Goal: Task Accomplishment & Management: Complete application form

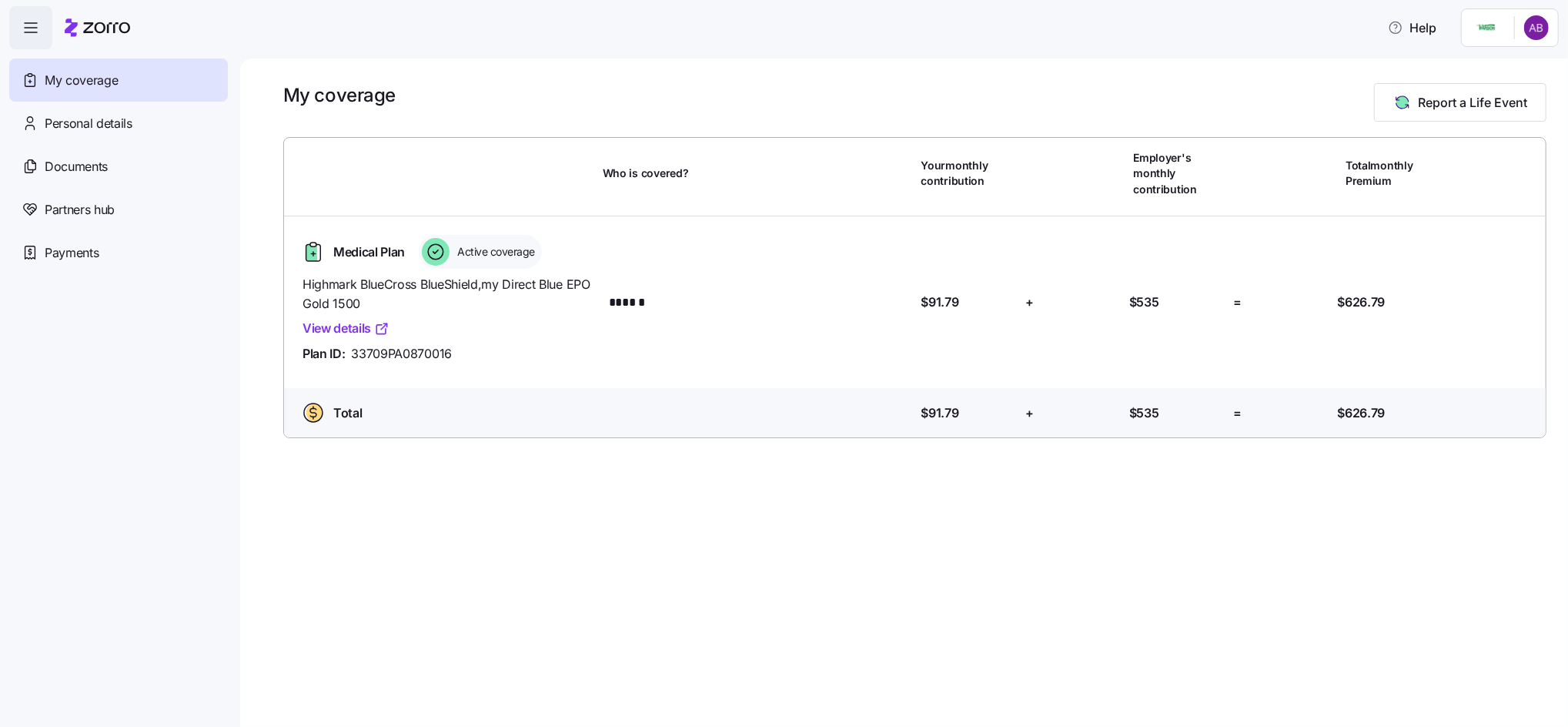
click at [1473, 30] on html "Help My coverage Personal details Documents Partners hub Payments My coverage R…" at bounding box center [784, 358] width 1568 height 717
click at [1480, 70] on div "Admin view" at bounding box center [1485, 69] width 80 height 17
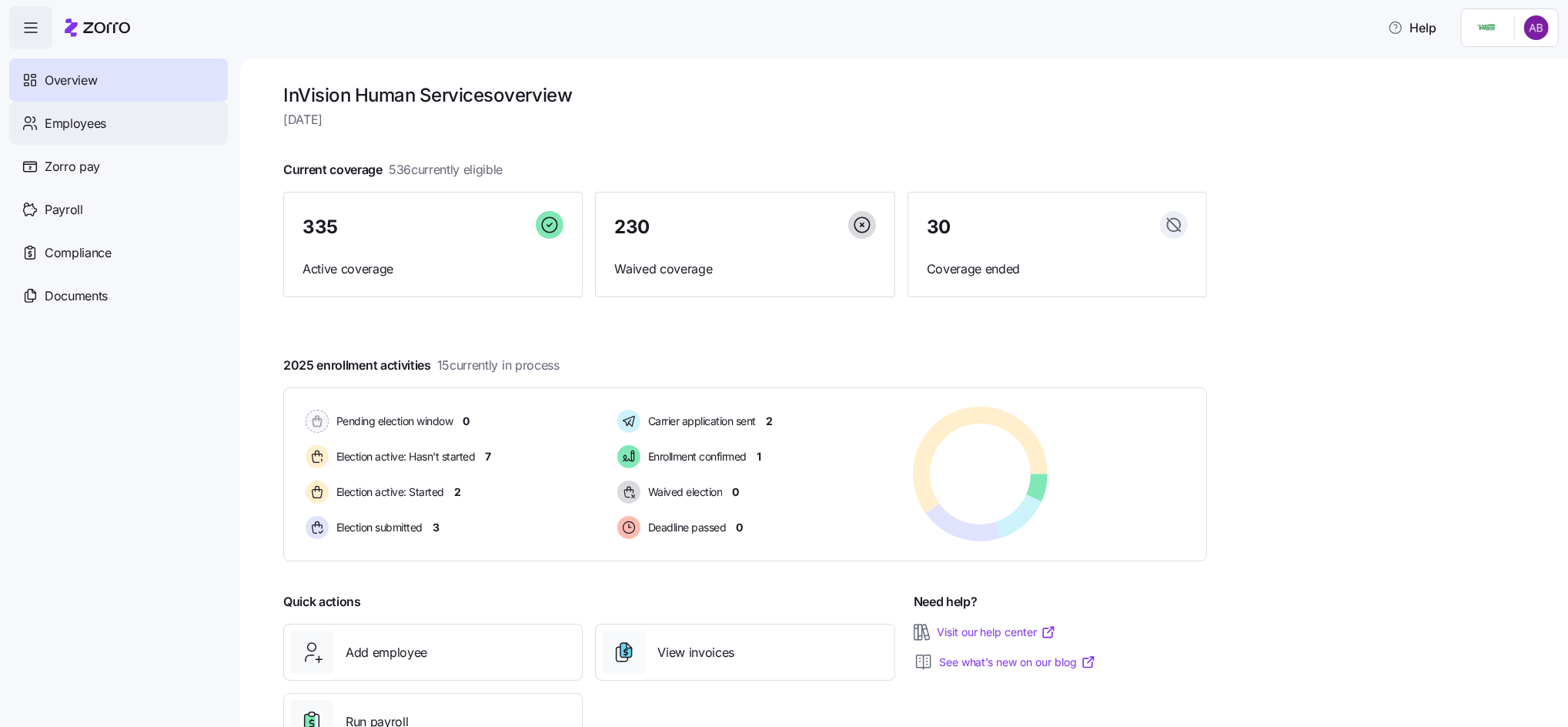
click at [83, 137] on div "Employees" at bounding box center [119, 123] width 219 height 43
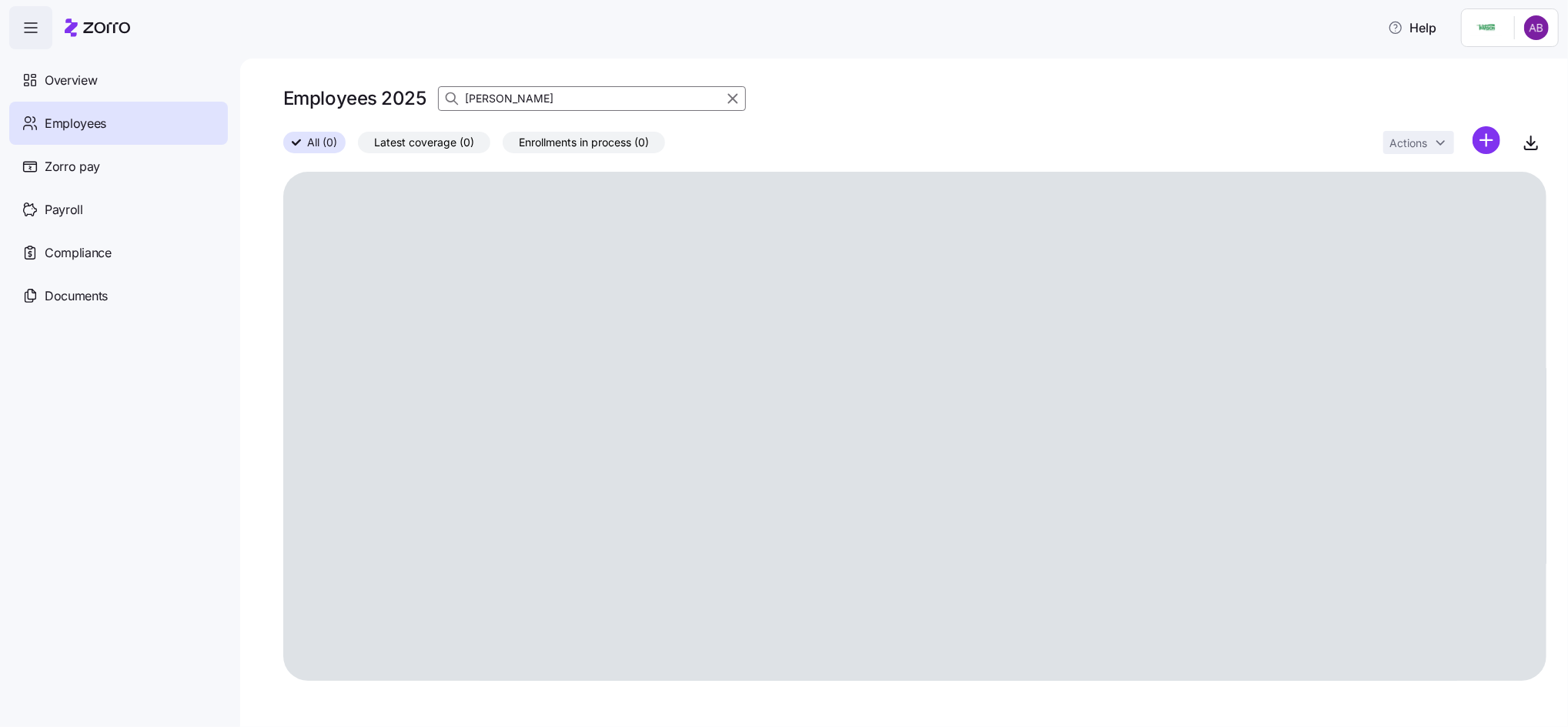
drag, startPoint x: 523, startPoint y: 100, endPoint x: 505, endPoint y: 92, distance: 19.7
click at [428, 97] on div "Employees 2025 [PERSON_NAME]" at bounding box center [915, 98] width 1263 height 30
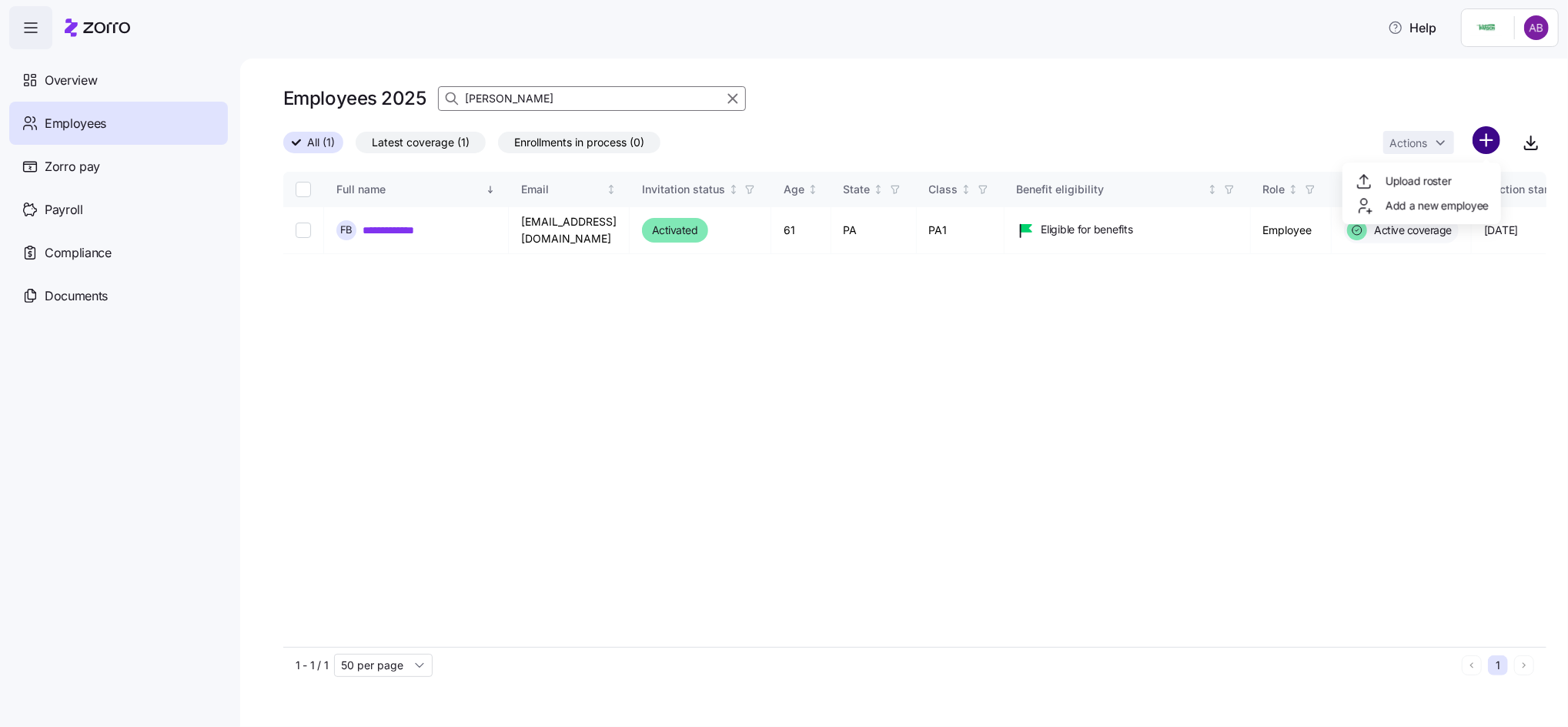
click at [1476, 149] on html "**********" at bounding box center [784, 358] width 1568 height 717
click at [1417, 204] on span "Add a new employee" at bounding box center [1436, 206] width 103 height 16
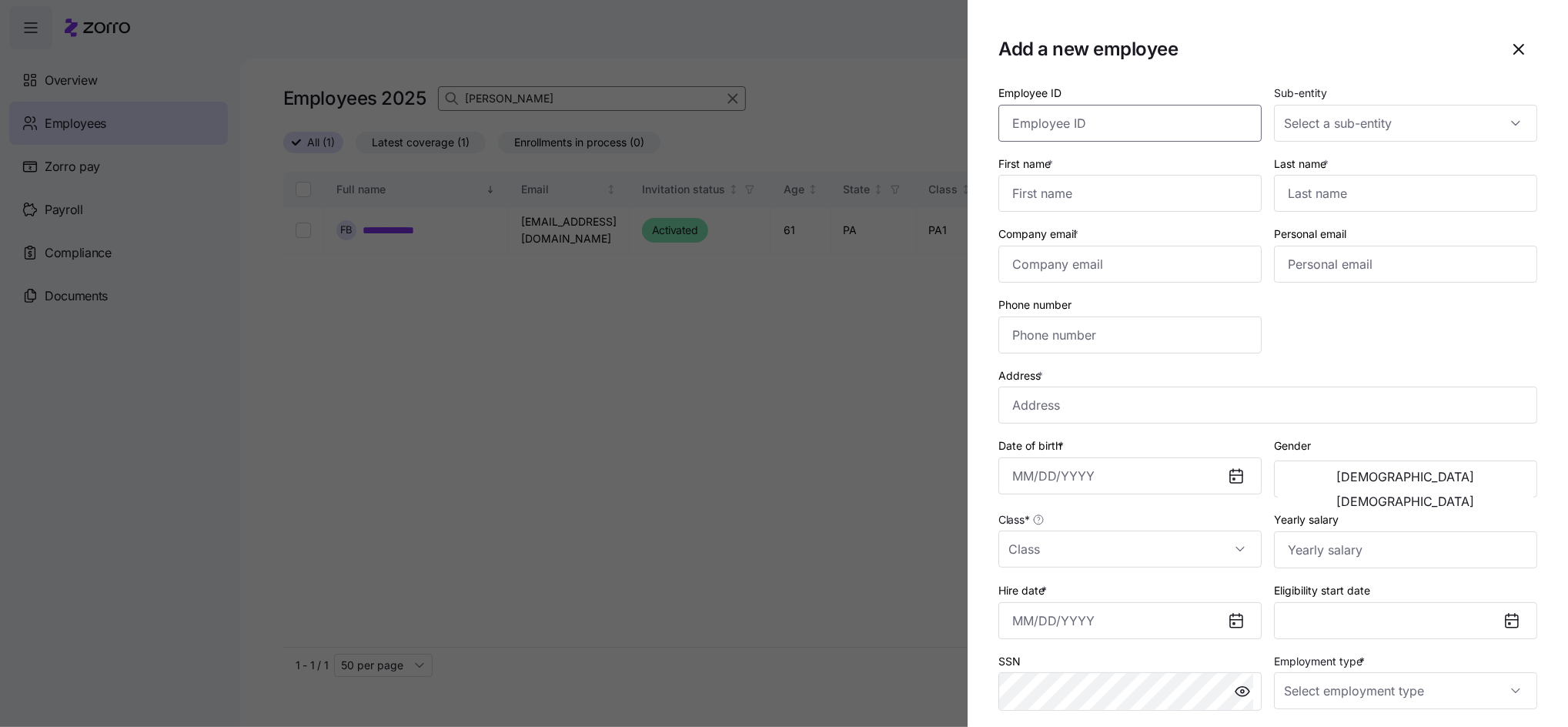
click at [1146, 114] on input "Employee ID" at bounding box center [1129, 123] width 263 height 37
type input "04311"
type input "[PERSON_NAME]"
type input "[PERSON_NAME][EMAIL_ADDRESS][PERSON_NAME][DOMAIN_NAME]"
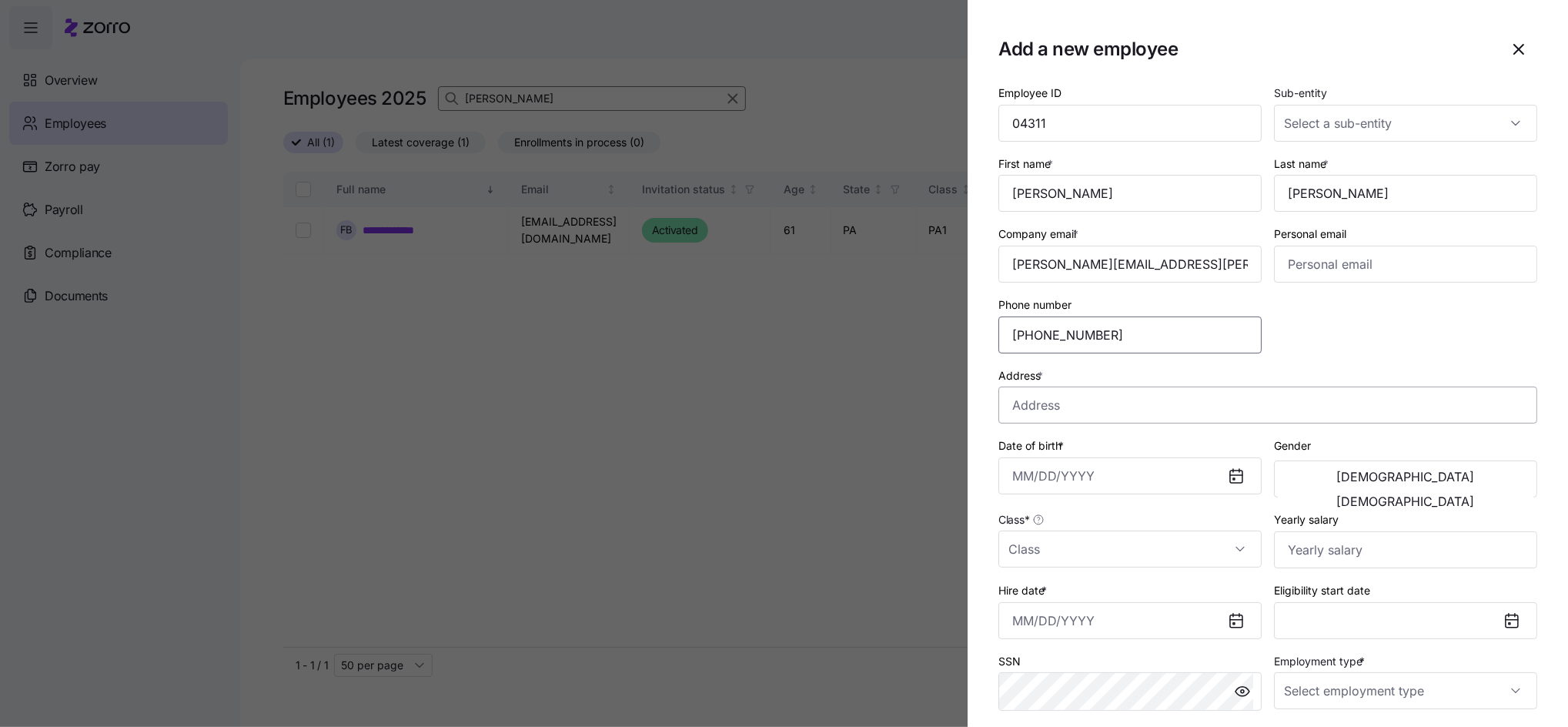
type input "[PHONE_NUMBER]"
click at [1141, 405] on input "Address *" at bounding box center [1267, 404] width 539 height 37
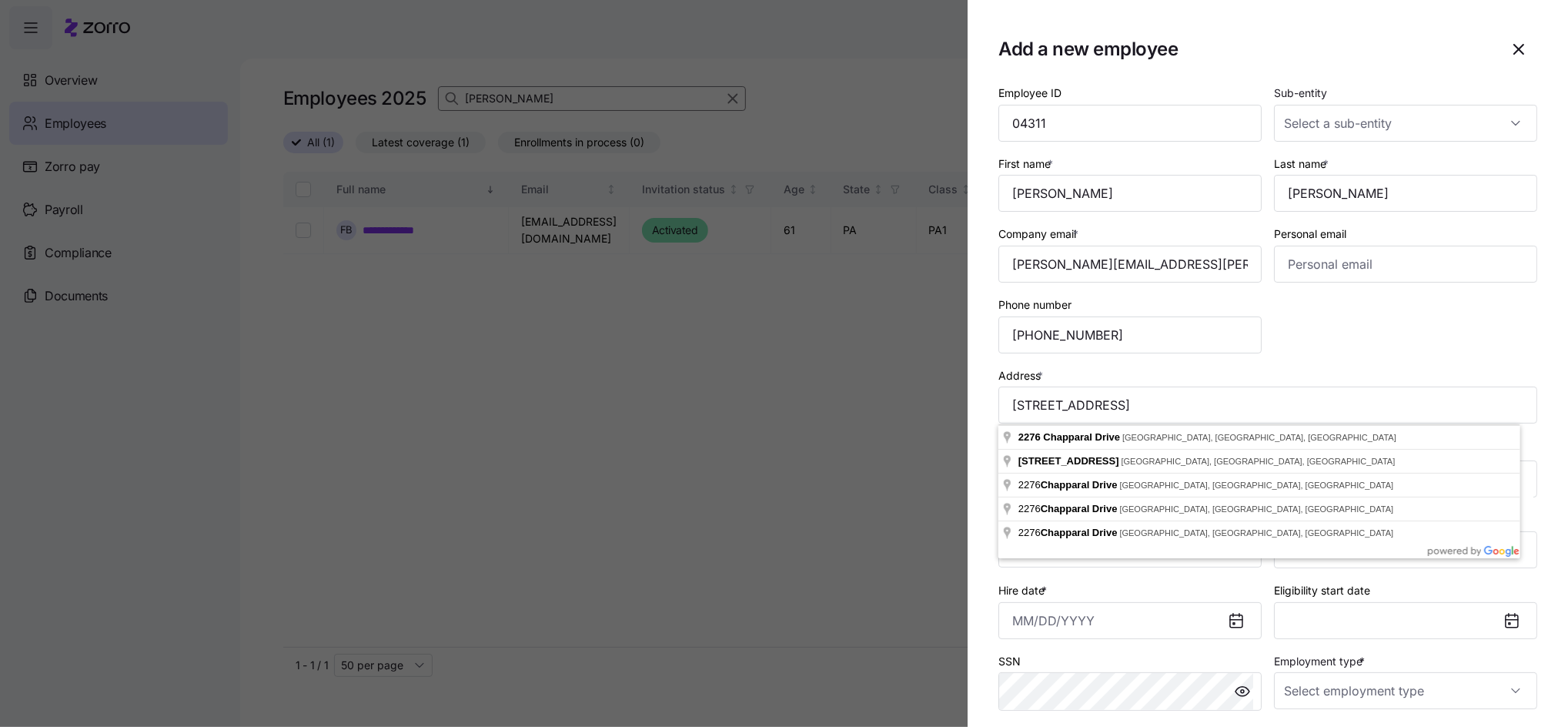
type input "[STREET_ADDRESS]"
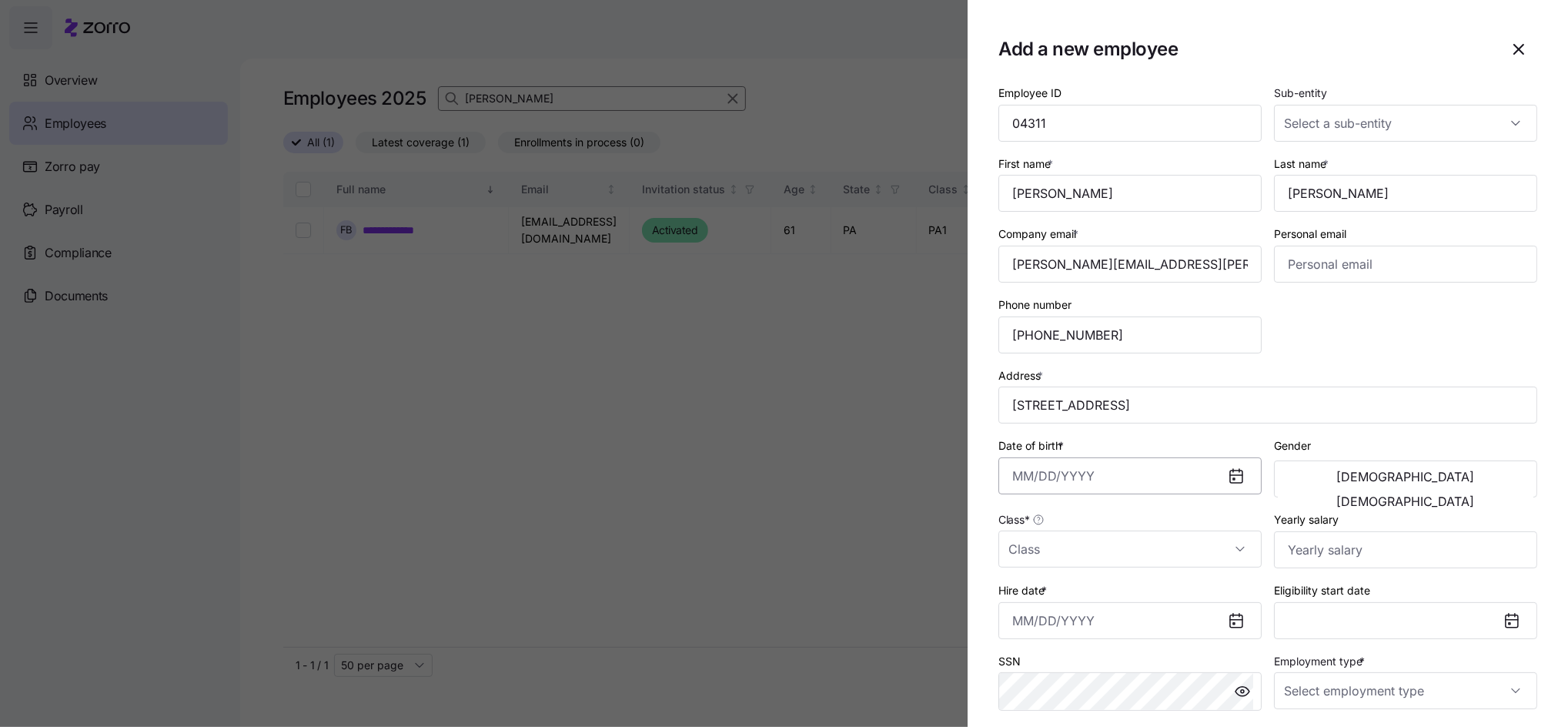
click at [1097, 481] on input "Date of birth *" at bounding box center [1129, 475] width 263 height 37
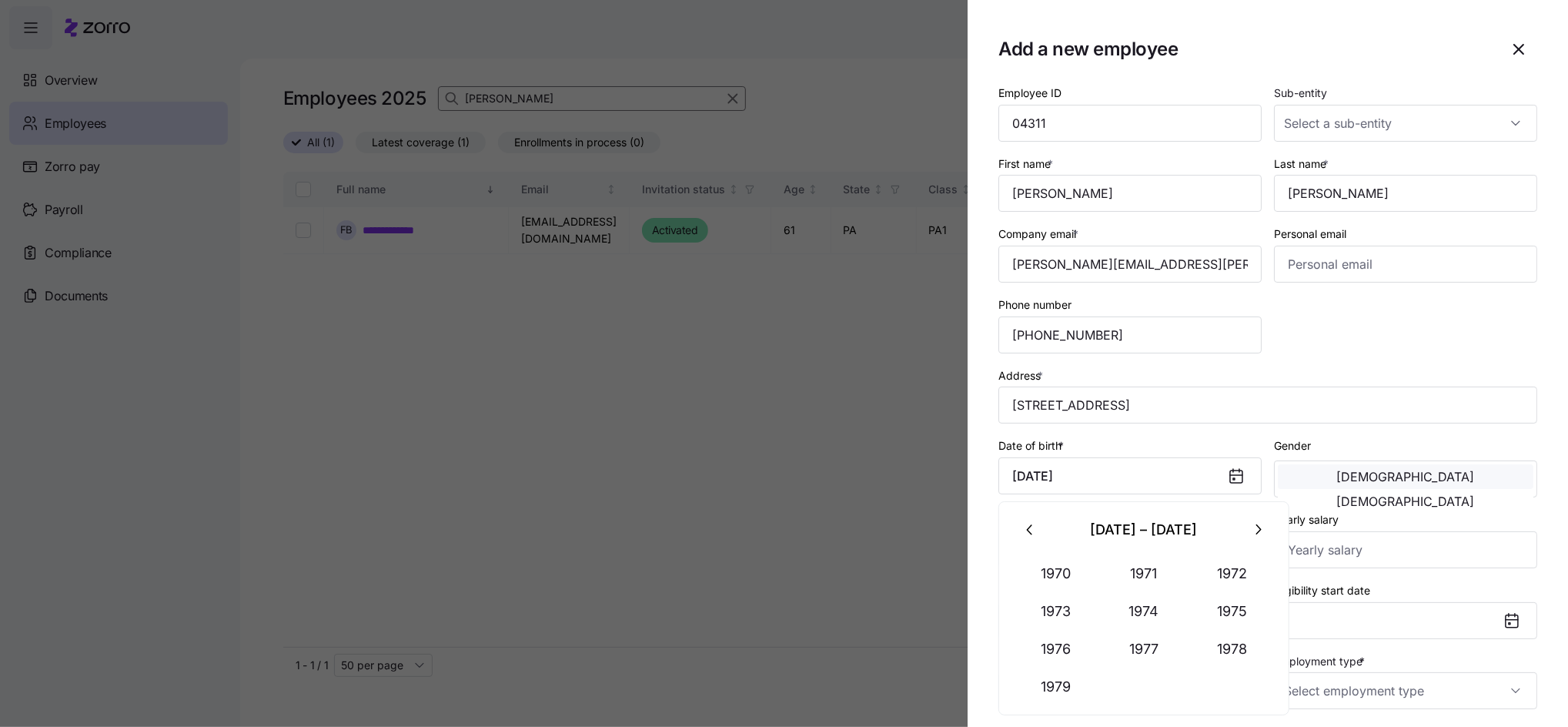
type input "[DATE]"
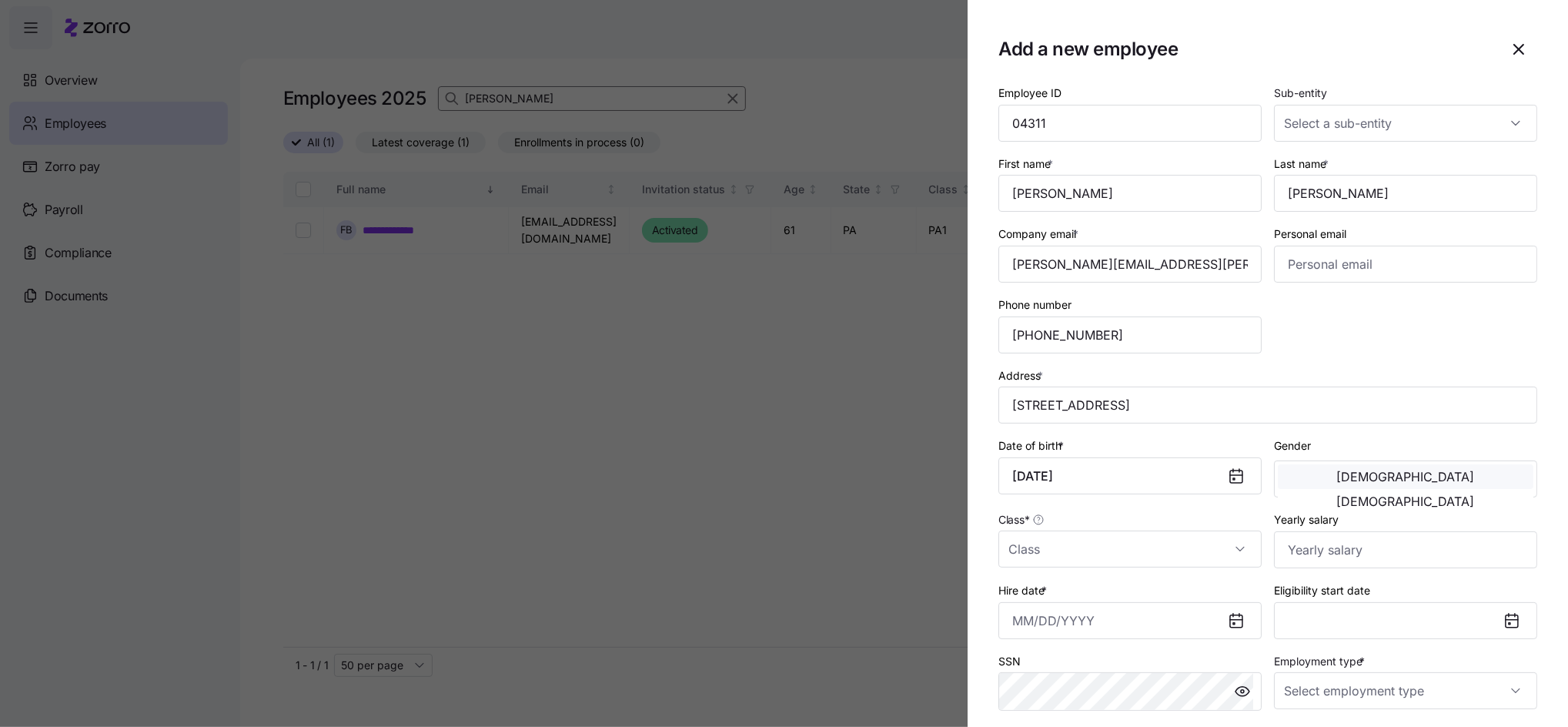
click at [1336, 475] on span "[DEMOGRAPHIC_DATA]" at bounding box center [1405, 476] width 138 height 12
click at [1220, 545] on input "Class *" at bounding box center [1129, 548] width 263 height 37
click at [1045, 491] on div "PA1" at bounding box center [1126, 494] width 243 height 32
type input "PA1"
click at [1350, 547] on input "Yearly salary" at bounding box center [1405, 549] width 263 height 37
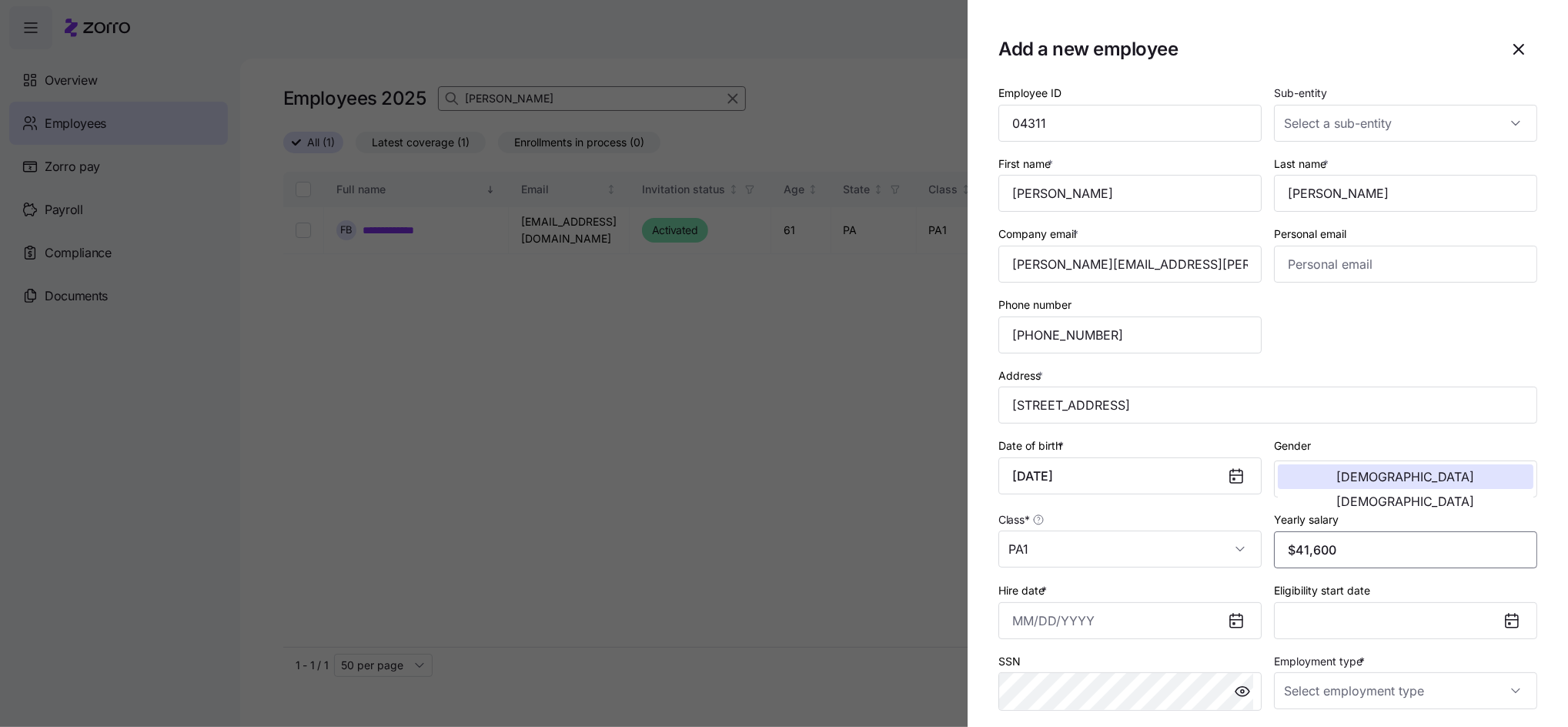
type input "$41,600"
click at [1232, 625] on icon at bounding box center [1236, 621] width 12 height 12
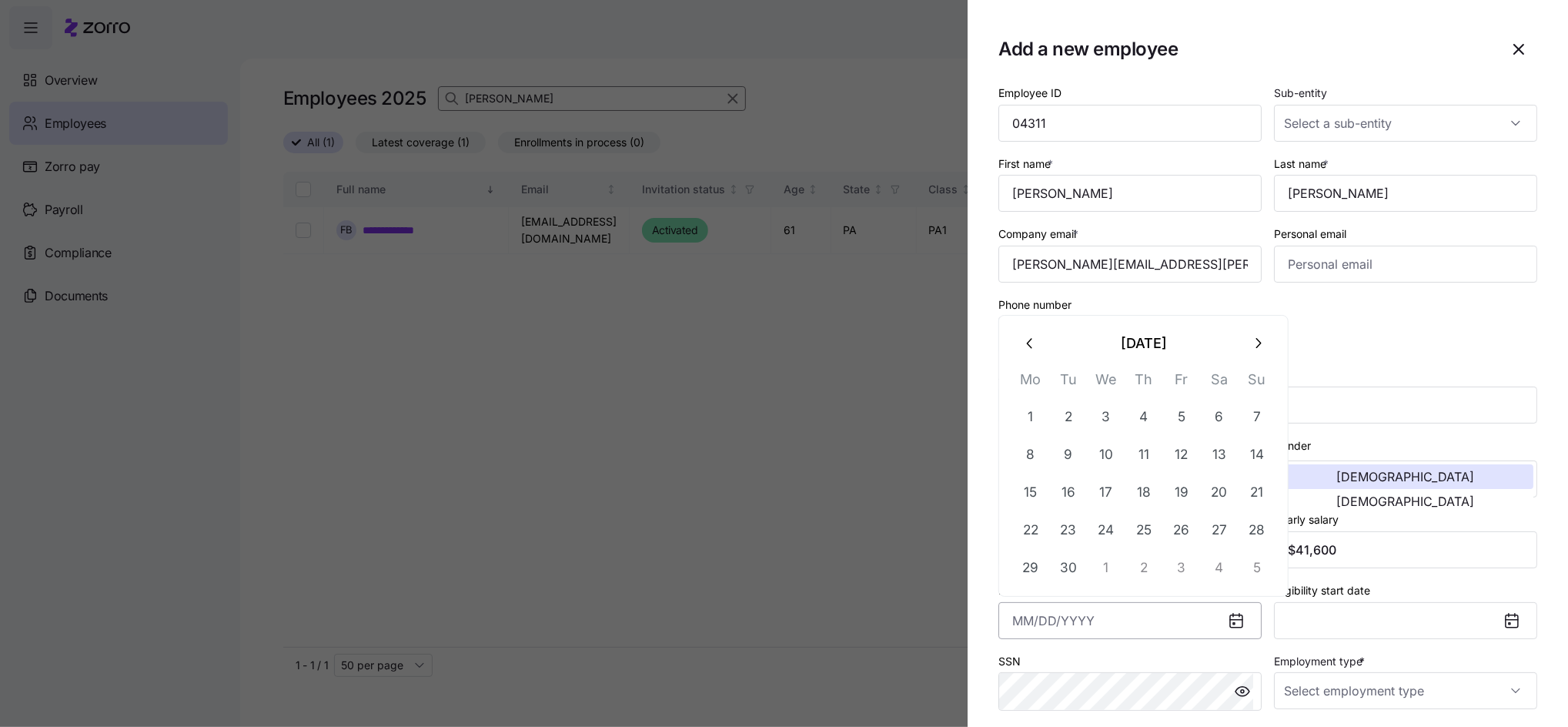
click at [1101, 622] on input "Hire date *" at bounding box center [1129, 620] width 263 height 37
click at [1028, 344] on icon "button" at bounding box center [1029, 344] width 5 height 10
click at [1035, 567] on button "25" at bounding box center [1030, 567] width 37 height 37
type input "[DATE]"
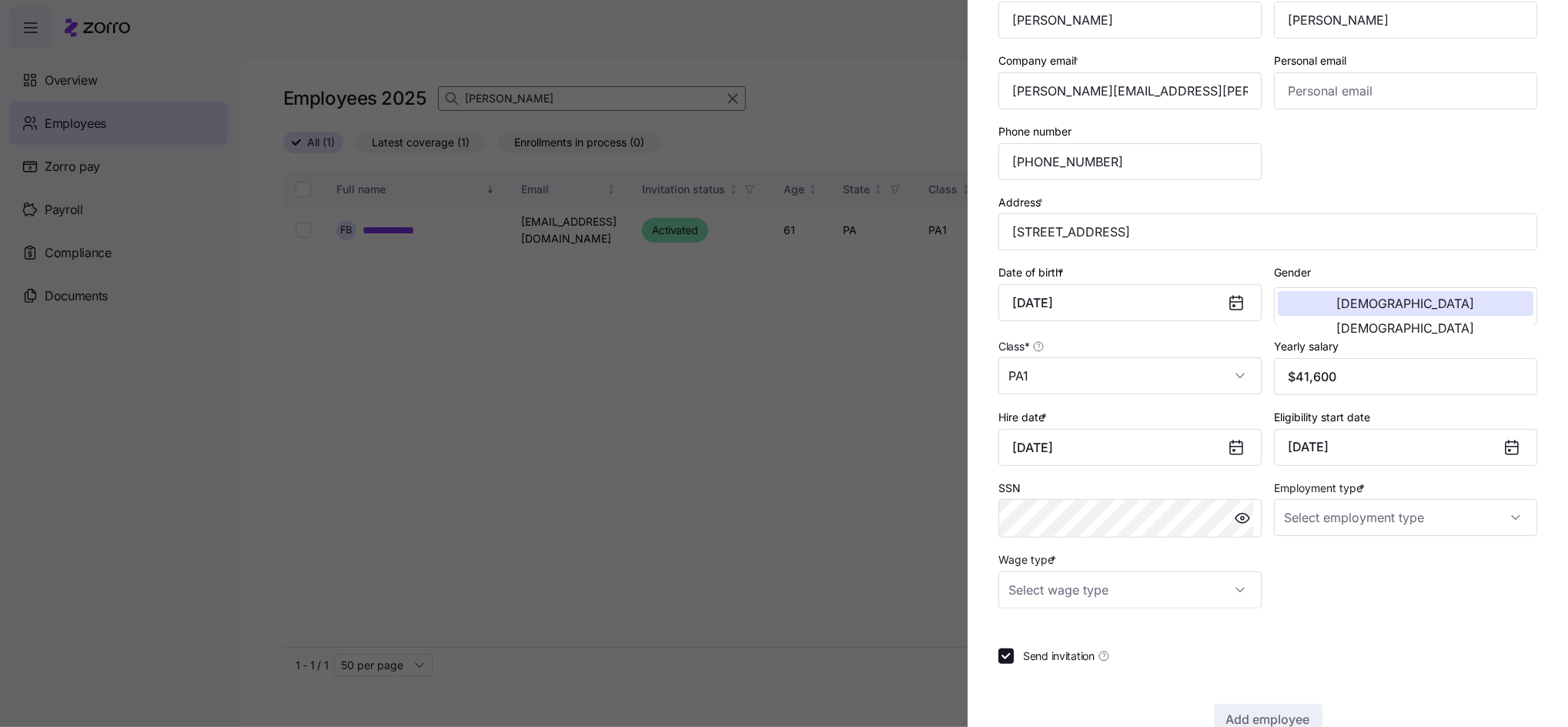
scroll to position [205, 0]
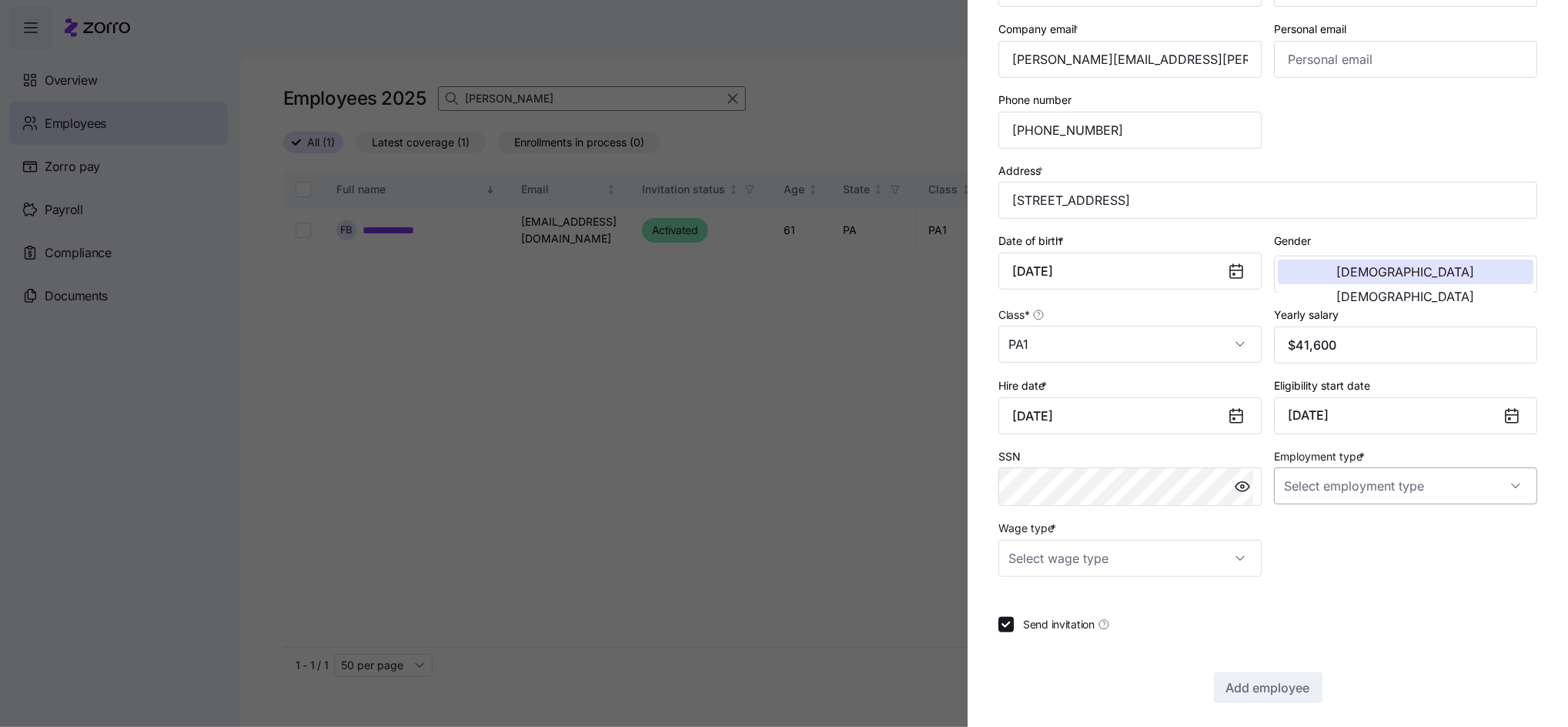
click at [1376, 475] on input "Employment type *" at bounding box center [1405, 486] width 263 height 37
click at [1320, 528] on span "Full Time" at bounding box center [1306, 534] width 44 height 17
type input "Full Time"
click at [1225, 554] on input "Wage type *" at bounding box center [1129, 558] width 263 height 37
click at [1033, 611] on span "Salary" at bounding box center [1032, 606] width 31 height 17
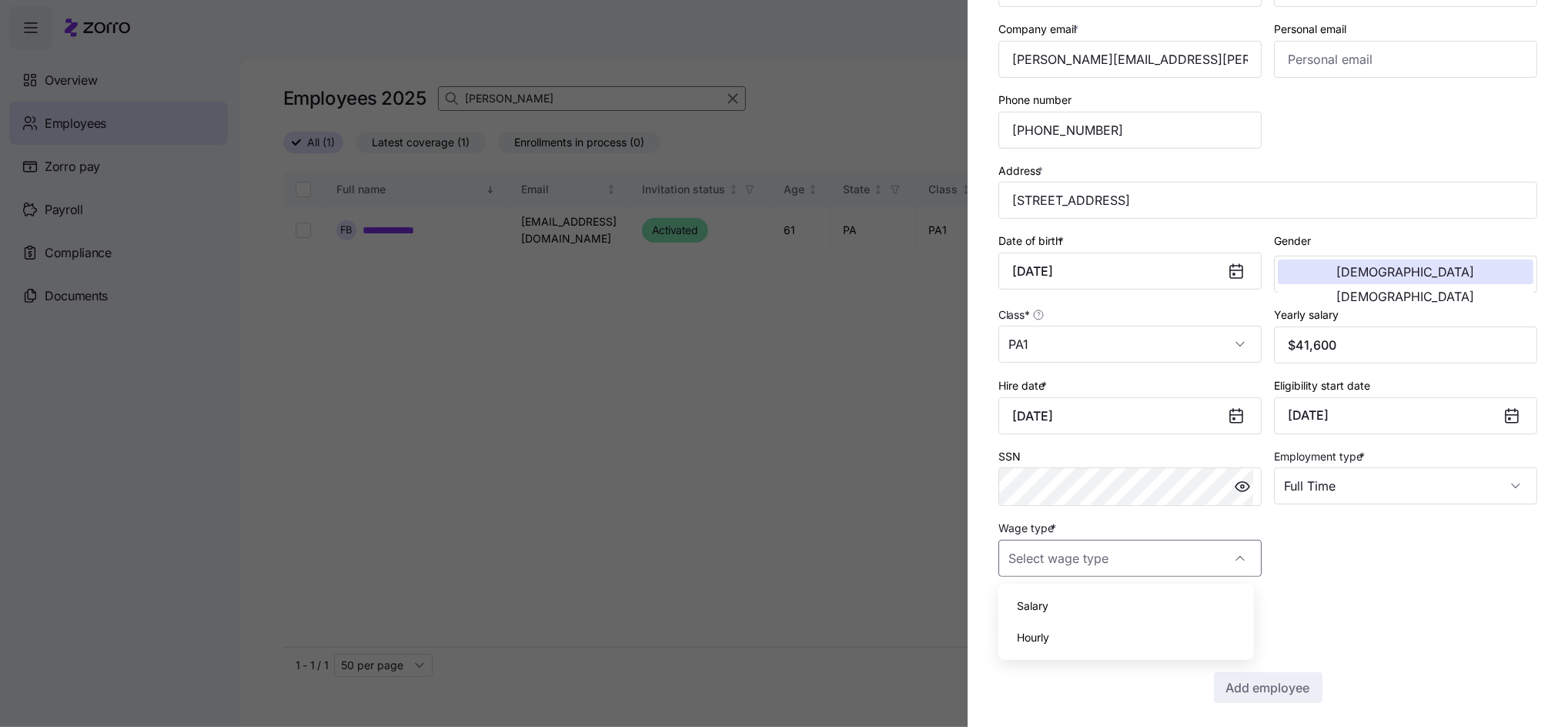
type input "Salary"
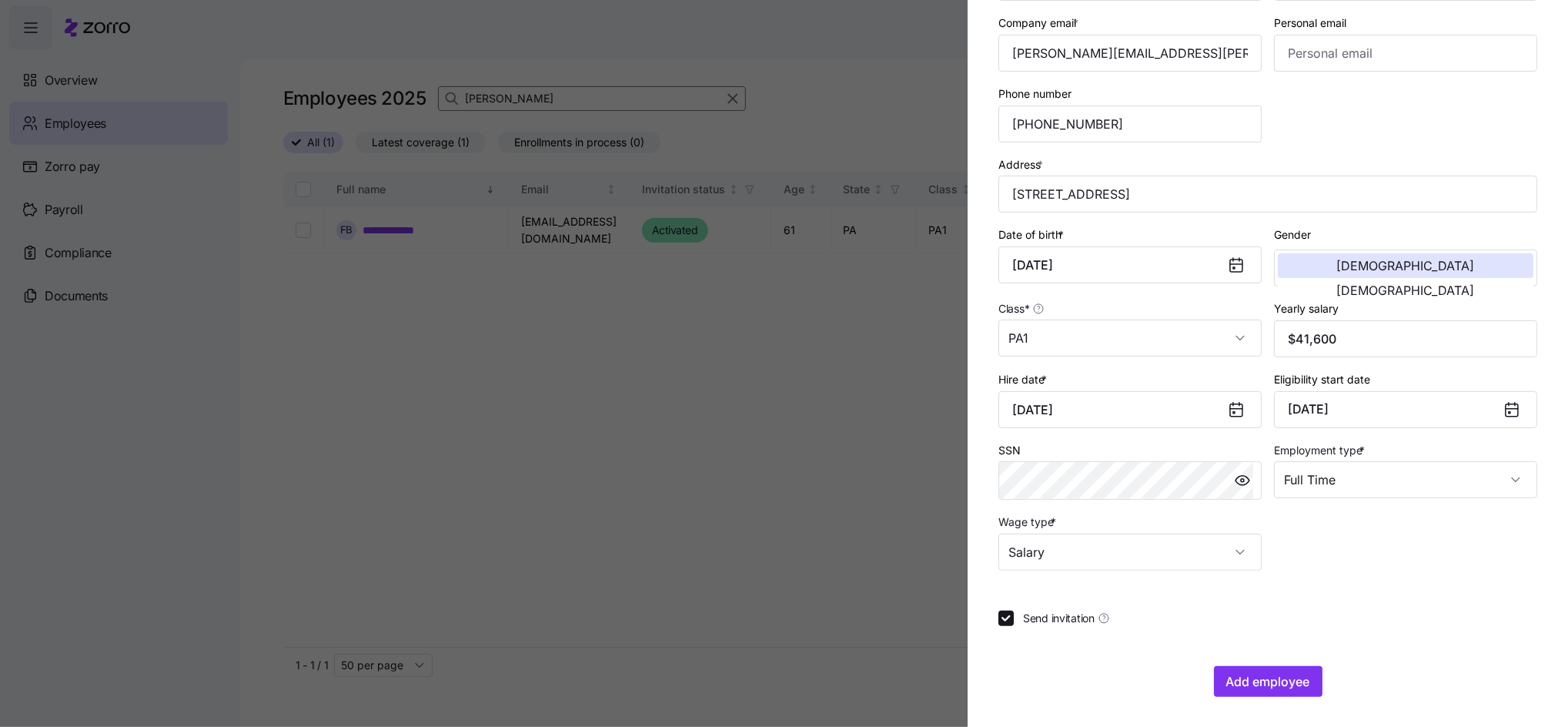
scroll to position [213, 0]
click at [1238, 678] on span "Add employee" at bounding box center [1268, 680] width 84 height 18
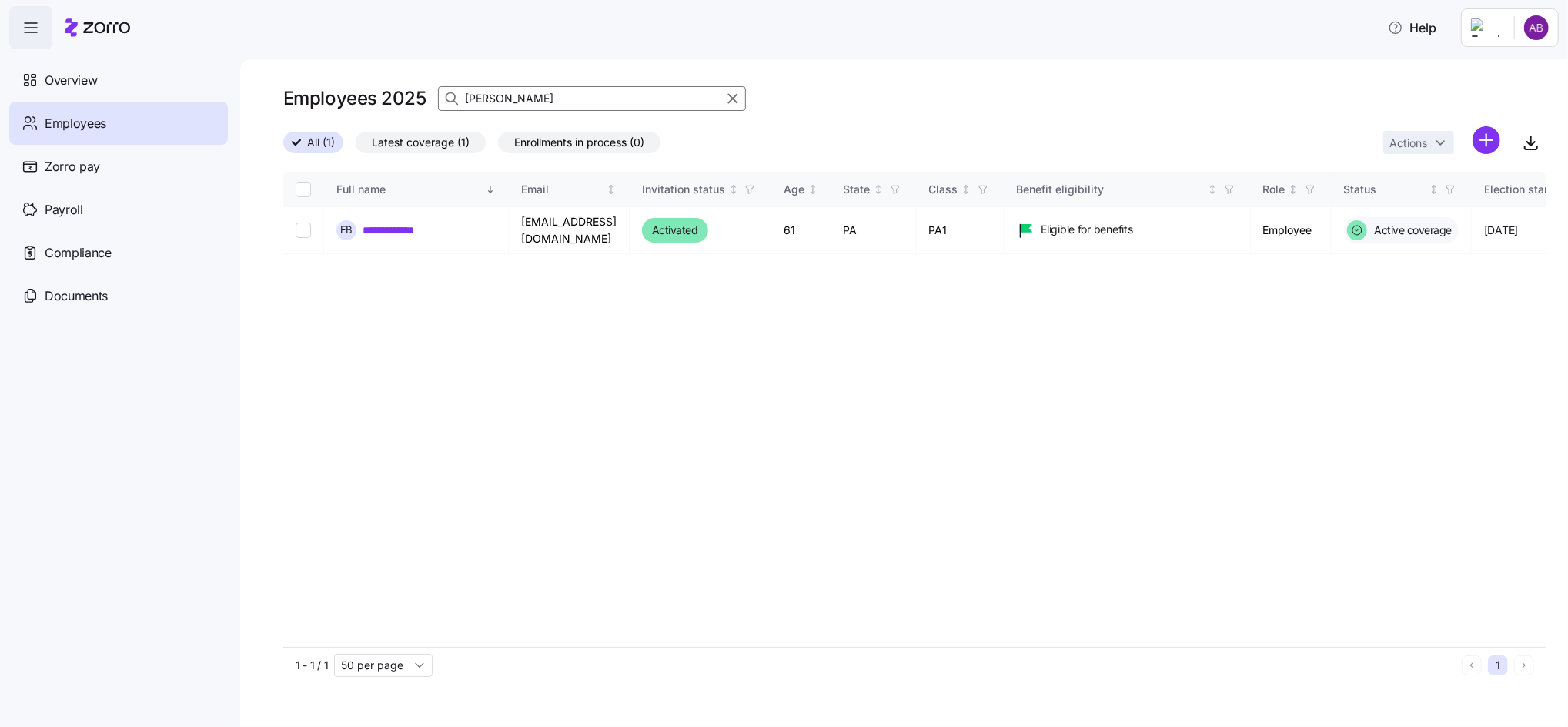
click at [1480, 144] on html "**********" at bounding box center [784, 358] width 1568 height 717
click at [1408, 202] on span "Add a new employee" at bounding box center [1436, 206] width 103 height 16
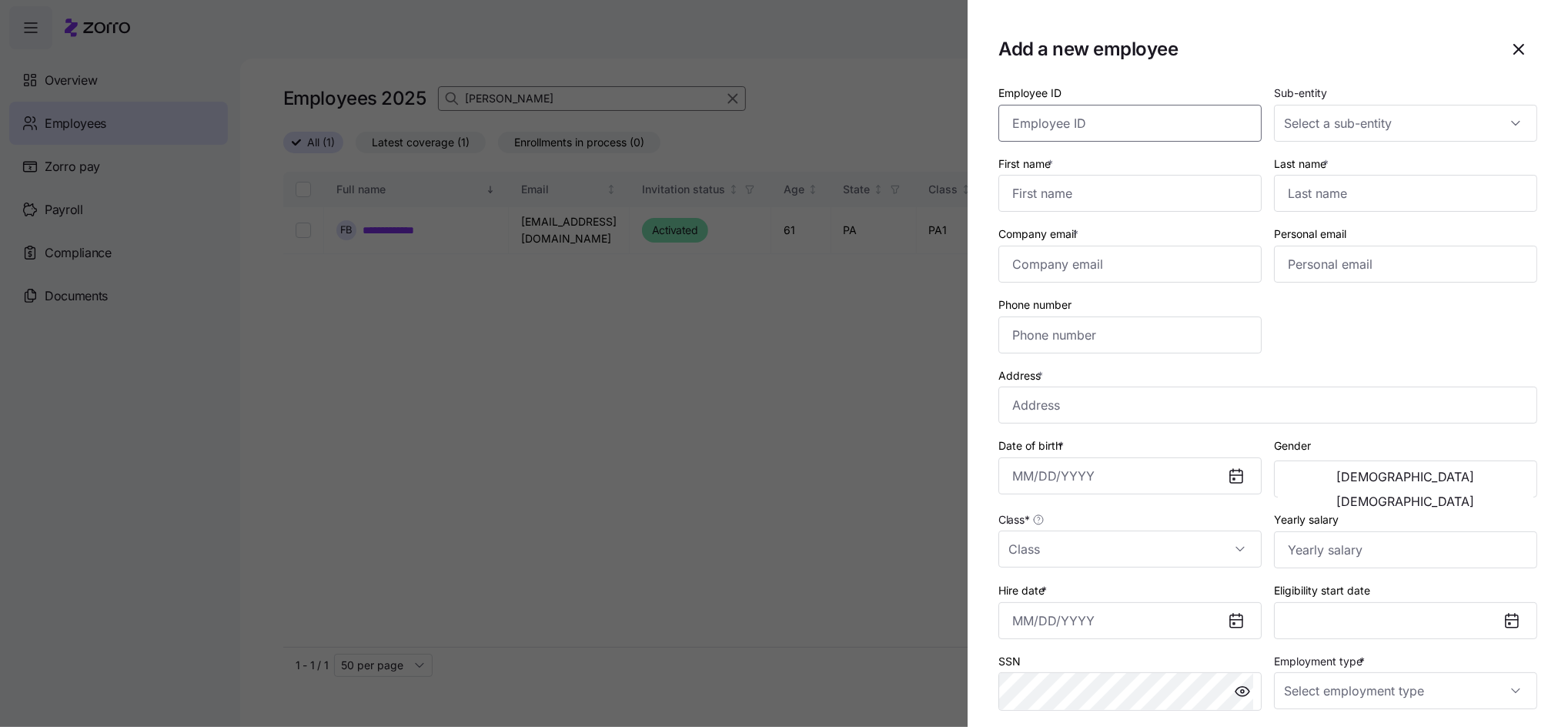
click at [1117, 130] on input "Employee ID" at bounding box center [1129, 123] width 263 height 37
type input "004309"
click at [1085, 204] on input "First name *" at bounding box center [1129, 193] width 263 height 37
type input "[PERSON_NAME]"
type input "Muchenje"
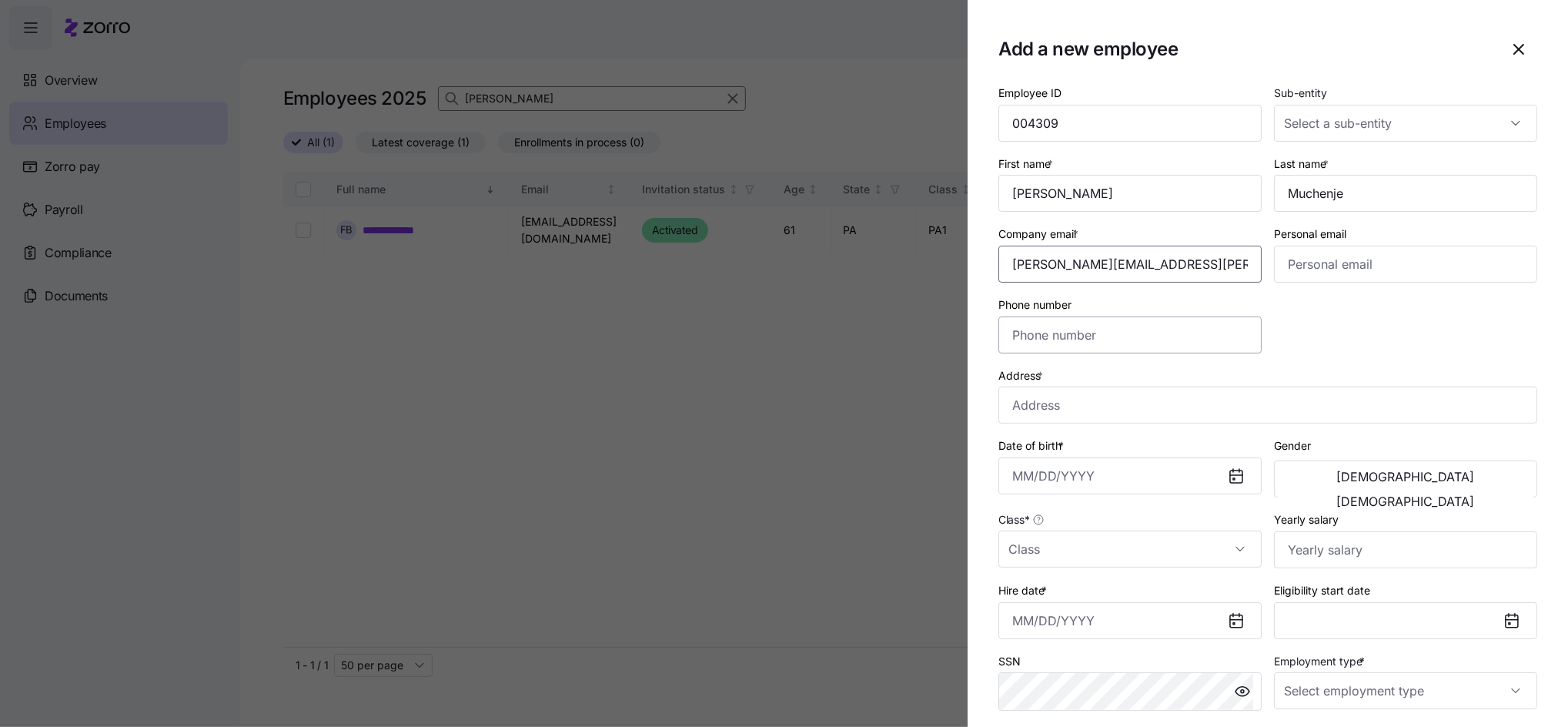
type input "[PERSON_NAME][EMAIL_ADDRESS][PERSON_NAME][DOMAIN_NAME]"
click at [1069, 334] on input "Phone number" at bounding box center [1129, 335] width 263 height 37
type input "[PHONE_NUMBER]"
click at [1074, 400] on input "Address *" at bounding box center [1267, 404] width 539 height 37
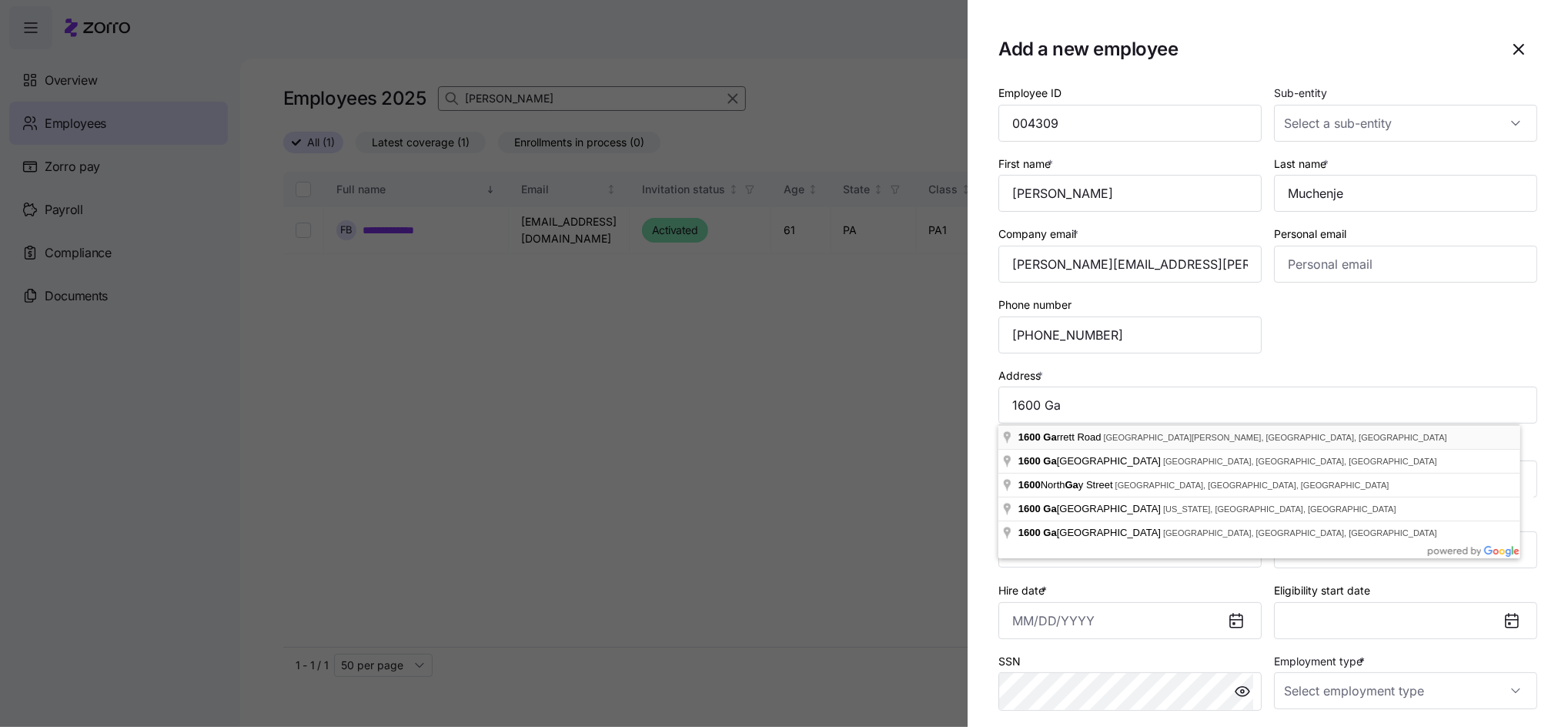
type input "[STREET_ADDRESS][PERSON_NAME][PERSON_NAME]"
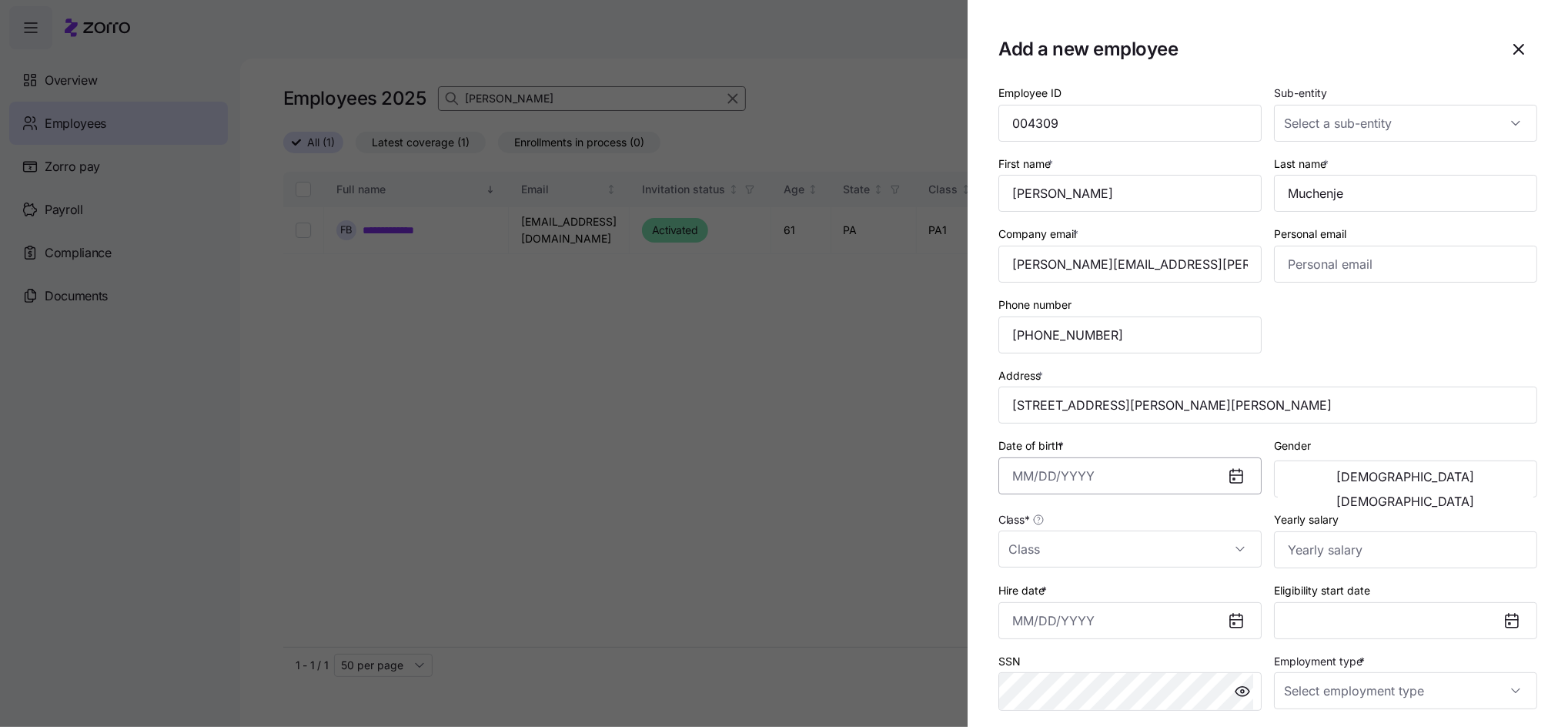
click at [1086, 486] on input "Date of birth *" at bounding box center [1129, 475] width 263 height 37
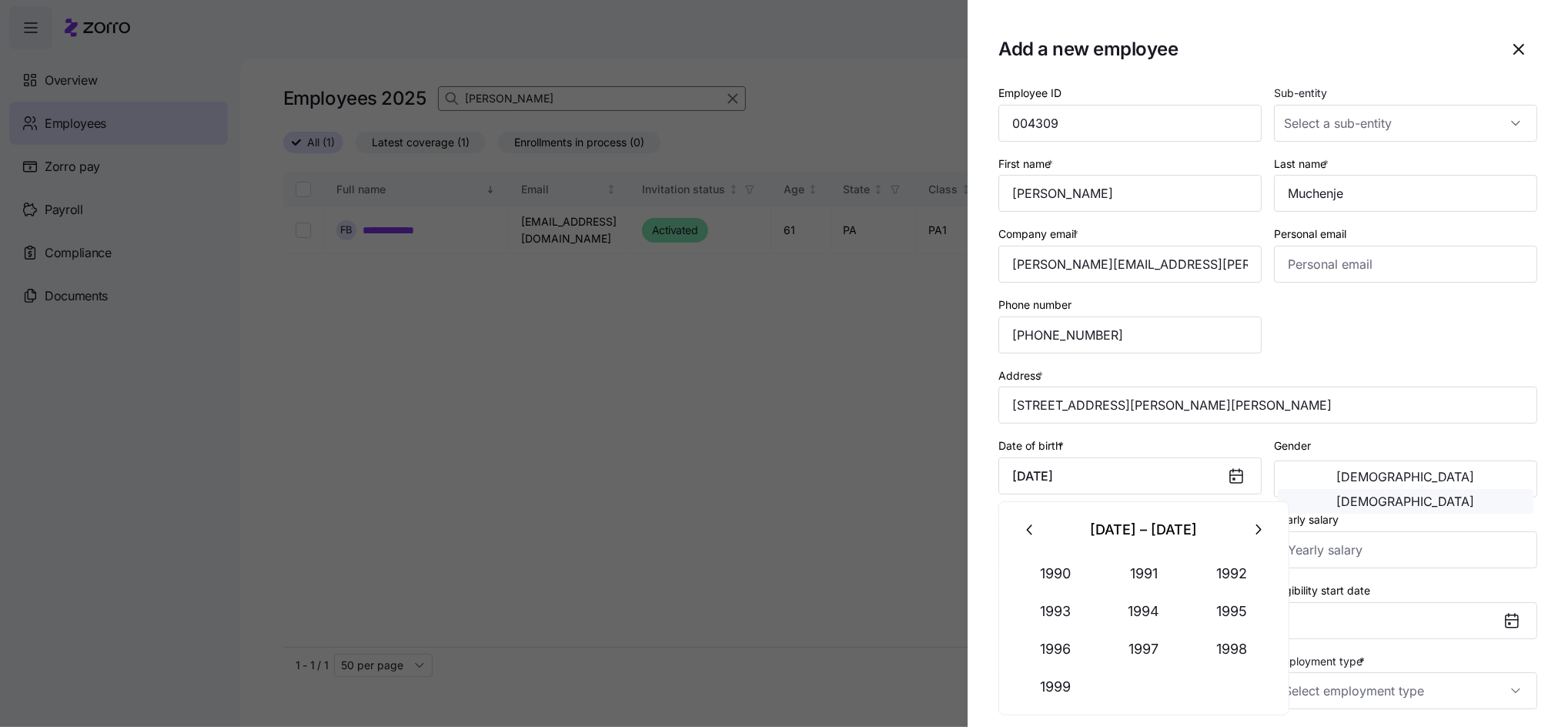
type input "[DATE]"
click at [1445, 495] on span "[DEMOGRAPHIC_DATA]" at bounding box center [1405, 501] width 138 height 12
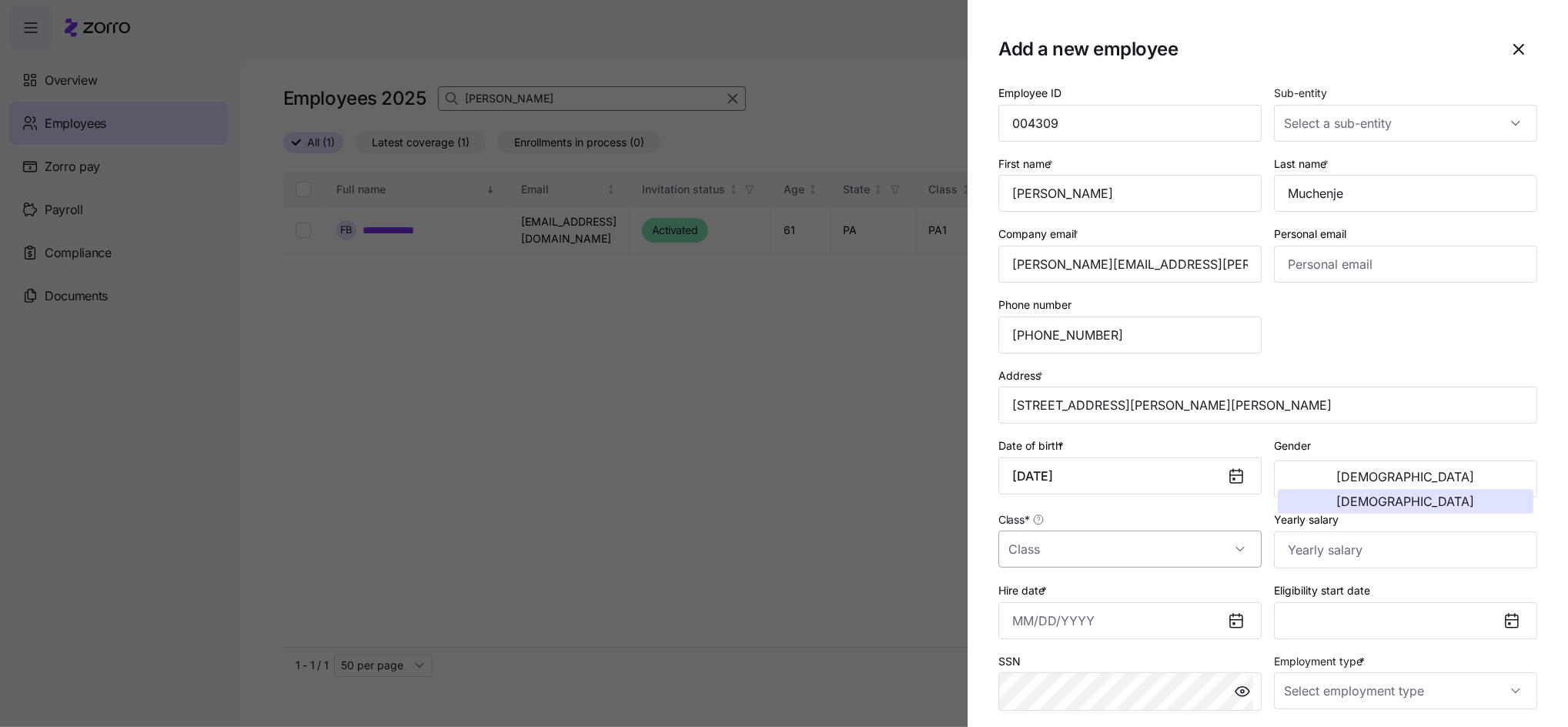
click at [1081, 552] on input "Class *" at bounding box center [1129, 548] width 263 height 37
click at [1032, 458] on span "PA2" at bounding box center [1027, 462] width 21 height 17
type input "PA2"
click at [1336, 550] on input "Yearly salary" at bounding box center [1405, 549] width 263 height 37
type input "$37,440"
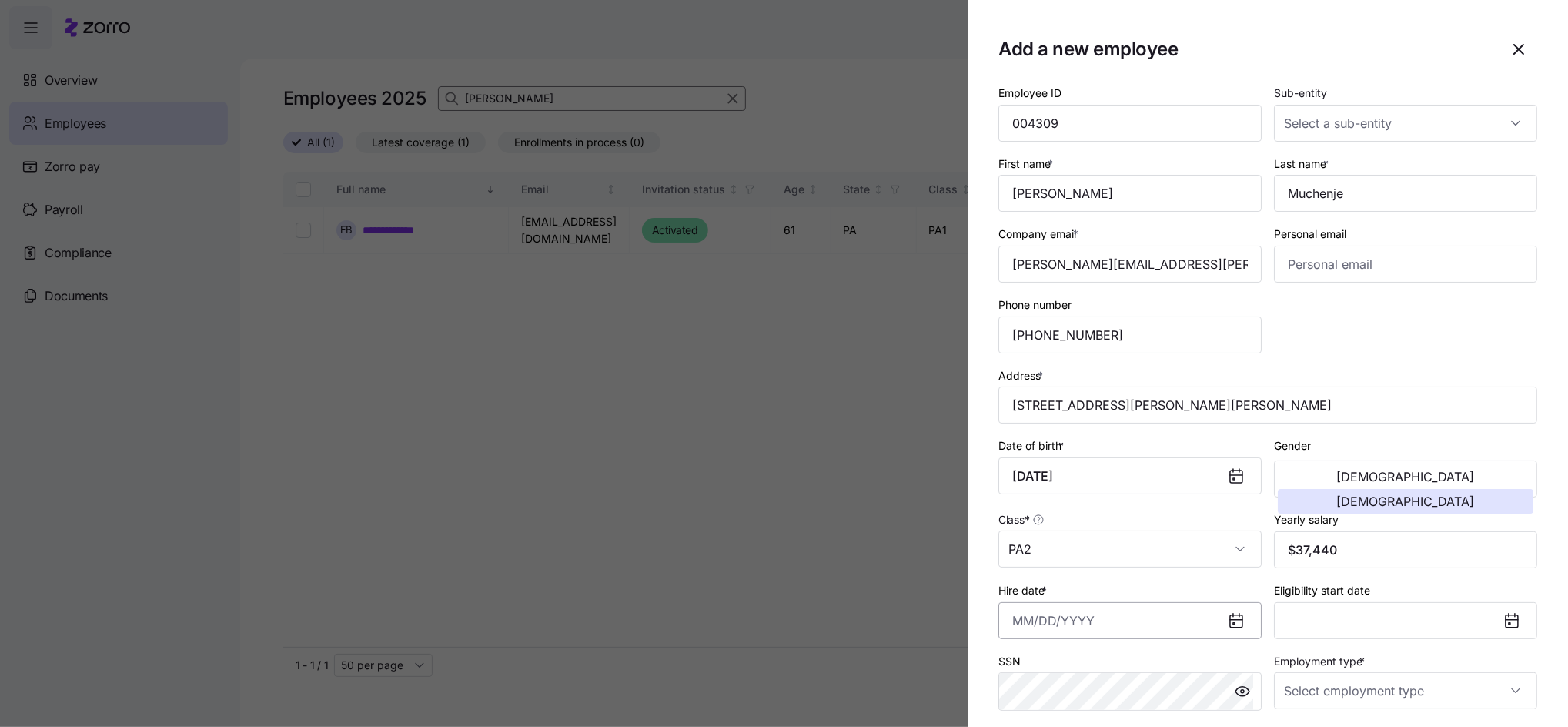
click at [1123, 629] on input "Hire date *" at bounding box center [1129, 620] width 263 height 37
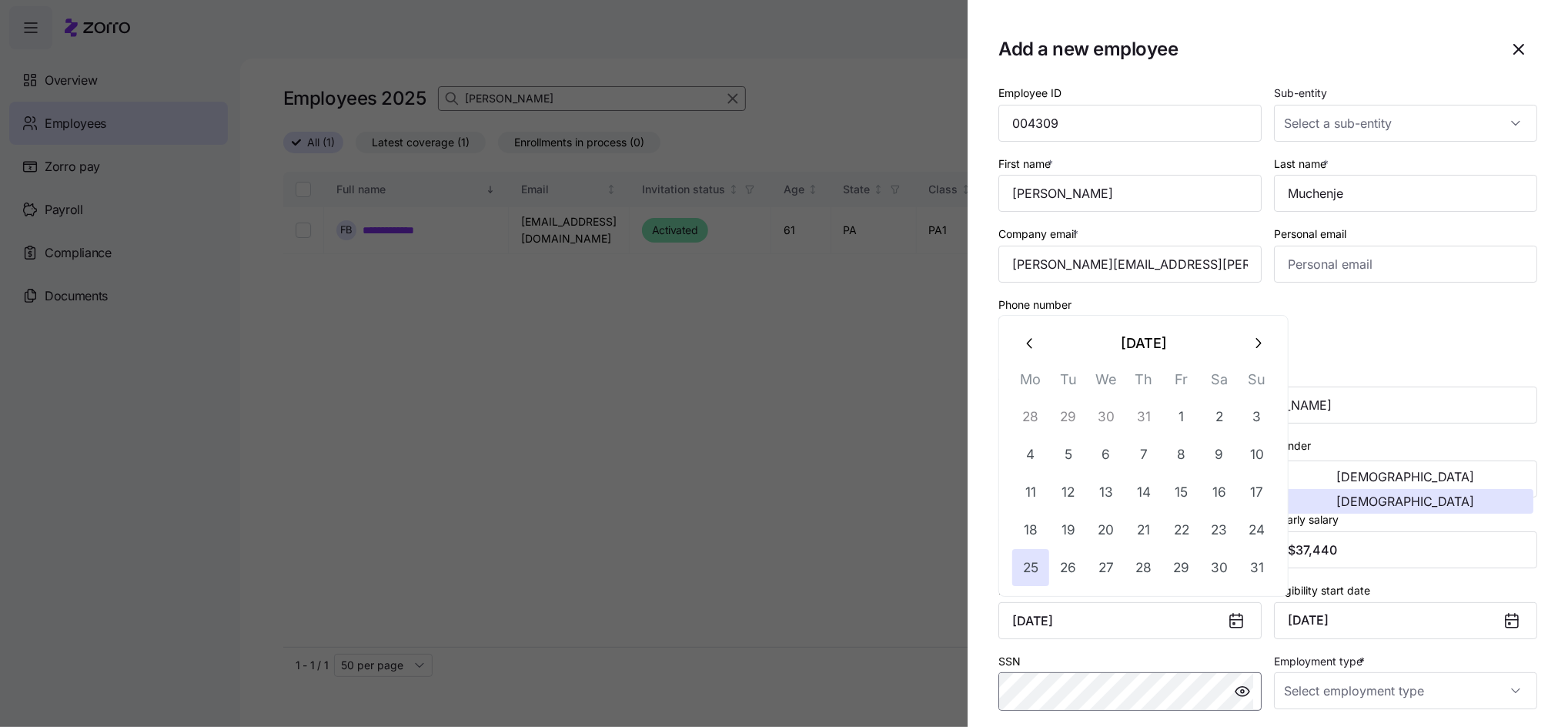
type input "[DATE]"
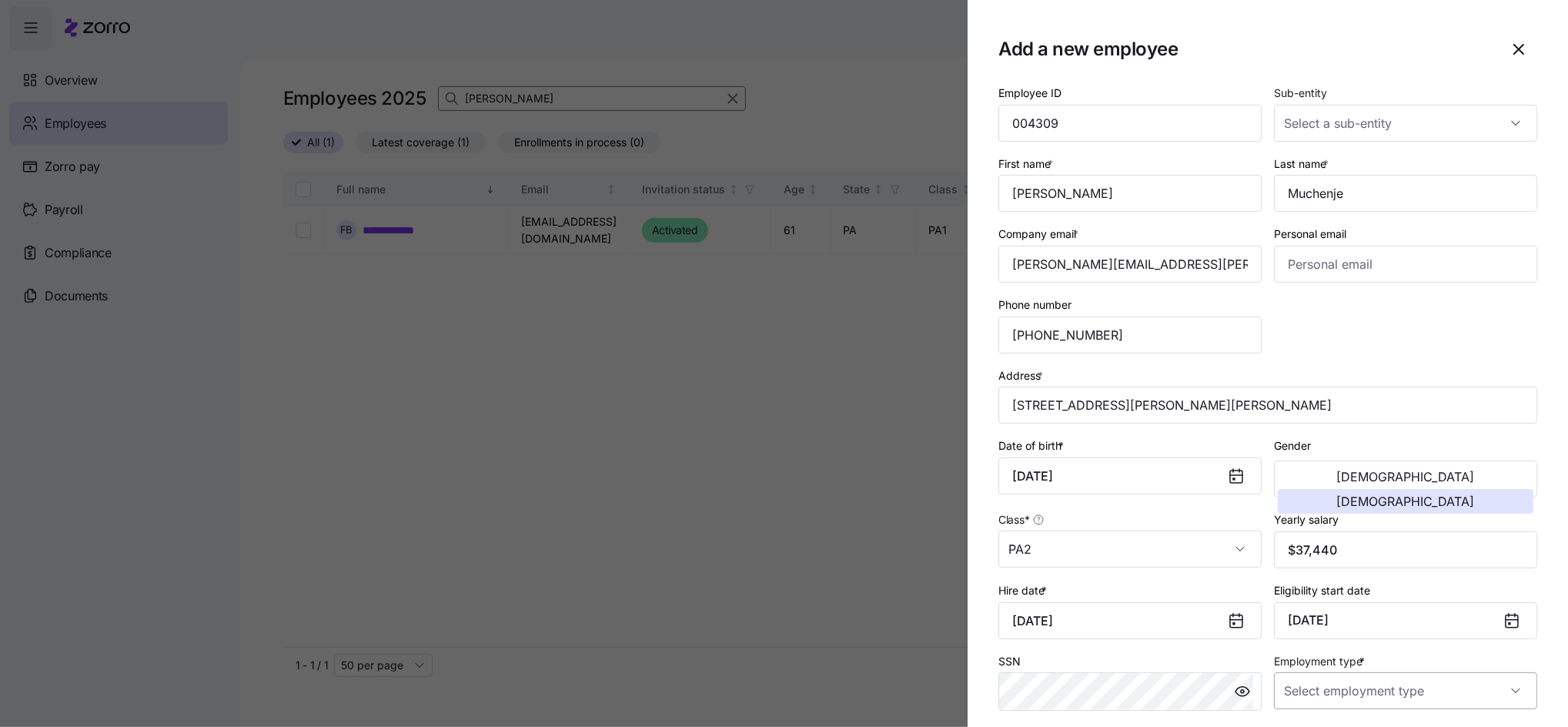
click at [1302, 700] on input "Employment type *" at bounding box center [1405, 691] width 263 height 37
click at [1295, 612] on span "Full Time" at bounding box center [1306, 613] width 44 height 17
type input "Full Time"
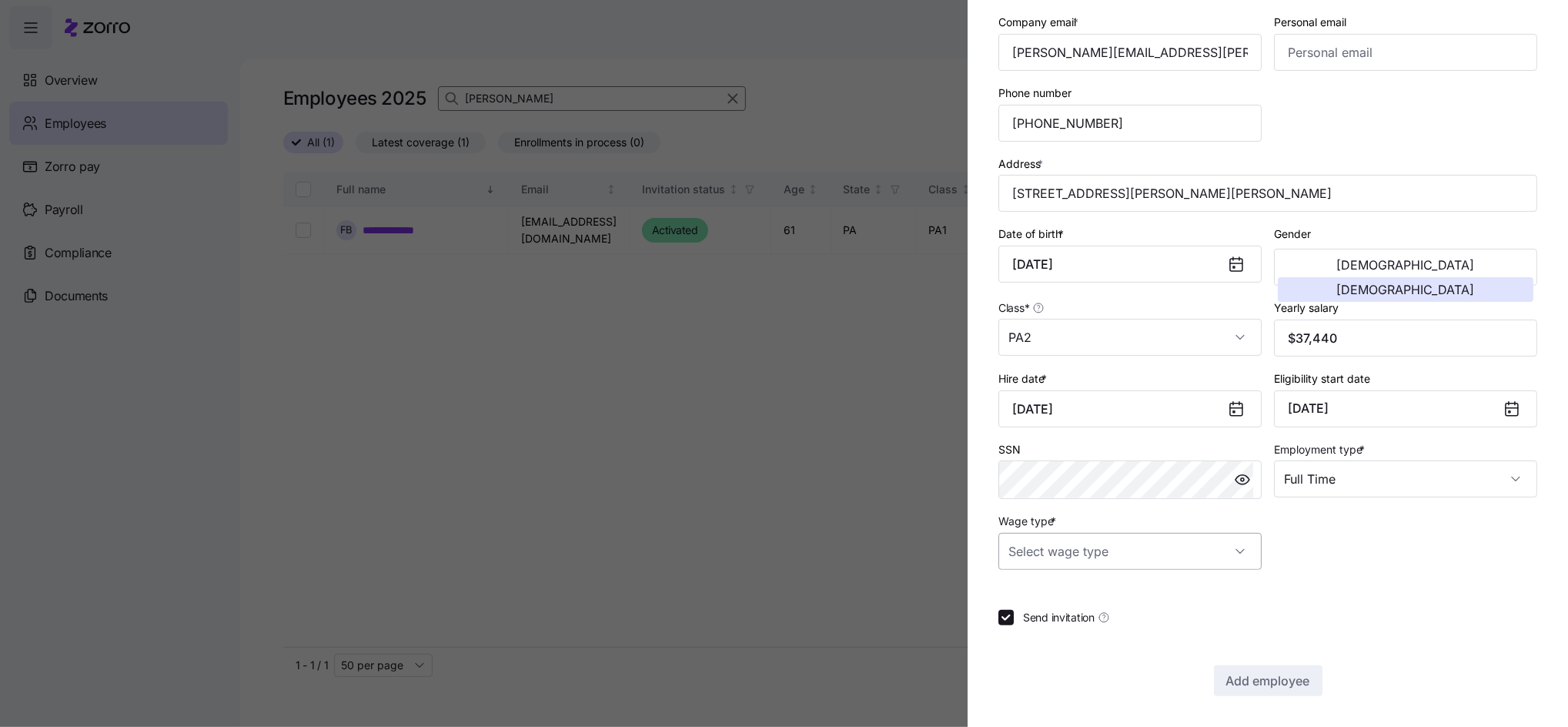
click at [1134, 555] on input "Wage type *" at bounding box center [1129, 551] width 263 height 37
click at [1032, 625] on span "Hourly" at bounding box center [1032, 631] width 32 height 17
type input "Hourly"
click at [1249, 688] on span "Add employee" at bounding box center [1268, 680] width 84 height 18
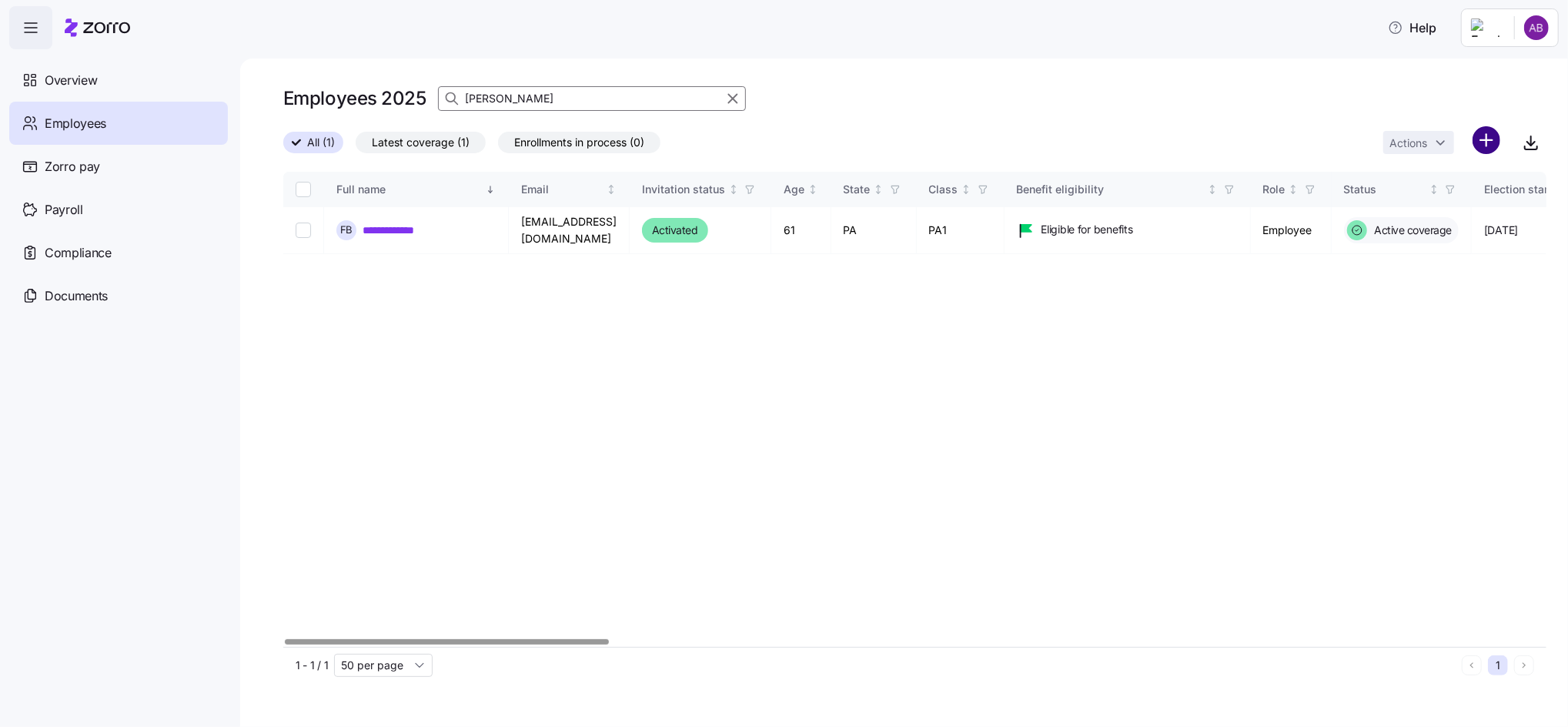
click at [1474, 144] on html "**********" at bounding box center [784, 358] width 1568 height 717
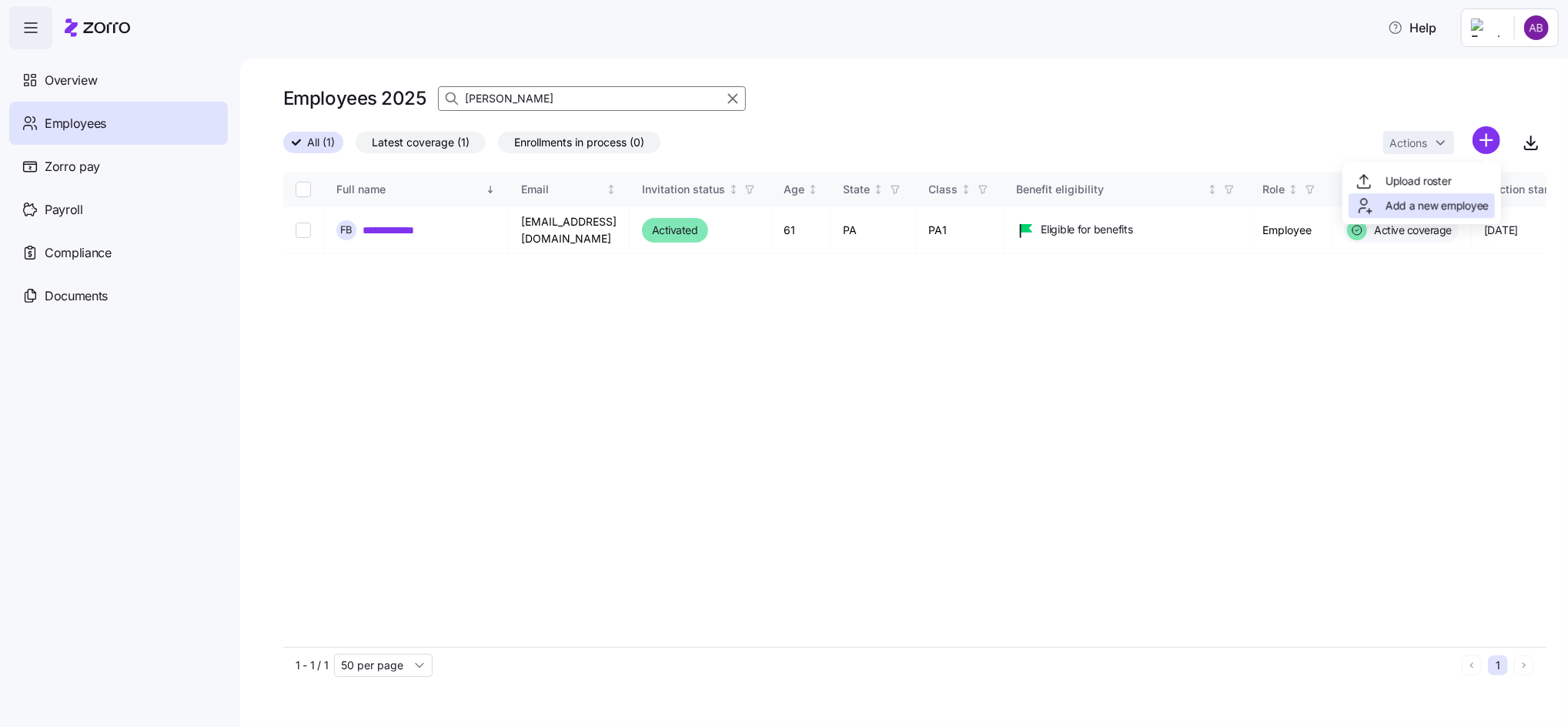
click at [1406, 206] on span "Add a new employee" at bounding box center [1436, 206] width 103 height 16
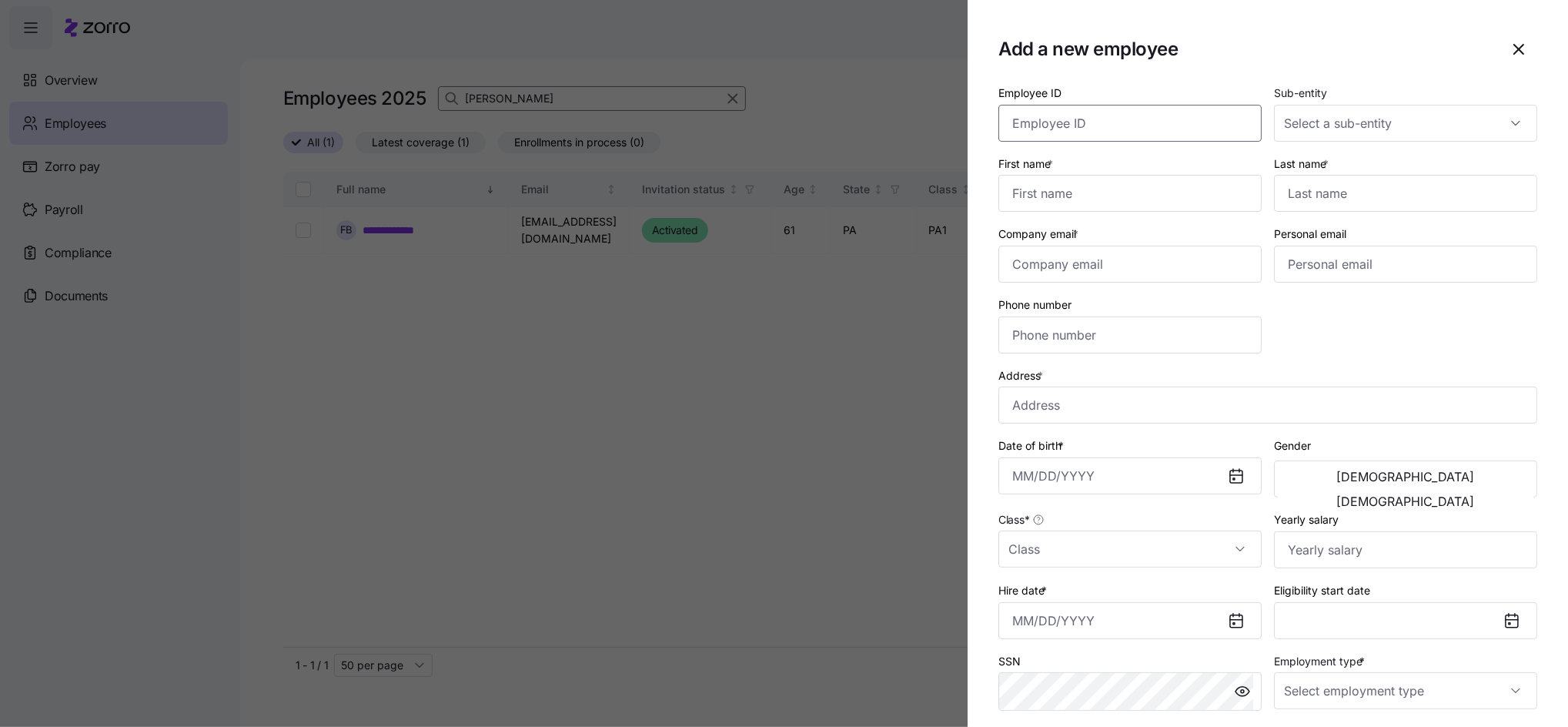
click at [1103, 121] on input "Employee ID" at bounding box center [1129, 123] width 263 height 37
type input "004308"
click at [1111, 197] on input "First name *" at bounding box center [1129, 193] width 263 height 37
type input "Shaqueela"
type input "[PERSON_NAME]"
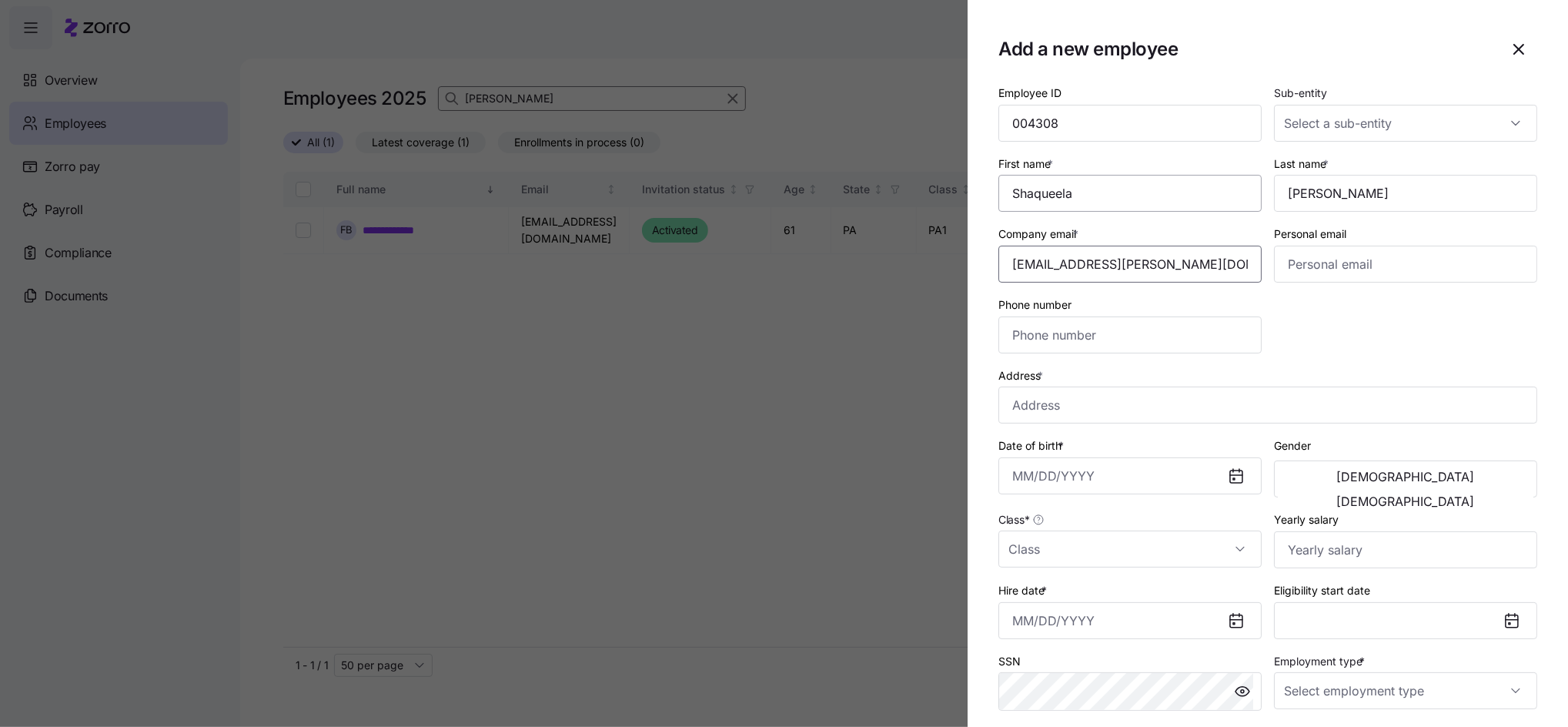
type input "[EMAIL_ADDRESS][PERSON_NAME][DOMAIN_NAME]"
type input "[PHONE_NUMBER]"
click at [1049, 403] on input "Address *" at bounding box center [1267, 404] width 539 height 37
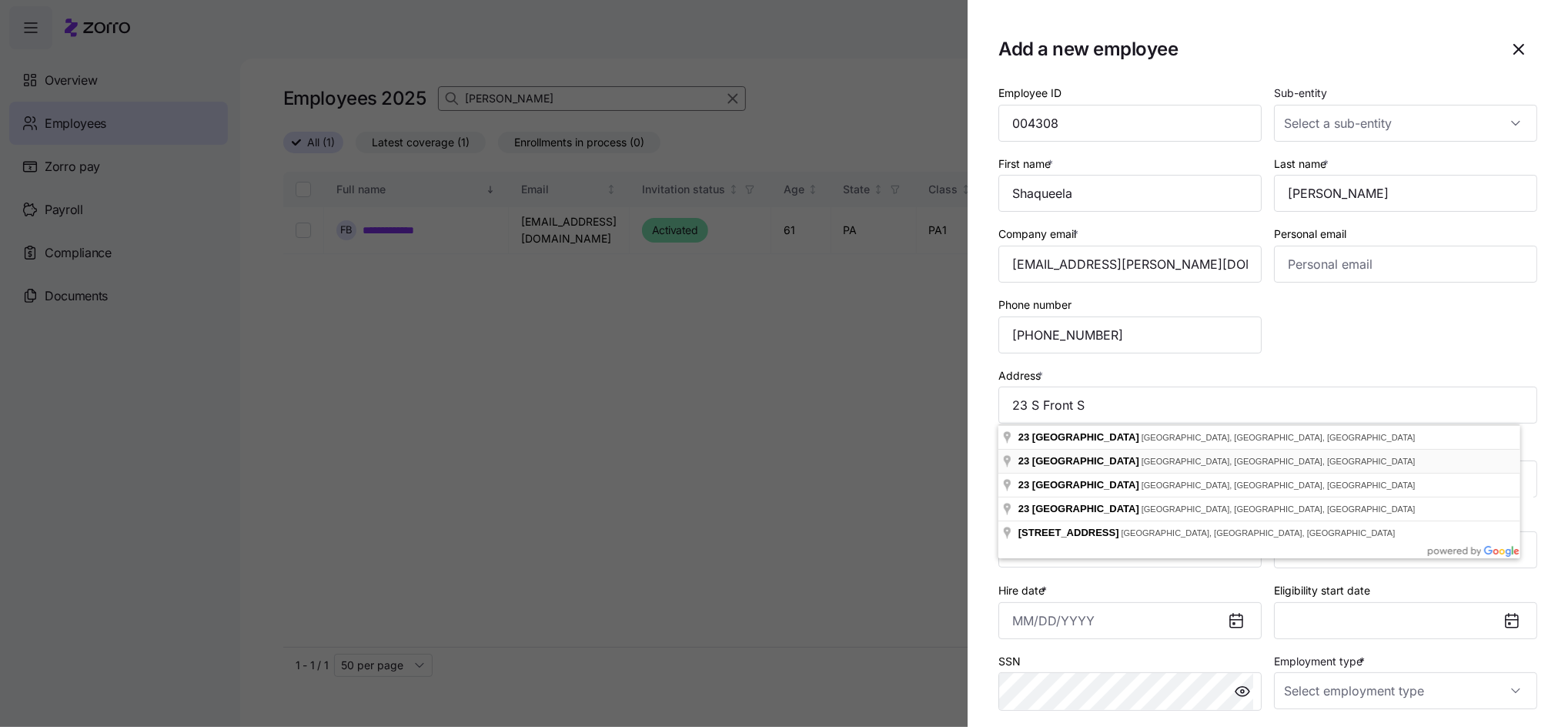
type input "[STREET_ADDRESS]"
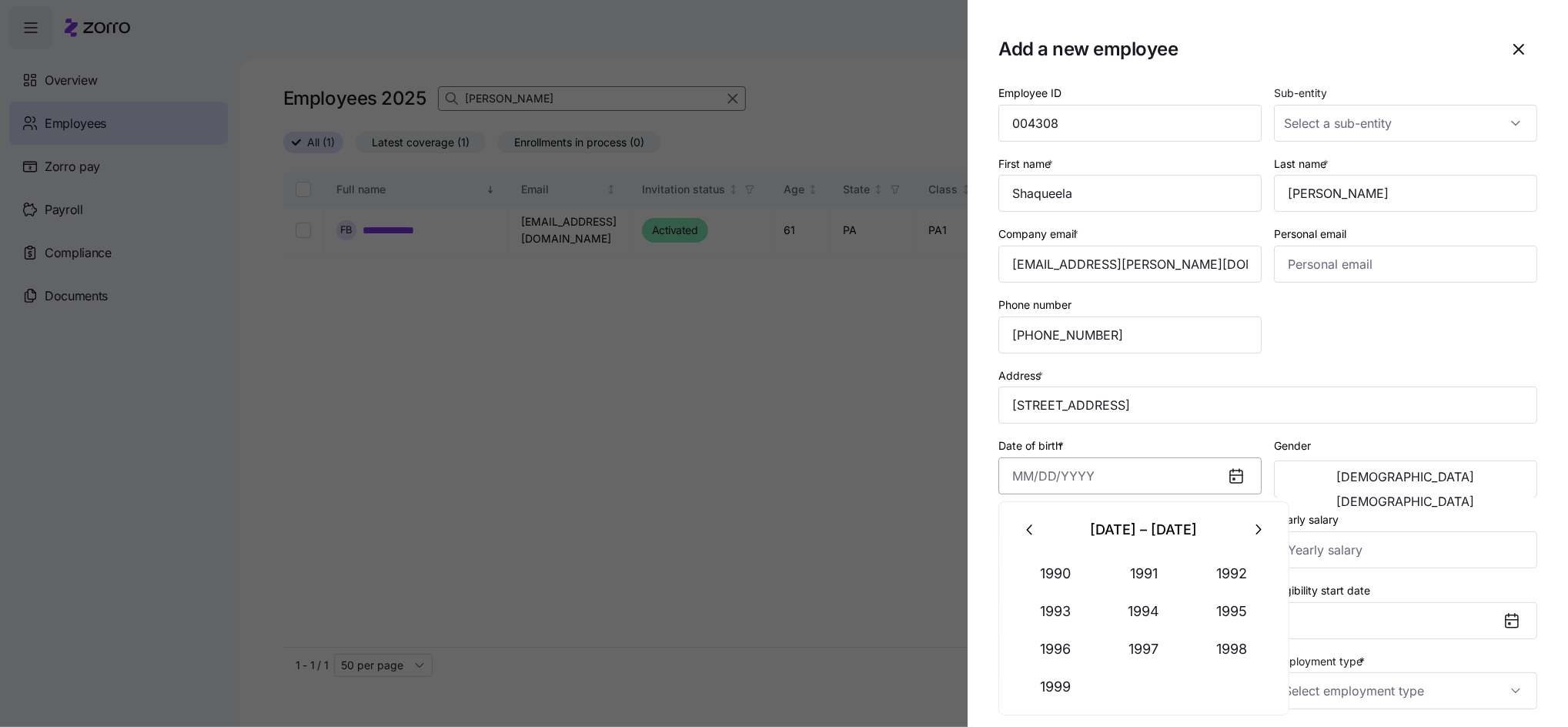
click at [1091, 473] on input "Date of birth *" at bounding box center [1129, 475] width 263 height 37
type input "[DATE]"
click at [1455, 495] on span "[DEMOGRAPHIC_DATA]" at bounding box center [1405, 501] width 138 height 12
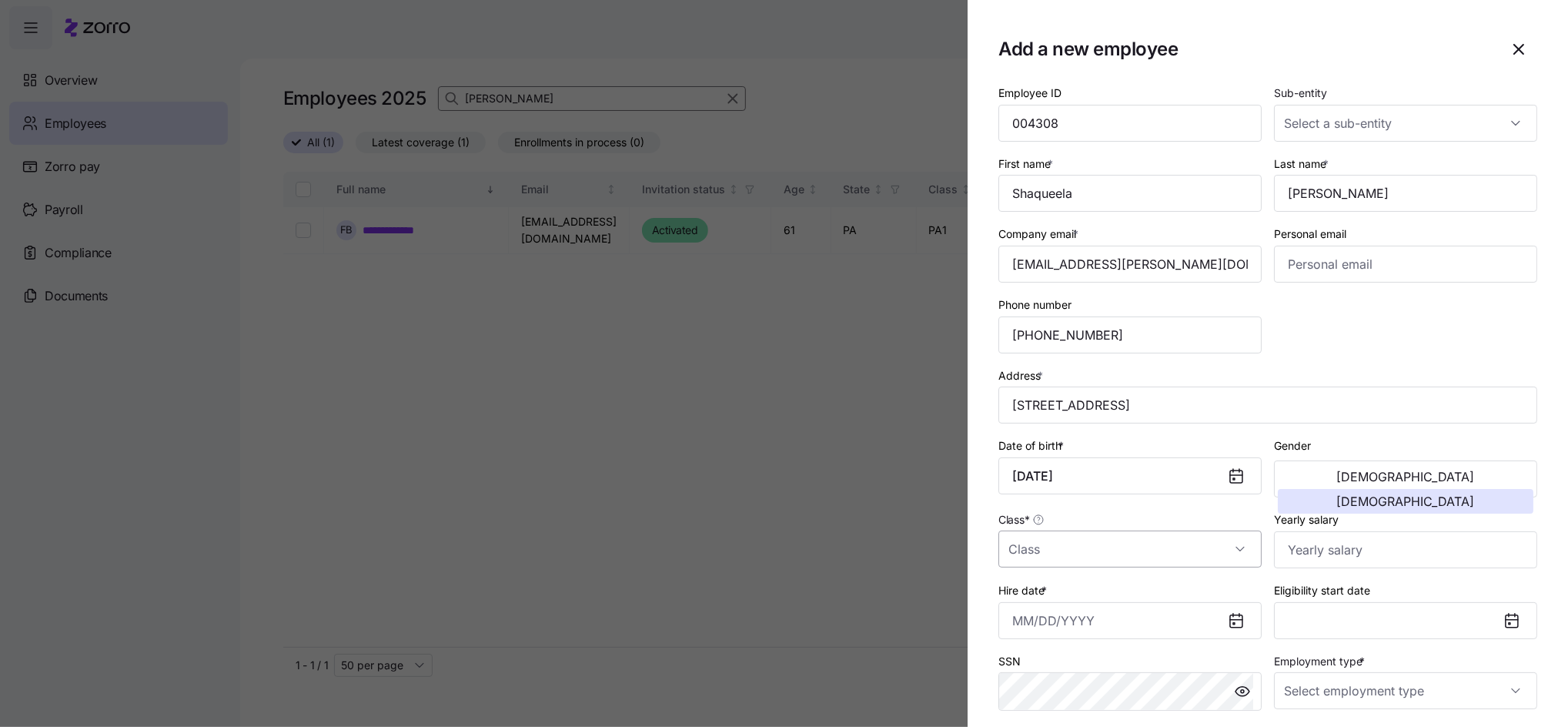
click at [1075, 557] on input "Class *" at bounding box center [1129, 548] width 263 height 37
click at [1028, 488] on span "PA2" at bounding box center [1027, 494] width 21 height 17
type input "PA2"
click at [1309, 552] on input "Yearly salary" at bounding box center [1405, 549] width 263 height 37
type input "$38,480"
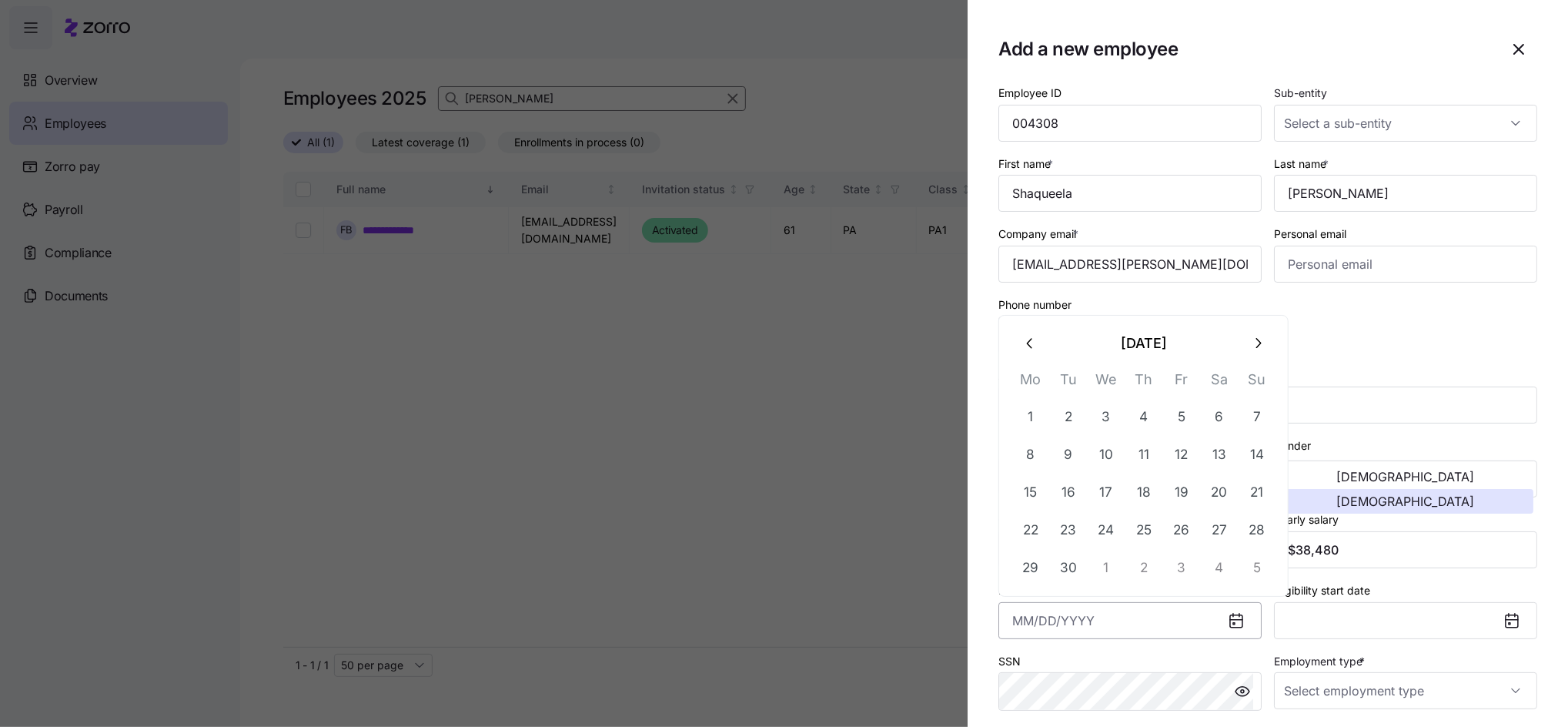
click at [1048, 621] on input "Hire date *" at bounding box center [1129, 620] width 263 height 37
type input "0"
type input "[DATE], 82520"
drag, startPoint x: 1130, startPoint y: 619, endPoint x: 1001, endPoint y: 606, distance: 129.7
click at [1001, 606] on input "[DATE], 82520" at bounding box center [1129, 620] width 263 height 37
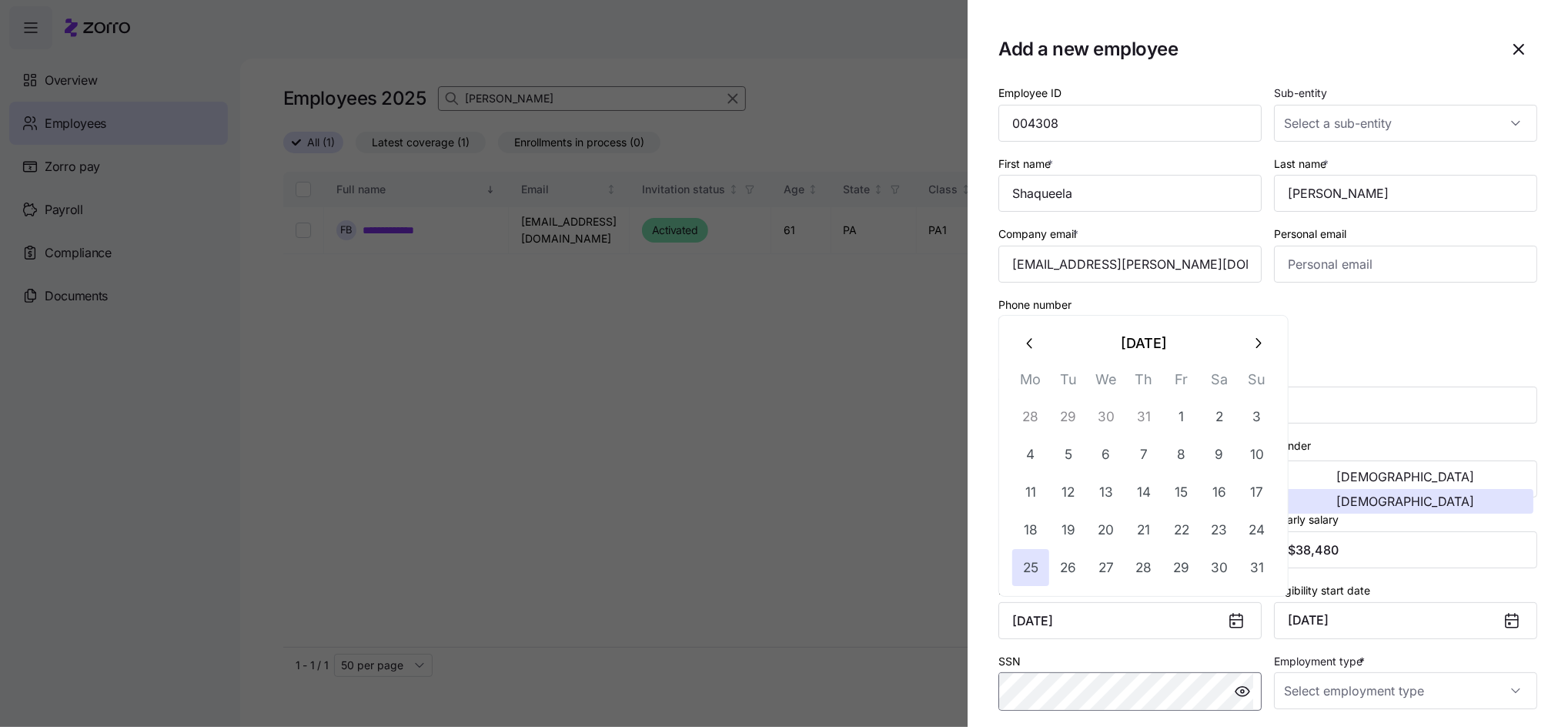
type input "[DATE]"
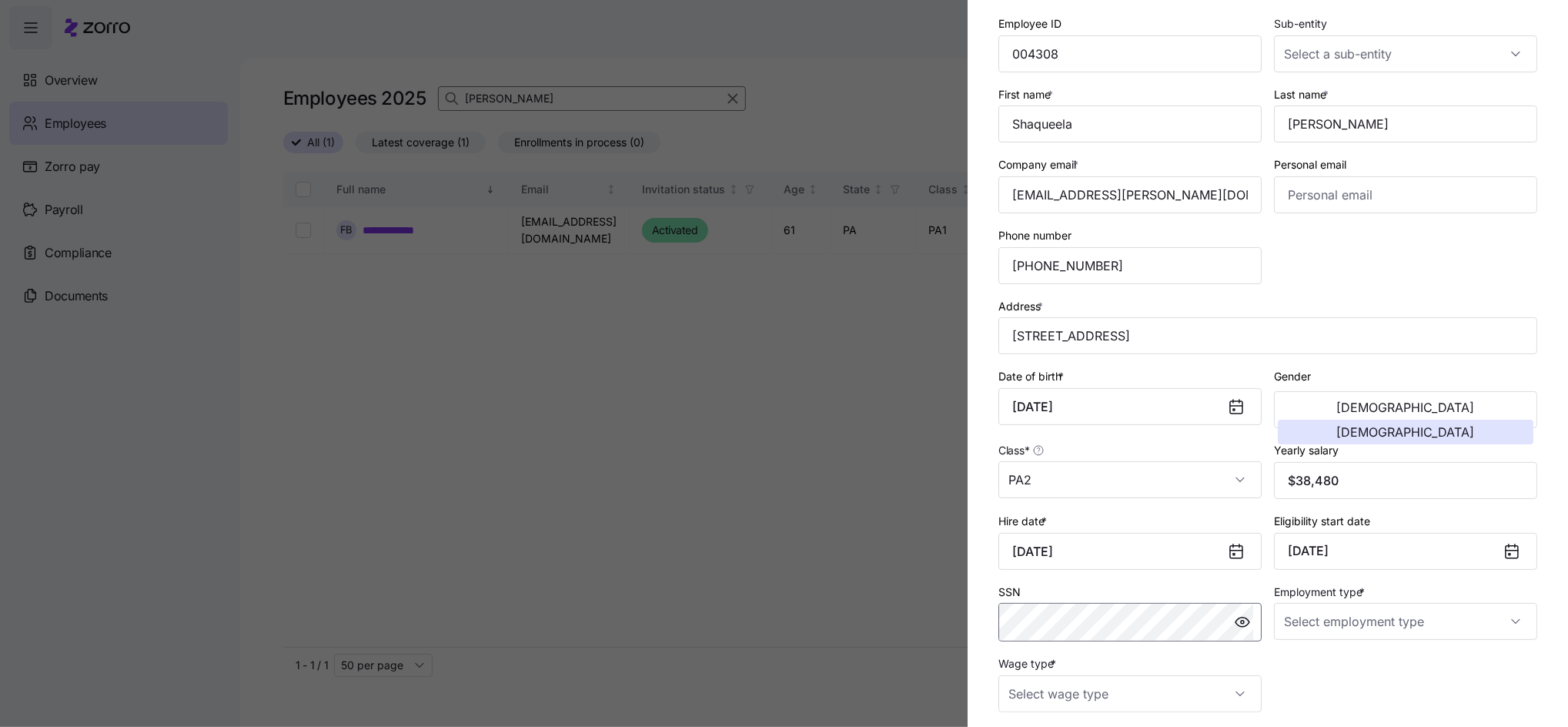
scroll to position [102, 0]
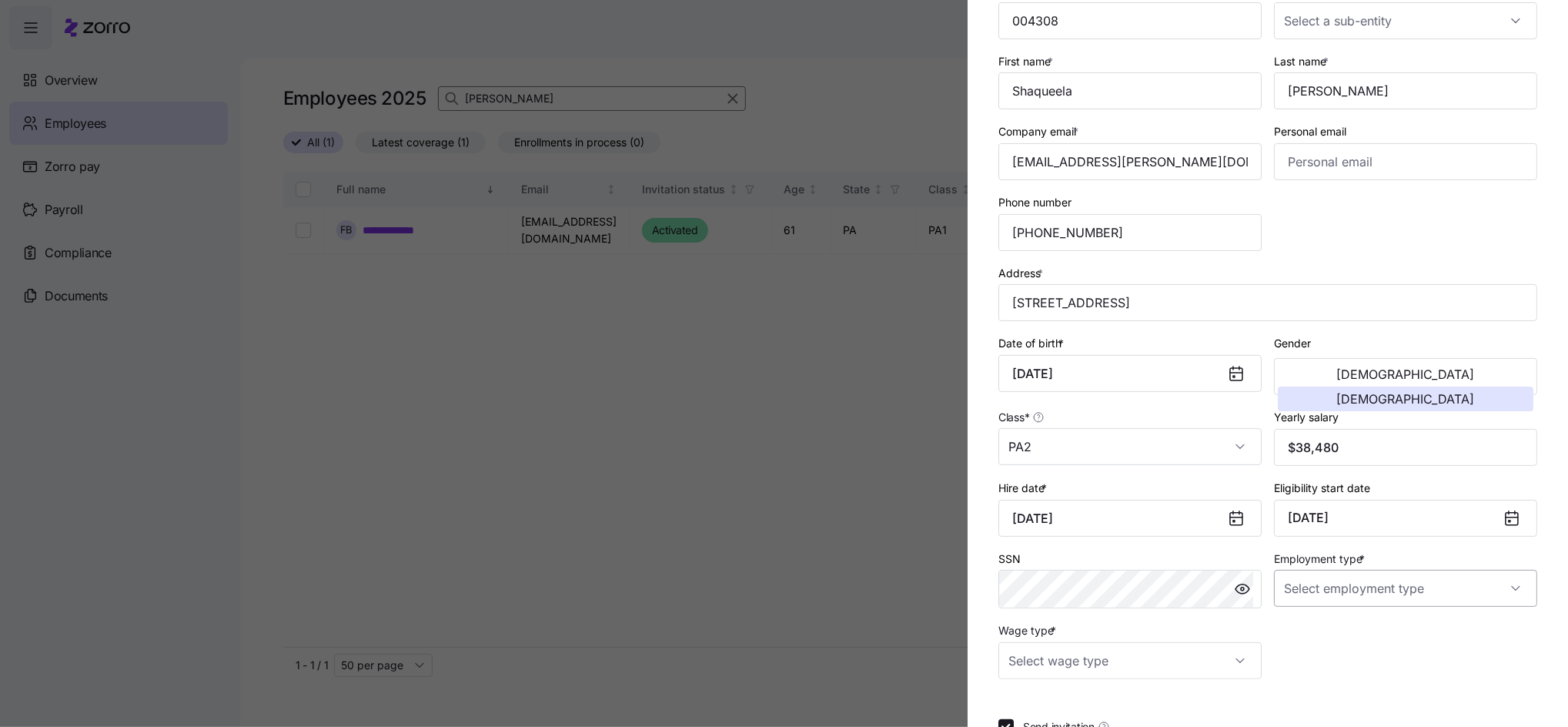
click at [1330, 595] on input "Employment type *" at bounding box center [1405, 588] width 263 height 37
click at [1310, 631] on span "Full Time" at bounding box center [1306, 636] width 44 height 17
type input "Full Time"
click at [1096, 669] on input "Wage type *" at bounding box center [1129, 660] width 263 height 37
click at [1031, 612] on span "Hourly" at bounding box center [1032, 614] width 32 height 17
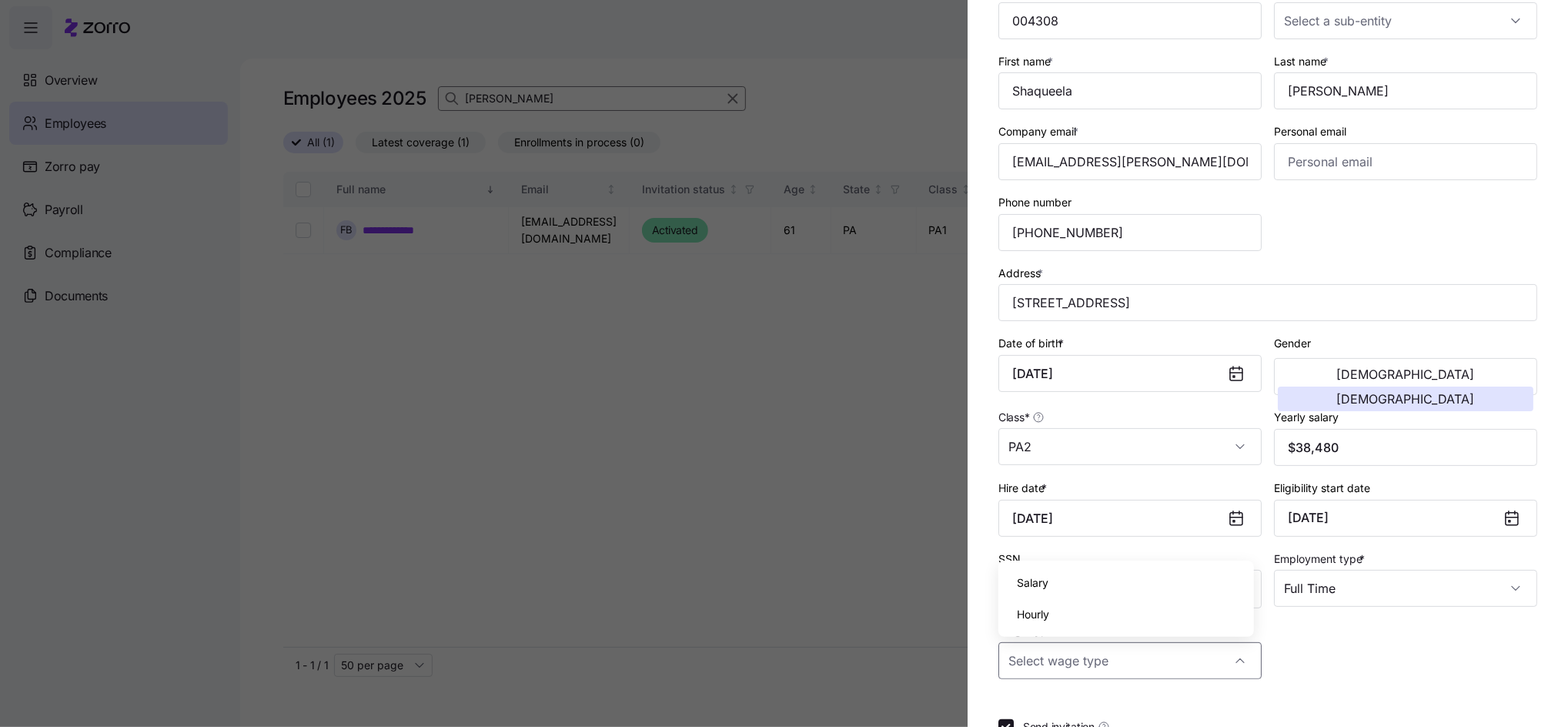
type input "Hourly"
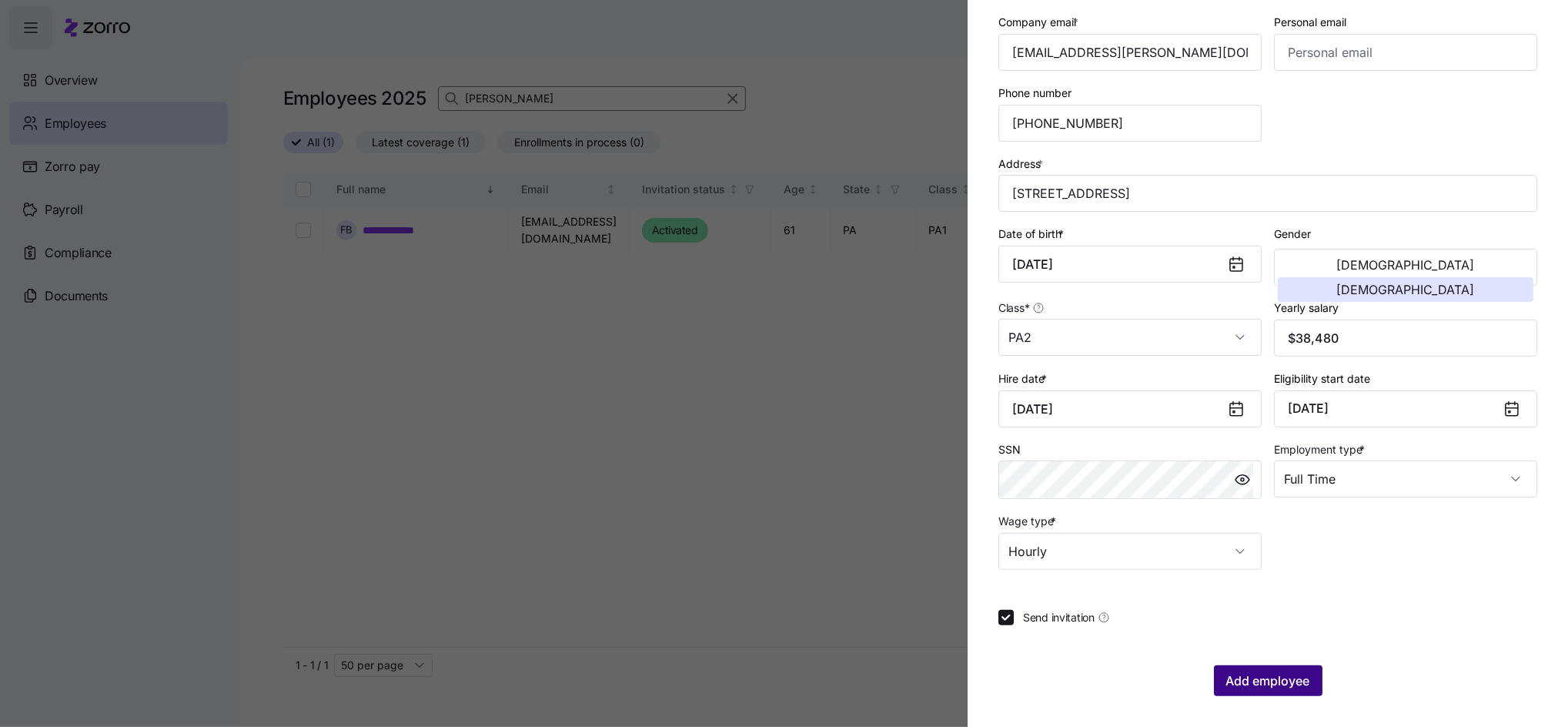
click at [1250, 678] on span "Add employee" at bounding box center [1268, 680] width 84 height 18
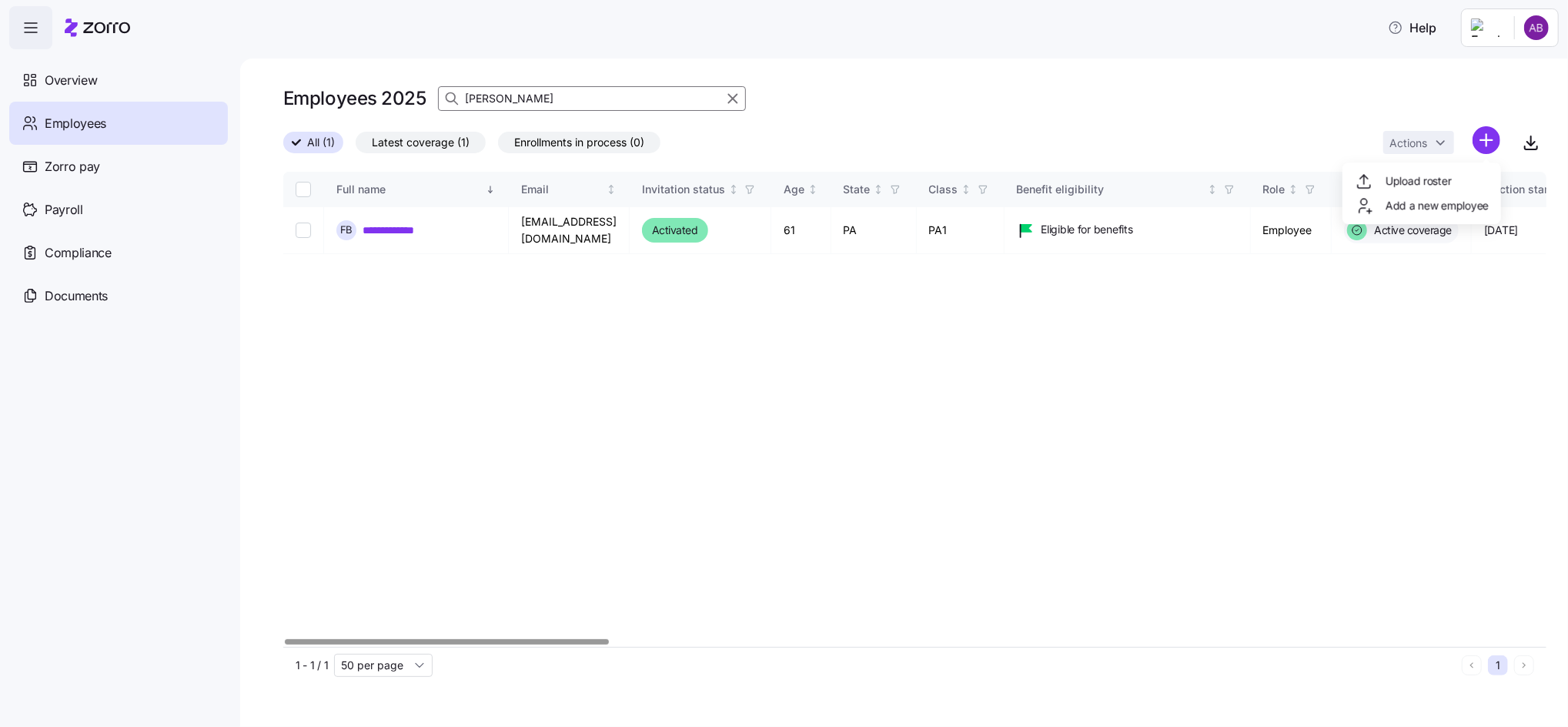
click at [1486, 133] on html "**********" at bounding box center [784, 358] width 1568 height 717
click at [1400, 200] on span "Add a new employee" at bounding box center [1436, 206] width 103 height 16
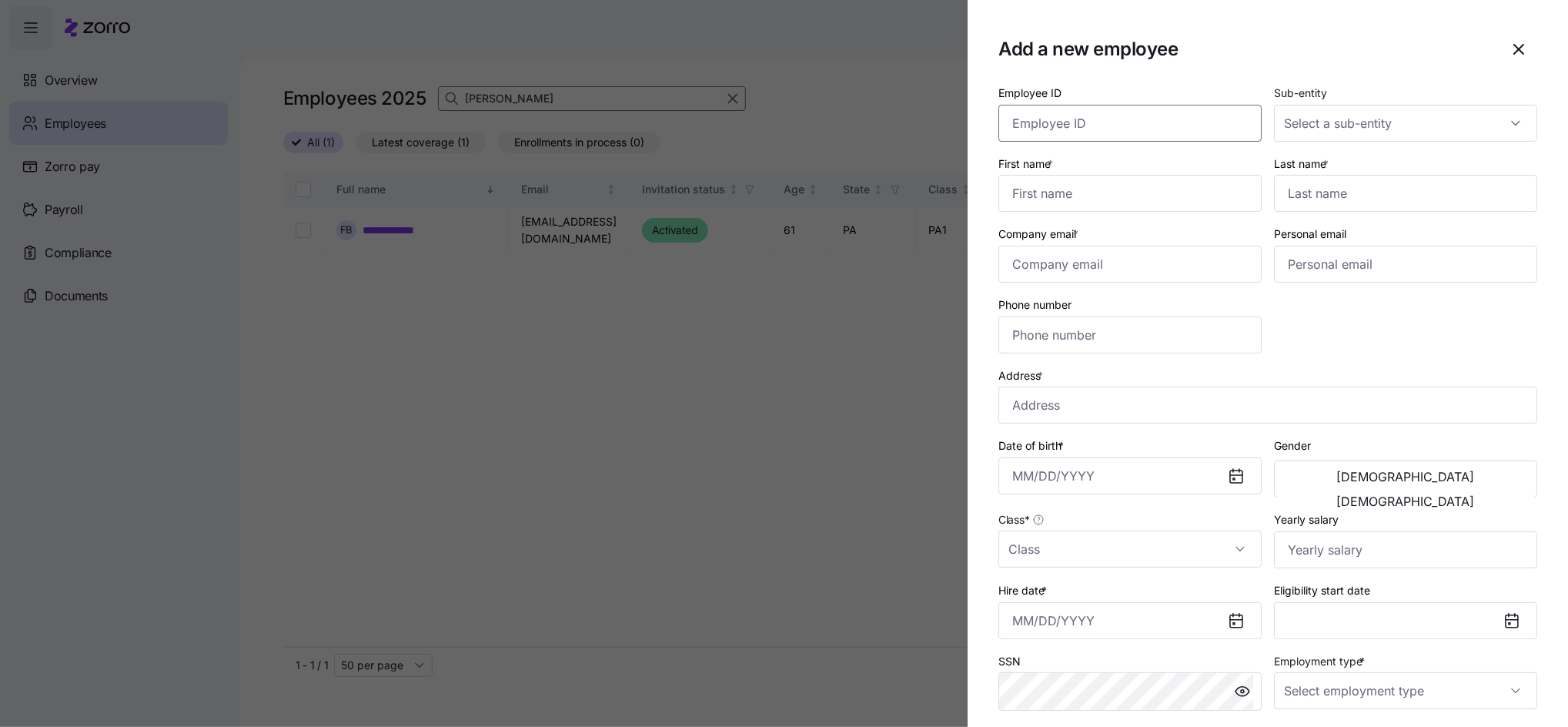
click at [1117, 115] on input "Employee ID" at bounding box center [1129, 123] width 263 height 37
type input "004307"
click at [1363, 114] on input "Sub-entity" at bounding box center [1405, 123] width 263 height 37
click at [1322, 115] on input "Sub-entity" at bounding box center [1405, 123] width 263 height 37
click at [1066, 183] on input "First name *" at bounding box center [1129, 193] width 263 height 37
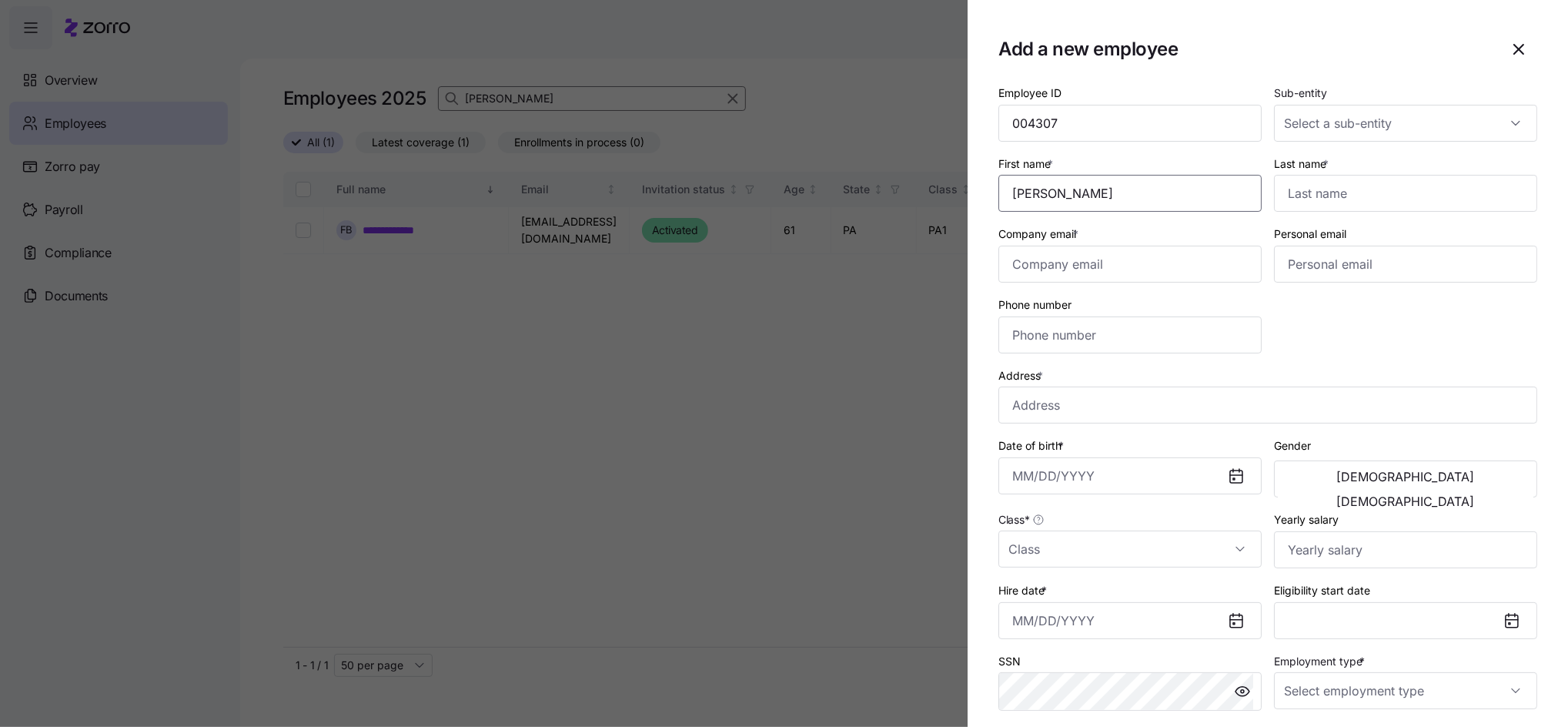
type input "[PERSON_NAME]"
type input "[PERSON_NAME][EMAIL_ADDRESS][PERSON_NAME][DOMAIN_NAME]"
type input "[PHONE_NUMBER]"
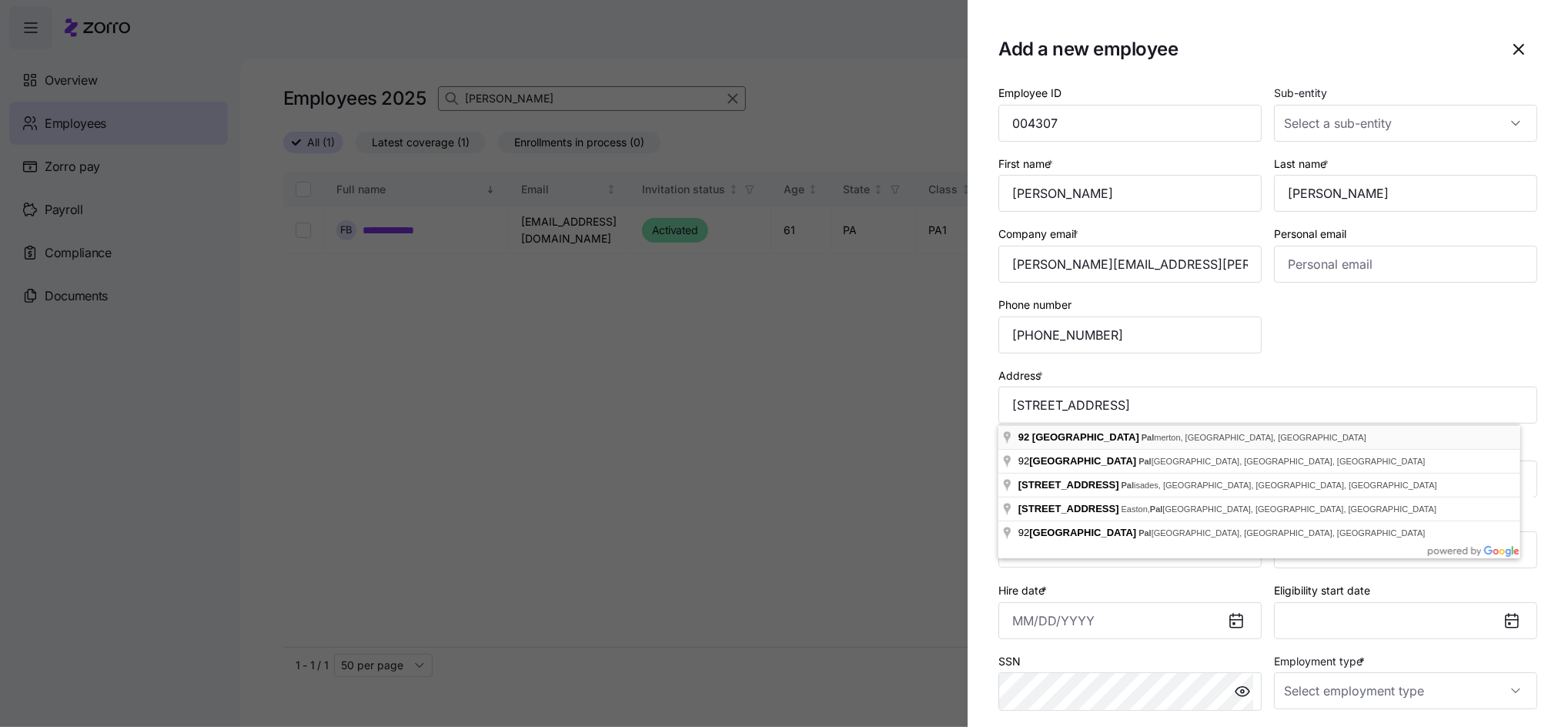
type input "[STREET_ADDRESS][PERSON_NAME]"
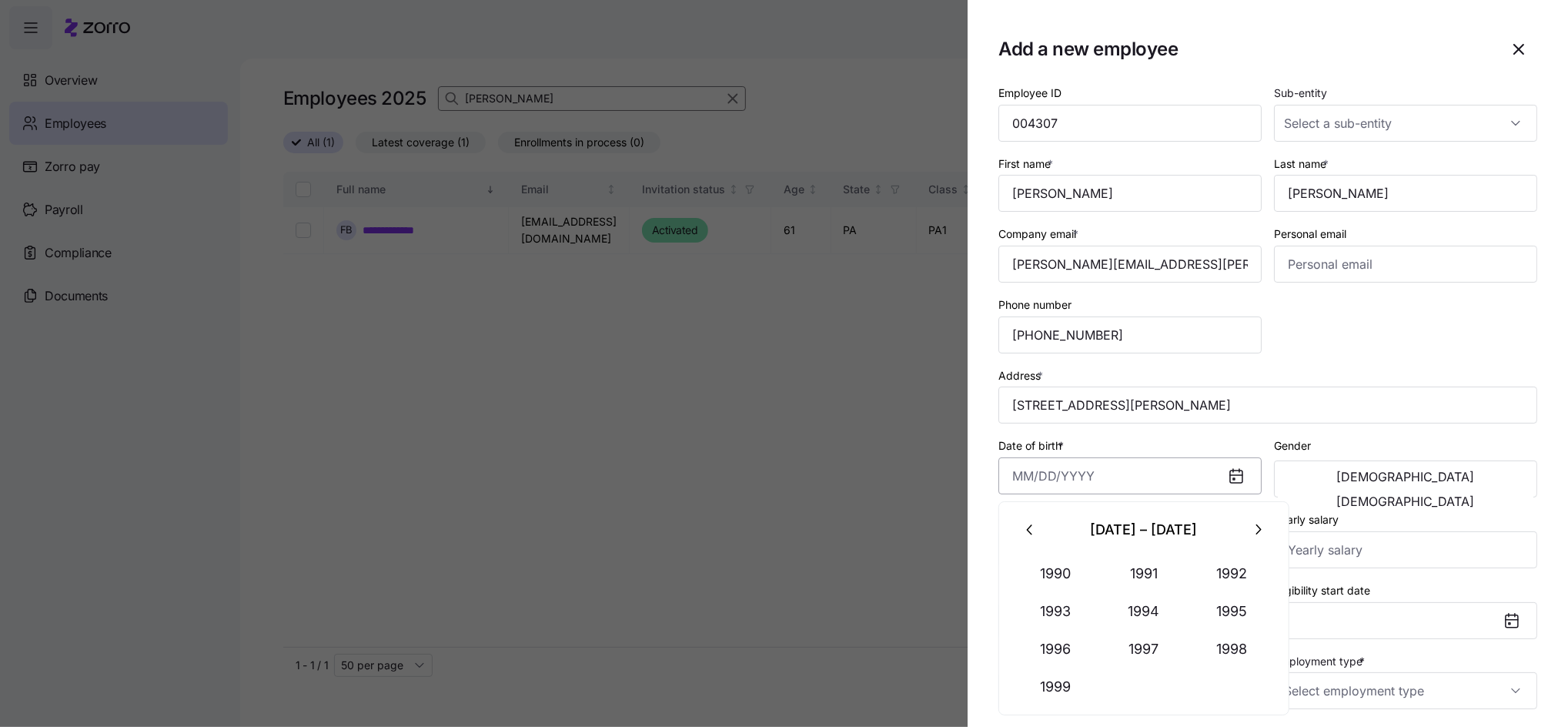
click at [1094, 478] on input "Date of birth *" at bounding box center [1129, 475] width 263 height 37
type input "[DATE]"
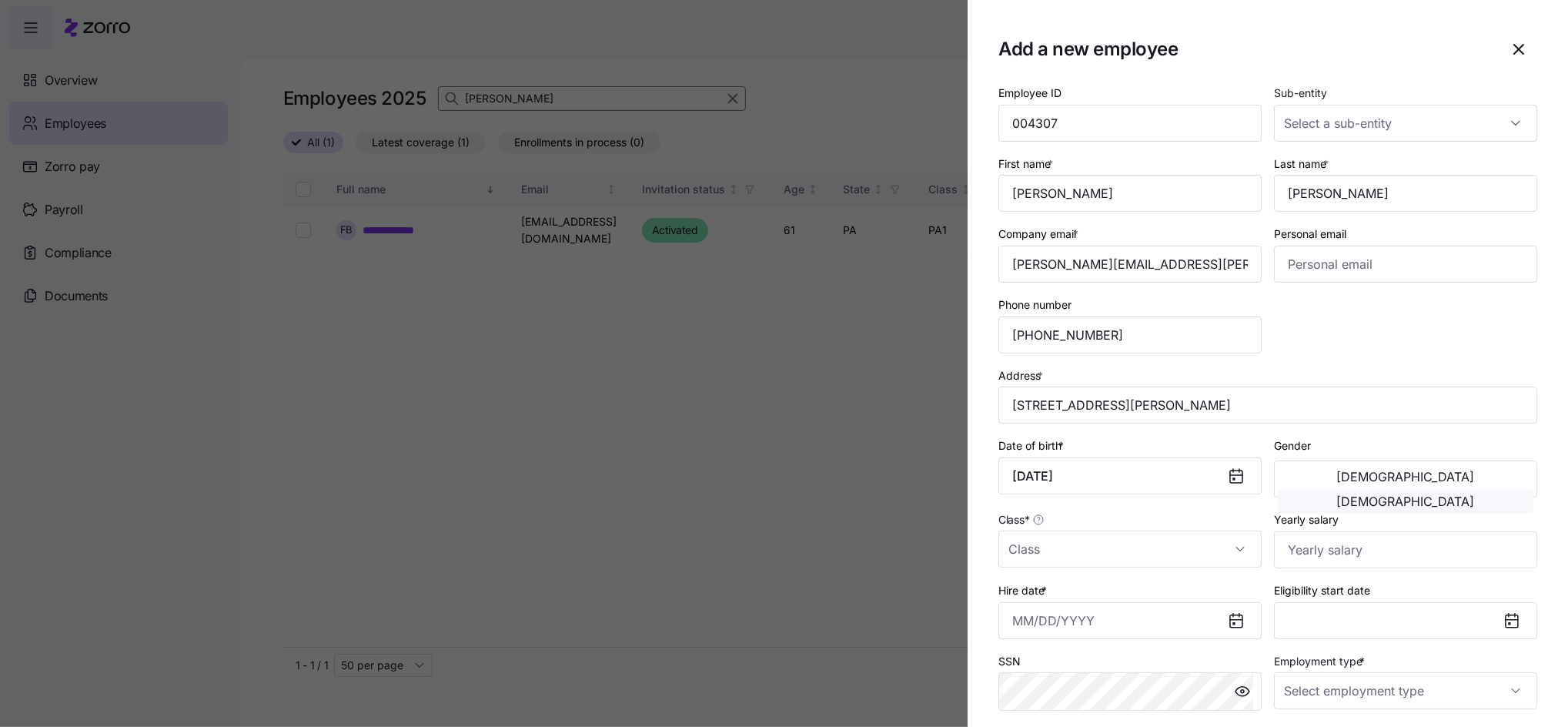
click at [1441, 488] on button "[DEMOGRAPHIC_DATA]" at bounding box center [1405, 501] width 256 height 24
click at [1094, 553] on input "Class *" at bounding box center [1129, 548] width 263 height 37
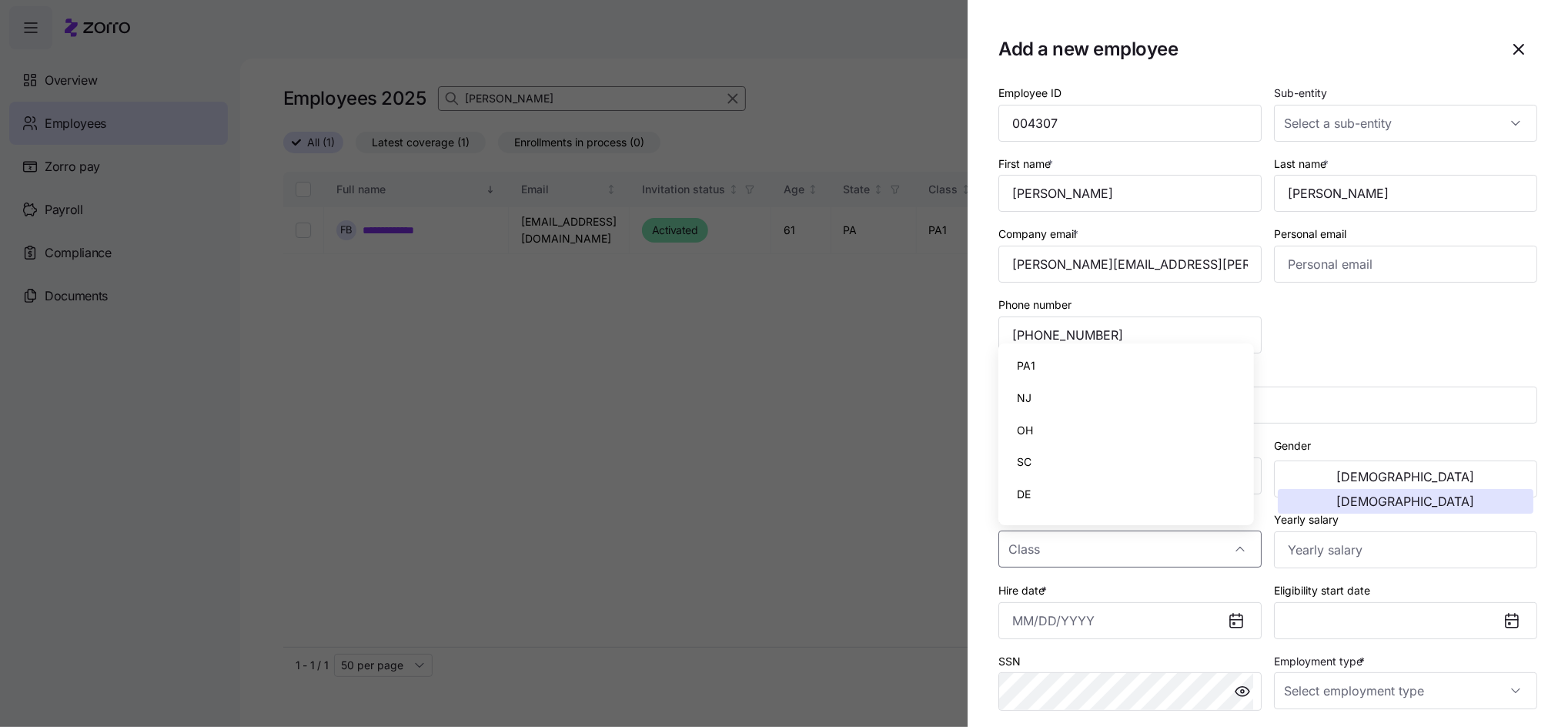
click at [1028, 360] on span "PA1" at bounding box center [1025, 366] width 18 height 17
click at [1156, 554] on input "PA1" at bounding box center [1129, 548] width 263 height 37
click at [1025, 505] on span "PA2" at bounding box center [1027, 504] width 21 height 17
type input "PA2"
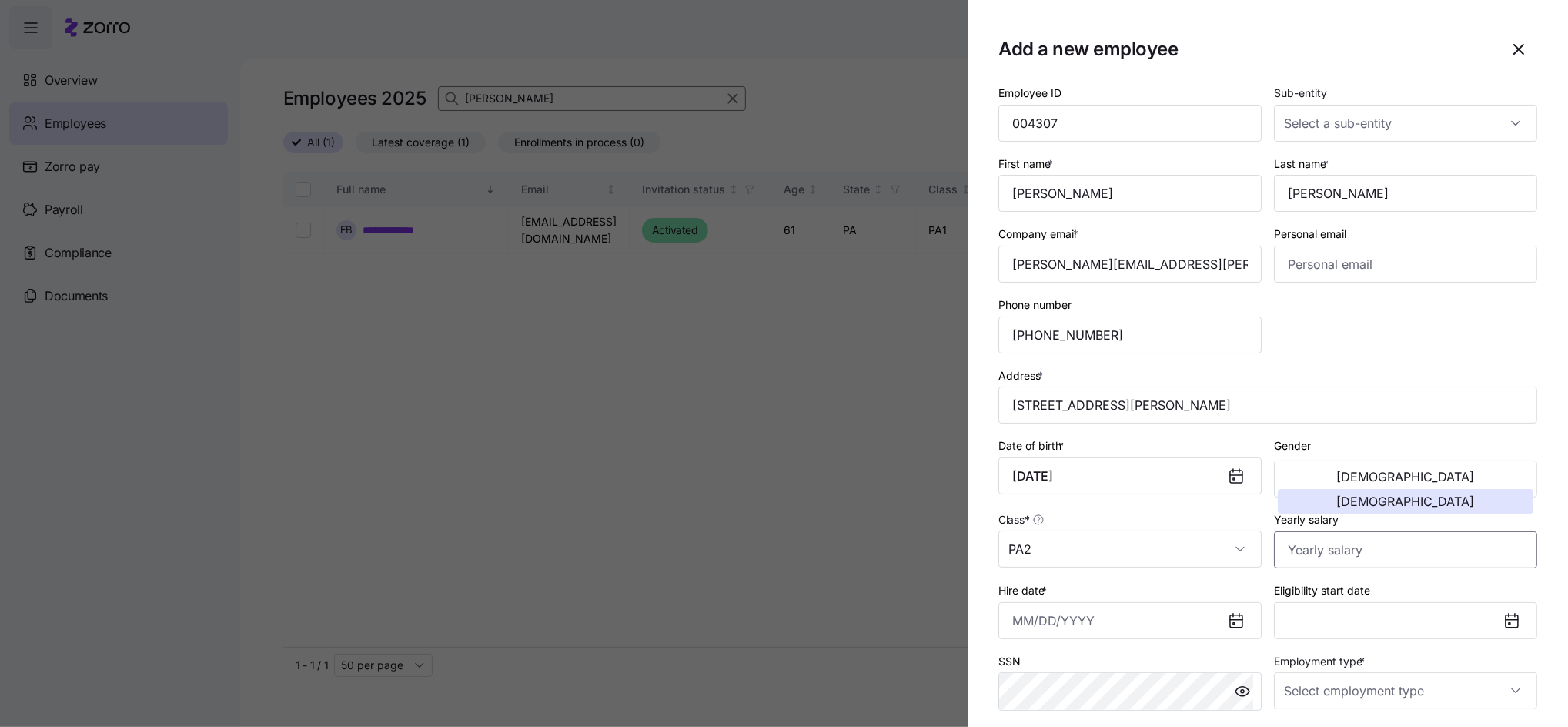
click at [1301, 558] on input "Yearly salary" at bounding box center [1405, 549] width 263 height 37
type input "$38,480"
click at [1091, 613] on input "Hire date *" at bounding box center [1129, 620] width 263 height 37
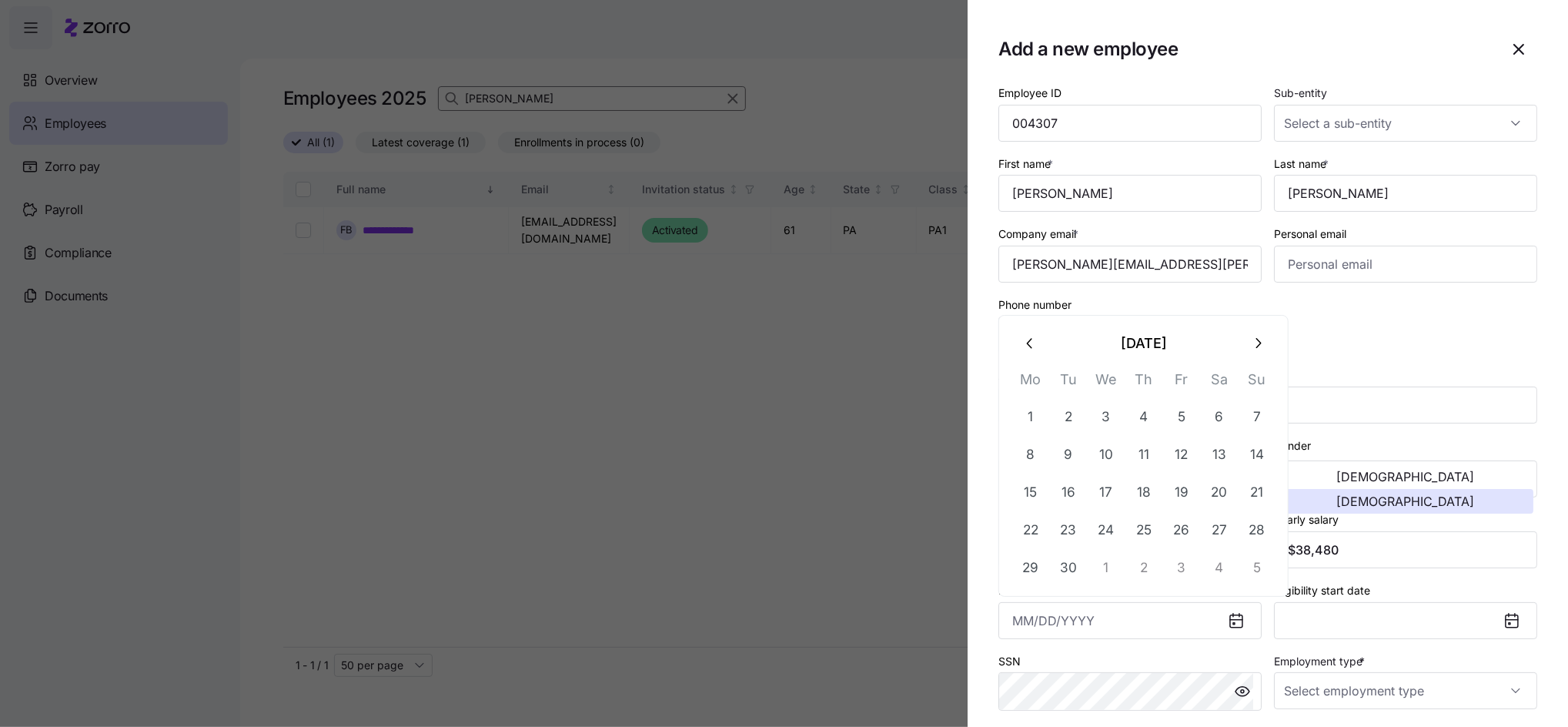
click at [1020, 343] on button "button" at bounding box center [1029, 343] width 37 height 37
click at [1027, 569] on button "25" at bounding box center [1030, 567] width 37 height 37
type input "[DATE]"
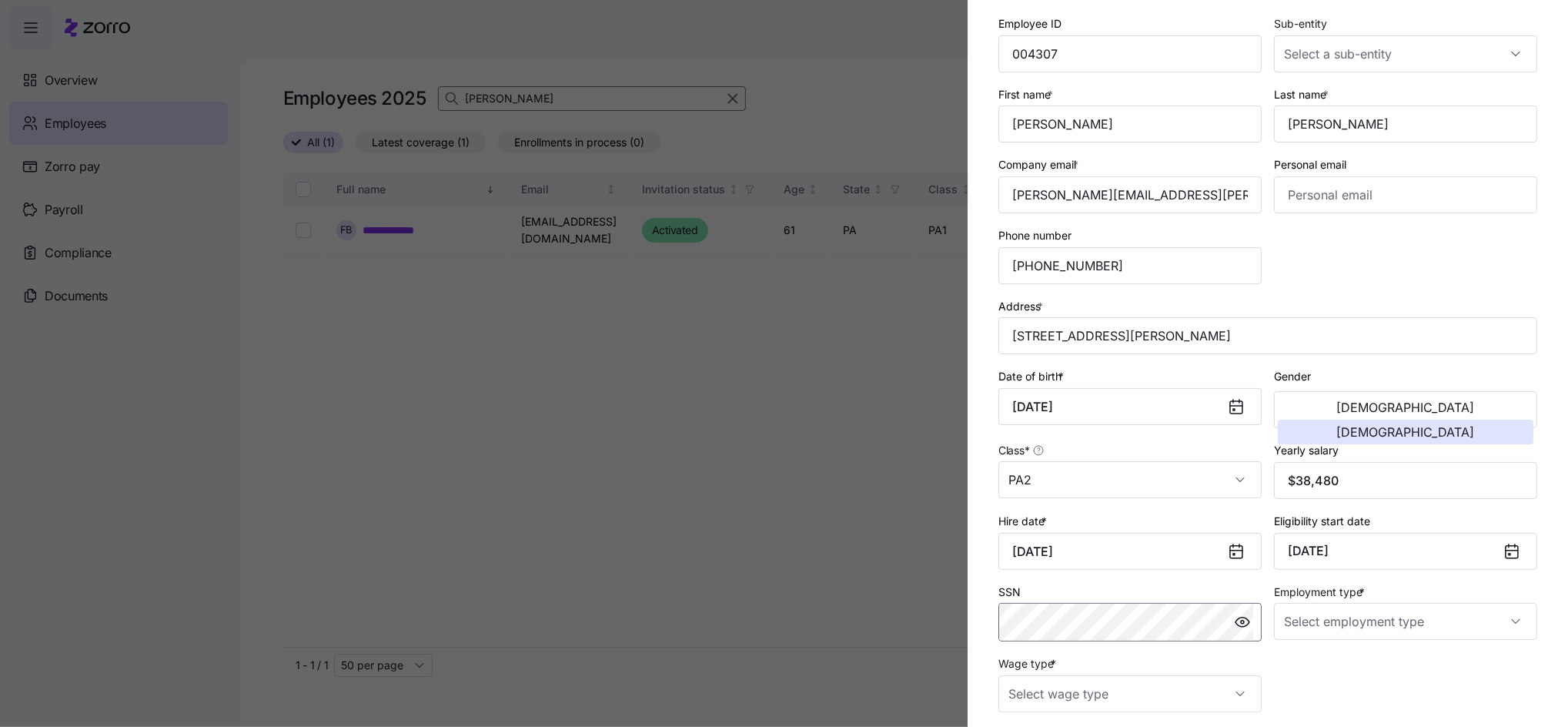
scroll to position [102, 0]
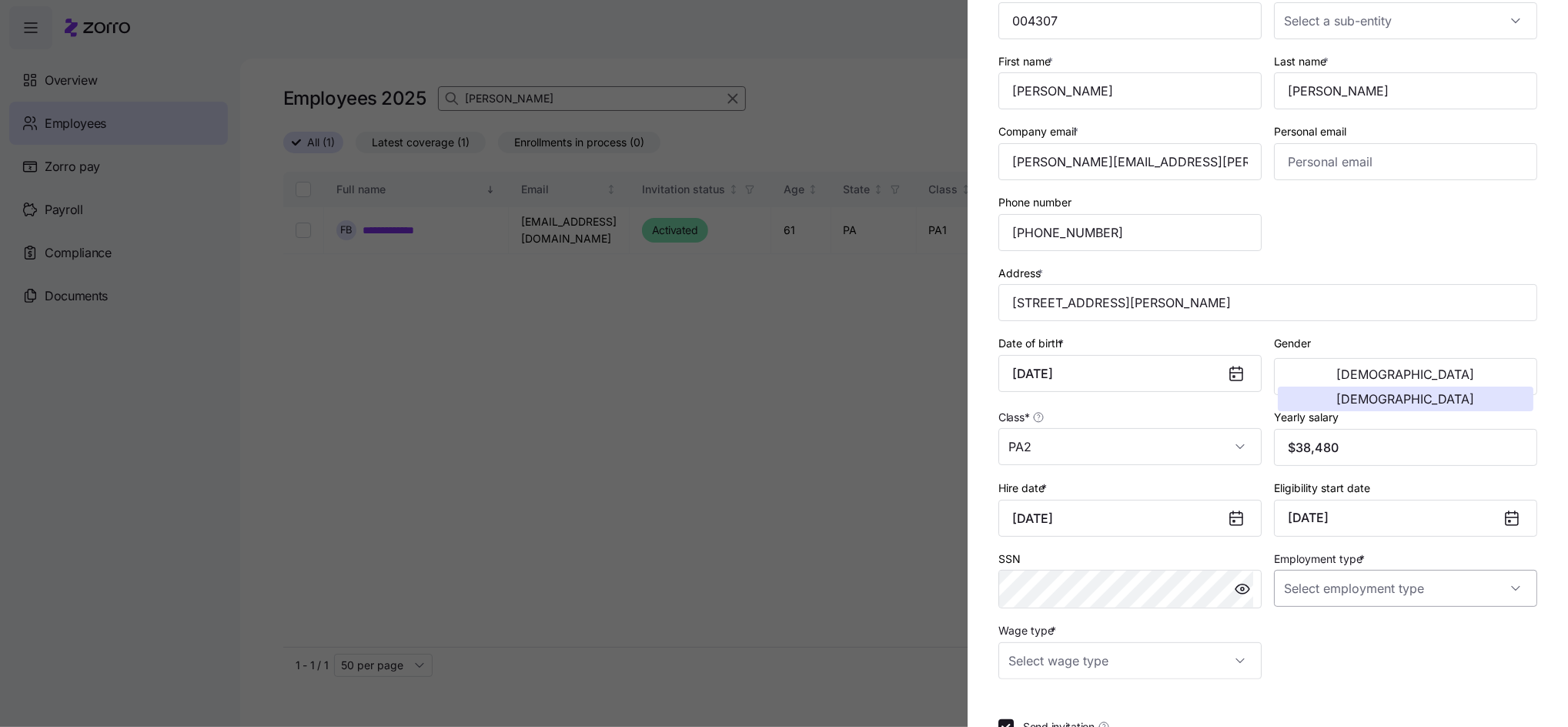
click at [1361, 598] on input "Employment type *" at bounding box center [1405, 588] width 263 height 37
click at [1312, 635] on span "Full Time" at bounding box center [1306, 636] width 44 height 17
type input "Full Time"
click at [1229, 662] on input "Wage type *" at bounding box center [1129, 660] width 263 height 37
click at [1015, 608] on div "Hourly" at bounding box center [1126, 613] width 243 height 32
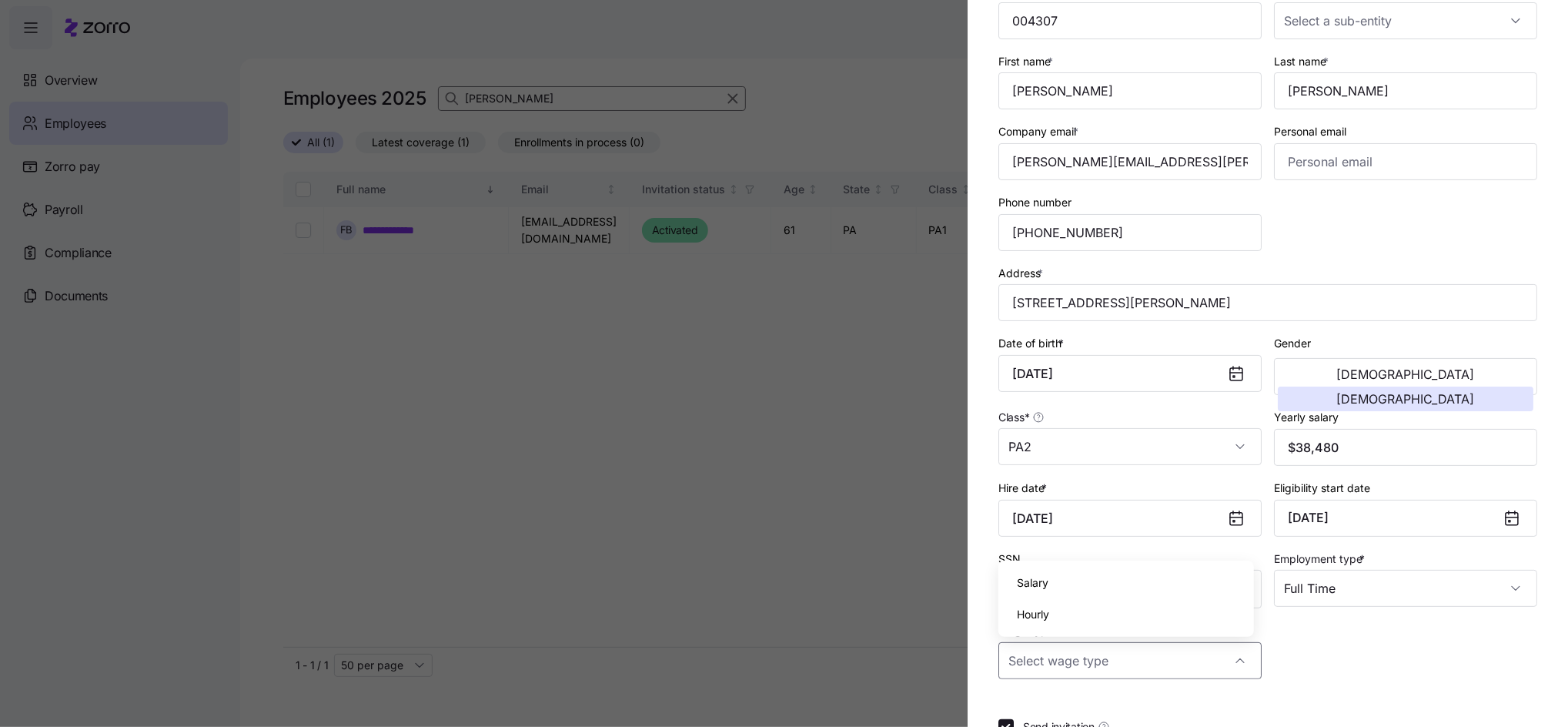
type input "Hourly"
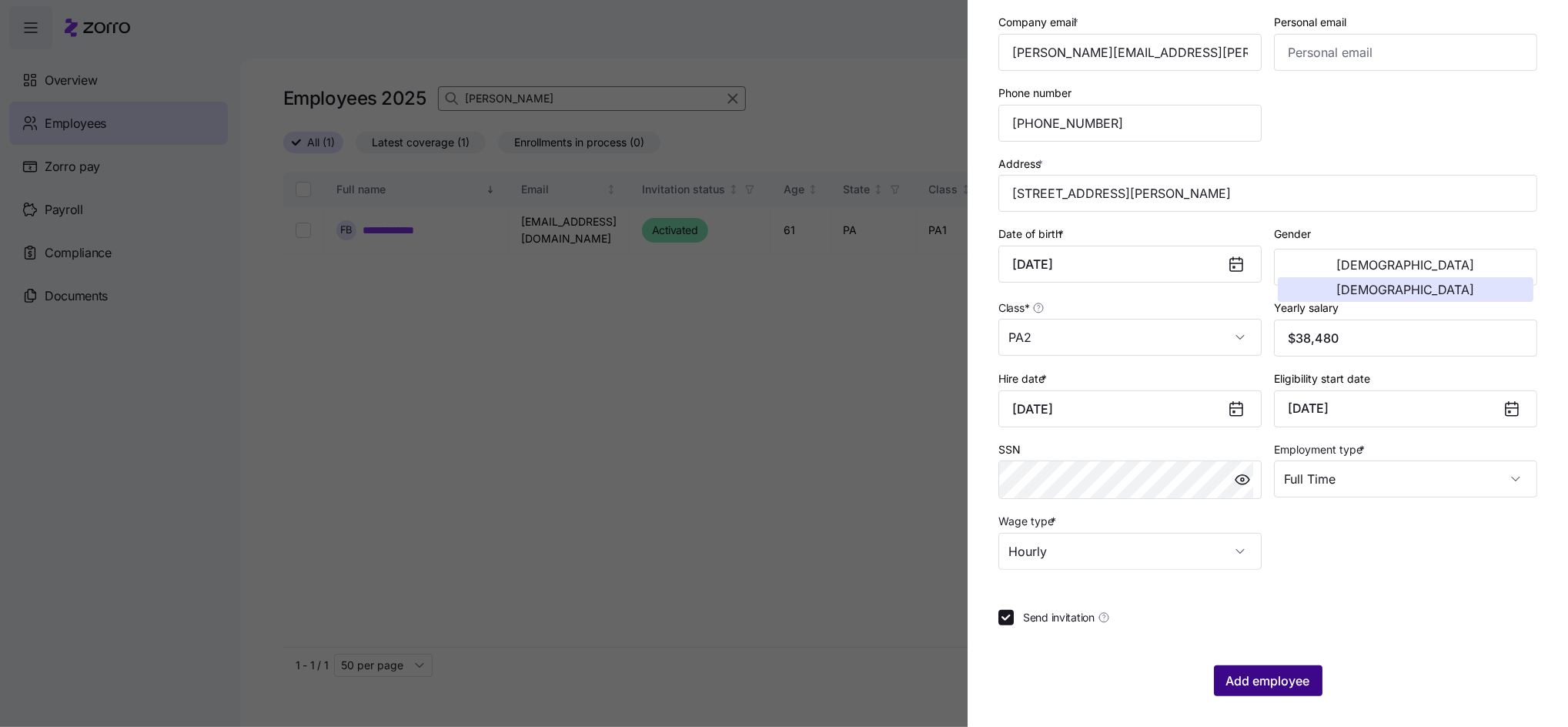
click at [1260, 680] on span "Add employee" at bounding box center [1268, 680] width 84 height 18
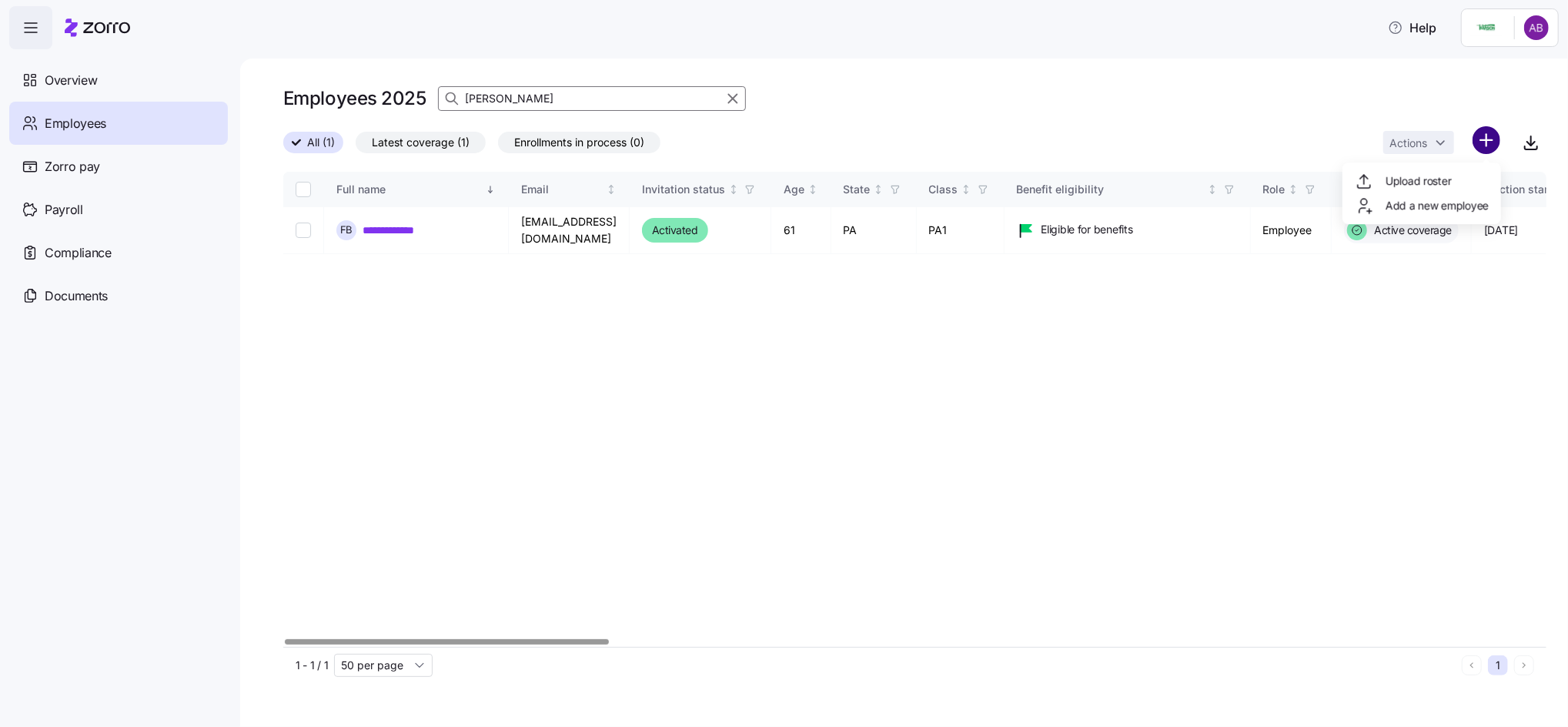
click at [1484, 145] on html "**********" at bounding box center [784, 358] width 1568 height 717
click at [1487, 142] on html "**********" at bounding box center [784, 358] width 1568 height 717
click at [1444, 206] on span "Add a new employee" at bounding box center [1436, 206] width 103 height 16
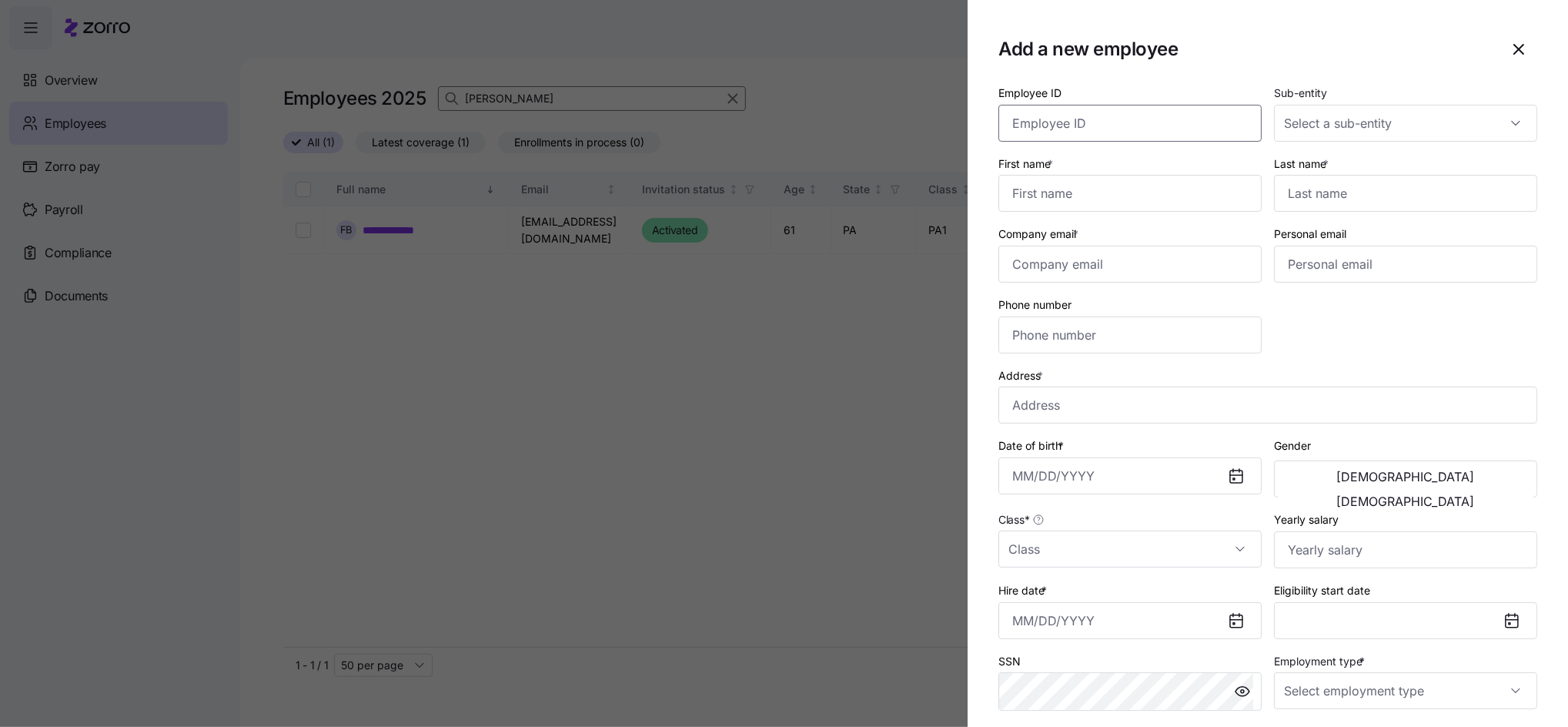
click at [1145, 132] on input "Employee ID" at bounding box center [1129, 123] width 263 height 37
type input "004306"
click at [1108, 185] on input "First name *" at bounding box center [1129, 193] width 263 height 37
type input "Fatima"
type input "Timbo"
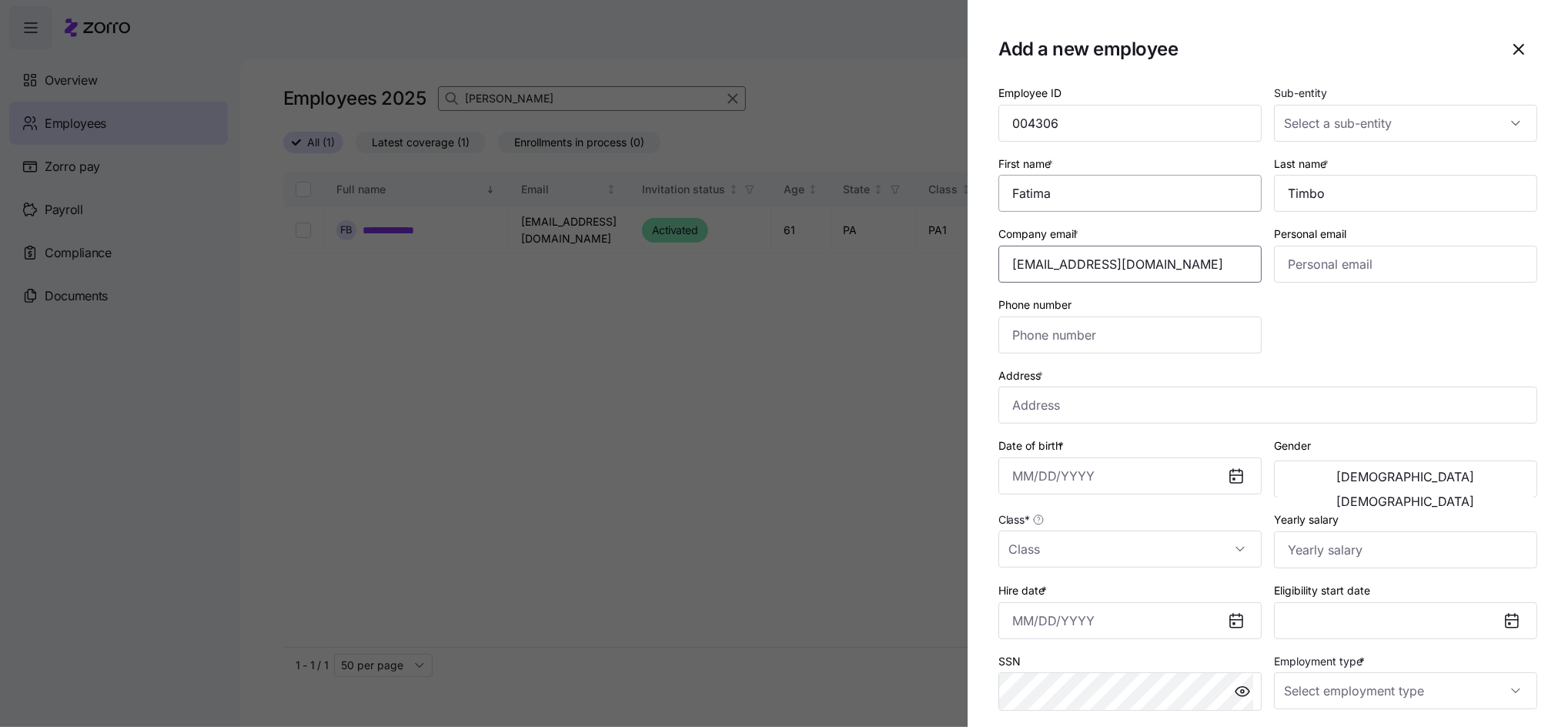
type input "[EMAIL_ADDRESS][DOMAIN_NAME]"
type input "[PHONE_NUMBER]"
drag, startPoint x: 1065, startPoint y: 420, endPoint x: 1055, endPoint y: 420, distance: 10.0
click at [1062, 420] on input "Address *" at bounding box center [1267, 404] width 539 height 37
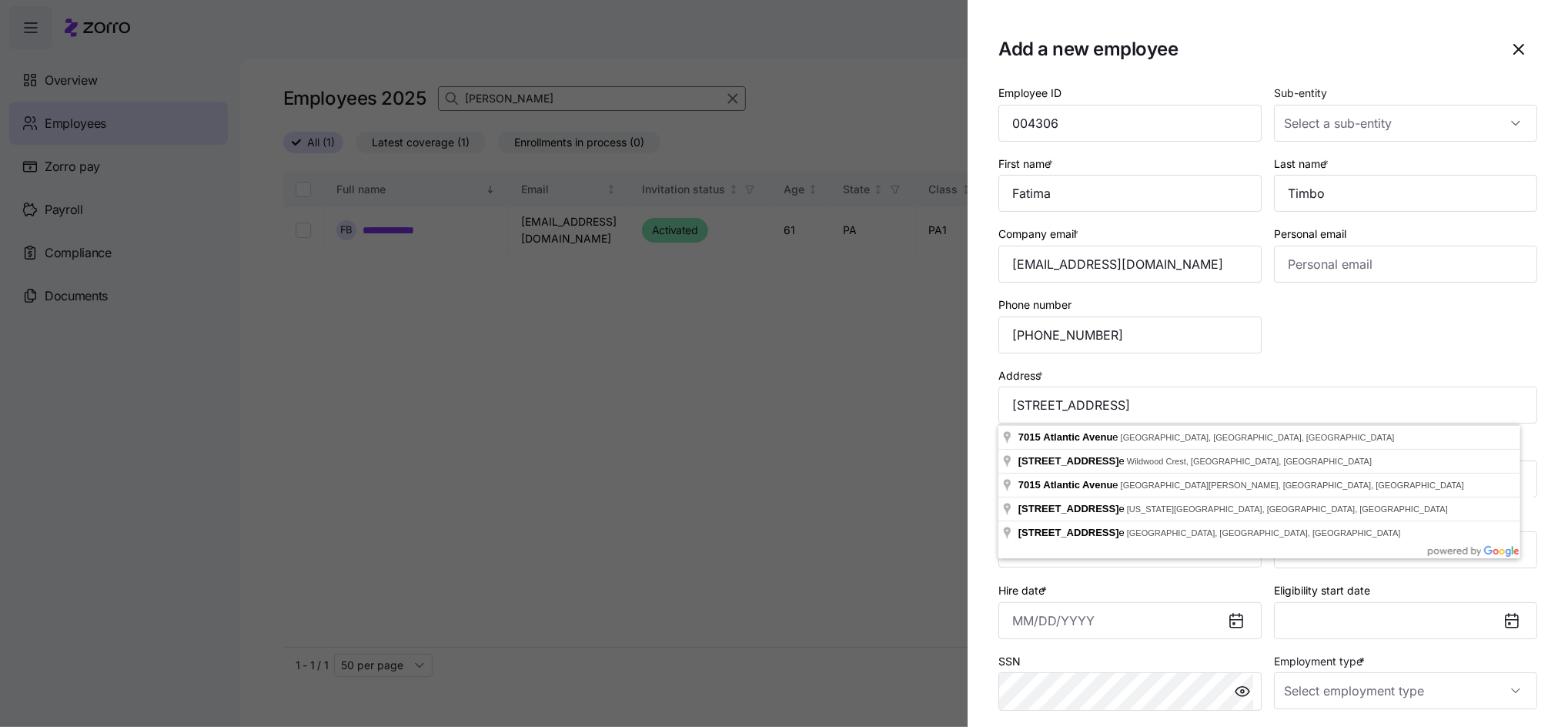
type input "[STREET_ADDRESS][PERSON_NAME]"
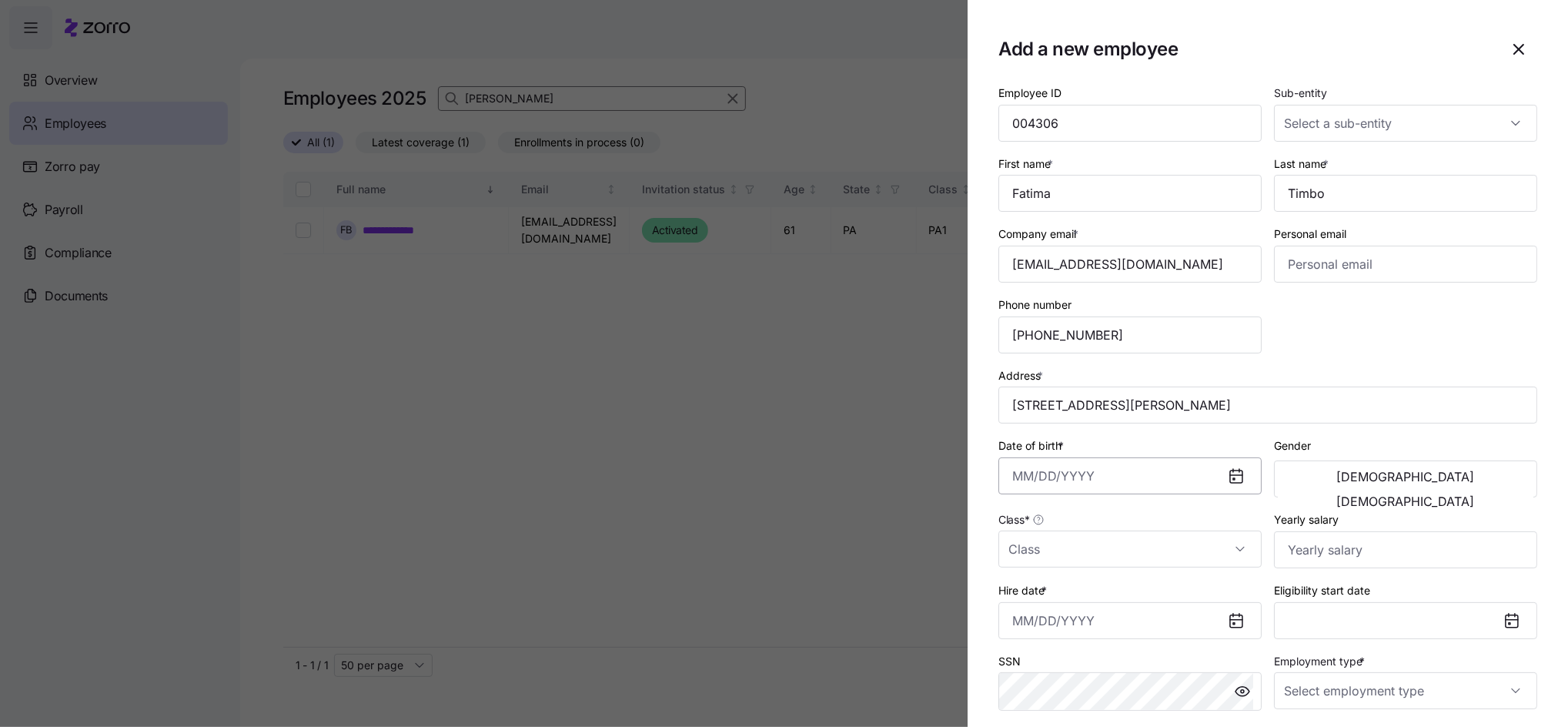
click at [1057, 475] on input "Date of birth *" at bounding box center [1129, 475] width 263 height 37
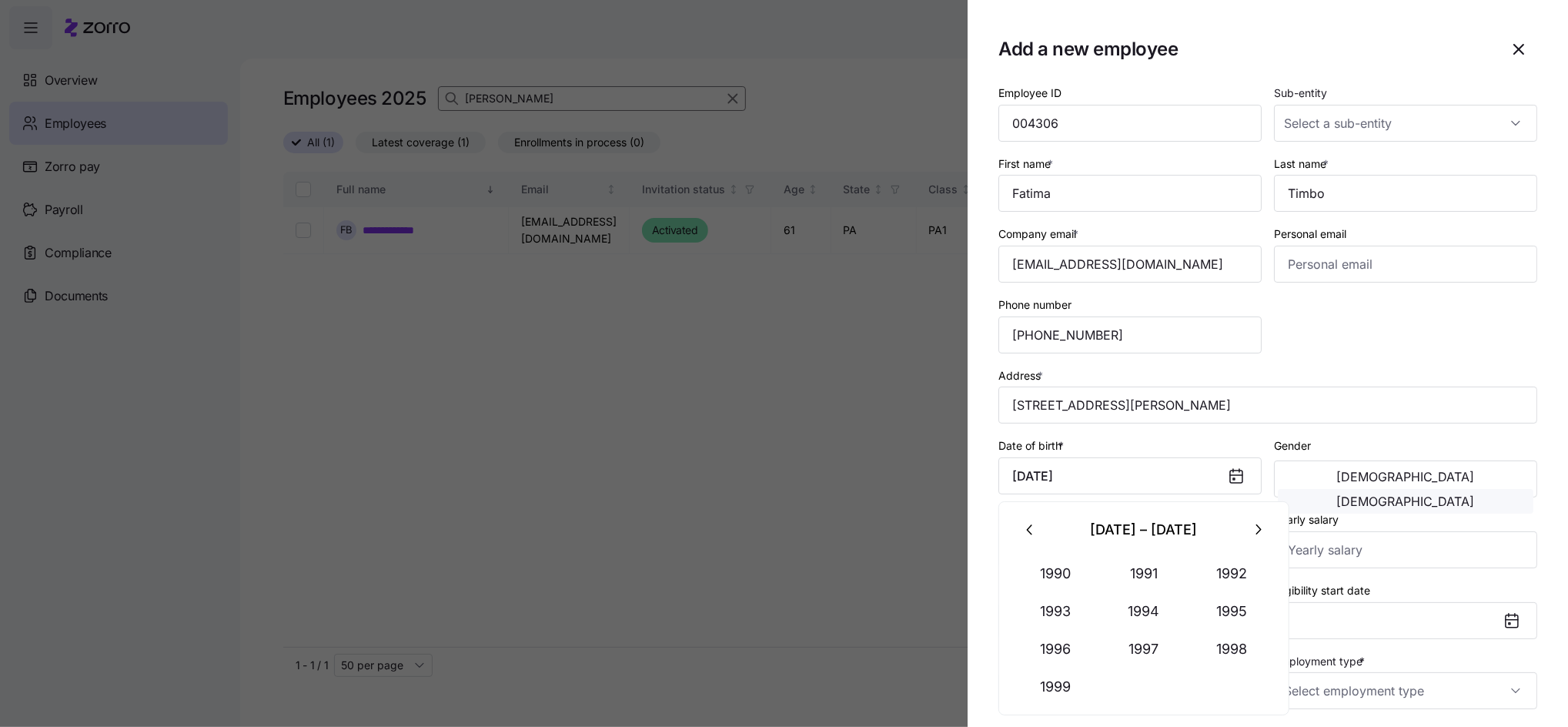
type input "[DATE]"
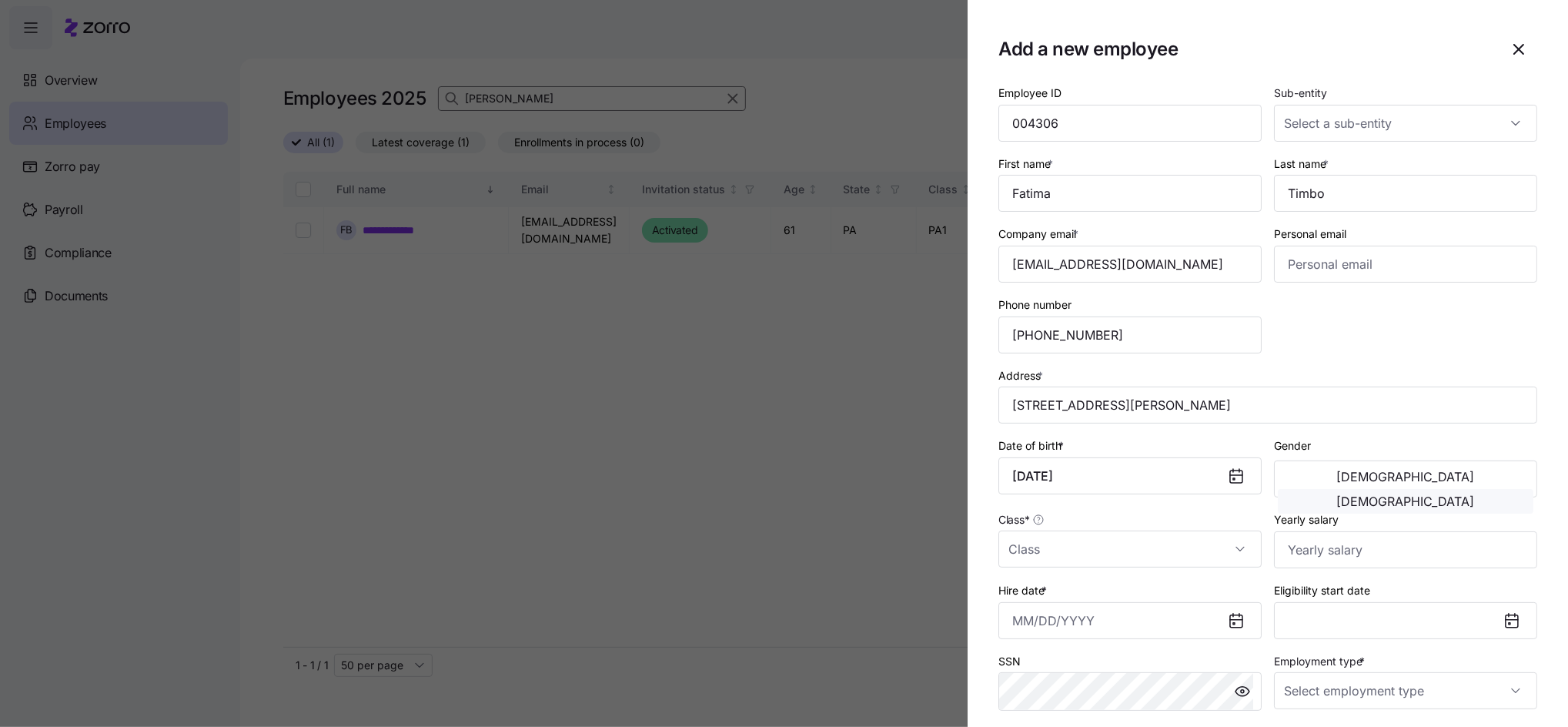
click at [1439, 495] on span "[DEMOGRAPHIC_DATA]" at bounding box center [1405, 501] width 138 height 12
click at [1044, 550] on input "Class *" at bounding box center [1129, 548] width 263 height 37
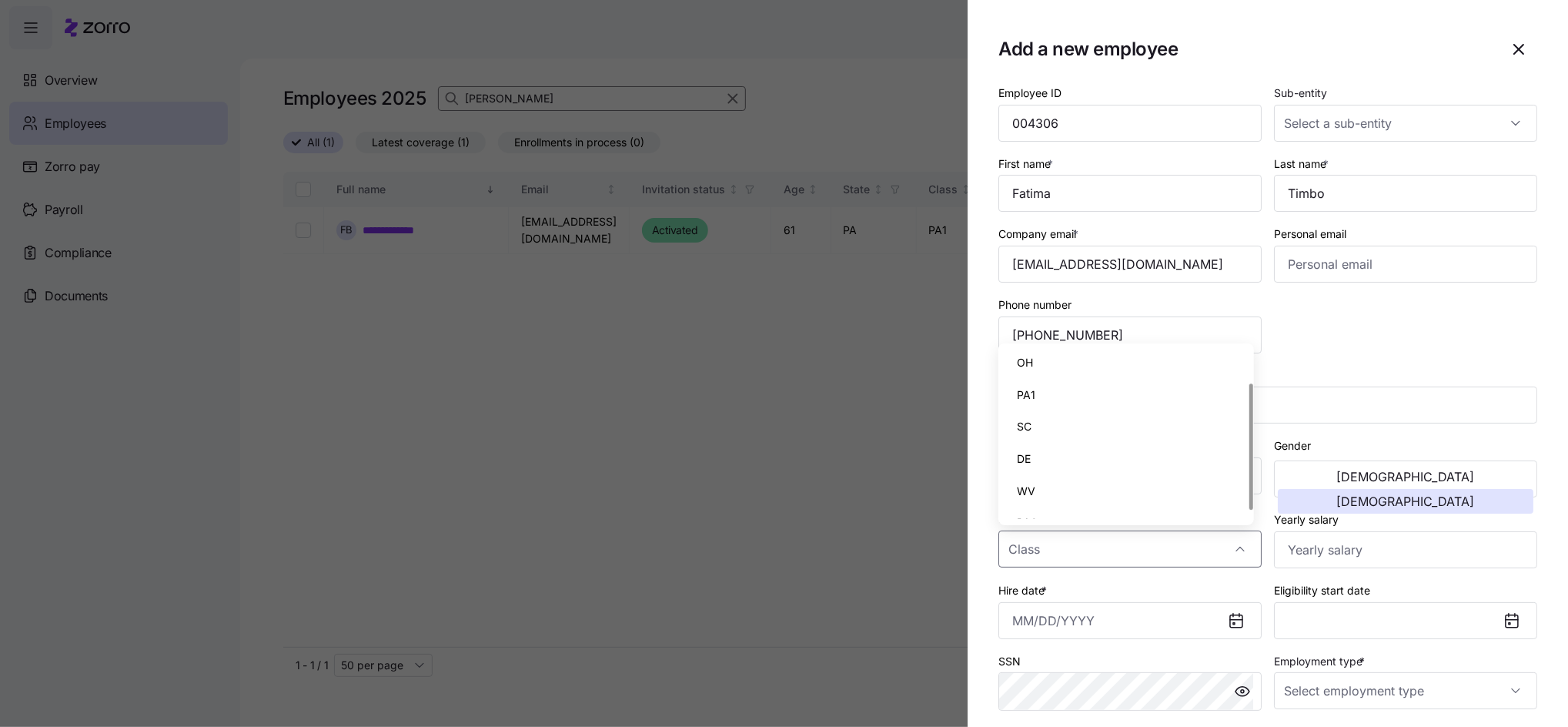
scroll to position [55, 0]
click at [1035, 501] on span "PA2" at bounding box center [1027, 504] width 21 height 17
type input "PA2"
click at [1323, 562] on input "Yearly salary" at bounding box center [1405, 549] width 263 height 37
type input "$36,400"
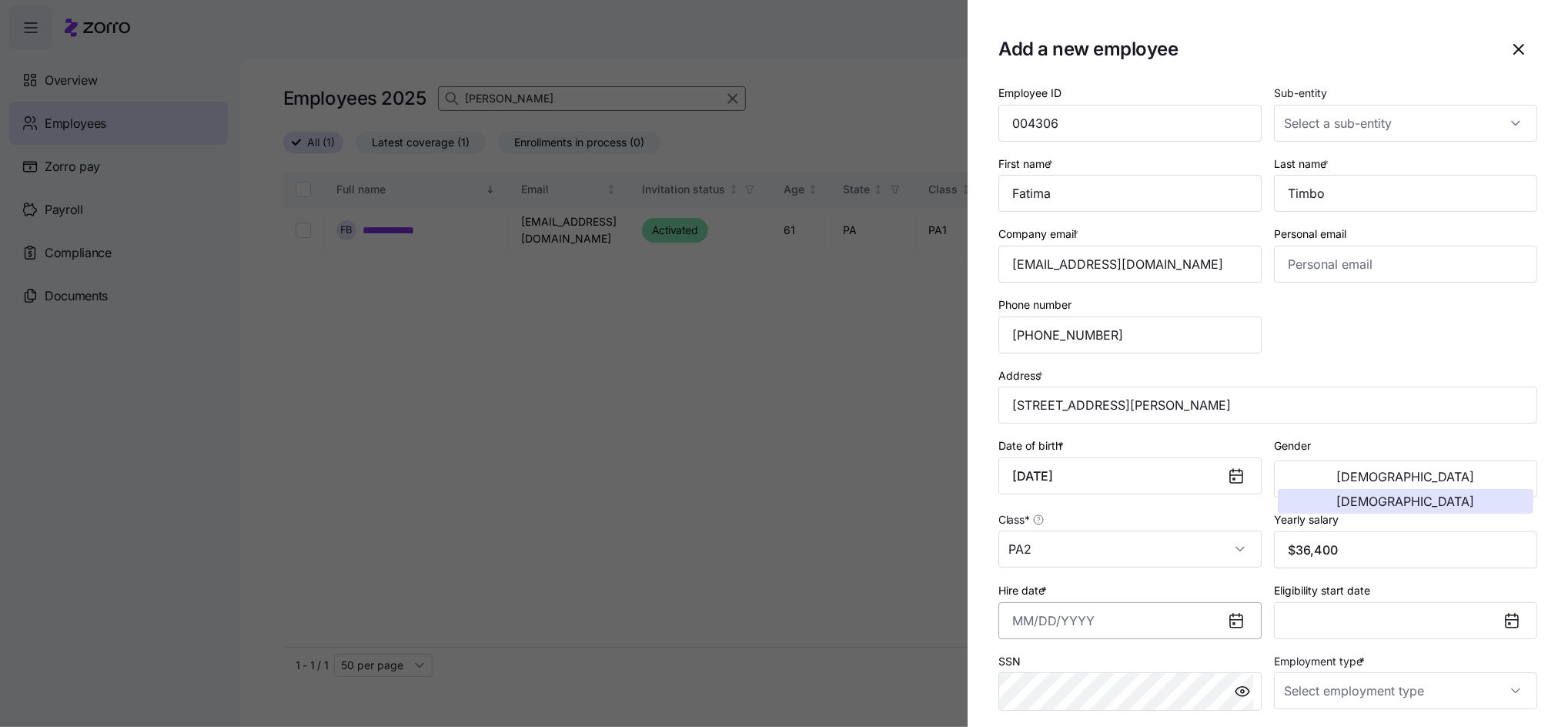
click at [1124, 631] on input "Hire date *" at bounding box center [1129, 620] width 263 height 37
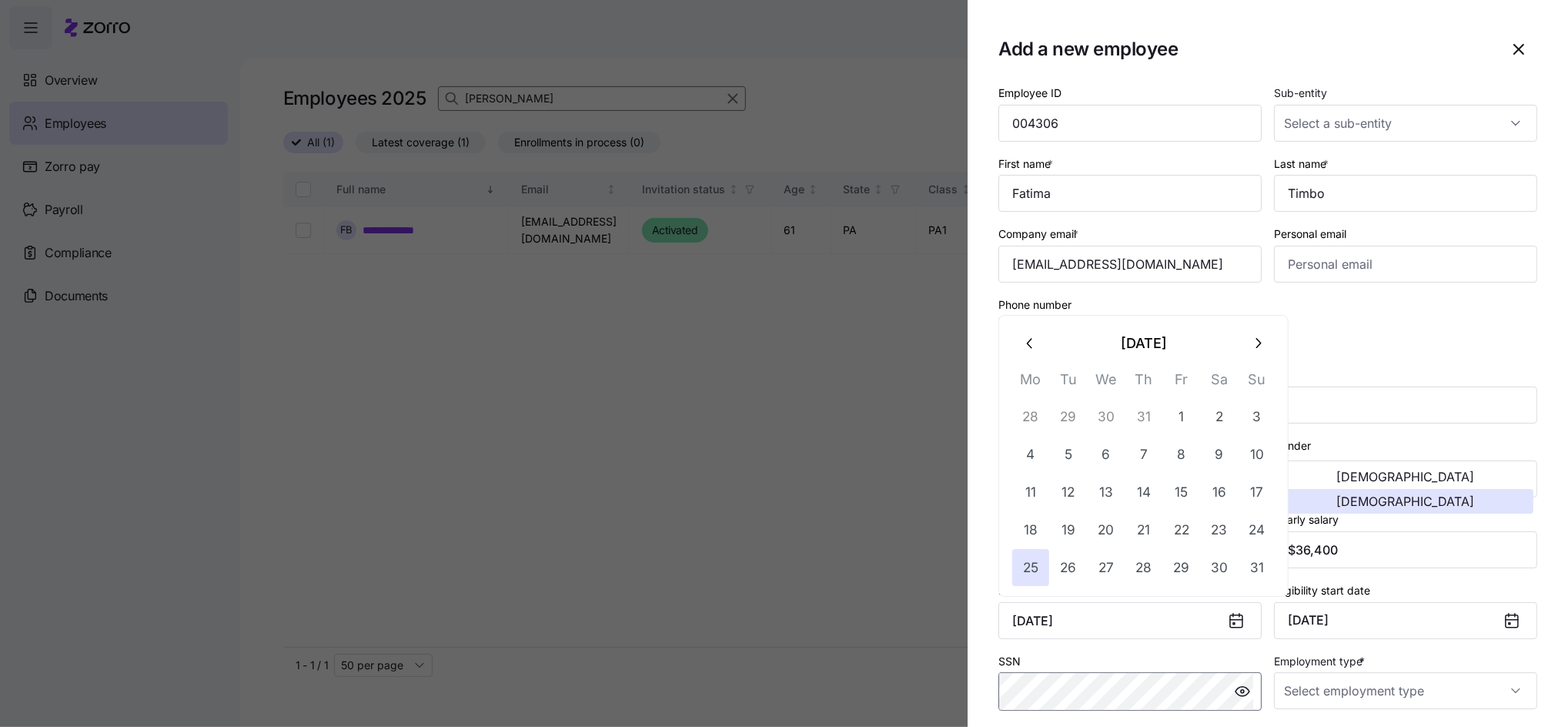
type input "[DATE]"
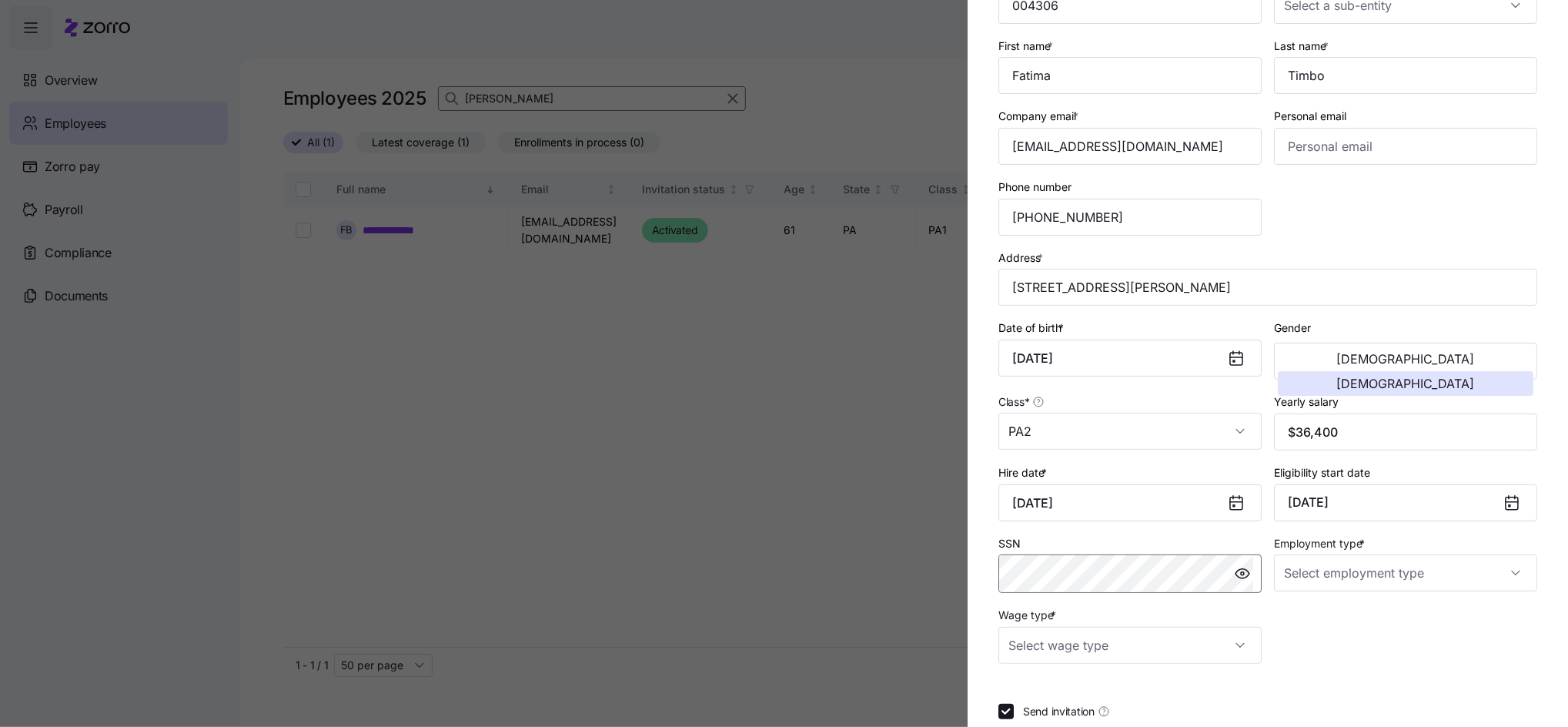
scroll to position [205, 0]
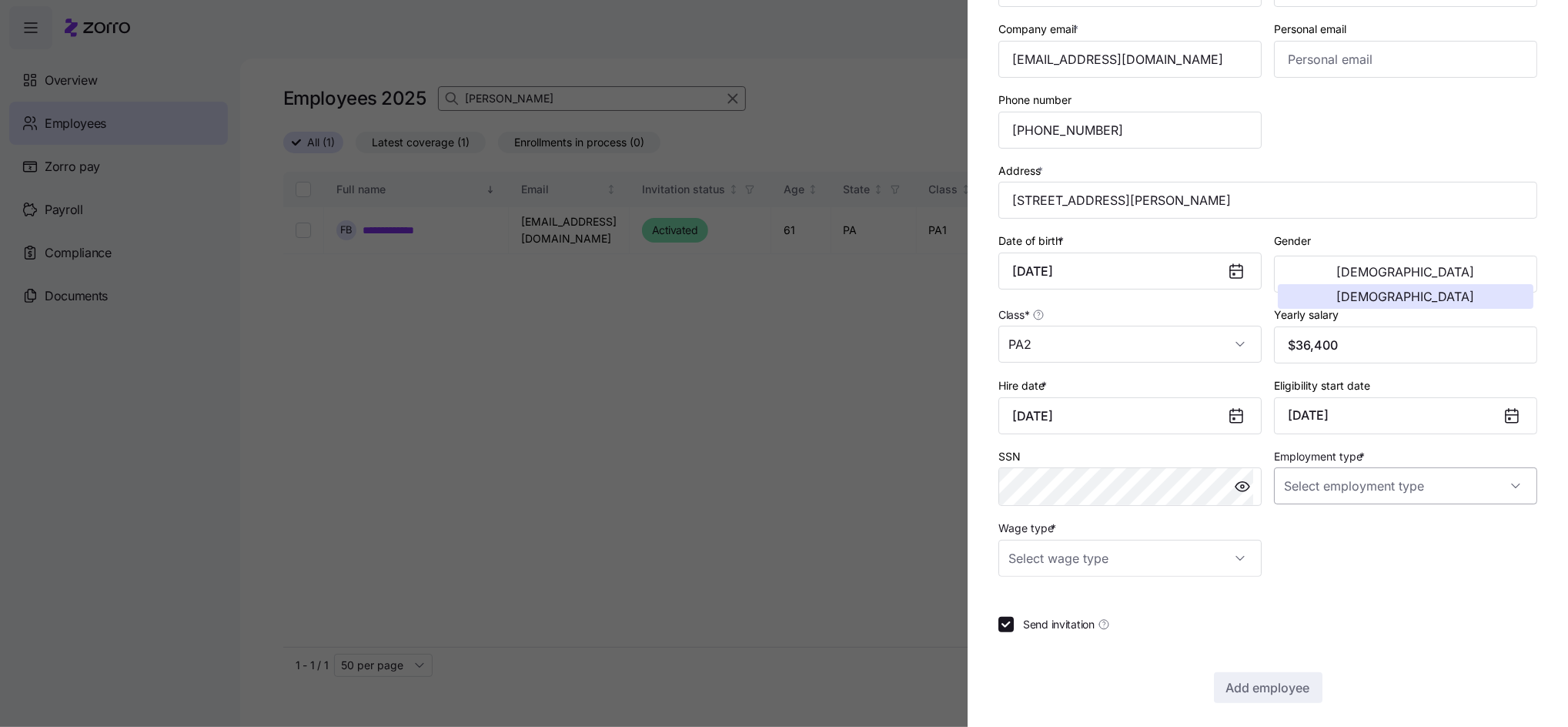
click at [1339, 494] on input "Employment type *" at bounding box center [1405, 486] width 263 height 37
click at [1307, 529] on span "Full Time" at bounding box center [1306, 534] width 44 height 17
type input "Full Time"
click at [1194, 554] on input "Wage type *" at bounding box center [1129, 558] width 263 height 37
click at [1030, 630] on span "Hourly" at bounding box center [1032, 638] width 32 height 17
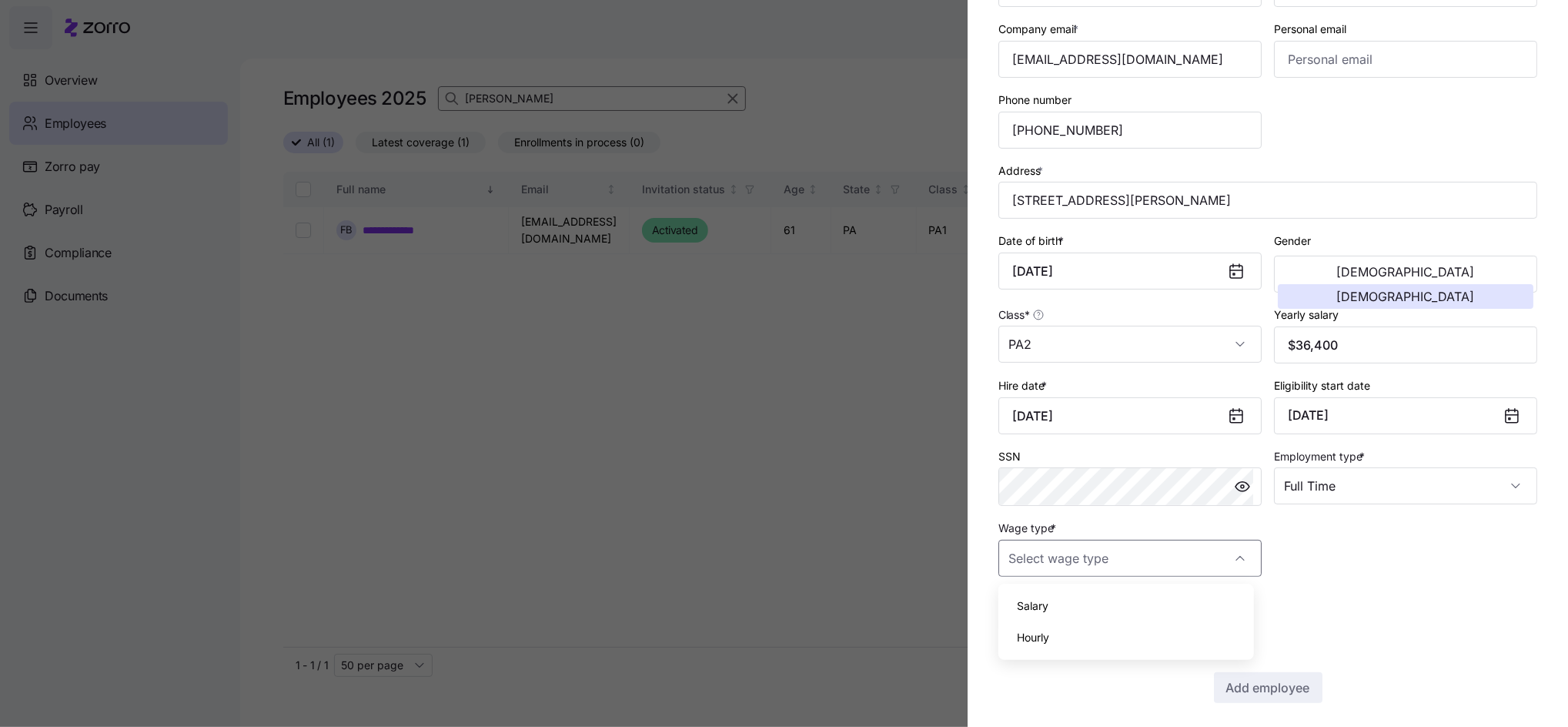
type input "Hourly"
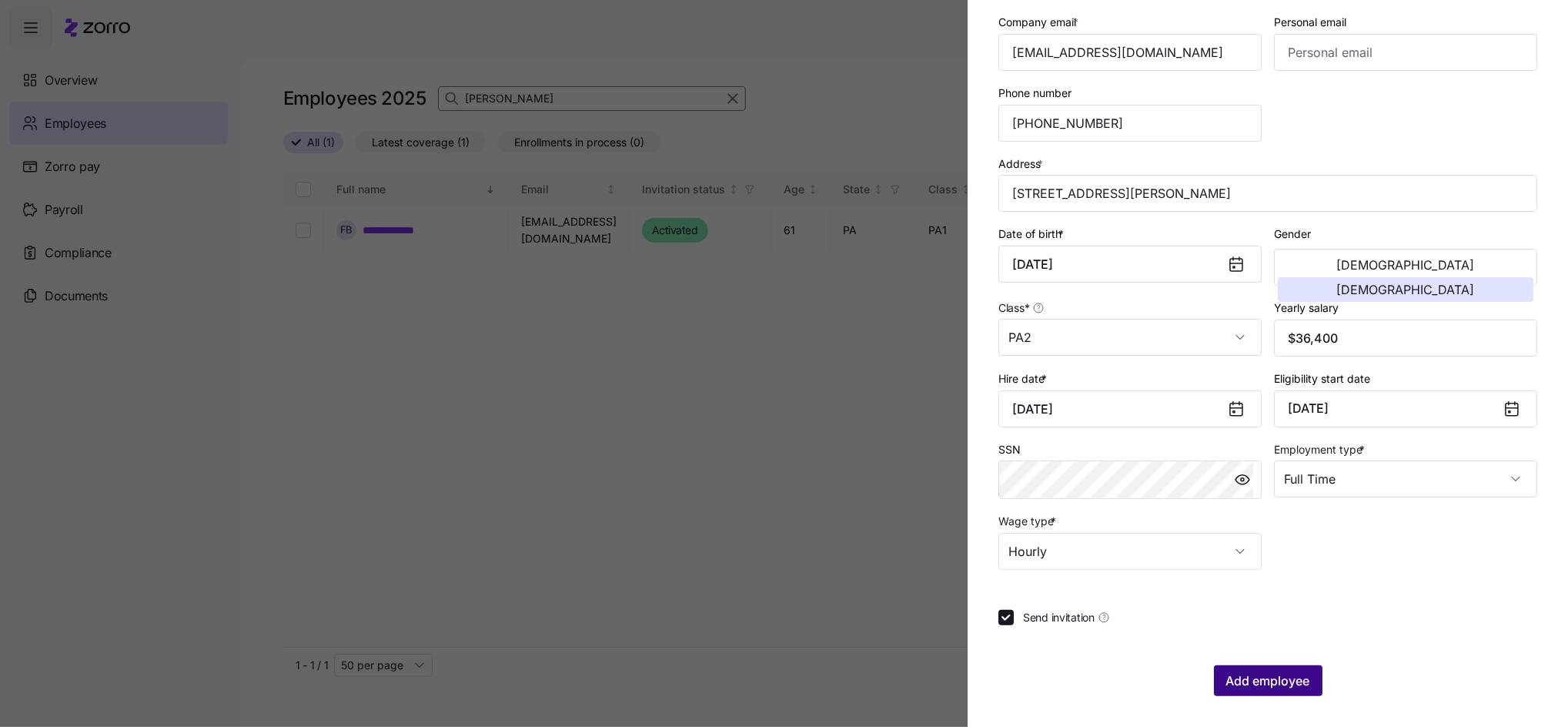
click at [1248, 671] on span "Add employee" at bounding box center [1268, 680] width 84 height 18
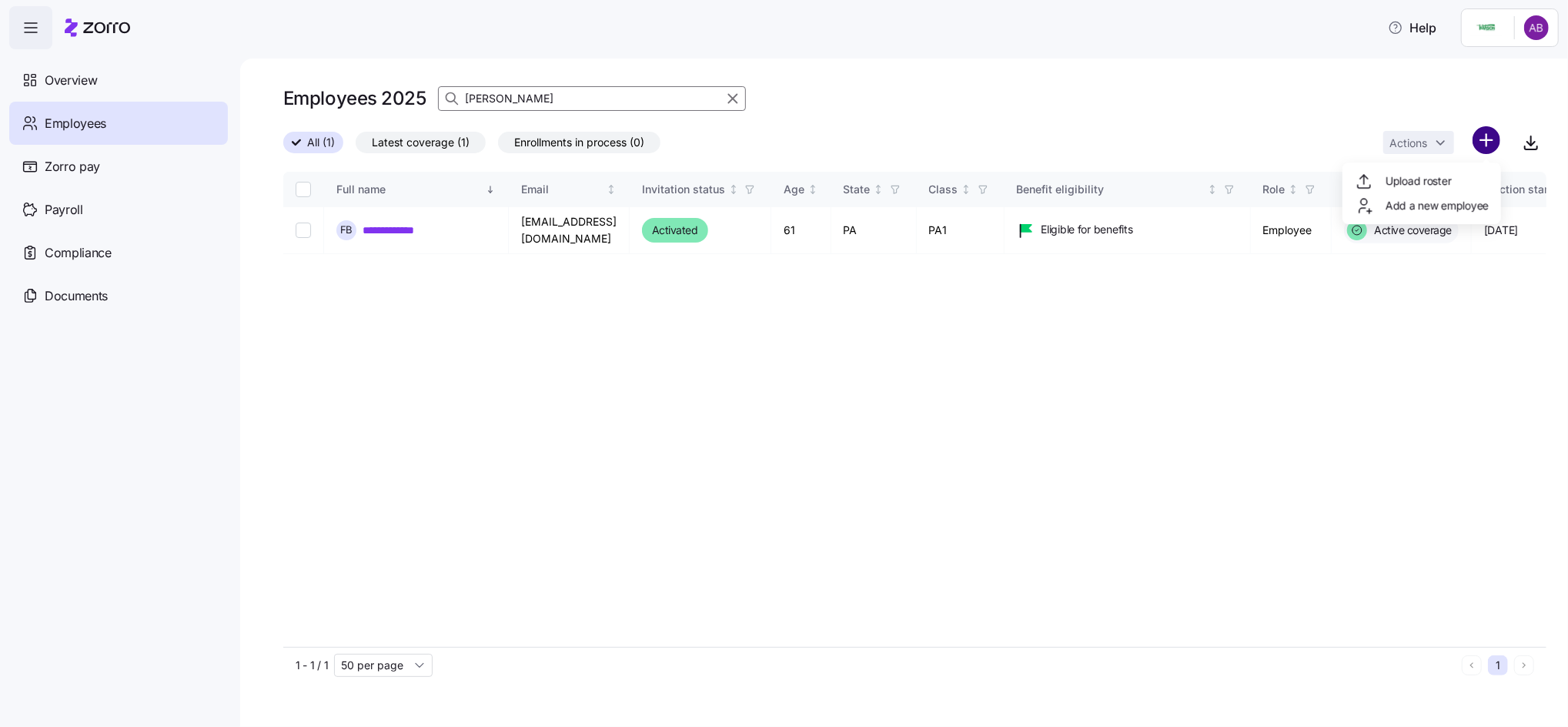
click at [1486, 147] on html "**********" at bounding box center [784, 358] width 1568 height 717
click at [1447, 202] on span "Add a new employee" at bounding box center [1436, 206] width 103 height 16
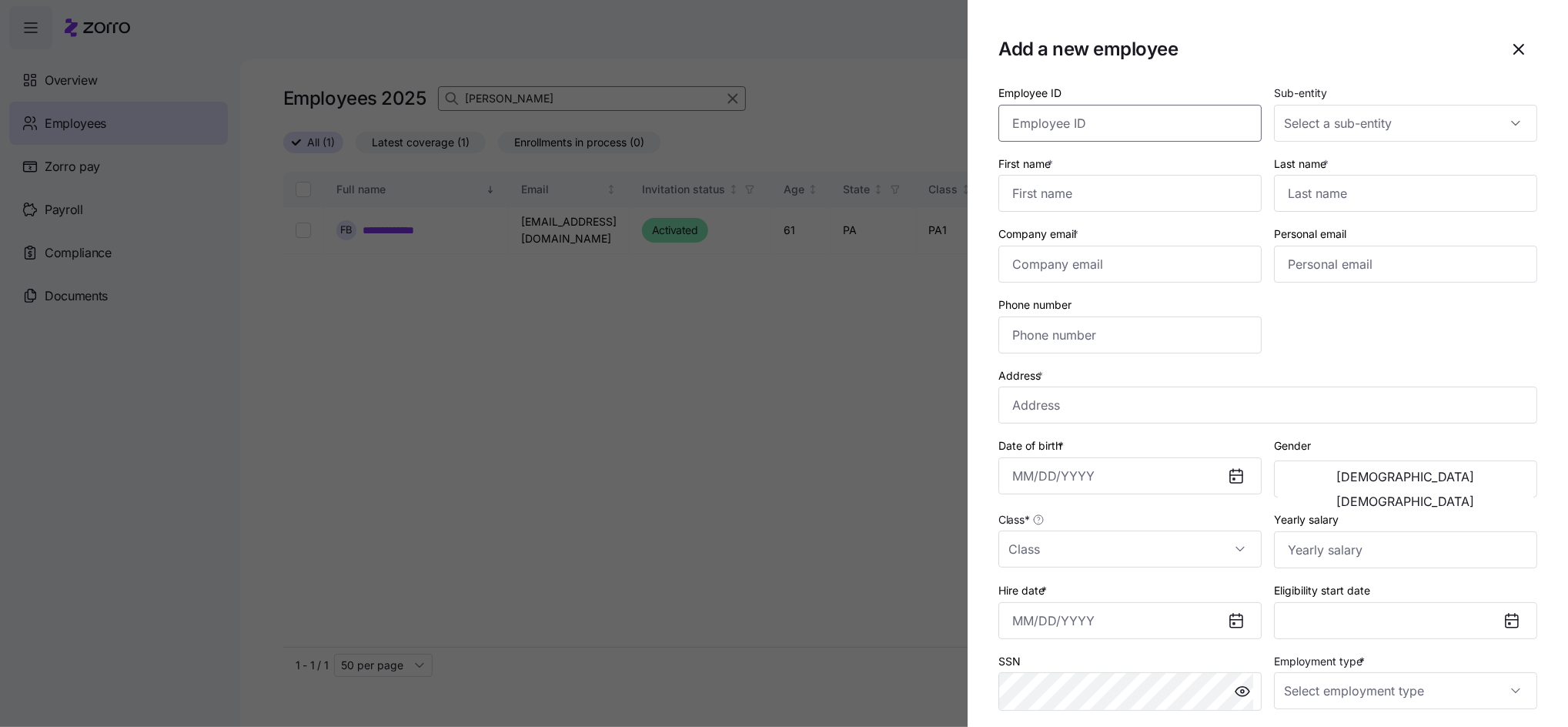
click at [1069, 115] on input "Employee ID" at bounding box center [1129, 123] width 263 height 37
type input "004305"
click at [1160, 193] on input "First name *" at bounding box center [1129, 193] width 263 height 37
type input "[PERSON_NAME]"
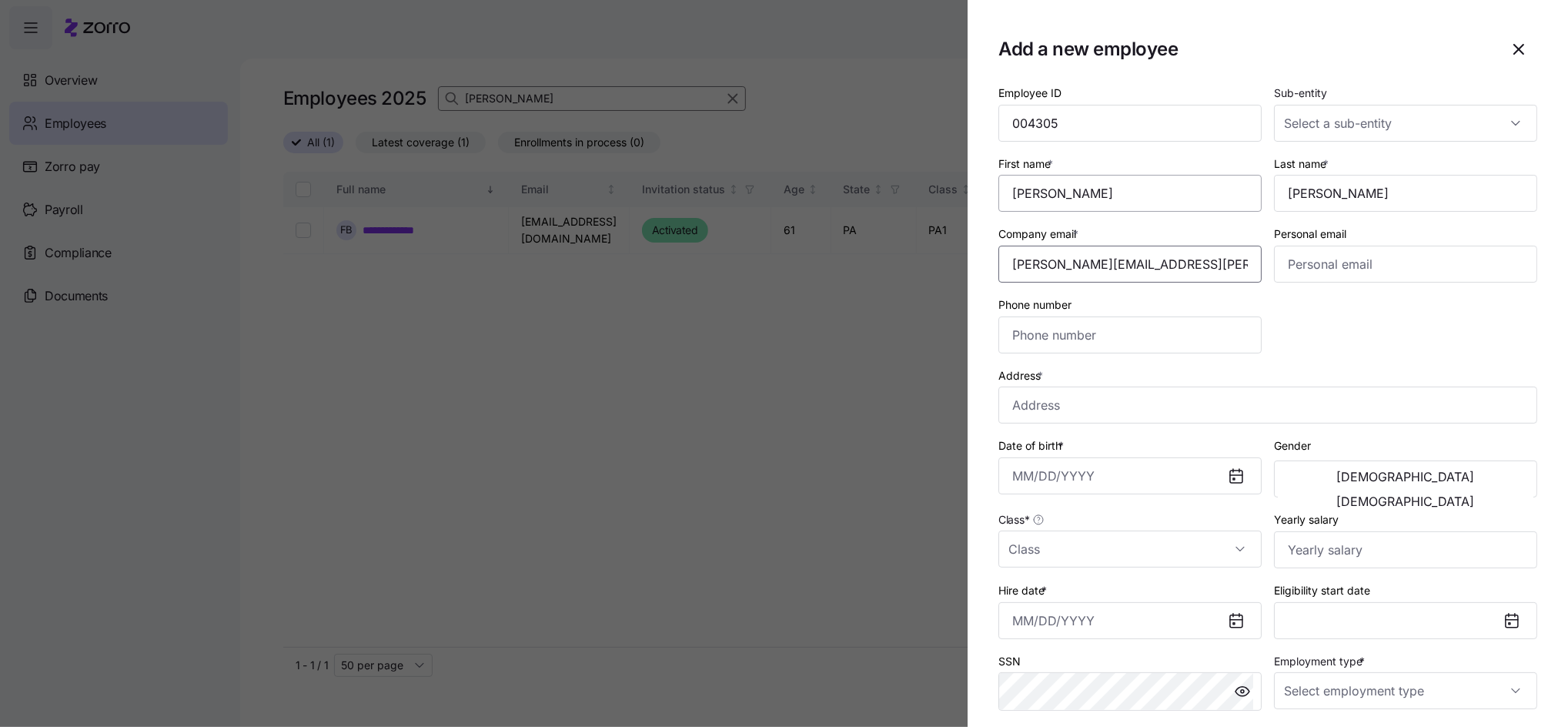
type input "[PERSON_NAME][EMAIL_ADDRESS][PERSON_NAME][DOMAIN_NAME]"
type input "[PHONE_NUMBER]"
click at [1043, 399] on input "Address *" at bounding box center [1267, 404] width 539 height 37
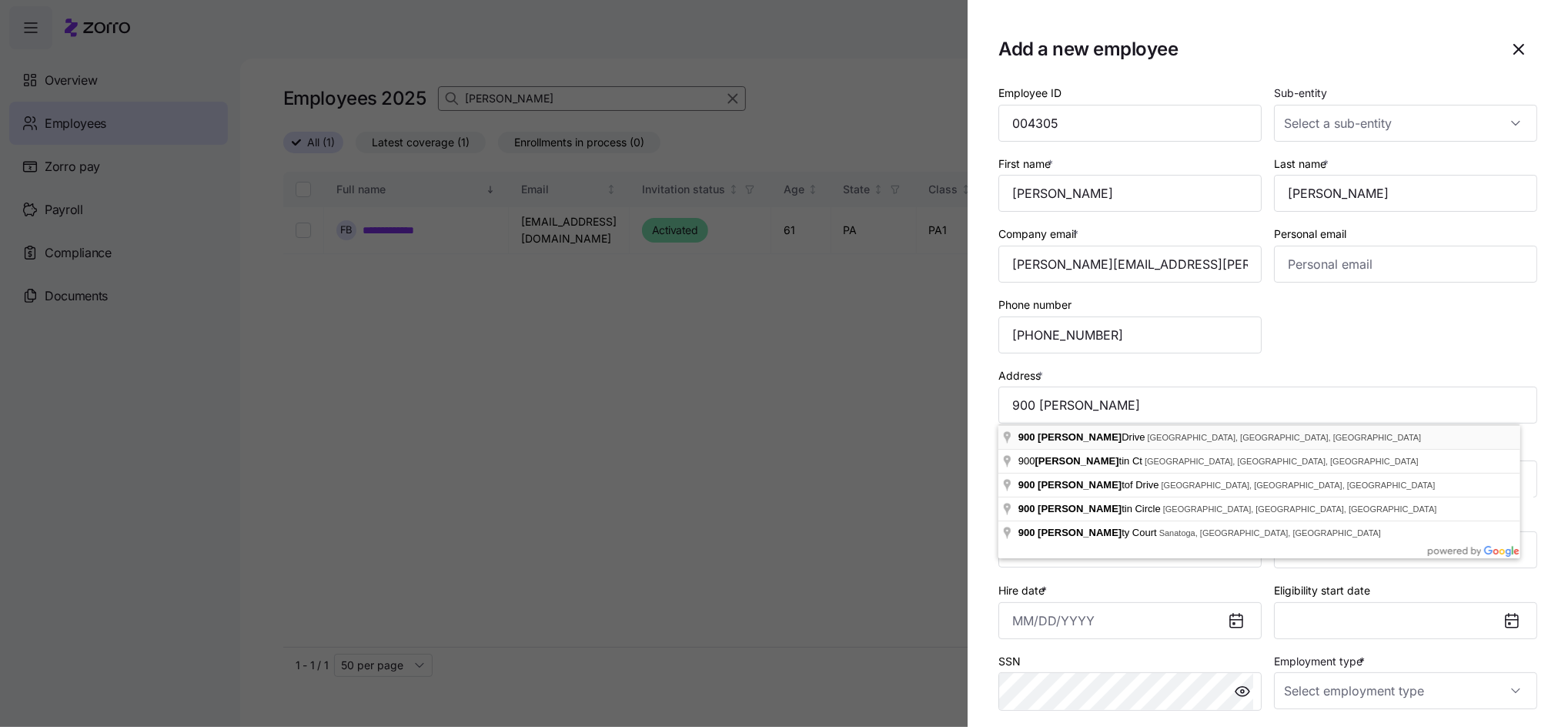
type input "[STREET_ADDRESS][PERSON_NAME]"
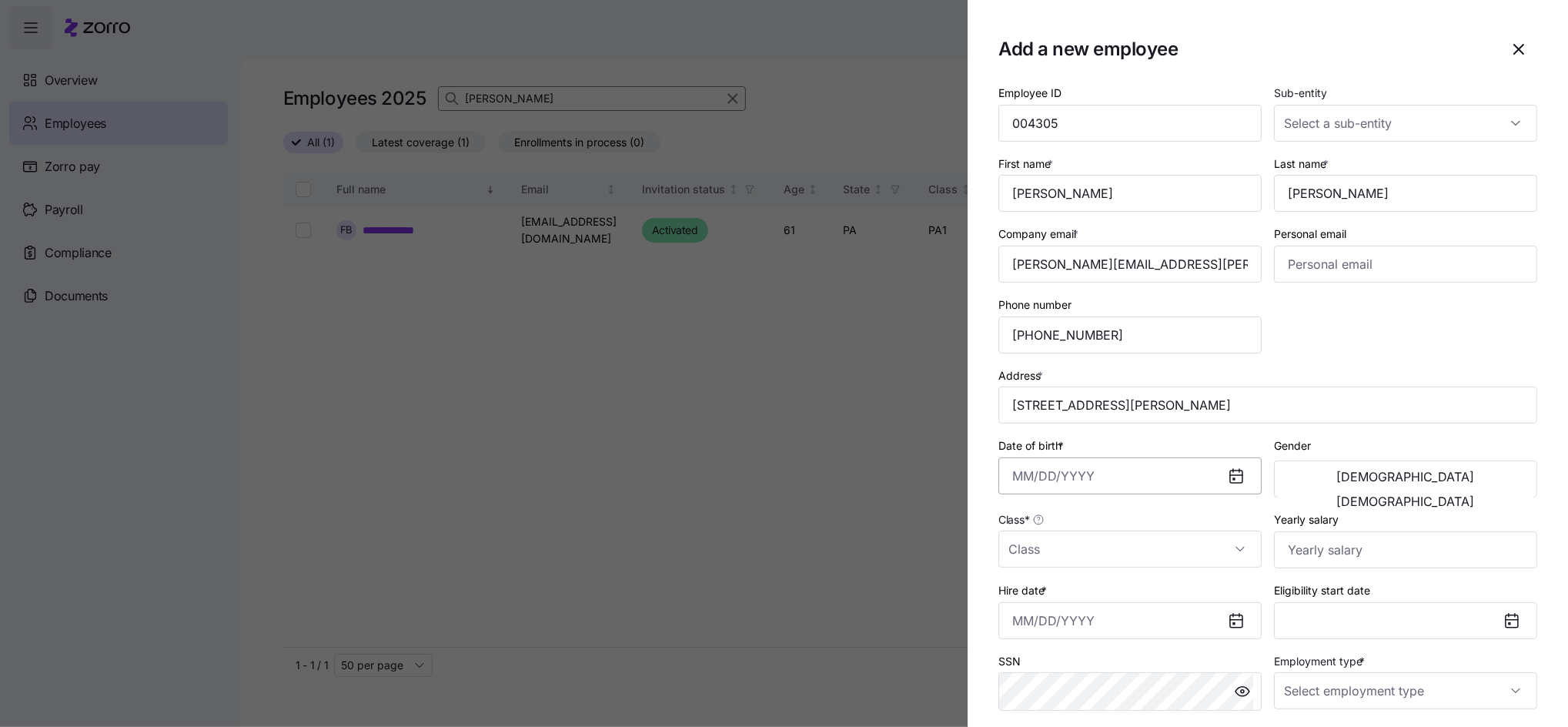
click at [1069, 476] on input "Date of birth *" at bounding box center [1129, 475] width 263 height 37
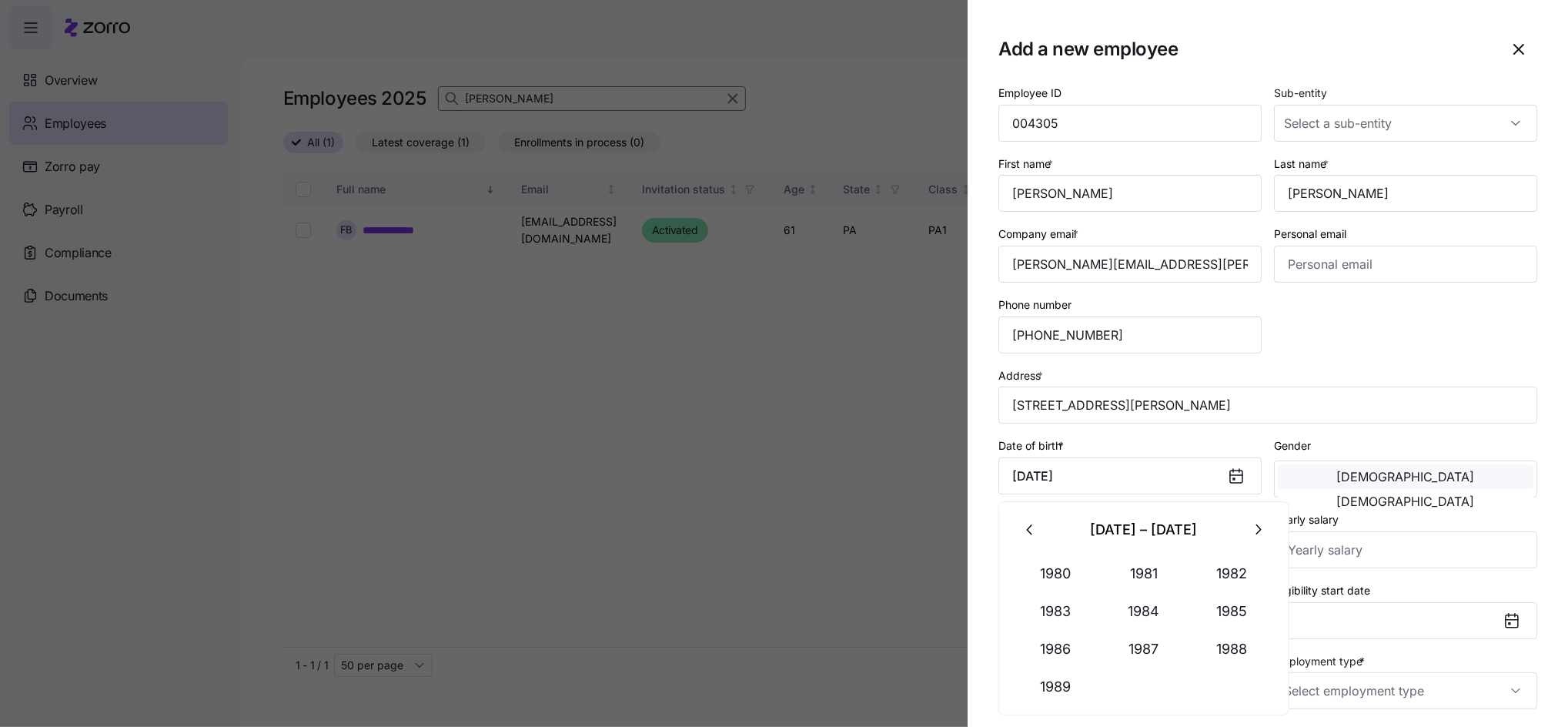
type input "[DATE]"
click at [1337, 488] on button "[DEMOGRAPHIC_DATA]" at bounding box center [1405, 476] width 256 height 24
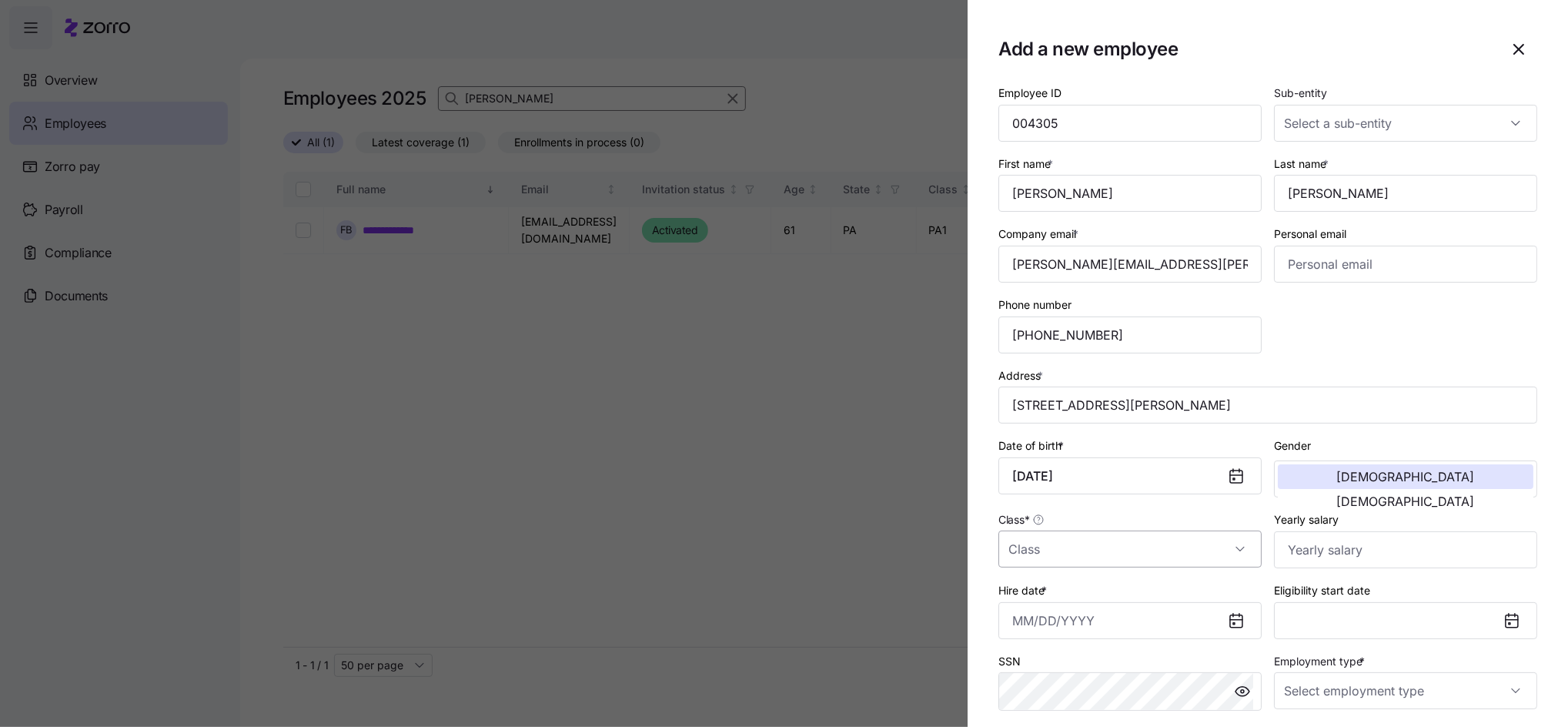
click at [1141, 550] on input "Class *" at bounding box center [1129, 548] width 263 height 37
click at [1028, 462] on span "PA1" at bounding box center [1025, 462] width 18 height 17
type input "PA1"
click at [1314, 557] on input "Yearly salary" at bounding box center [1405, 549] width 263 height 37
type input "$37,400"
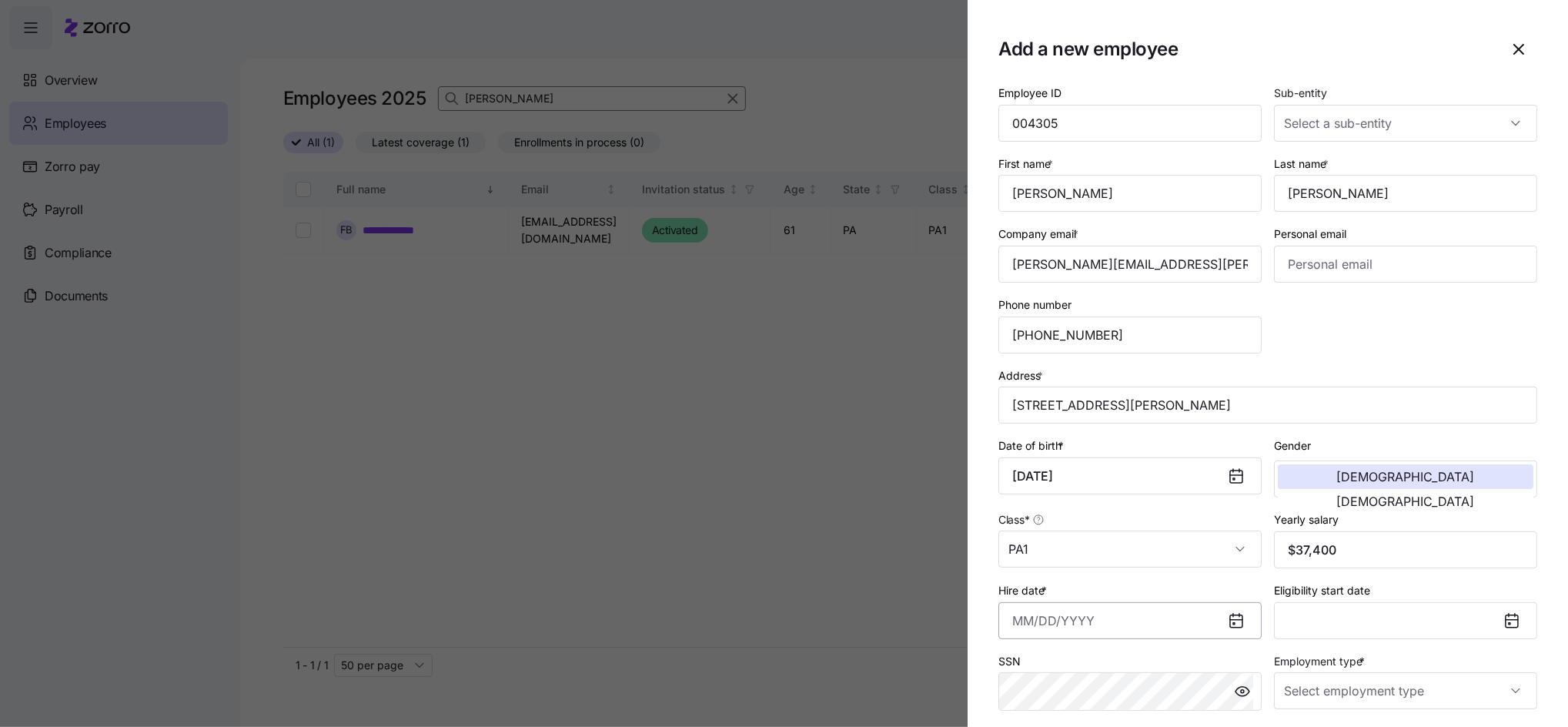
click at [1139, 625] on input "Hire date *" at bounding box center [1129, 620] width 263 height 37
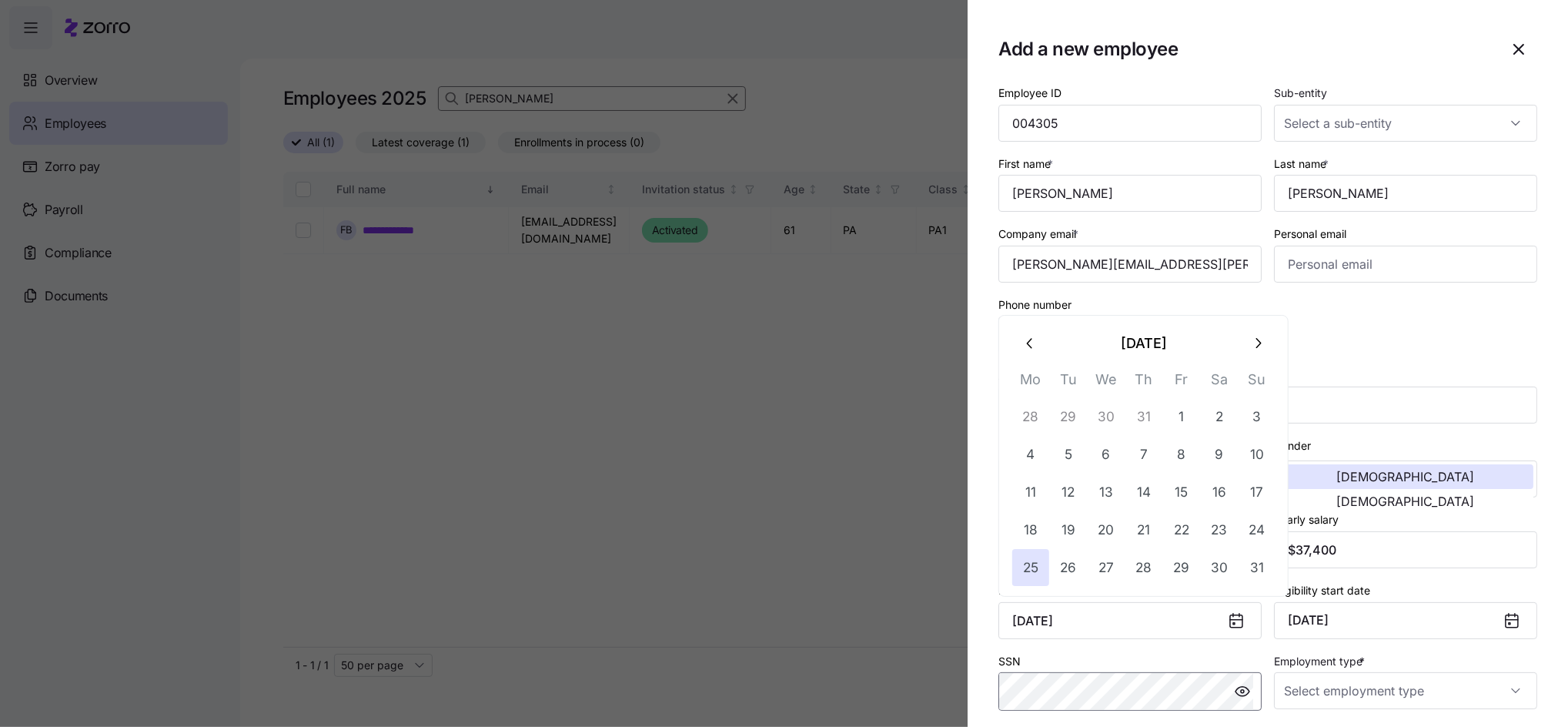
type input "[DATE]"
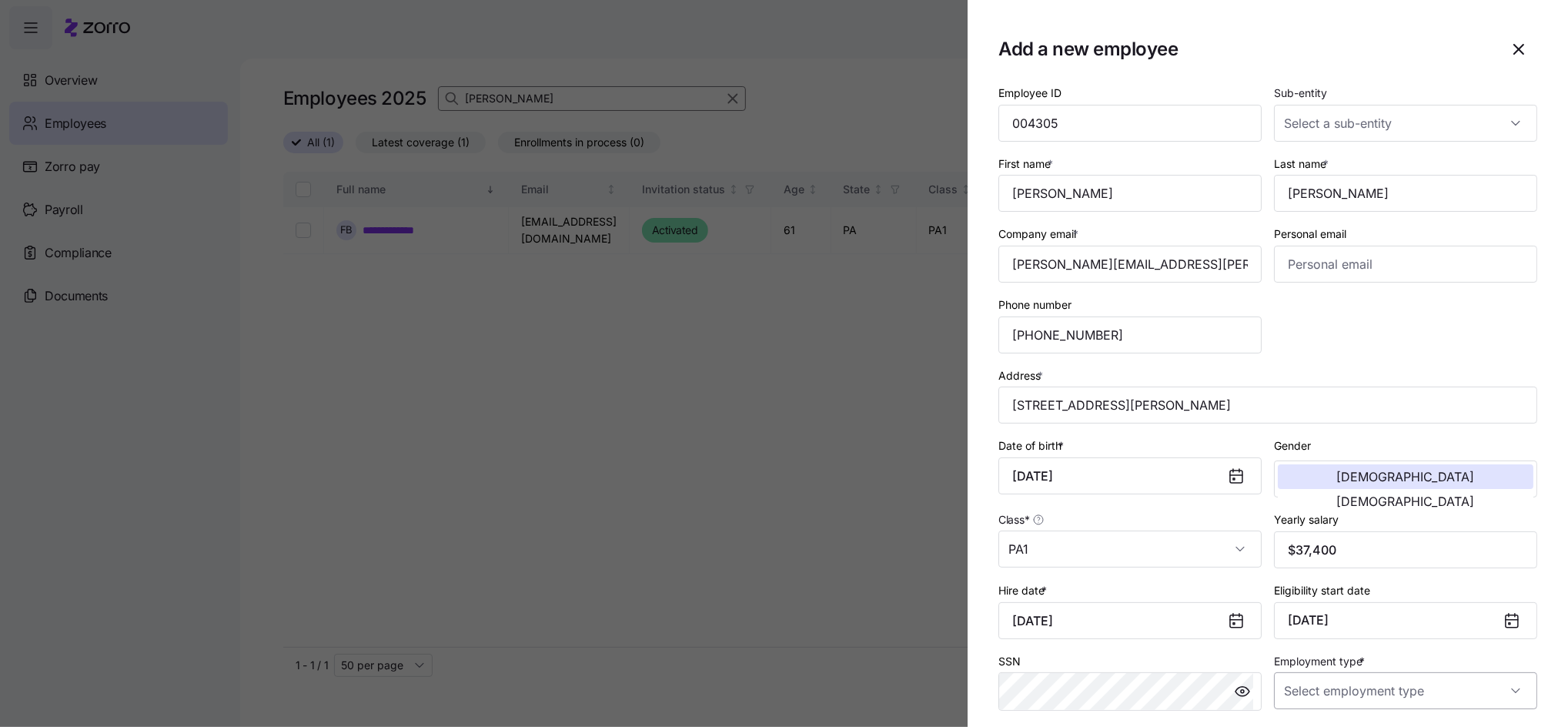
click at [1293, 691] on input "Employment type *" at bounding box center [1405, 691] width 263 height 37
click at [1290, 619] on span "Full Time" at bounding box center [1306, 613] width 44 height 17
type input "Full Time"
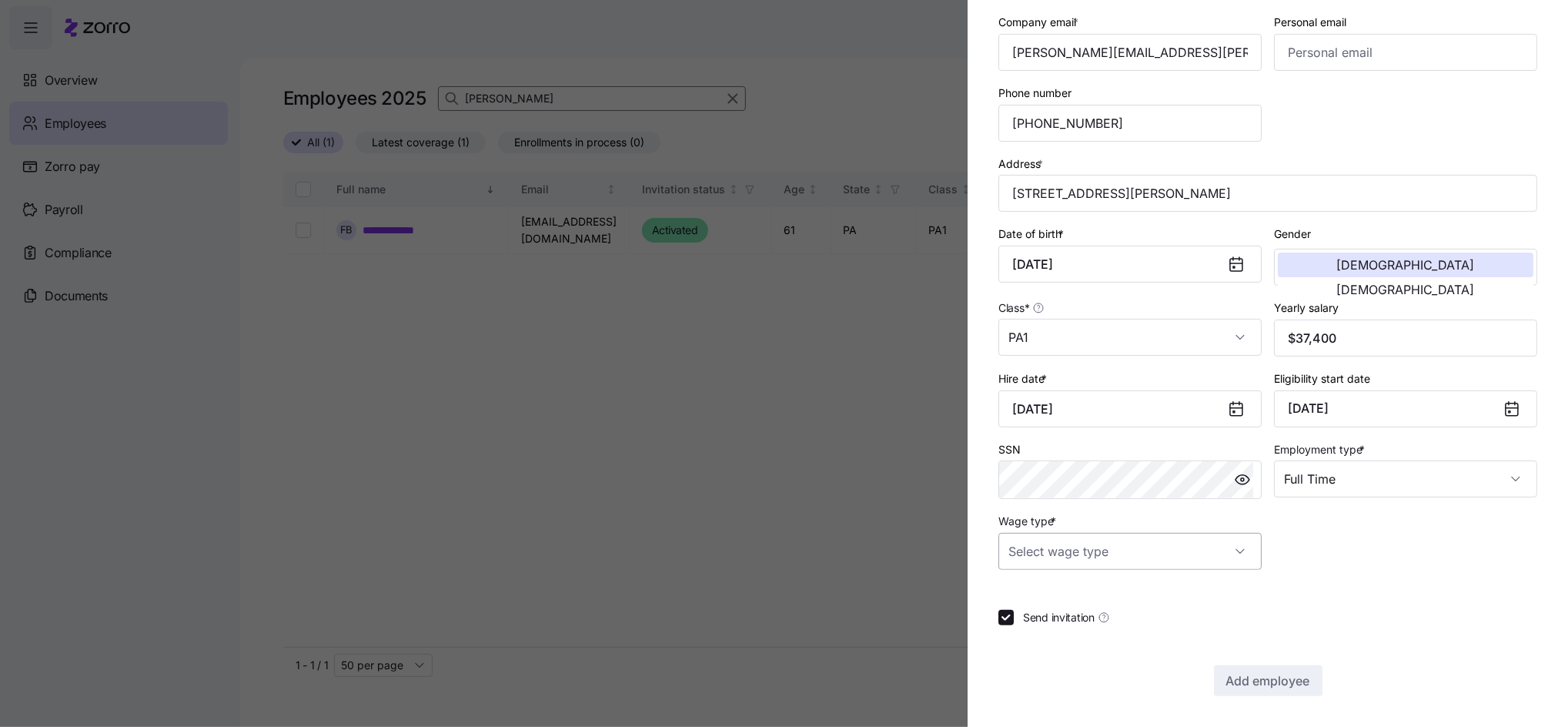
click at [1087, 548] on input "Wage type *" at bounding box center [1129, 551] width 263 height 37
click at [1015, 639] on div "Hourly" at bounding box center [1126, 630] width 243 height 32
type input "Hourly"
drag, startPoint x: 1256, startPoint y: 680, endPoint x: 1267, endPoint y: 678, distance: 11.2
click at [1267, 678] on span "Add employee" at bounding box center [1268, 680] width 84 height 18
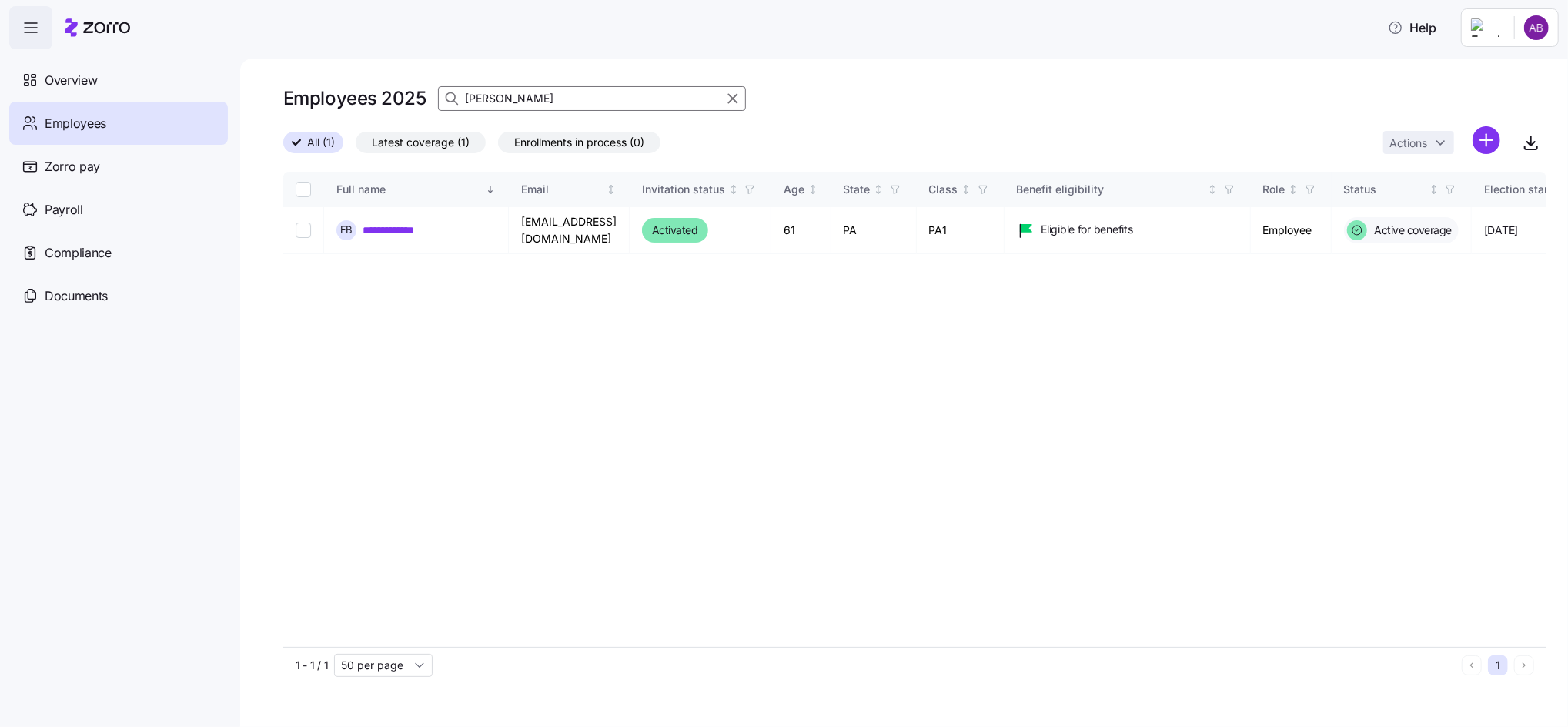
click at [1486, 143] on html "**********" at bounding box center [784, 358] width 1568 height 717
click at [1411, 204] on span "Add a new employee" at bounding box center [1436, 206] width 103 height 16
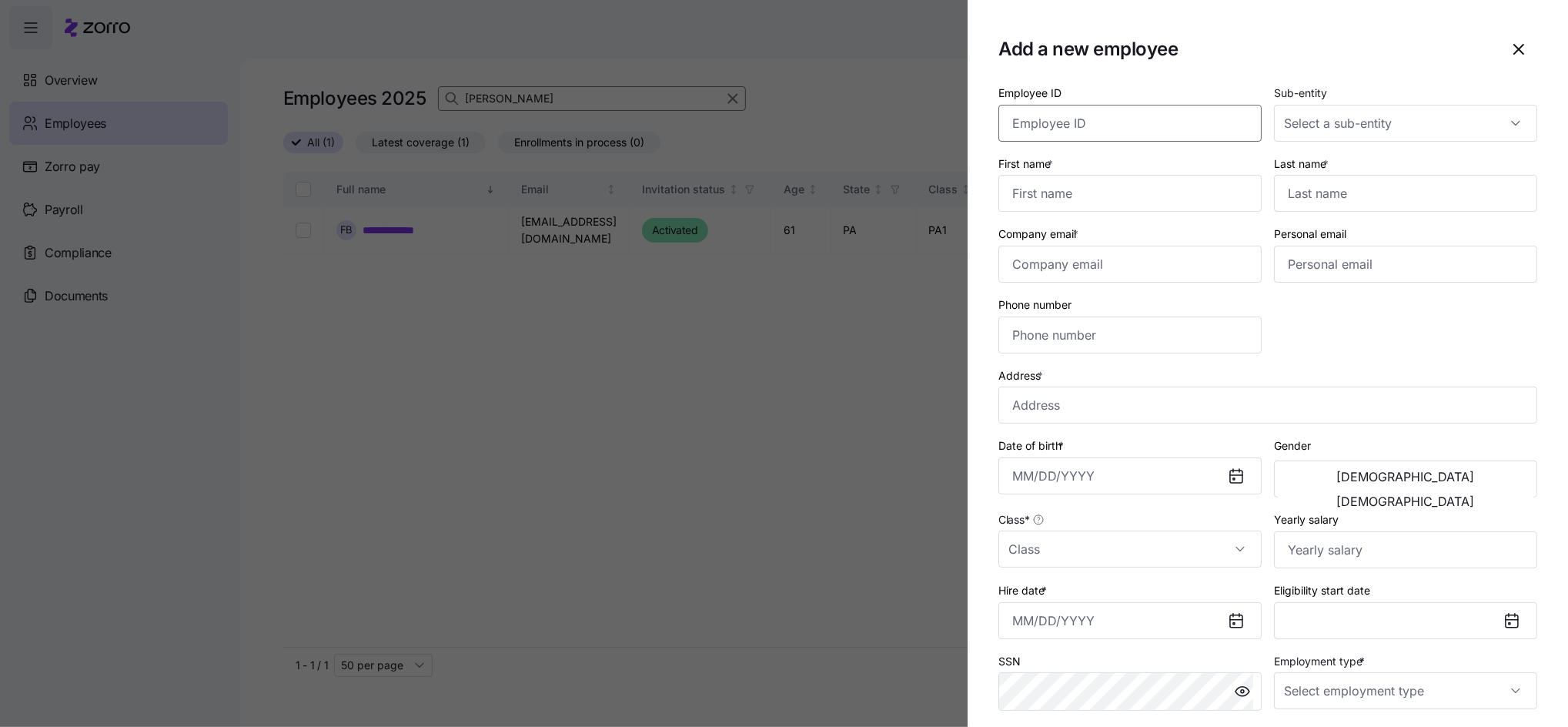
click at [1103, 123] on input "Employee ID" at bounding box center [1129, 123] width 263 height 37
type input "004303"
click at [1054, 202] on input "First name *" at bounding box center [1129, 193] width 263 height 37
type input "Taafulisia"
type input "Ualotu"
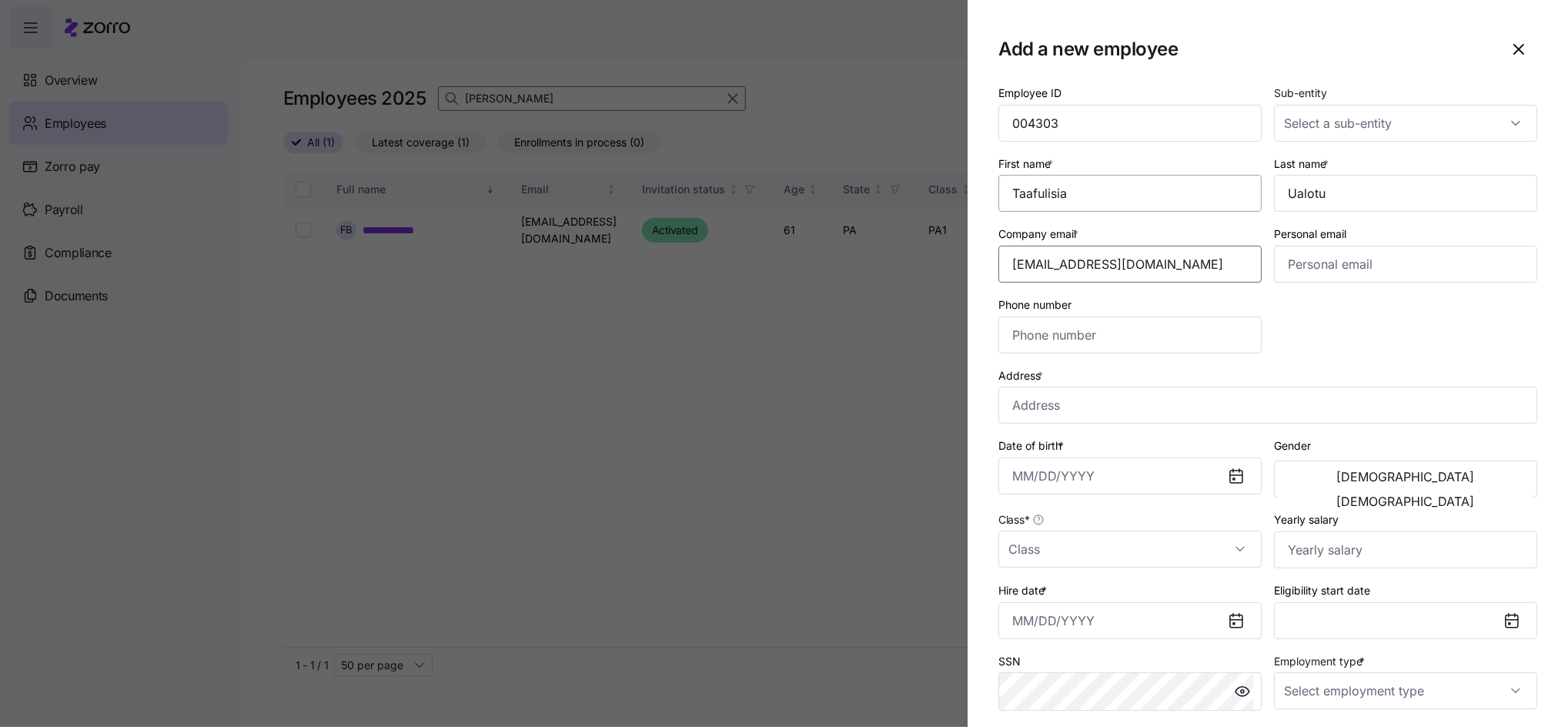
type input "[EMAIL_ADDRESS][DOMAIN_NAME]"
type input "[PHONE_NUMBER]"
click at [1062, 410] on input "Address *" at bounding box center [1267, 404] width 539 height 37
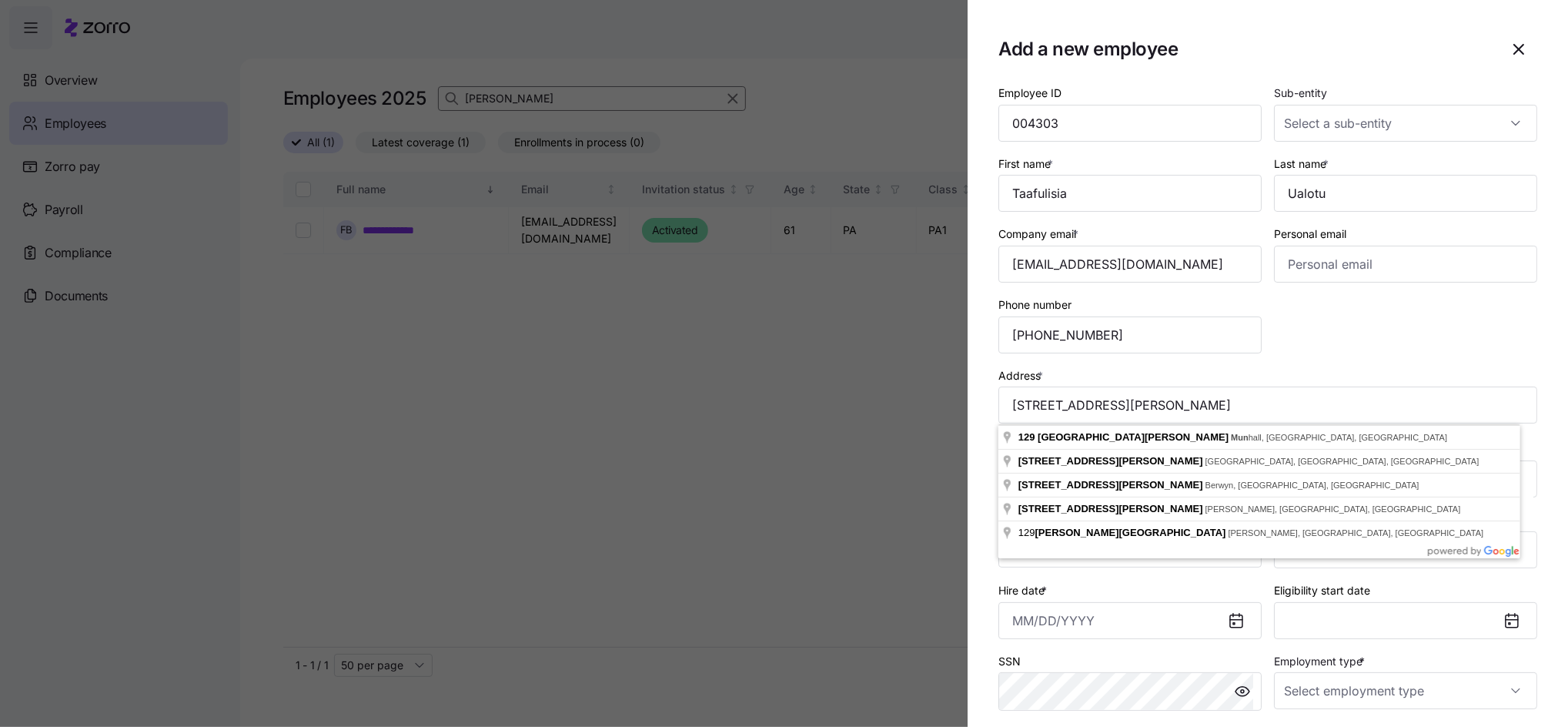
type input "[STREET_ADDRESS][PERSON_NAME][PERSON_NAME]"
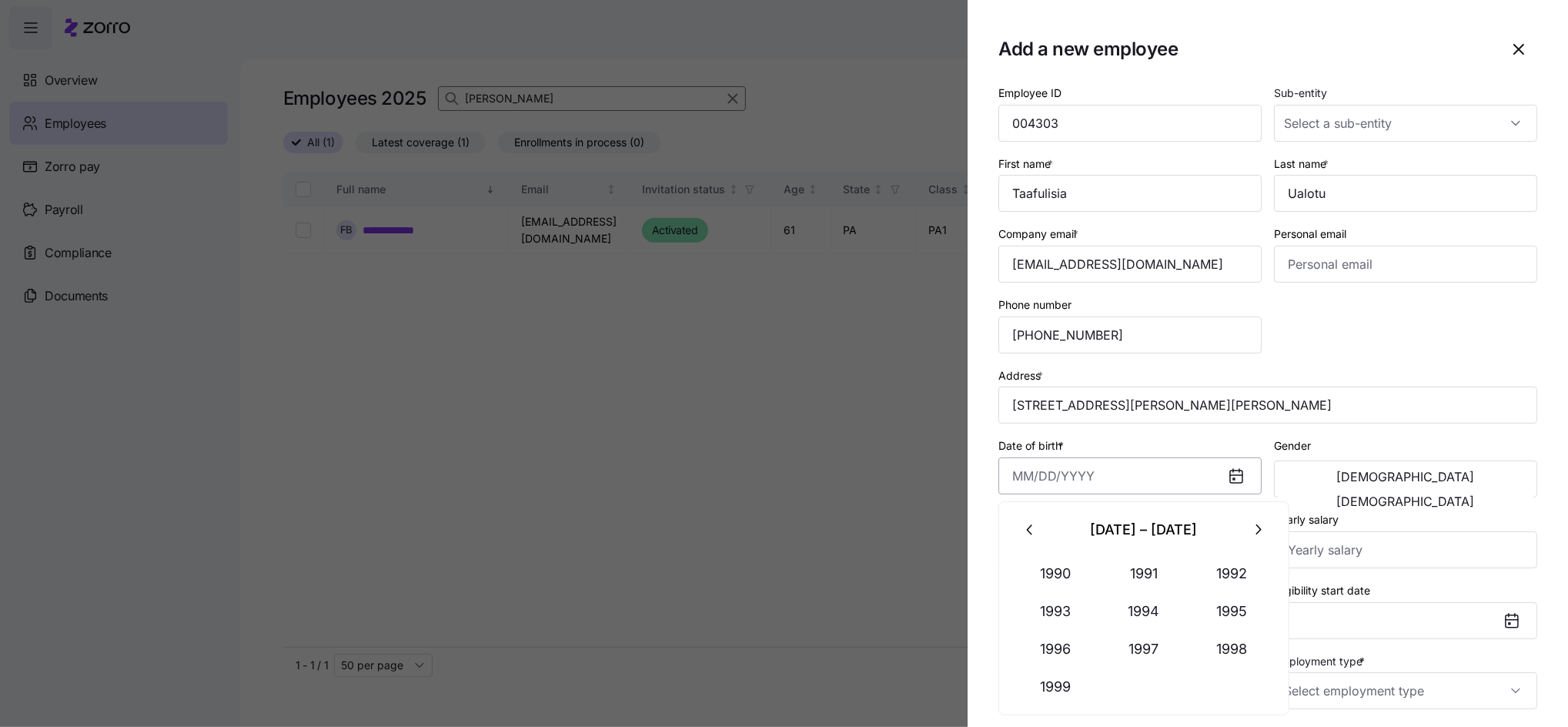
click at [1038, 479] on input "Date of birth *" at bounding box center [1129, 475] width 263 height 37
type input "[DATE]"
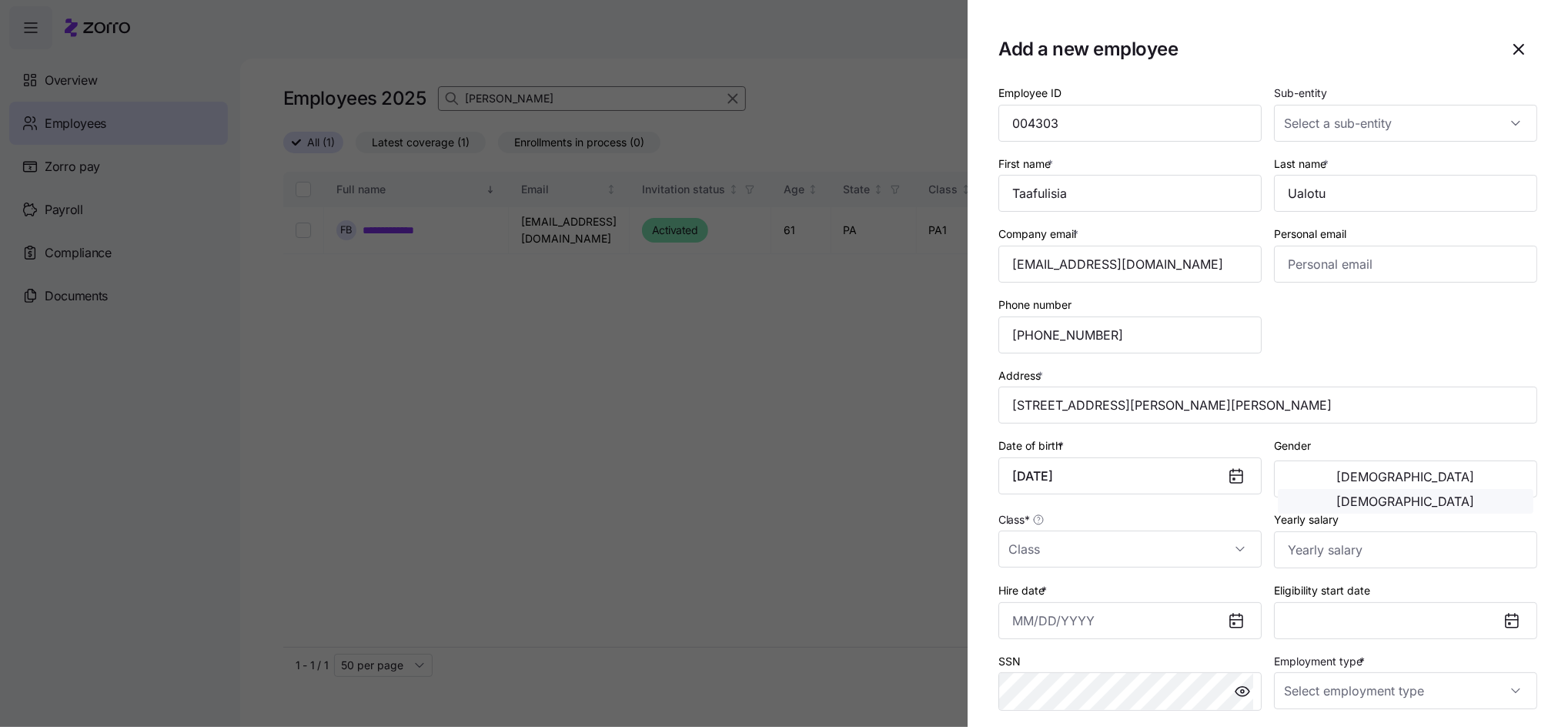
click at [1468, 495] on span "[DEMOGRAPHIC_DATA]" at bounding box center [1405, 501] width 138 height 12
click at [1101, 561] on input "Class *" at bounding box center [1129, 548] width 263 height 37
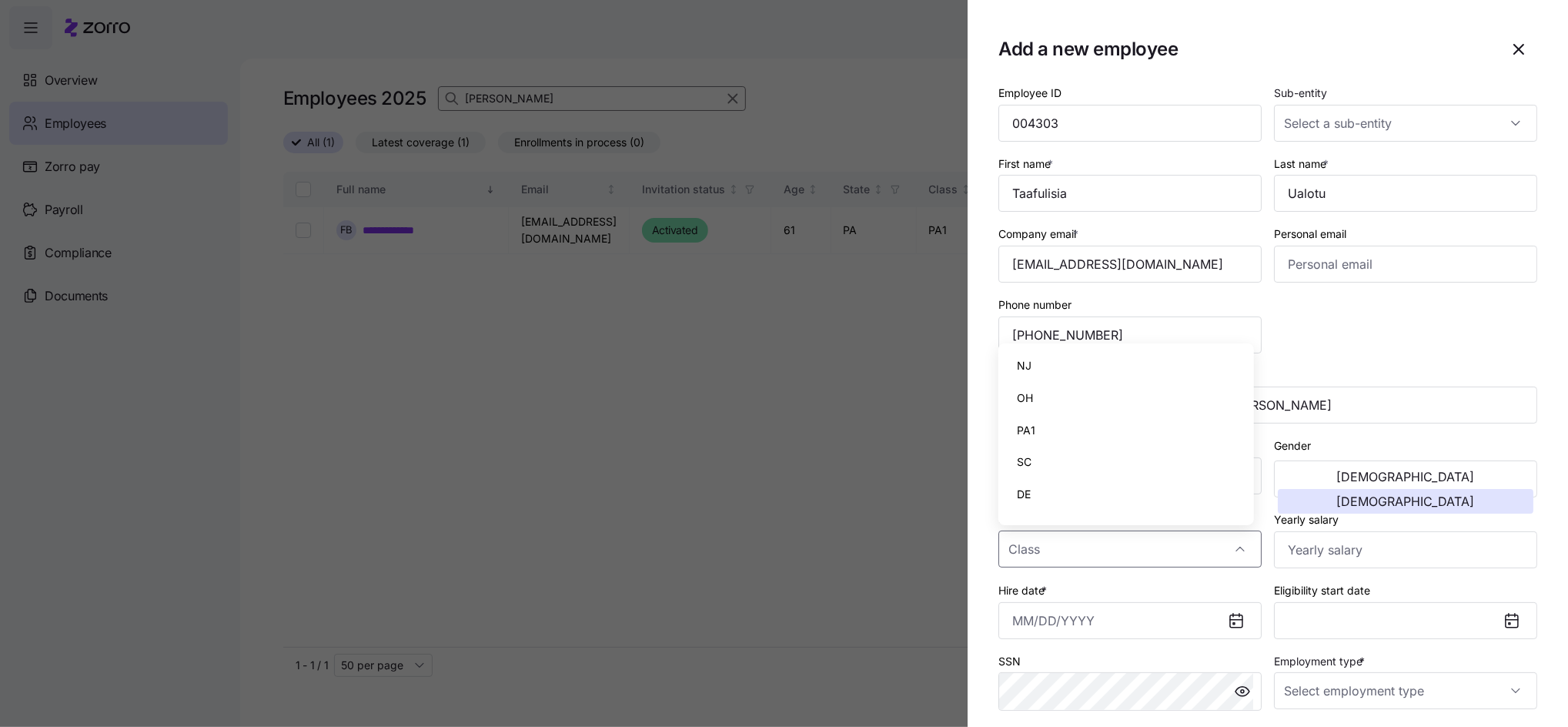
click at [1040, 436] on div "PA1" at bounding box center [1126, 429] width 243 height 32
type input "PA1"
click at [1341, 560] on input "Yearly salary" at bounding box center [1405, 549] width 263 height 37
type input "$37,440"
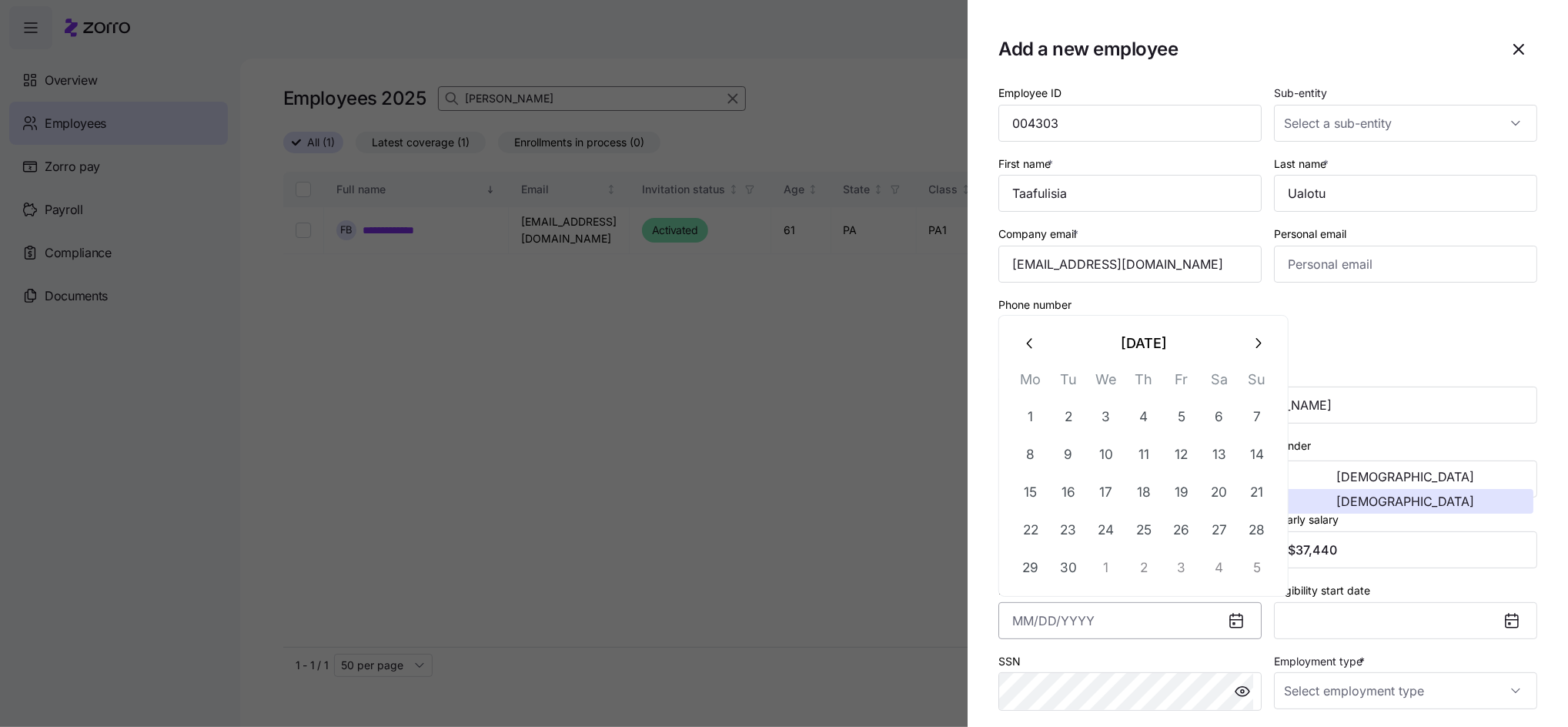
click at [1068, 620] on input "Hire date *" at bounding box center [1129, 620] width 263 height 37
type input "[DATE]"
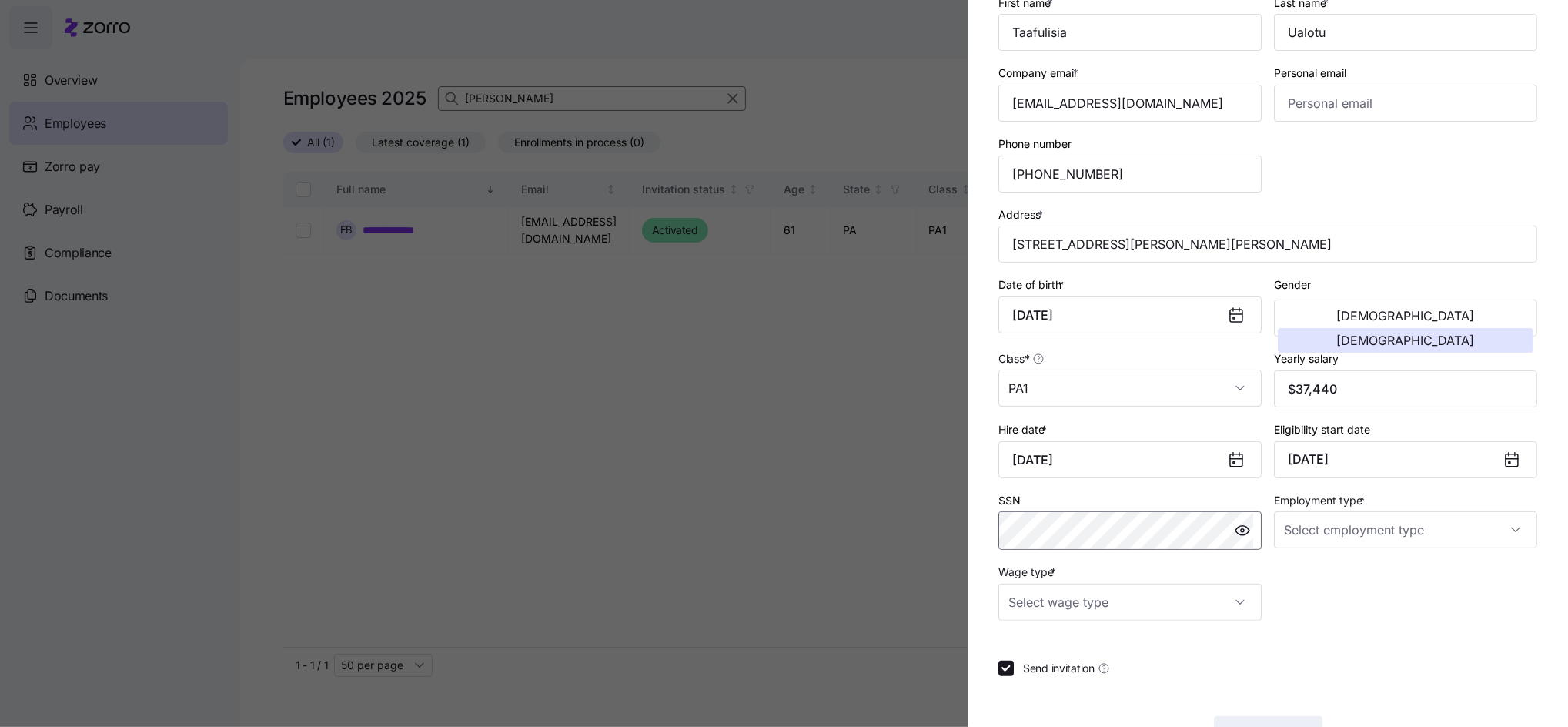
scroll to position [205, 0]
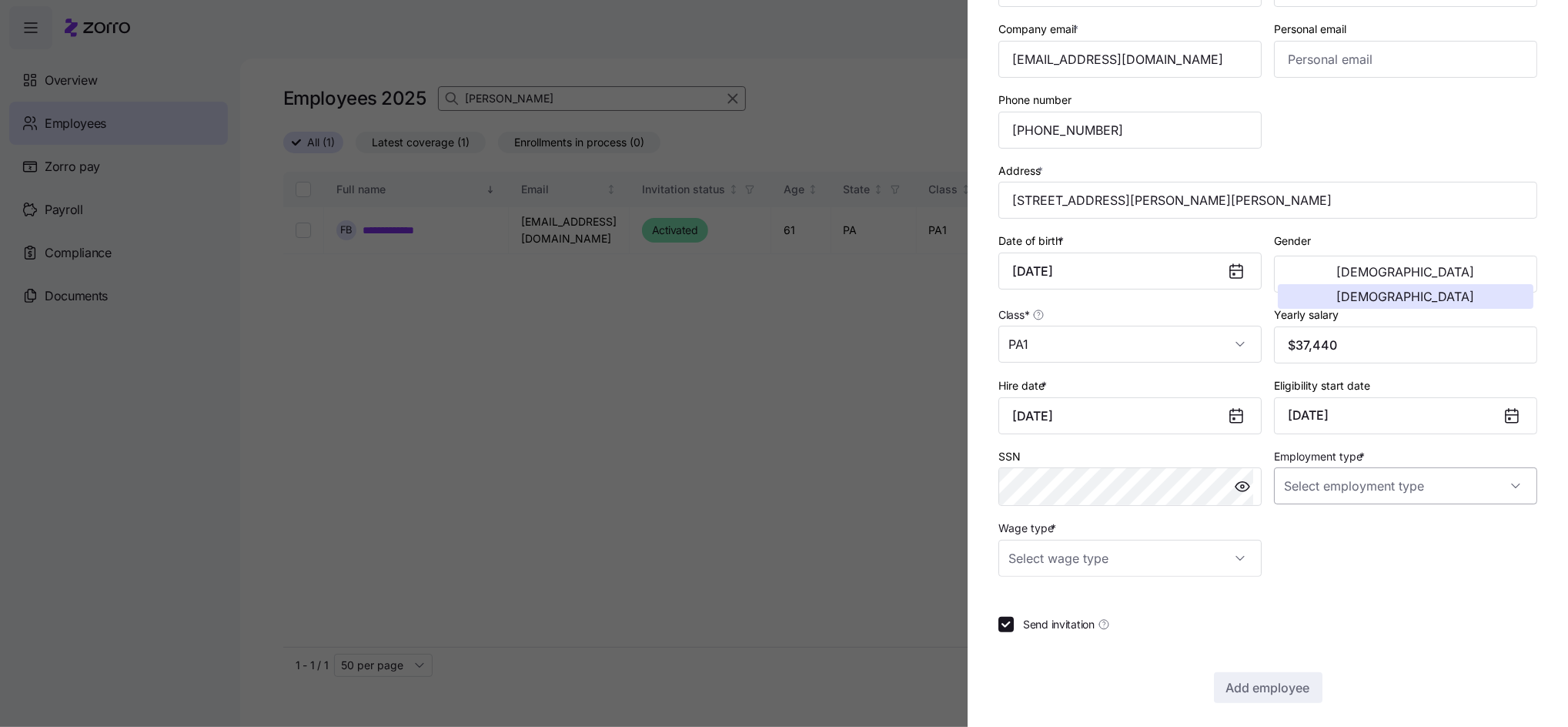
click at [1383, 501] on input "Employment type *" at bounding box center [1405, 486] width 263 height 37
click at [1295, 528] on span "Full Time" at bounding box center [1306, 534] width 44 height 17
type input "Full Time"
click at [1155, 569] on input "Wage type *" at bounding box center [1129, 558] width 263 height 37
click at [1042, 640] on span "Hourly" at bounding box center [1032, 638] width 32 height 17
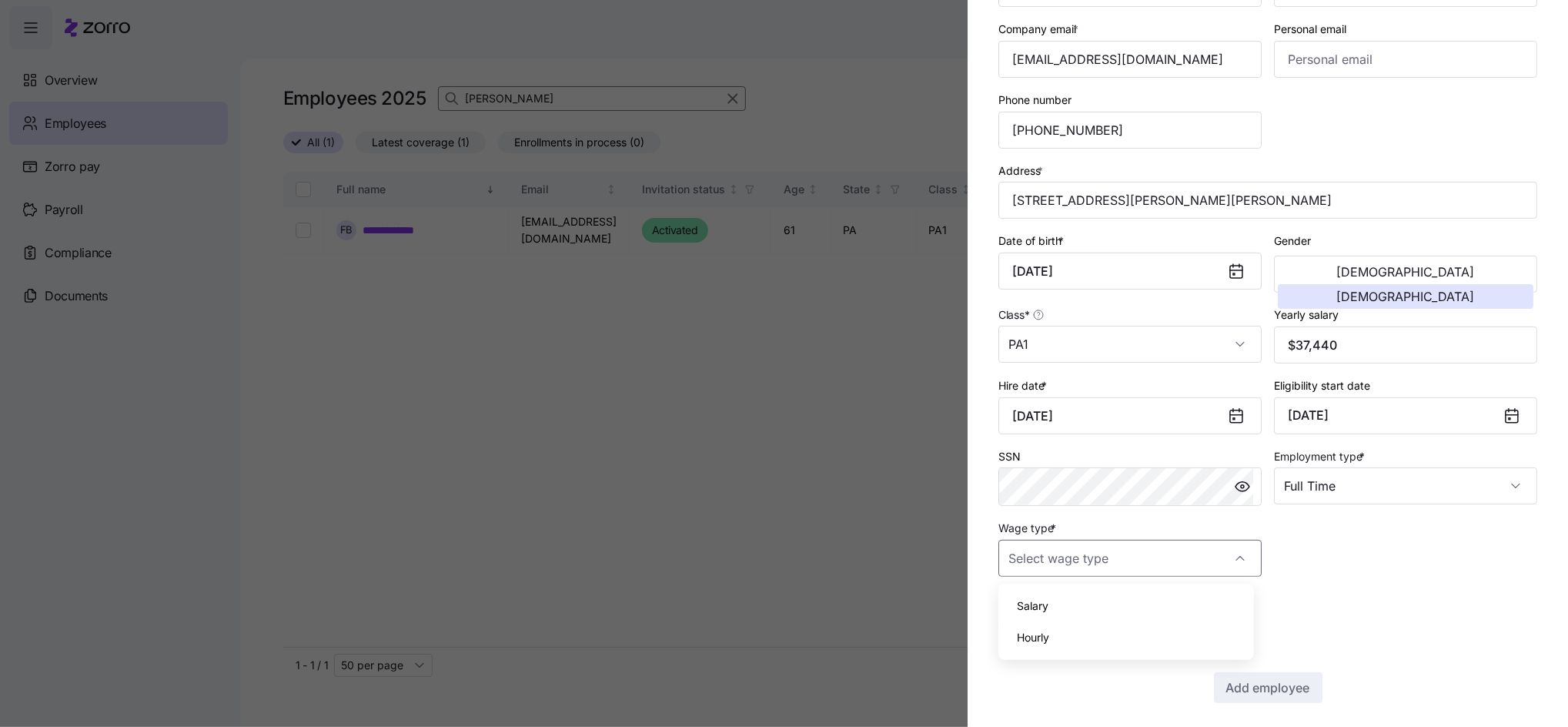
type input "Hourly"
click at [1246, 688] on span "Add employee" at bounding box center [1268, 687] width 84 height 18
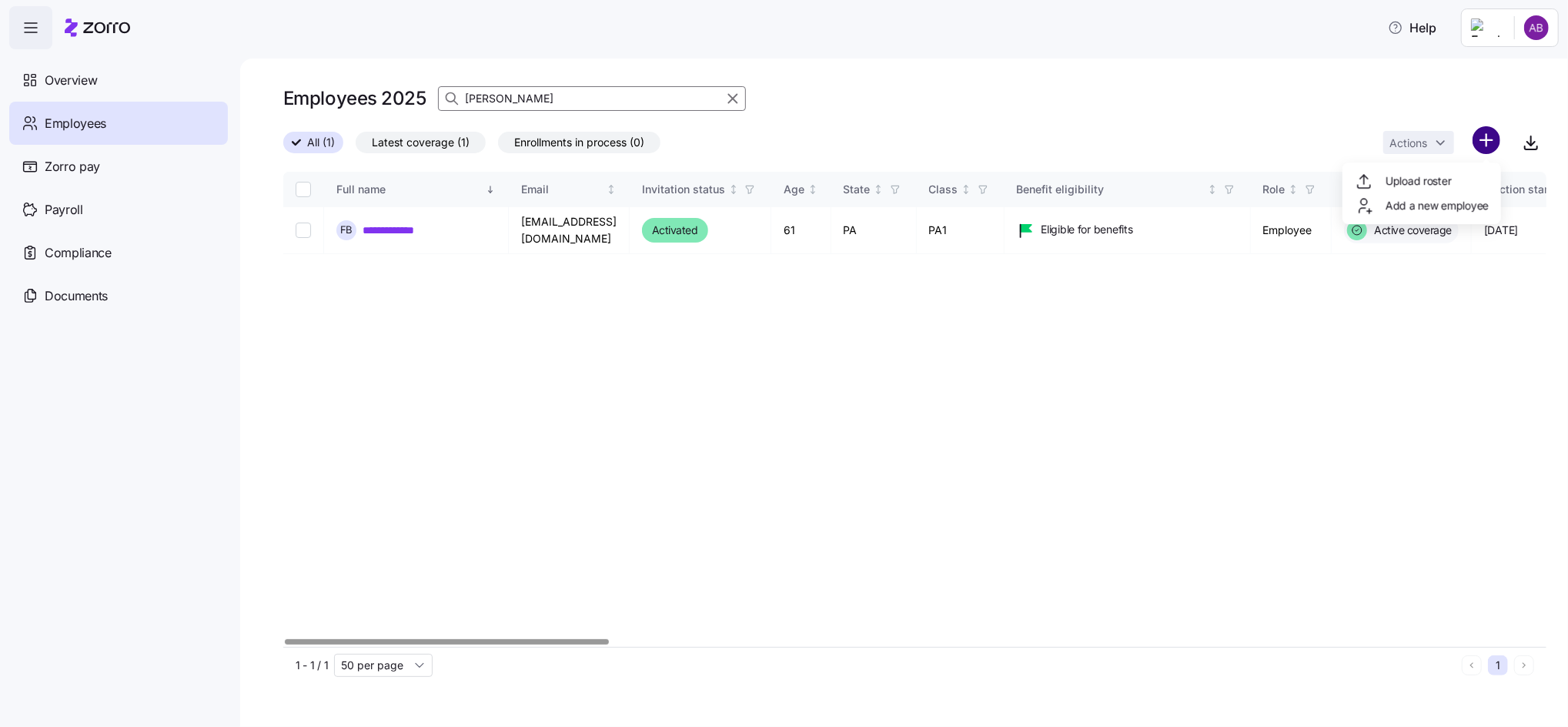
click at [1479, 141] on html "**********" at bounding box center [784, 358] width 1568 height 717
click at [1437, 212] on span "Add a new employee" at bounding box center [1436, 206] width 103 height 16
click at [1434, 208] on body "**********" at bounding box center [784, 358] width 1568 height 717
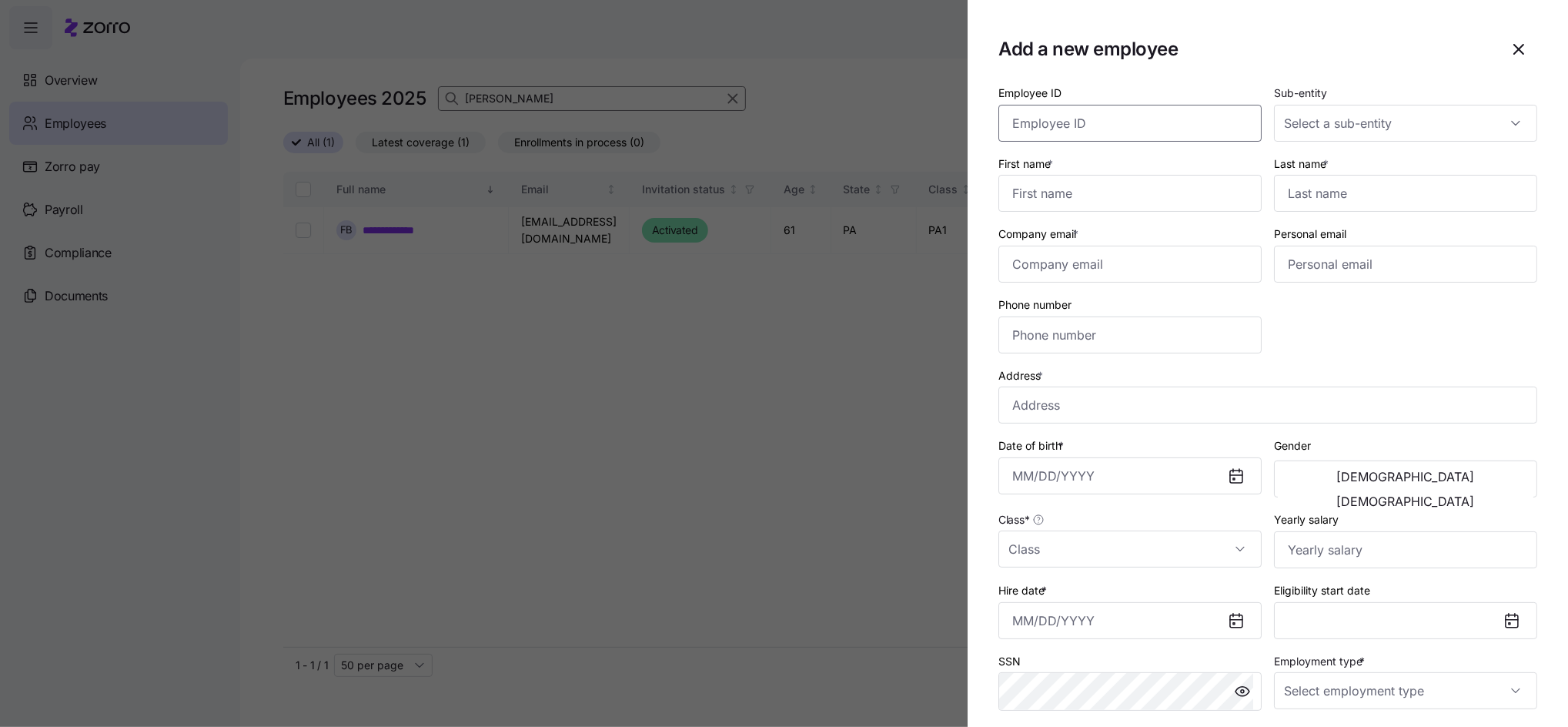
click at [1120, 125] on input "Employee ID" at bounding box center [1129, 123] width 263 height 37
type input "004300"
click at [1128, 203] on input "First name *" at bounding box center [1129, 193] width 263 height 37
type input "[PERSON_NAME]"
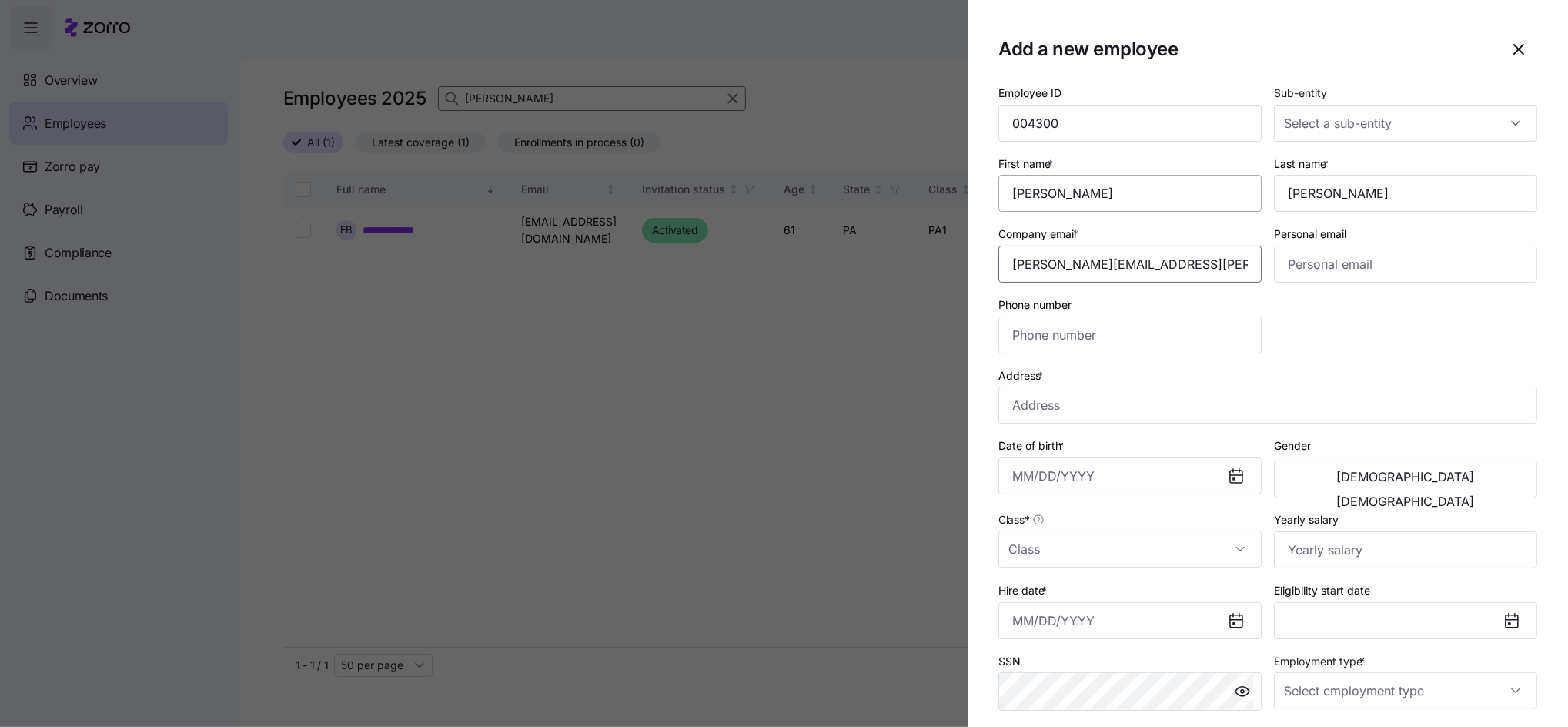
type input "[PERSON_NAME][EMAIL_ADDRESS][PERSON_NAME][DOMAIN_NAME]"
type input "[PHONE_NUMBER]"
click at [1062, 409] on input "Address *" at bounding box center [1267, 404] width 539 height 37
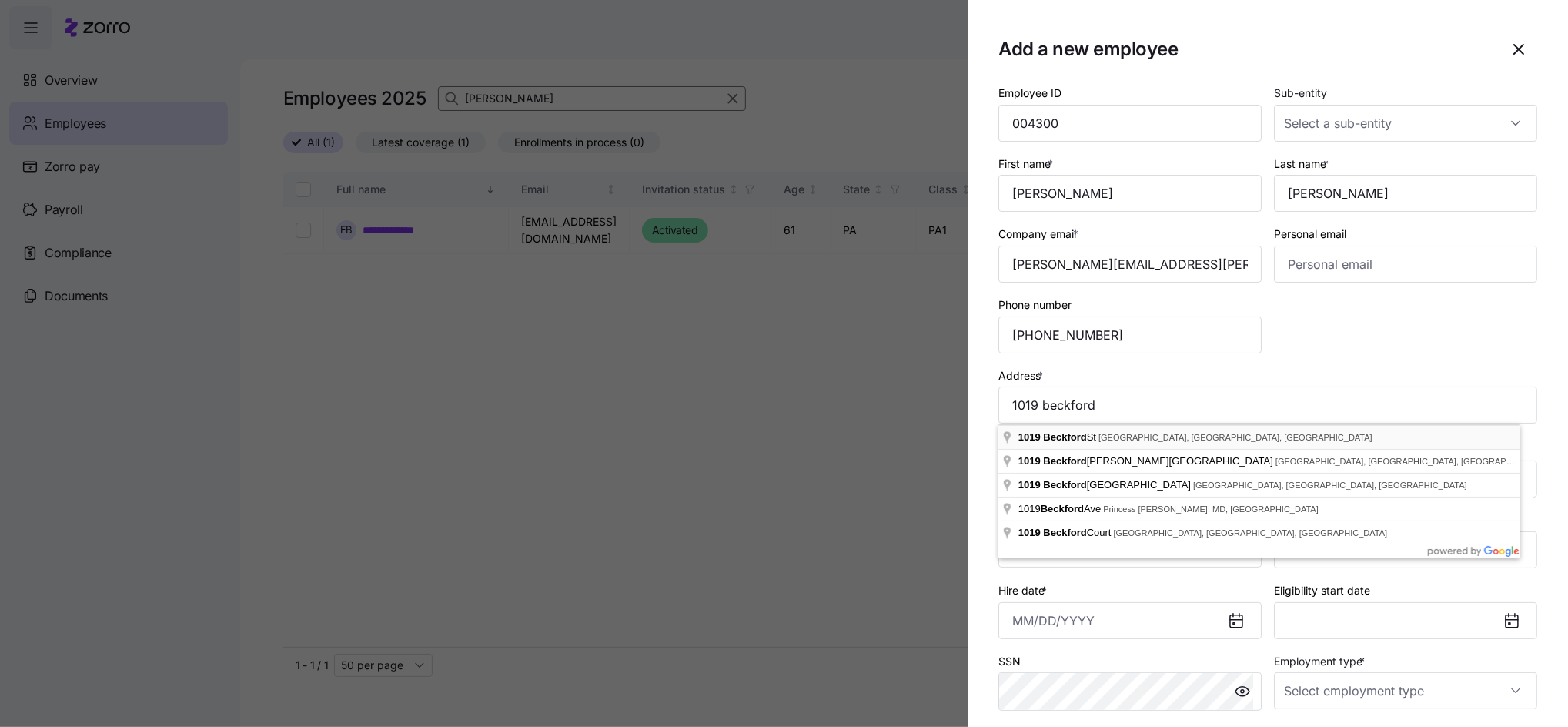
type input "[STREET_ADDRESS]"
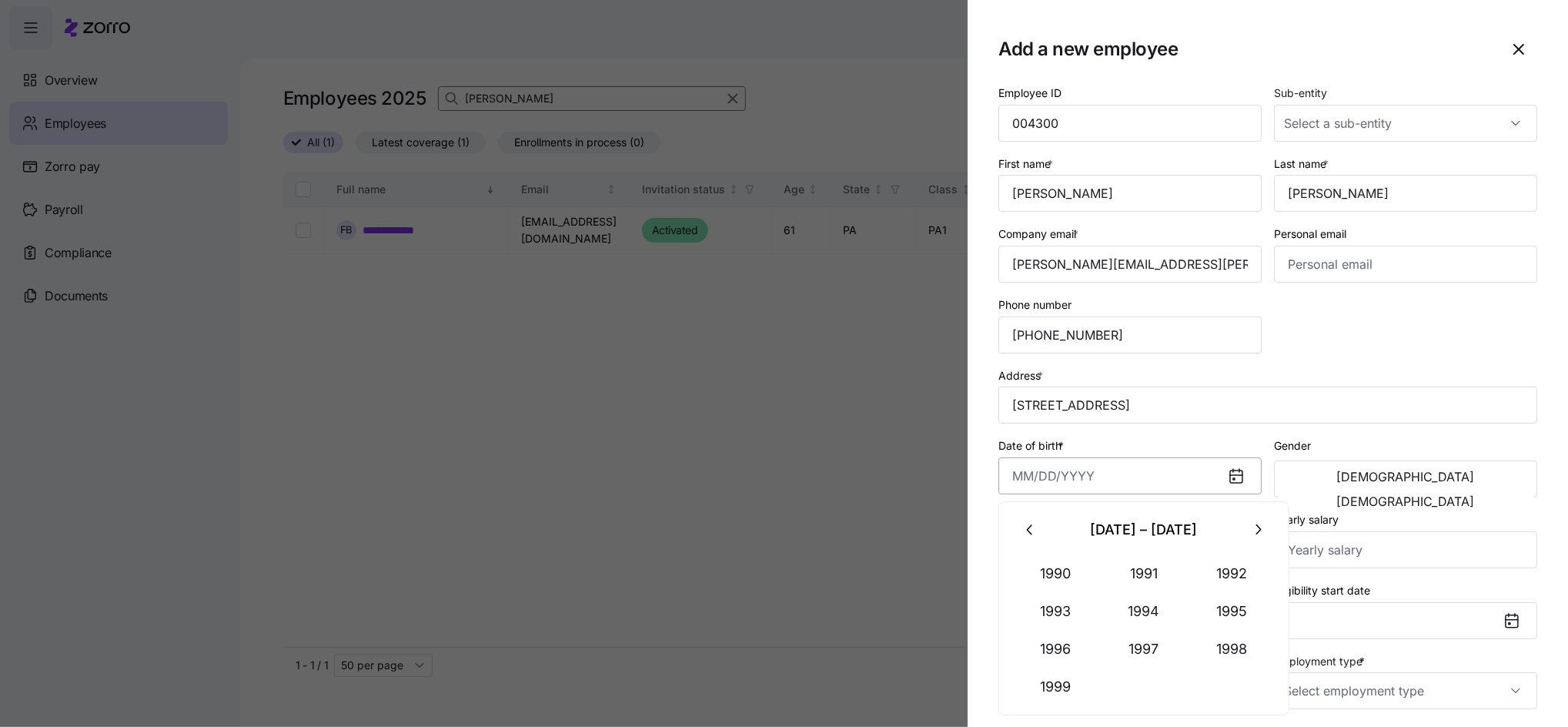
click at [1049, 488] on input "Date of birth *" at bounding box center [1129, 475] width 263 height 37
type input "[DATE]"
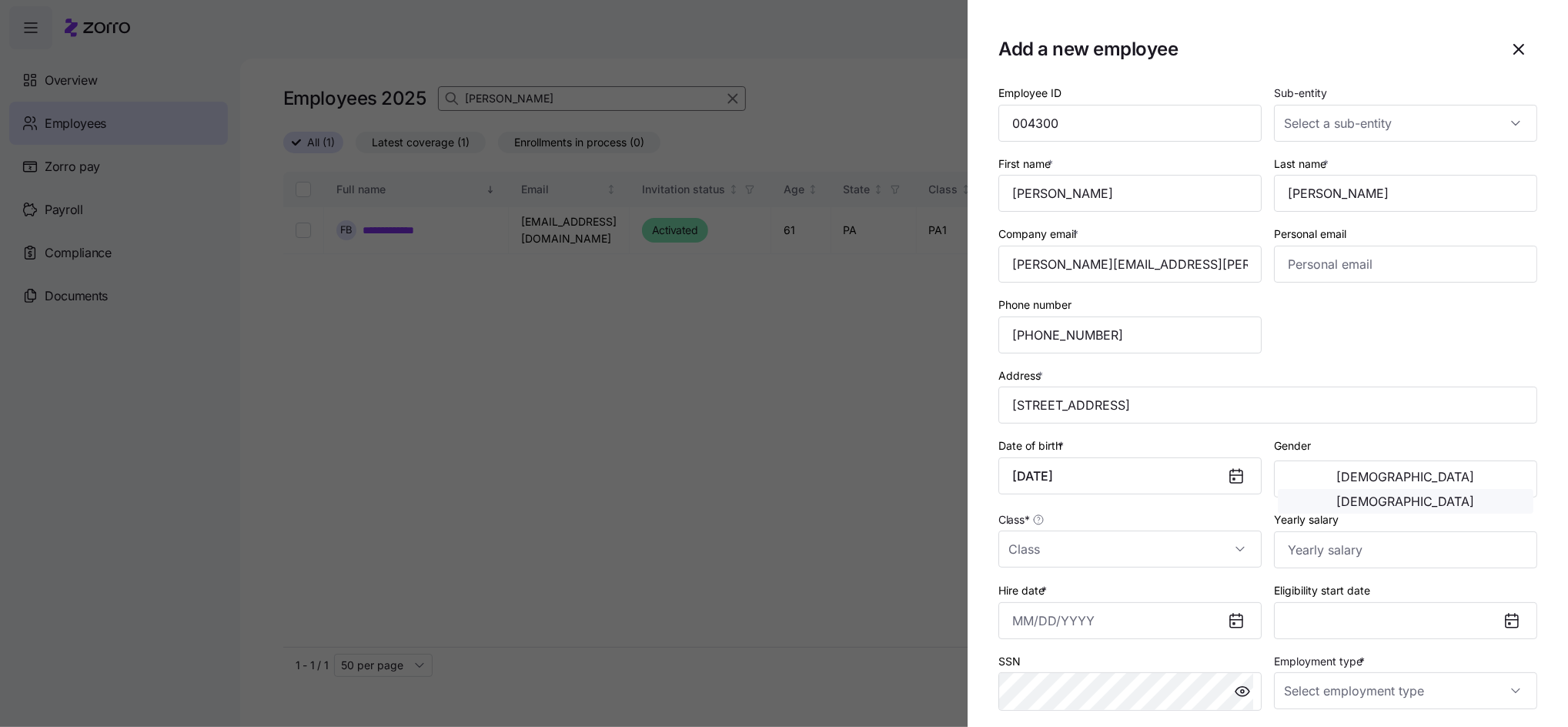
click at [1434, 495] on span "[DEMOGRAPHIC_DATA]" at bounding box center [1405, 501] width 138 height 12
click at [1114, 560] on input "Class *" at bounding box center [1129, 548] width 263 height 37
click at [1025, 367] on span "PA1" at bounding box center [1025, 366] width 18 height 17
type input "PA1"
click at [1335, 562] on input "Yearly salary" at bounding box center [1405, 549] width 263 height 37
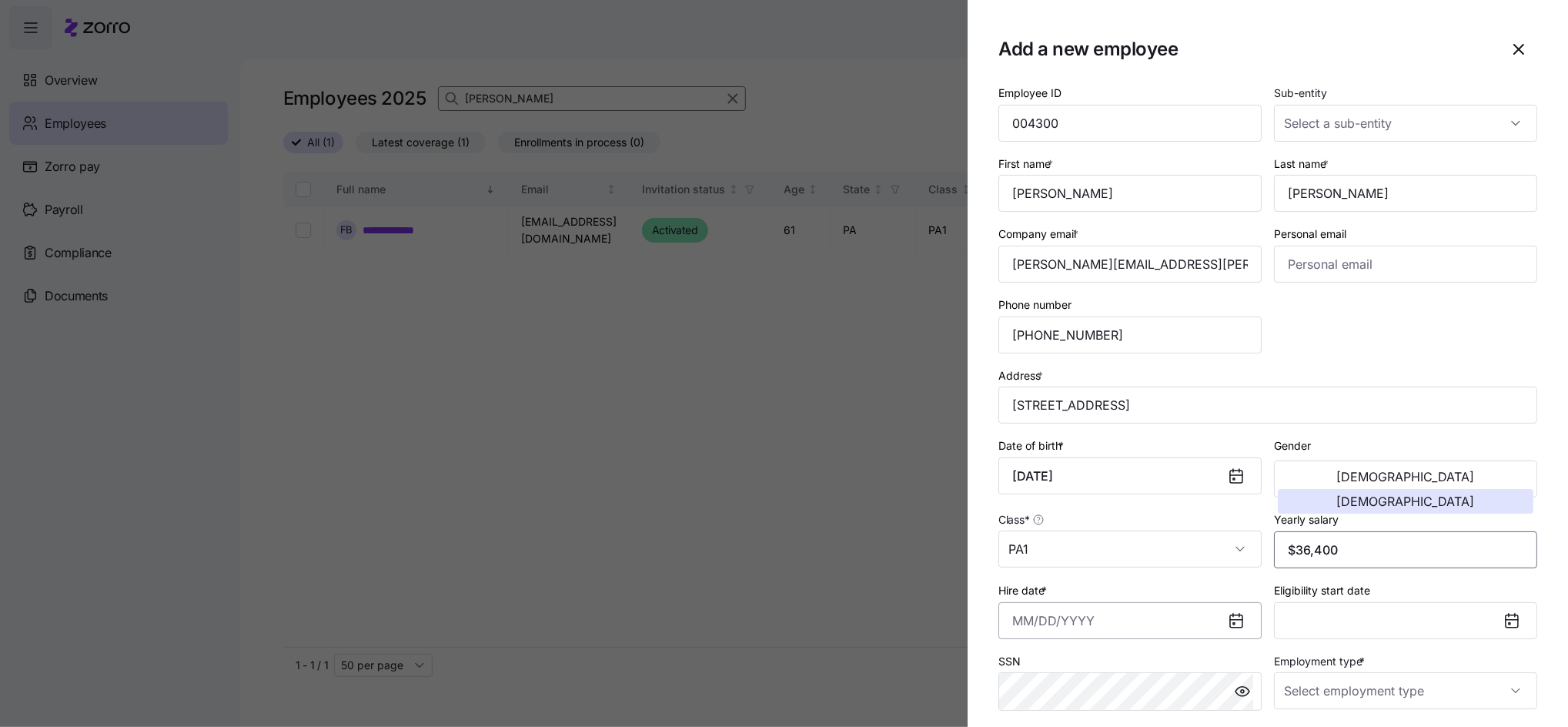
type input "$36,400"
click at [1096, 630] on input "Hire date *" at bounding box center [1129, 620] width 263 height 37
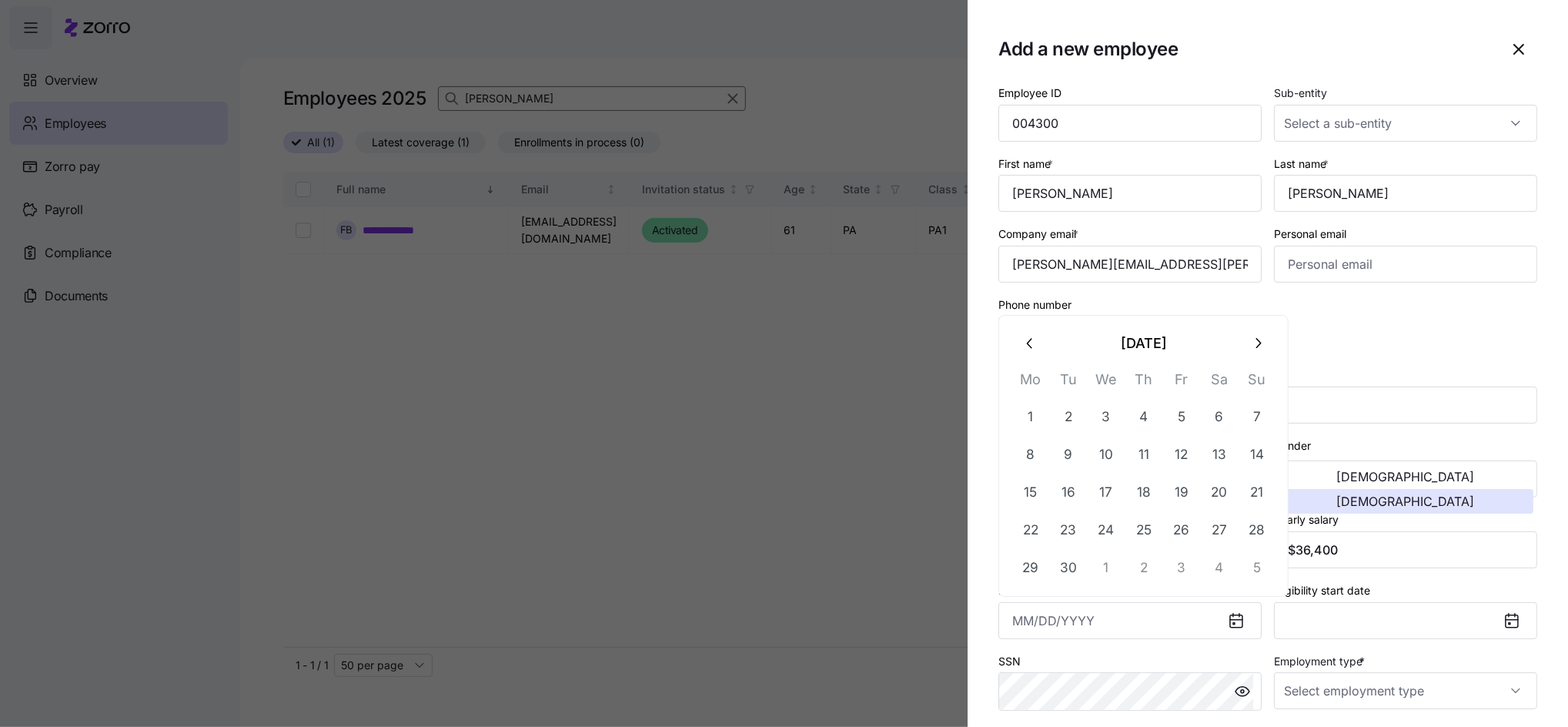
click at [1031, 352] on button "button" at bounding box center [1029, 343] width 37 height 37
click at [1028, 564] on button "25" at bounding box center [1030, 567] width 37 height 37
type input "[DATE]"
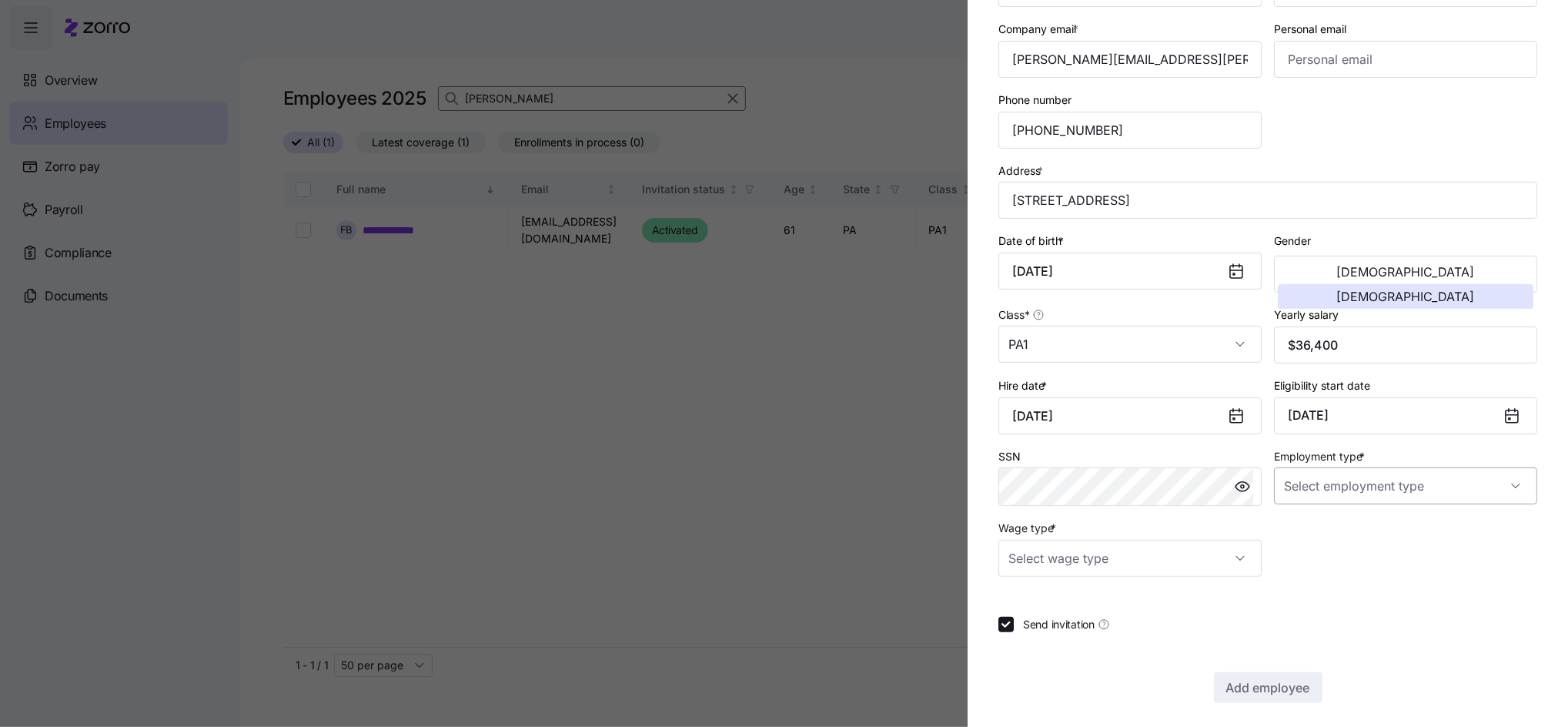
click at [1424, 482] on input "Employment type *" at bounding box center [1405, 486] width 263 height 37
click at [1299, 540] on span "Full Time" at bounding box center [1306, 534] width 44 height 17
type input "Full Time"
click at [1199, 569] on input "Wage type *" at bounding box center [1129, 558] width 263 height 37
click at [1028, 634] on span "Hourly" at bounding box center [1032, 638] width 32 height 17
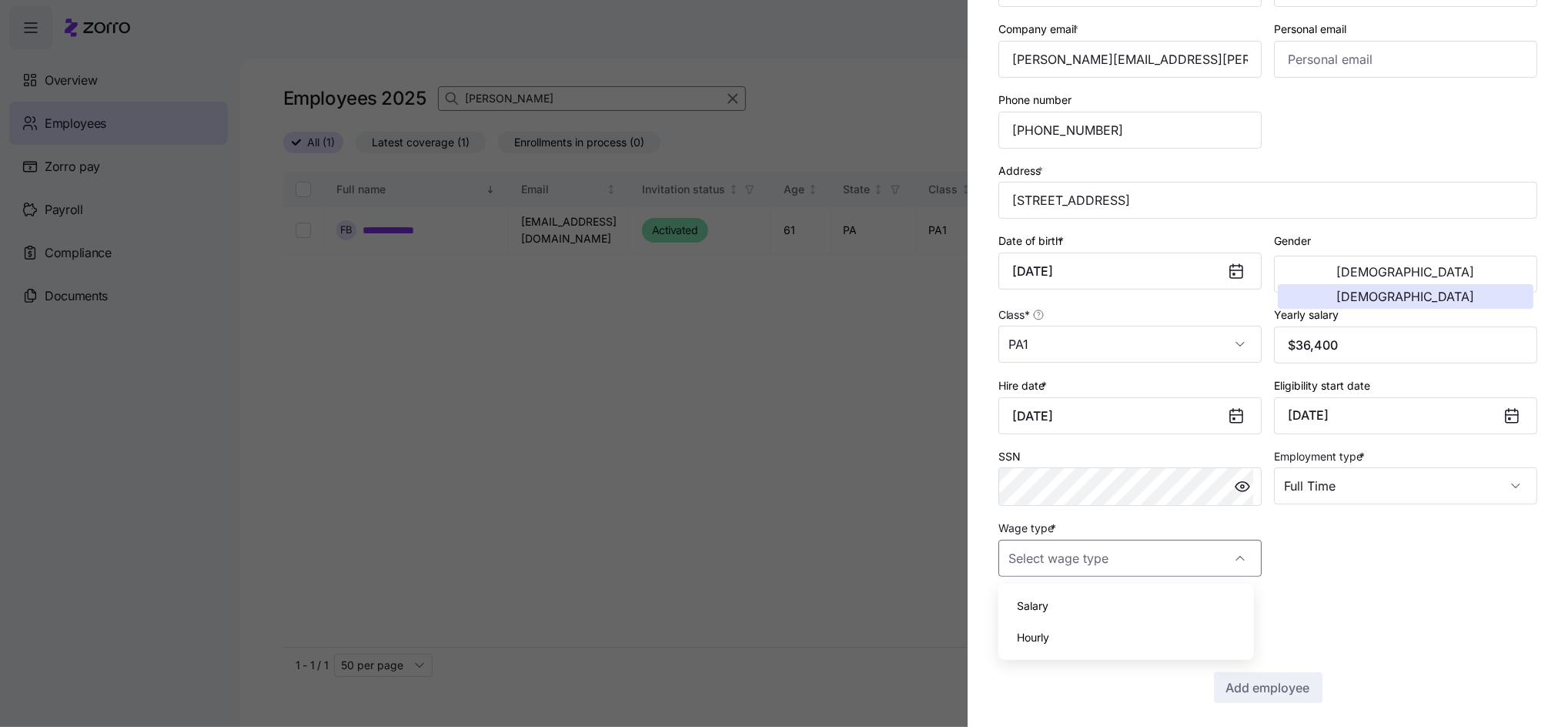
type input "Hourly"
click at [1261, 684] on span "Add employee" at bounding box center [1268, 687] width 84 height 18
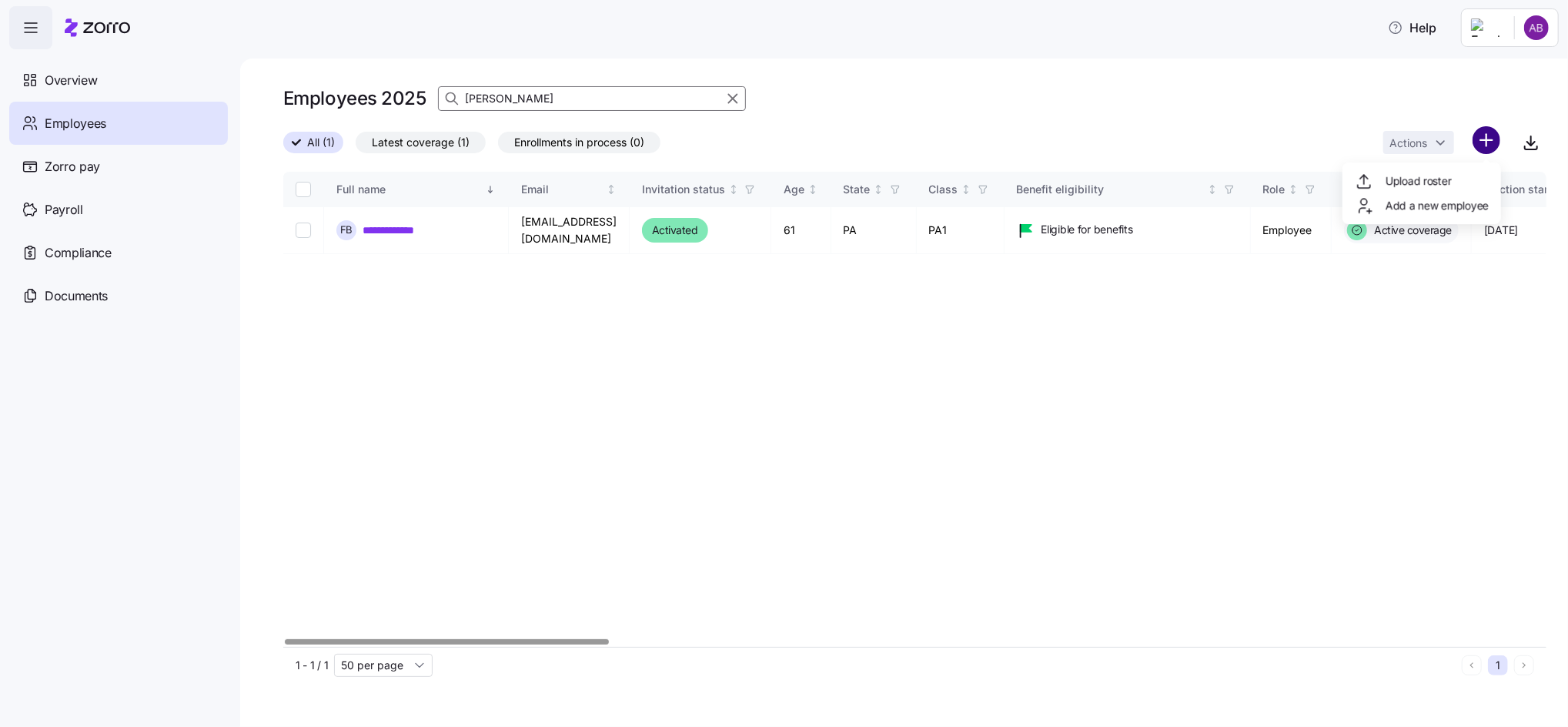
click at [1486, 146] on html "**********" at bounding box center [784, 358] width 1568 height 717
click at [1422, 206] on span "Add a new employee" at bounding box center [1436, 206] width 103 height 16
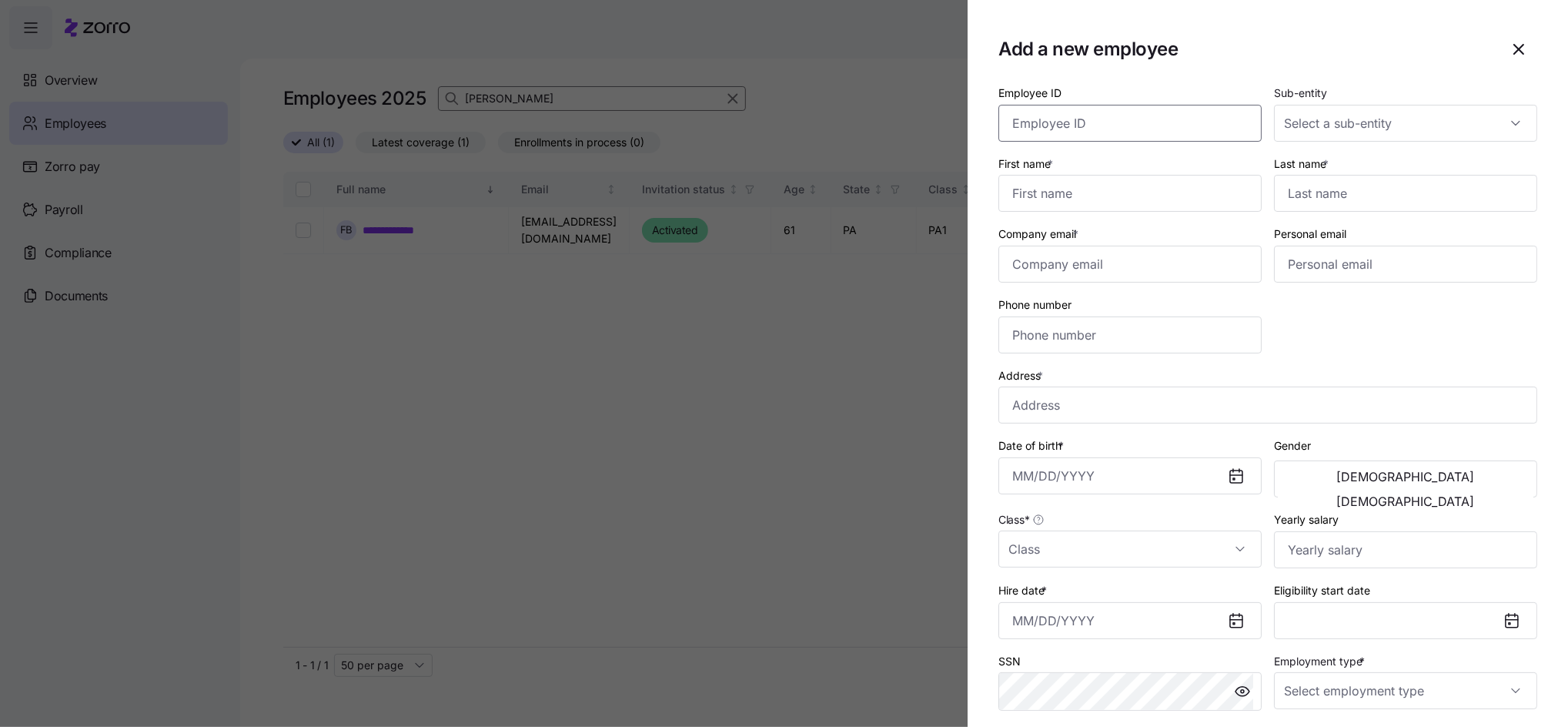
click at [1053, 127] on input "Employee ID" at bounding box center [1129, 123] width 263 height 37
type input "004299"
click at [1053, 198] on input "First name *" at bounding box center [1129, 193] width 263 height 37
type input "Marquise"
type input "[PERSON_NAME]"
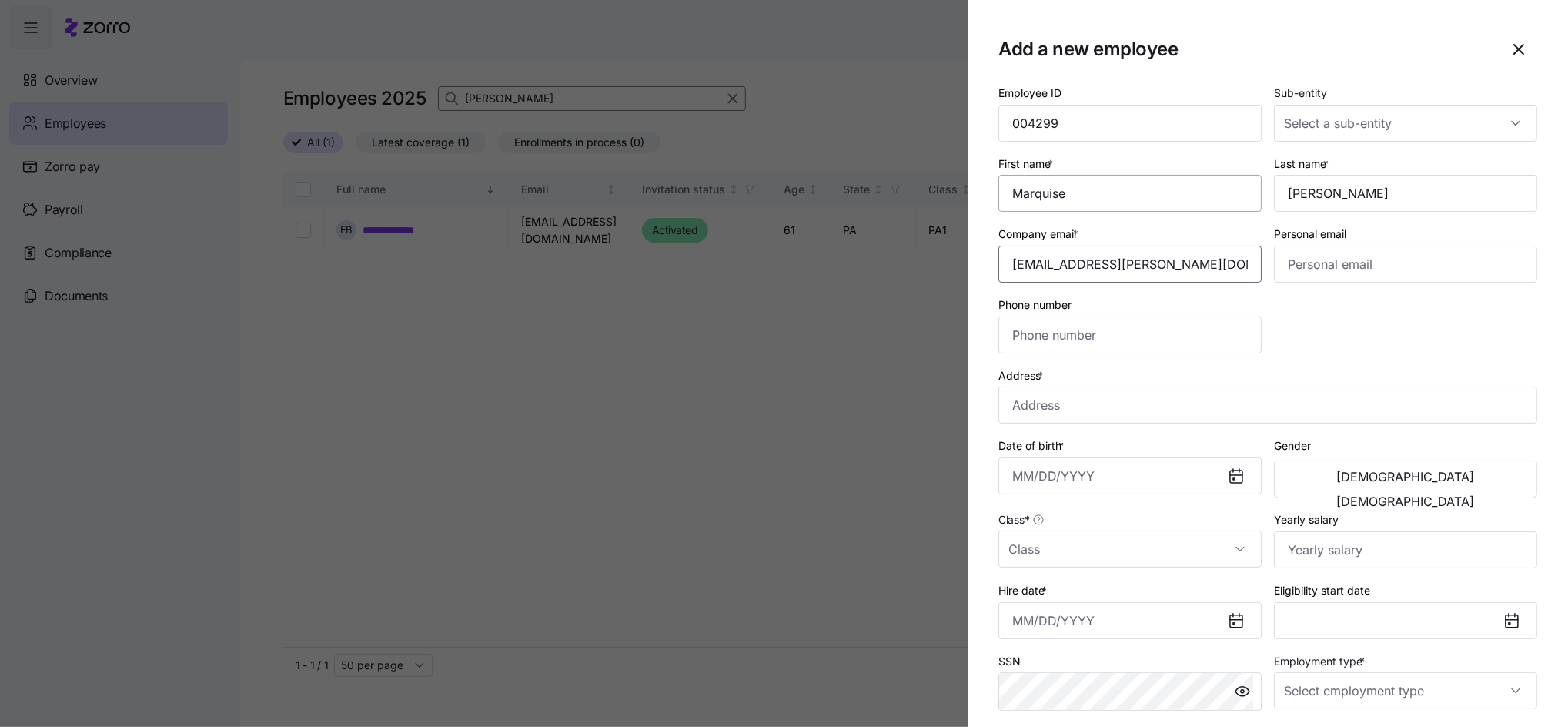
type input "[EMAIL_ADDRESS][PERSON_NAME][DOMAIN_NAME]"
type input "[PHONE_NUMBER]"
click at [1028, 411] on input "Address *" at bounding box center [1267, 404] width 539 height 37
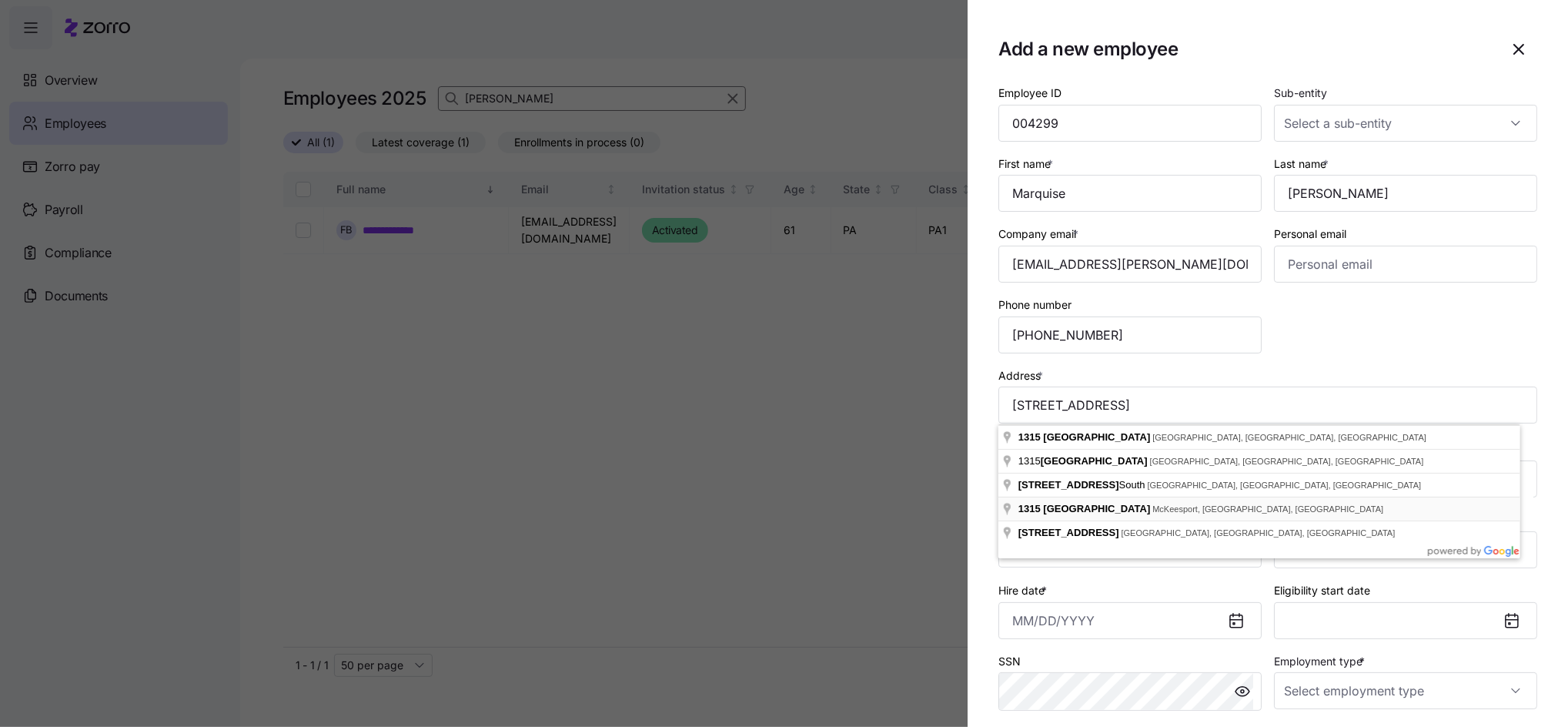
type input "[STREET_ADDRESS]"
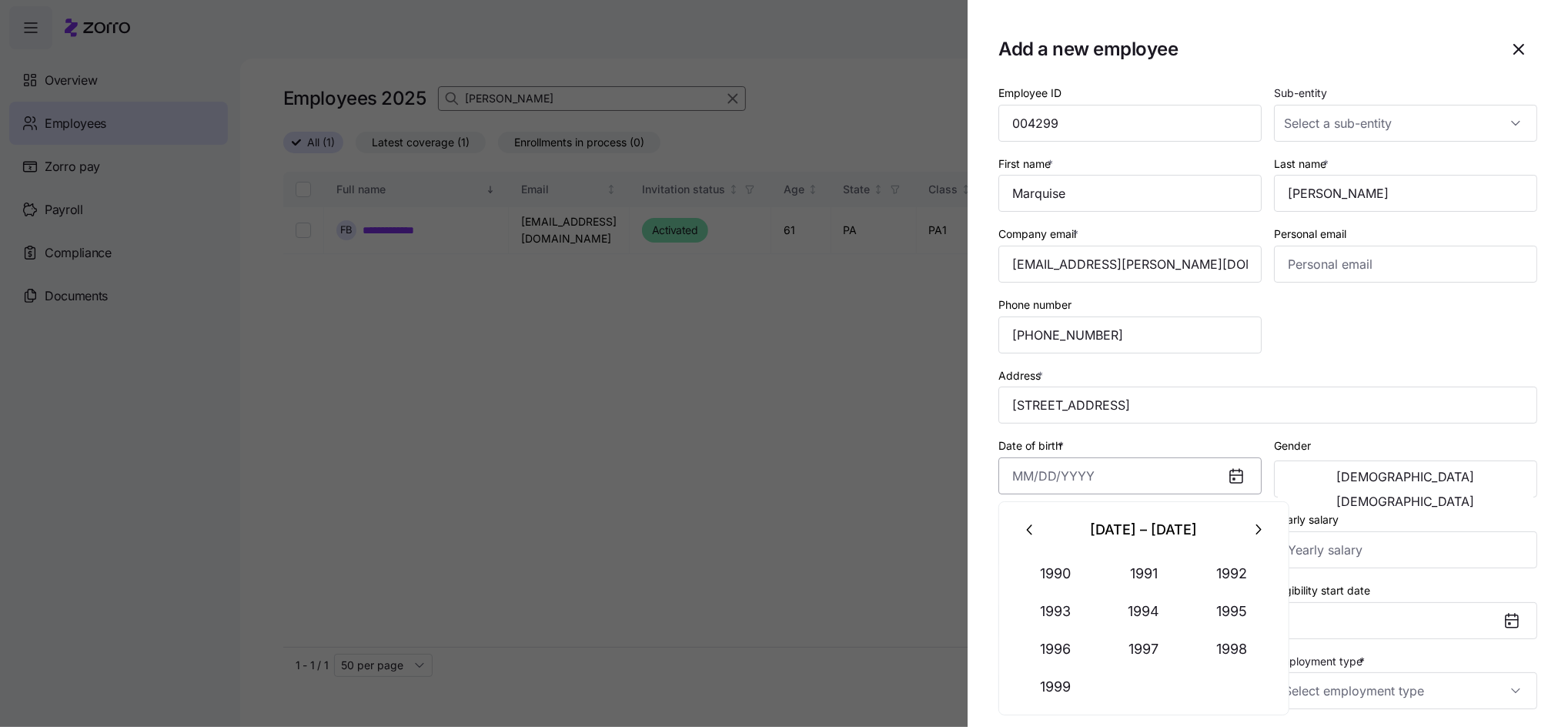
click at [1088, 475] on input "Date of birth *" at bounding box center [1129, 475] width 263 height 37
type input "0"
type input "3"
type input "[DATE]"
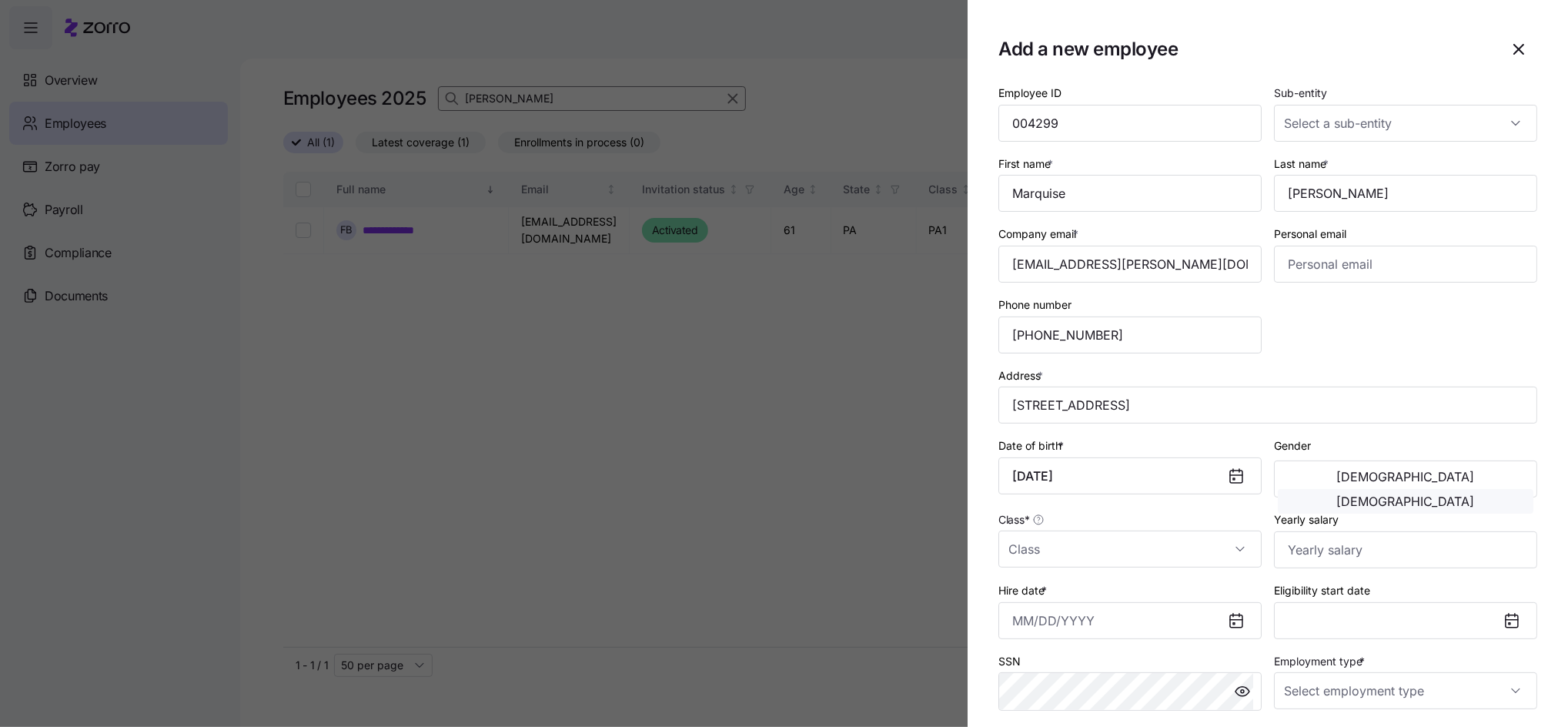
click at [1472, 495] on span "[DEMOGRAPHIC_DATA]" at bounding box center [1405, 501] width 138 height 12
click at [1035, 555] on input "Class *" at bounding box center [1129, 548] width 263 height 37
click at [1035, 494] on span "PA1" at bounding box center [1025, 494] width 18 height 17
type input "PA1"
click at [1357, 557] on input "Yearly salary" at bounding box center [1405, 549] width 263 height 37
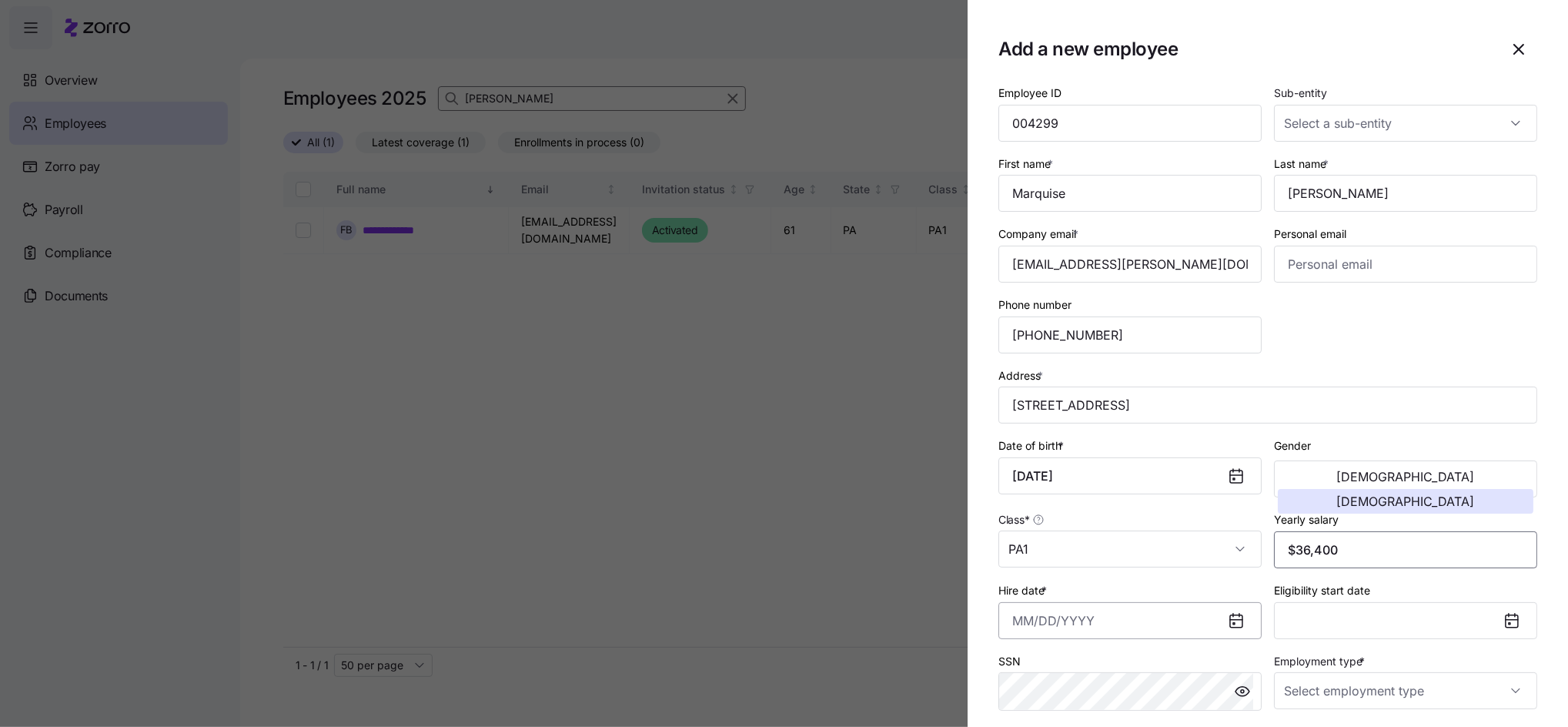
type input "$36,400"
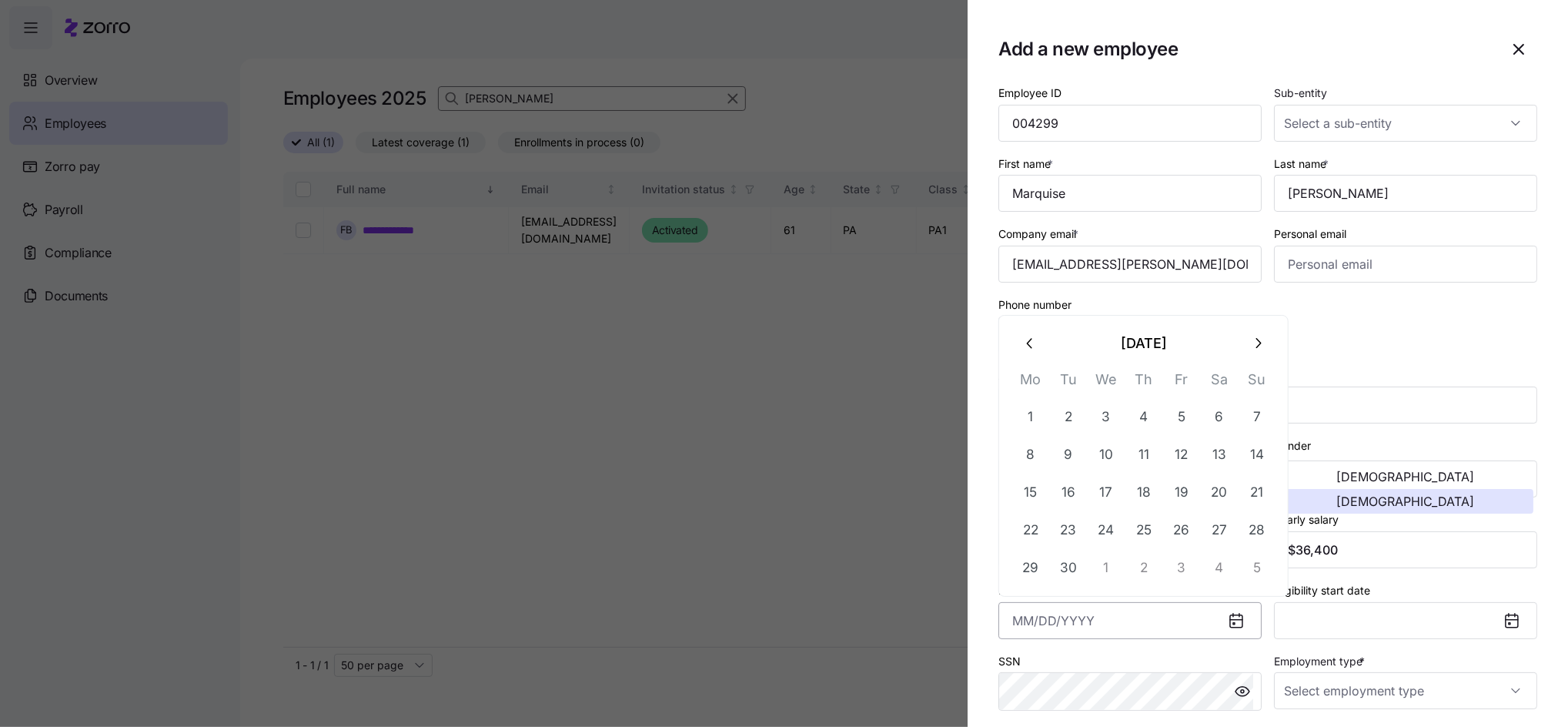
click at [1052, 620] on input "Hire date *" at bounding box center [1129, 620] width 263 height 37
click at [1025, 343] on icon "button" at bounding box center [1030, 344] width 17 height 17
click at [1028, 565] on button "25" at bounding box center [1030, 567] width 37 height 37
type input "[DATE]"
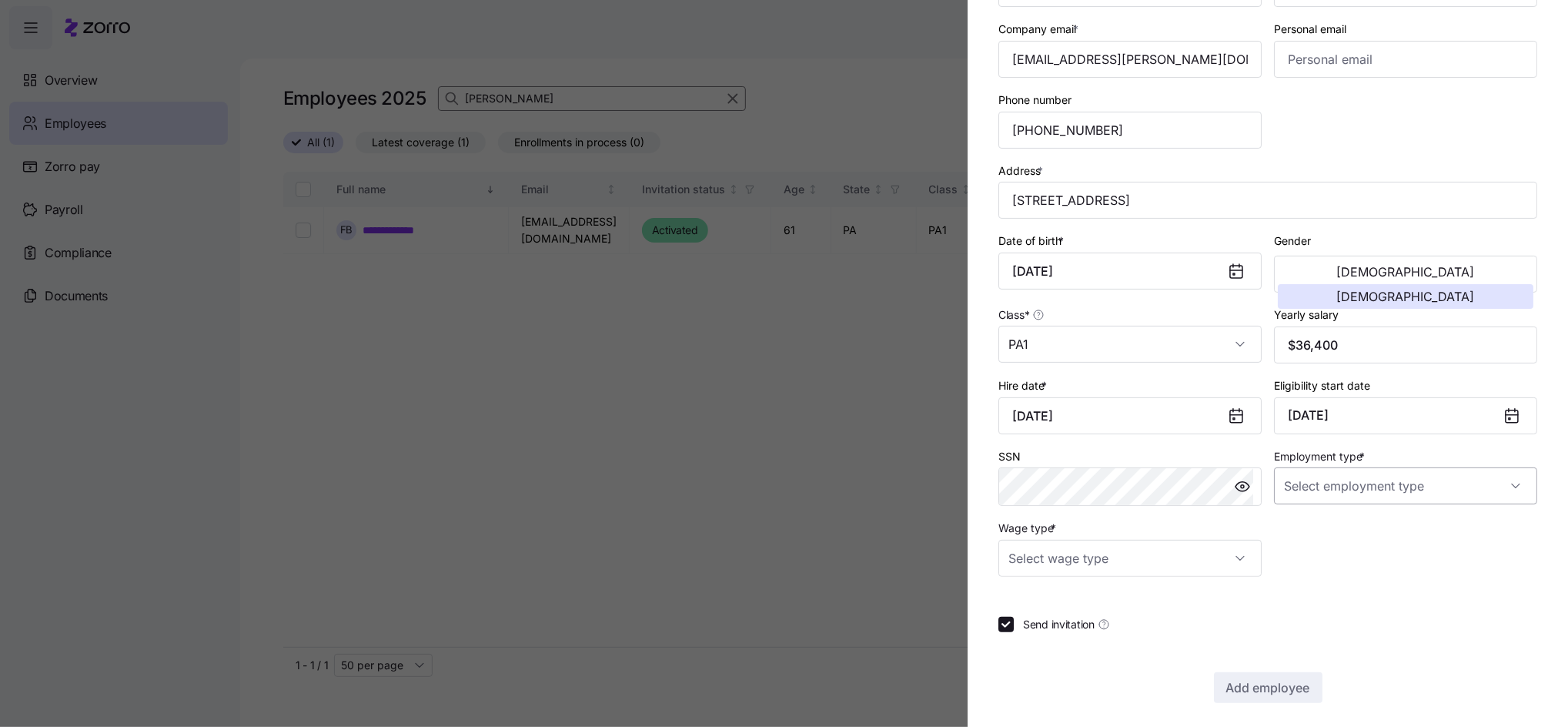
click at [1359, 494] on input "Employment type *" at bounding box center [1405, 486] width 263 height 37
click at [1301, 537] on span "Full Time" at bounding box center [1306, 534] width 44 height 17
type input "Full Time"
click at [1179, 560] on input "Wage type *" at bounding box center [1129, 558] width 263 height 37
click at [1017, 641] on span "Hourly" at bounding box center [1032, 638] width 32 height 17
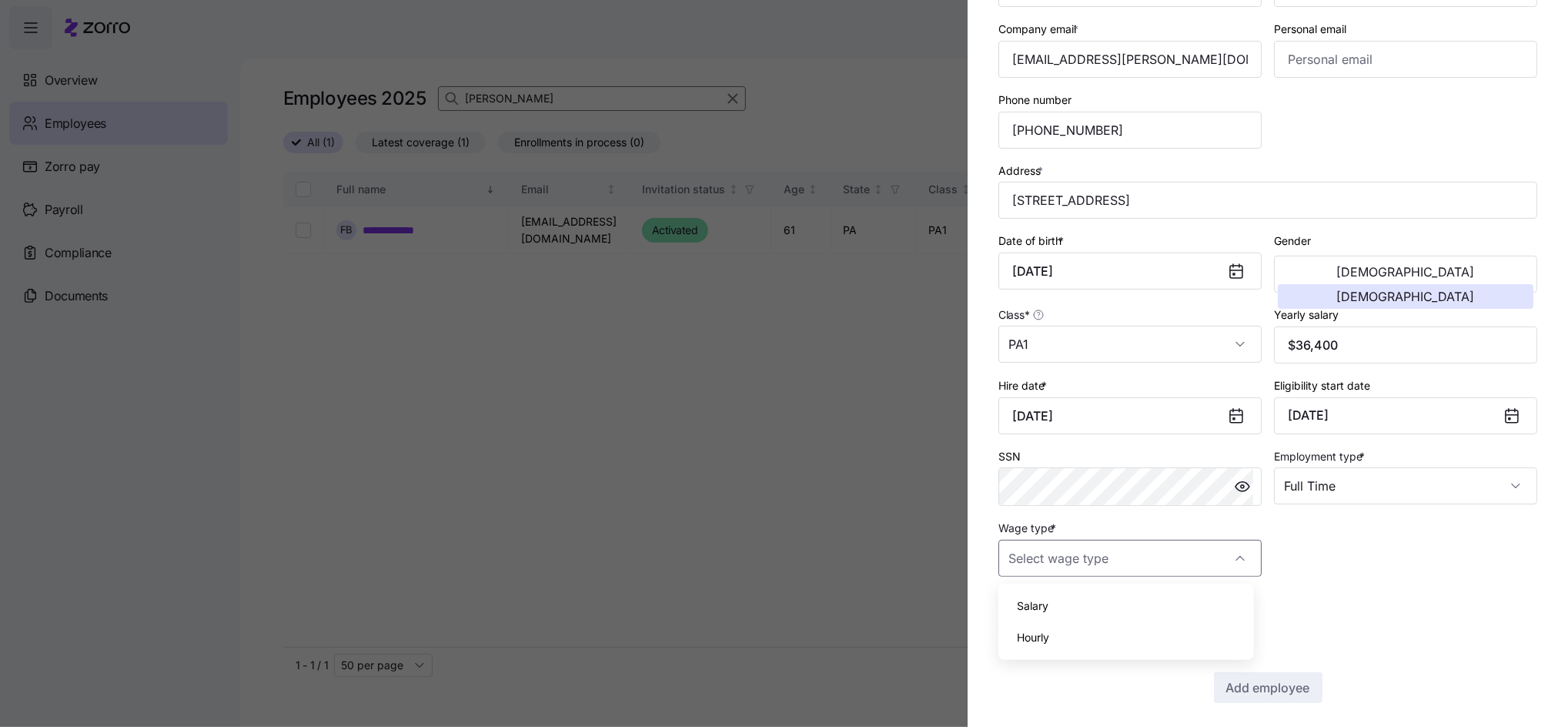
type input "Hourly"
click at [1213, 676] on button "Add employee" at bounding box center [1267, 687] width 108 height 30
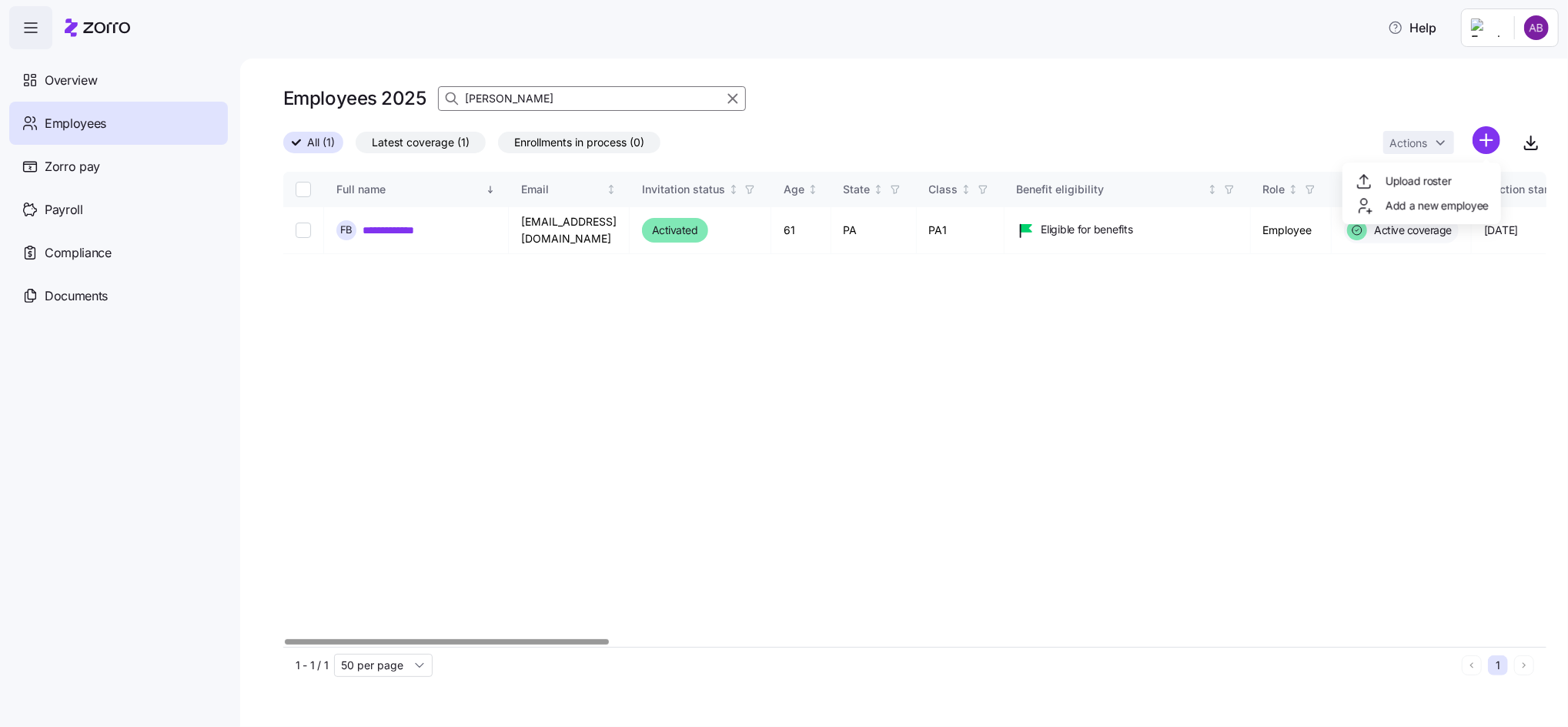
click at [1486, 136] on html "**********" at bounding box center [784, 358] width 1568 height 717
click at [1414, 206] on span "Add a new employee" at bounding box center [1436, 206] width 103 height 16
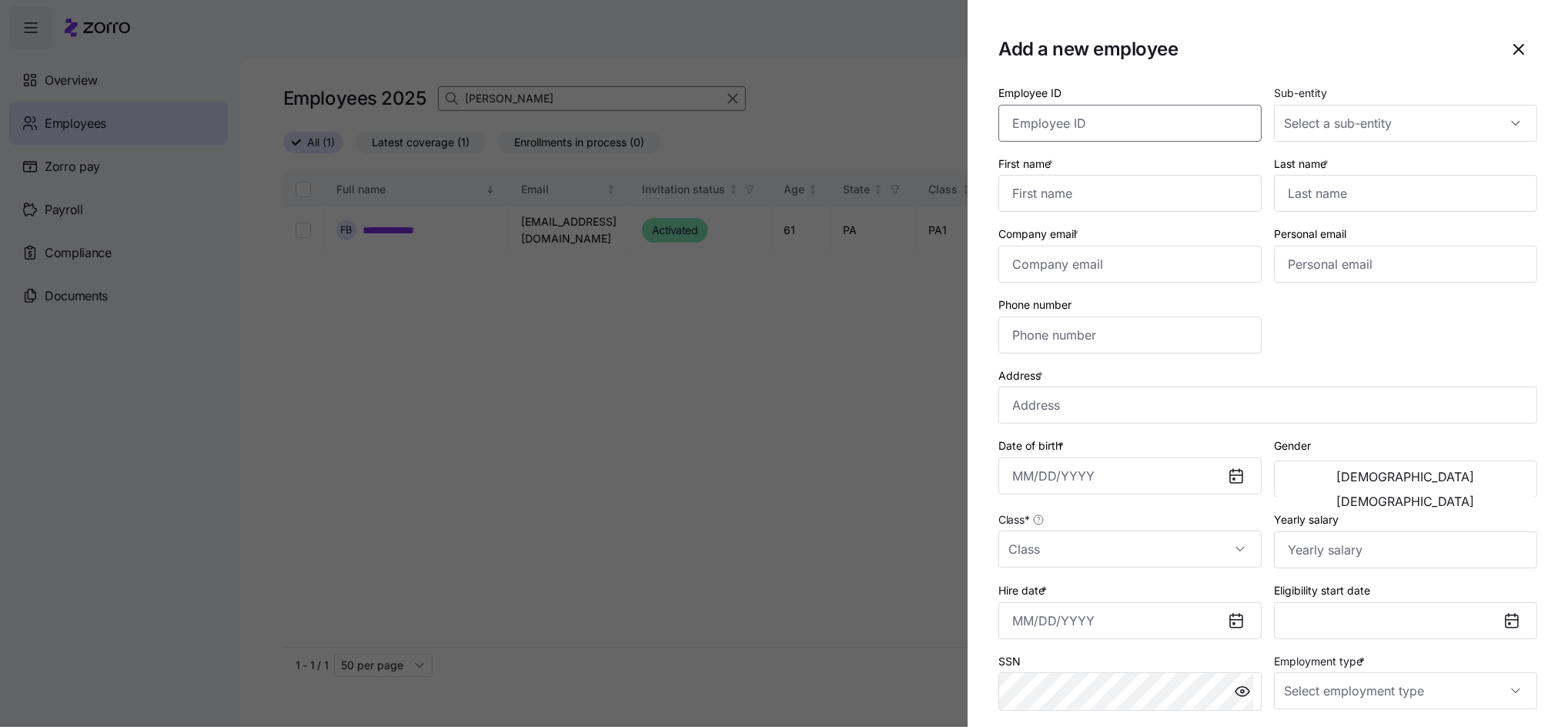
click at [1131, 124] on input "Employee ID" at bounding box center [1129, 123] width 263 height 37
type input "004298"
click at [1081, 175] on input "First name *" at bounding box center [1129, 193] width 263 height 37
type input "Younesse"
type input "Chahlal"
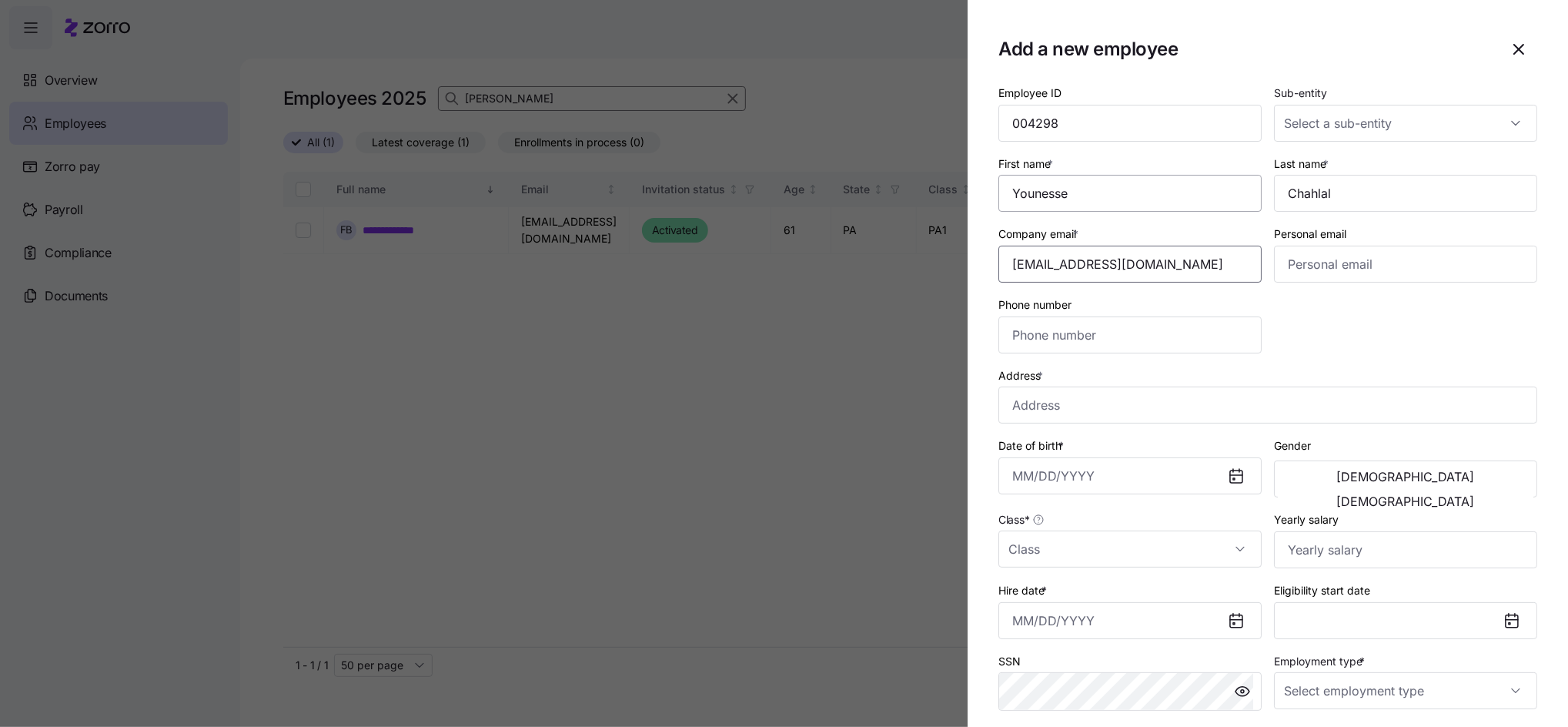
type input "[EMAIL_ADDRESS][DOMAIN_NAME]"
type input "[PHONE_NUMBER]"
click at [1042, 398] on input "Address *" at bounding box center [1267, 404] width 539 height 37
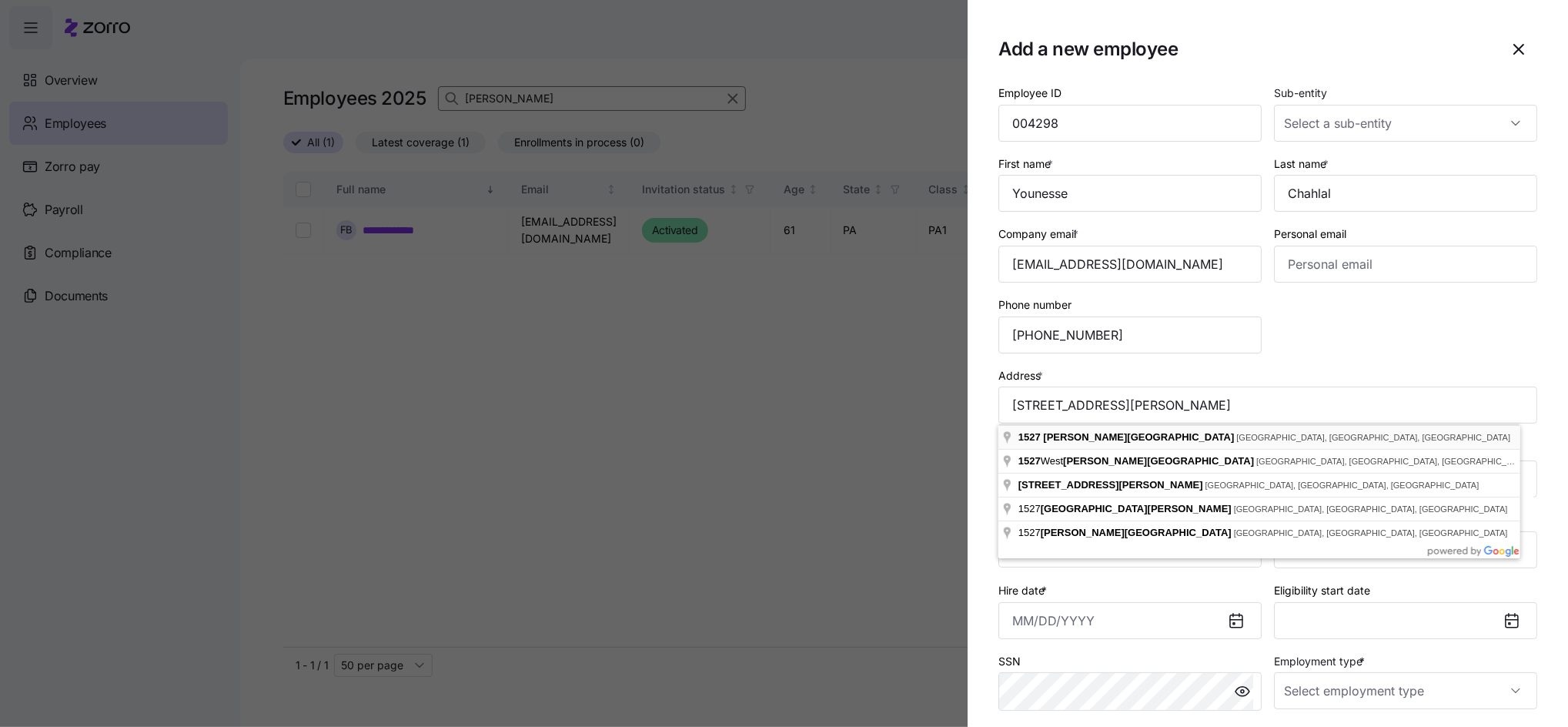
type input "[STREET_ADDRESS][PERSON_NAME]"
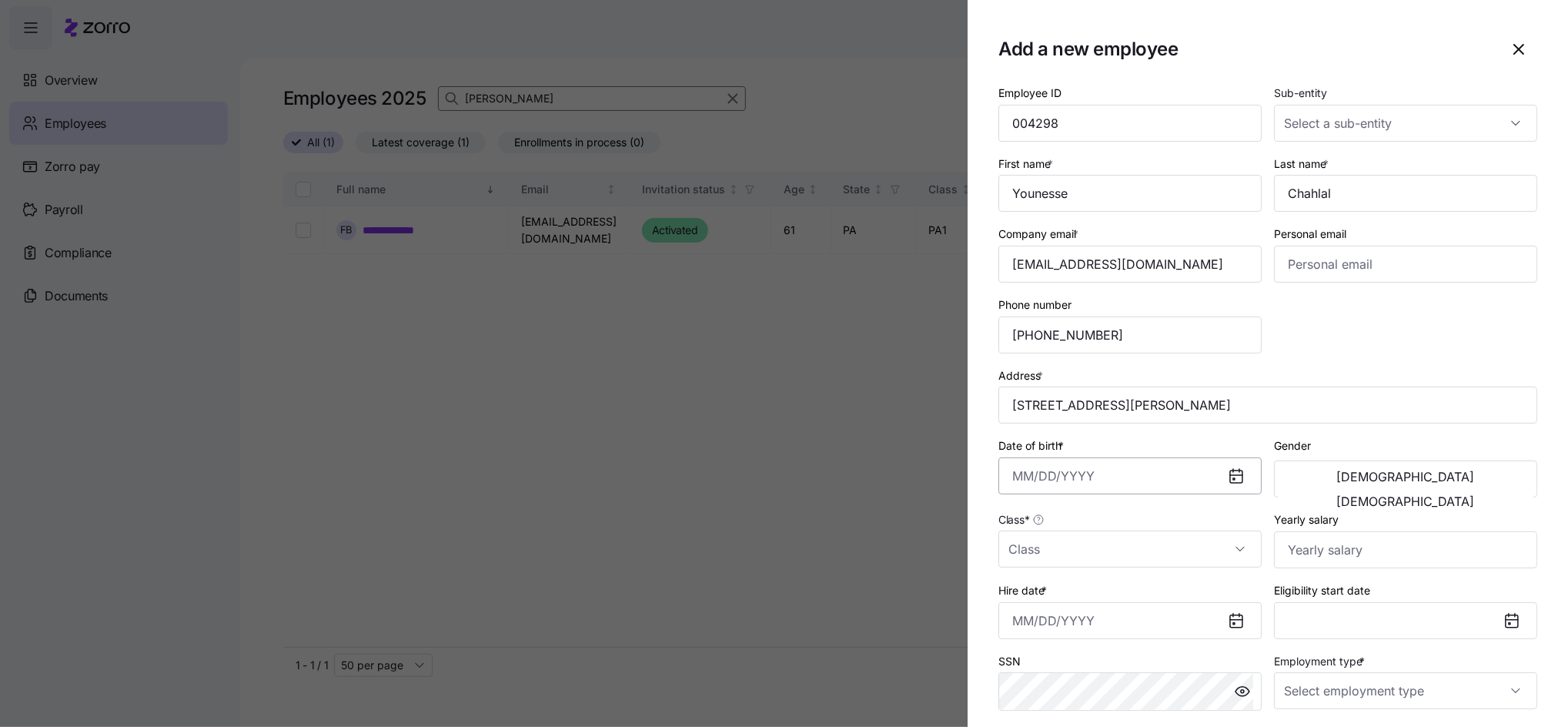
click at [1078, 481] on input "Date of birth *" at bounding box center [1129, 475] width 263 height 37
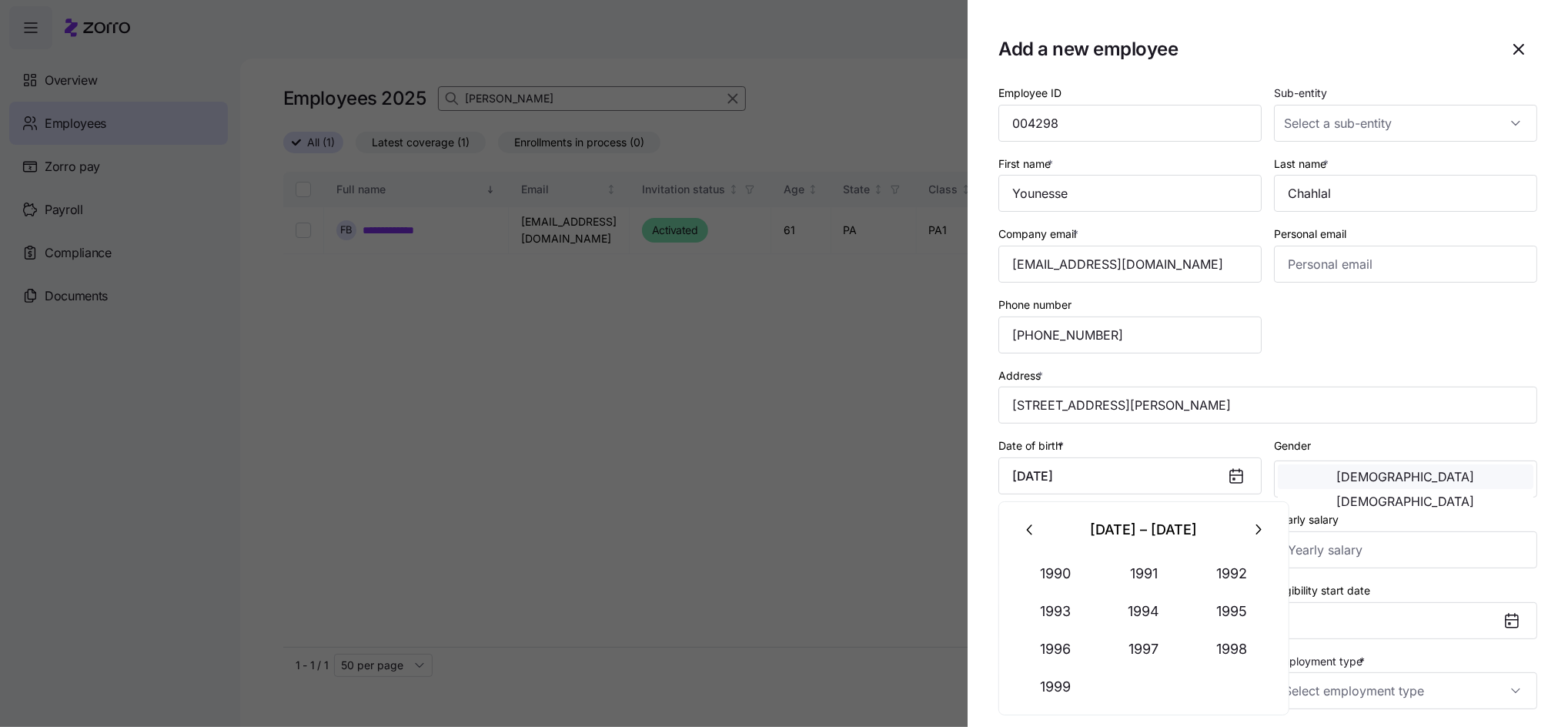
type input "[DATE]"
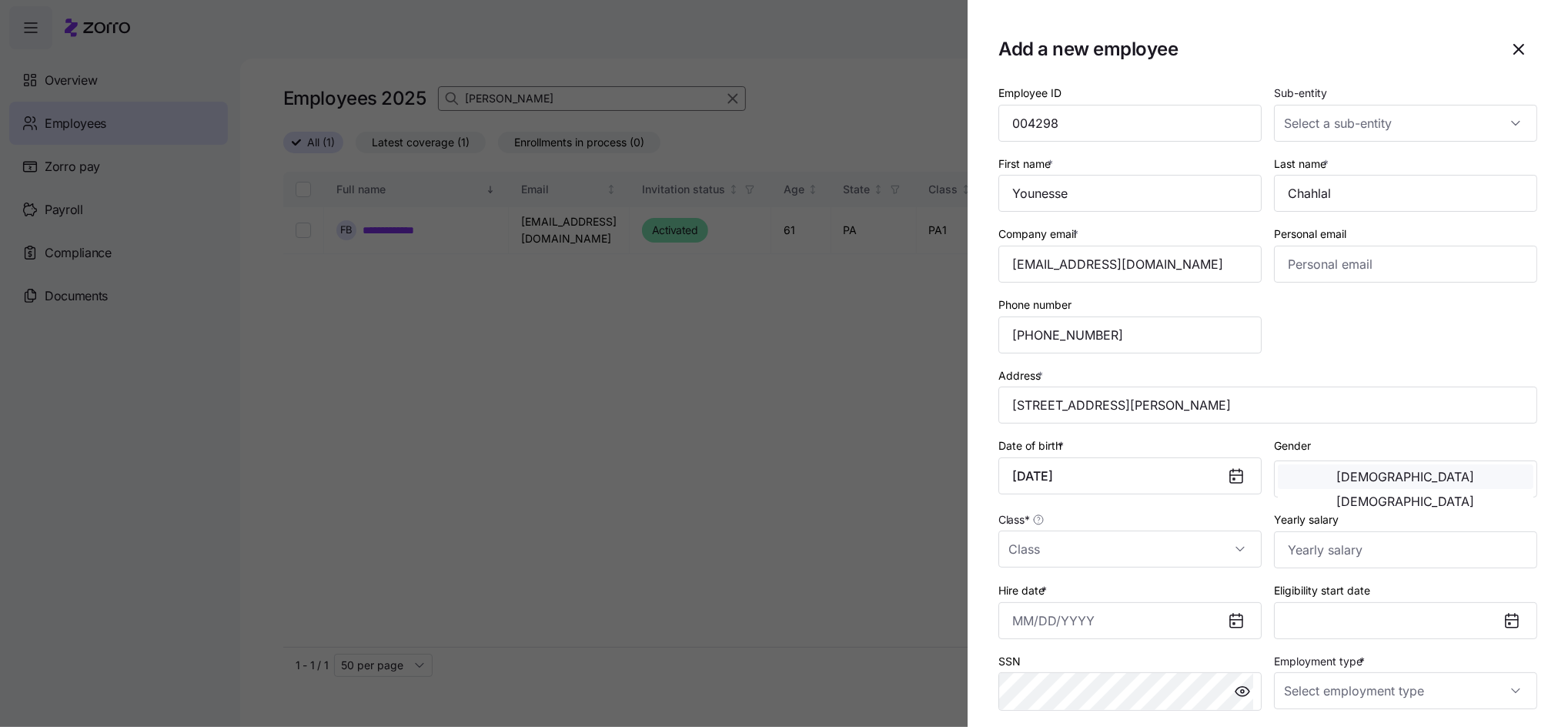
click at [1336, 478] on span "[DEMOGRAPHIC_DATA]" at bounding box center [1405, 476] width 138 height 12
click at [1159, 554] on input "Class *" at bounding box center [1129, 548] width 263 height 37
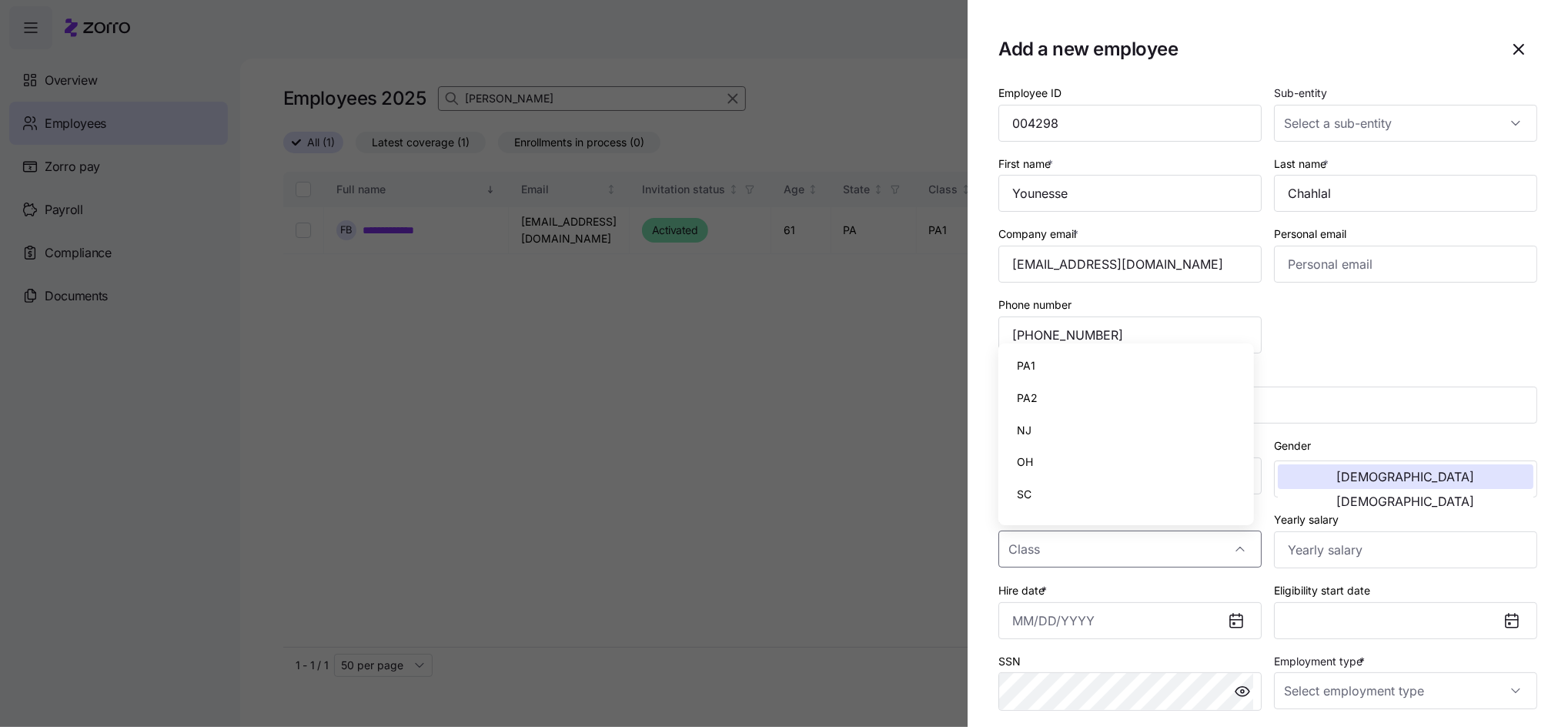
click at [1029, 365] on span "PA1" at bounding box center [1025, 366] width 18 height 17
type input "PA1"
click at [1317, 550] on input "Yearly salary" at bounding box center [1405, 549] width 263 height 37
type input "$36,400"
click at [1165, 631] on input "Hire date *" at bounding box center [1129, 620] width 263 height 37
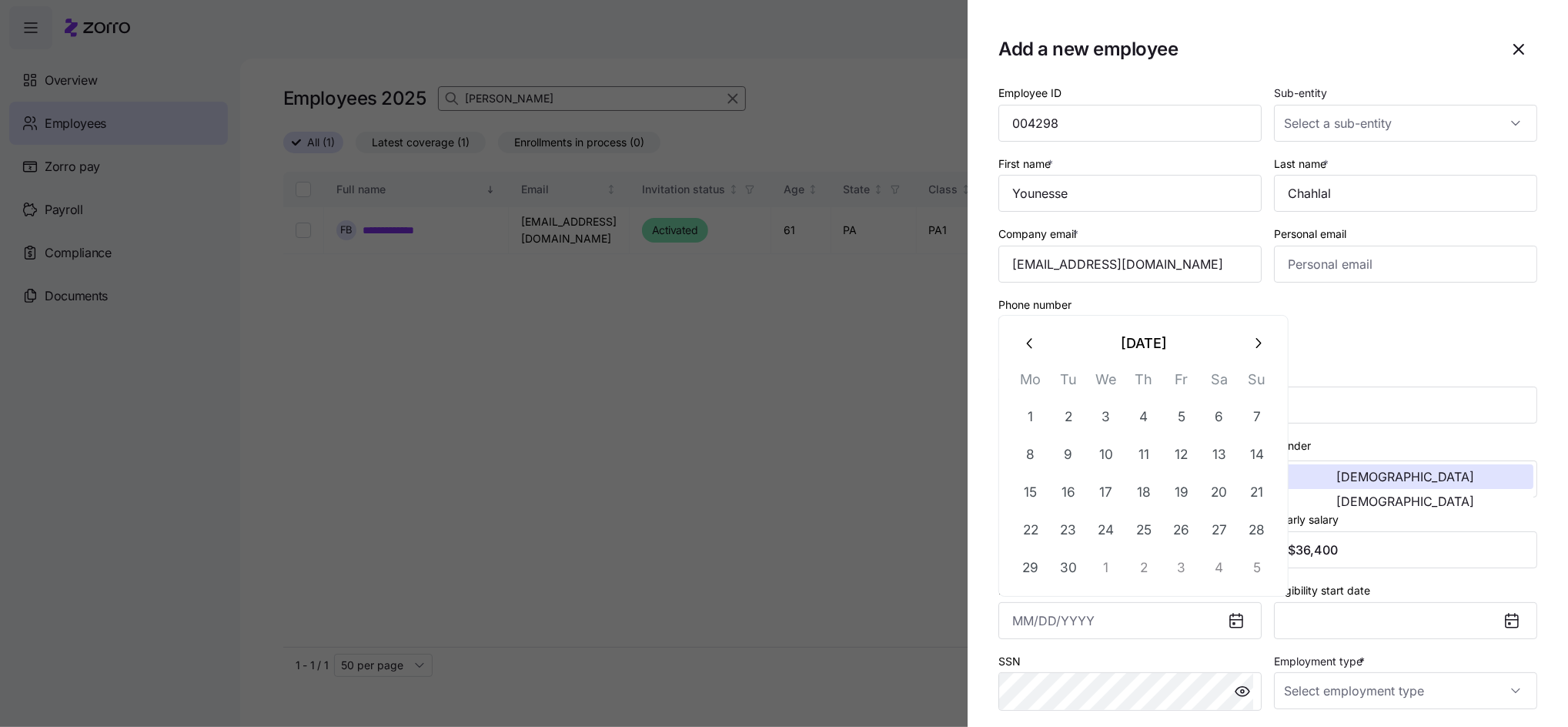
click at [1028, 344] on icon "button" at bounding box center [1029, 344] width 5 height 10
click at [1032, 559] on button "25" at bounding box center [1030, 567] width 37 height 37
type input "[DATE]"
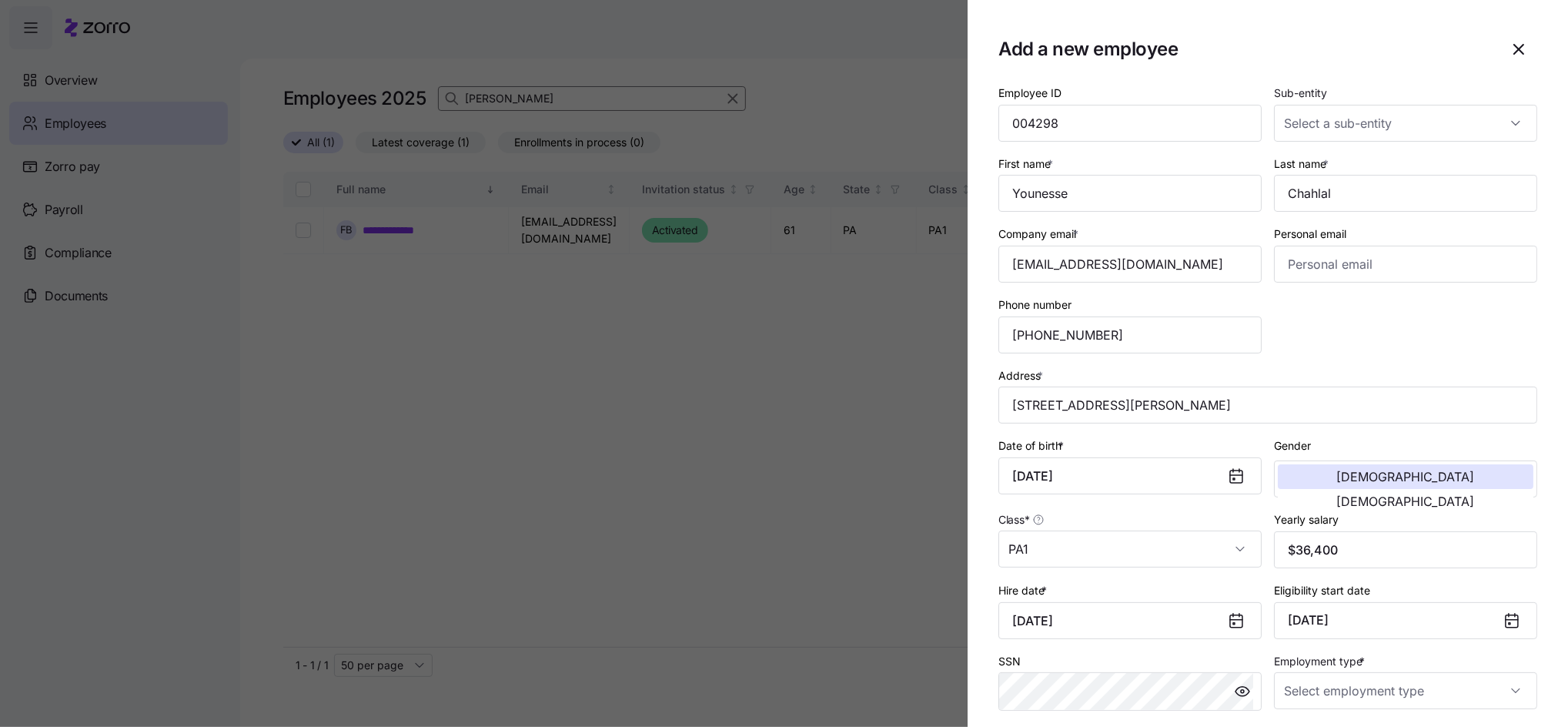
click at [1288, 710] on div "Employment type *" at bounding box center [1405, 681] width 276 height 72
click at [1291, 694] on input "Employment type *" at bounding box center [1405, 691] width 263 height 37
click at [1294, 612] on span "Full Time" at bounding box center [1306, 613] width 44 height 17
type input "Full Time"
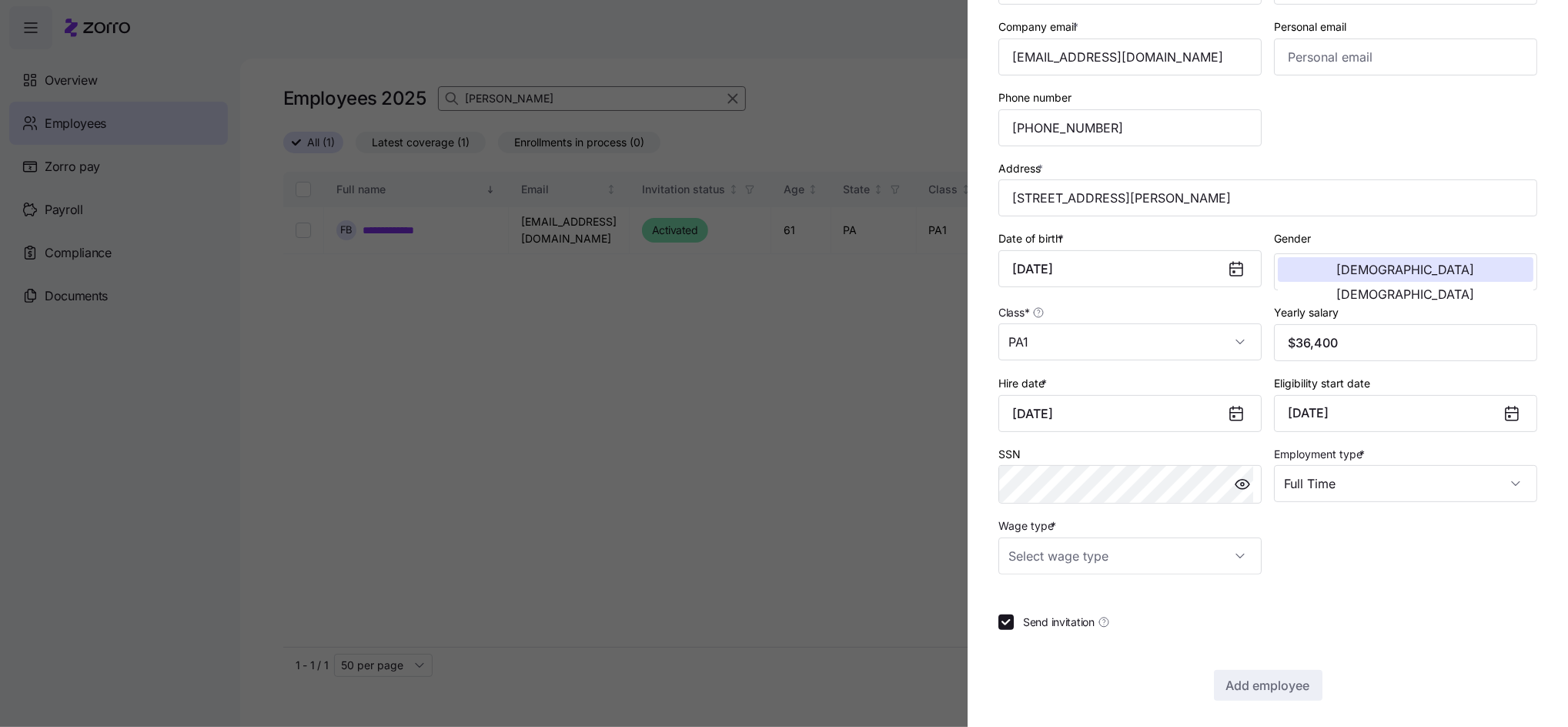
scroll to position [213, 0]
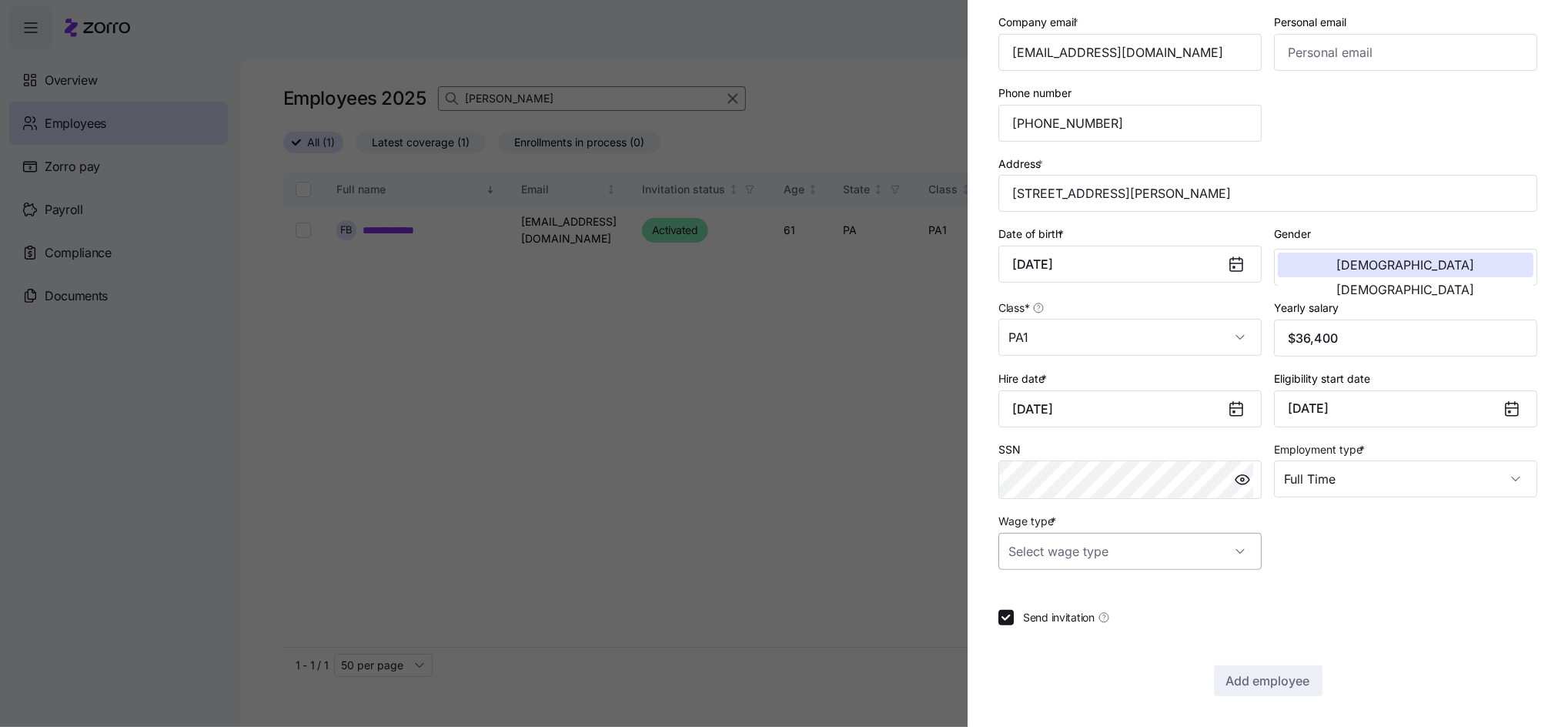
click at [1130, 554] on input "Wage type *" at bounding box center [1129, 551] width 263 height 37
click at [1022, 631] on span "Hourly" at bounding box center [1032, 631] width 32 height 17
type input "Hourly"
click at [1233, 676] on span "Add employee" at bounding box center [1268, 680] width 84 height 18
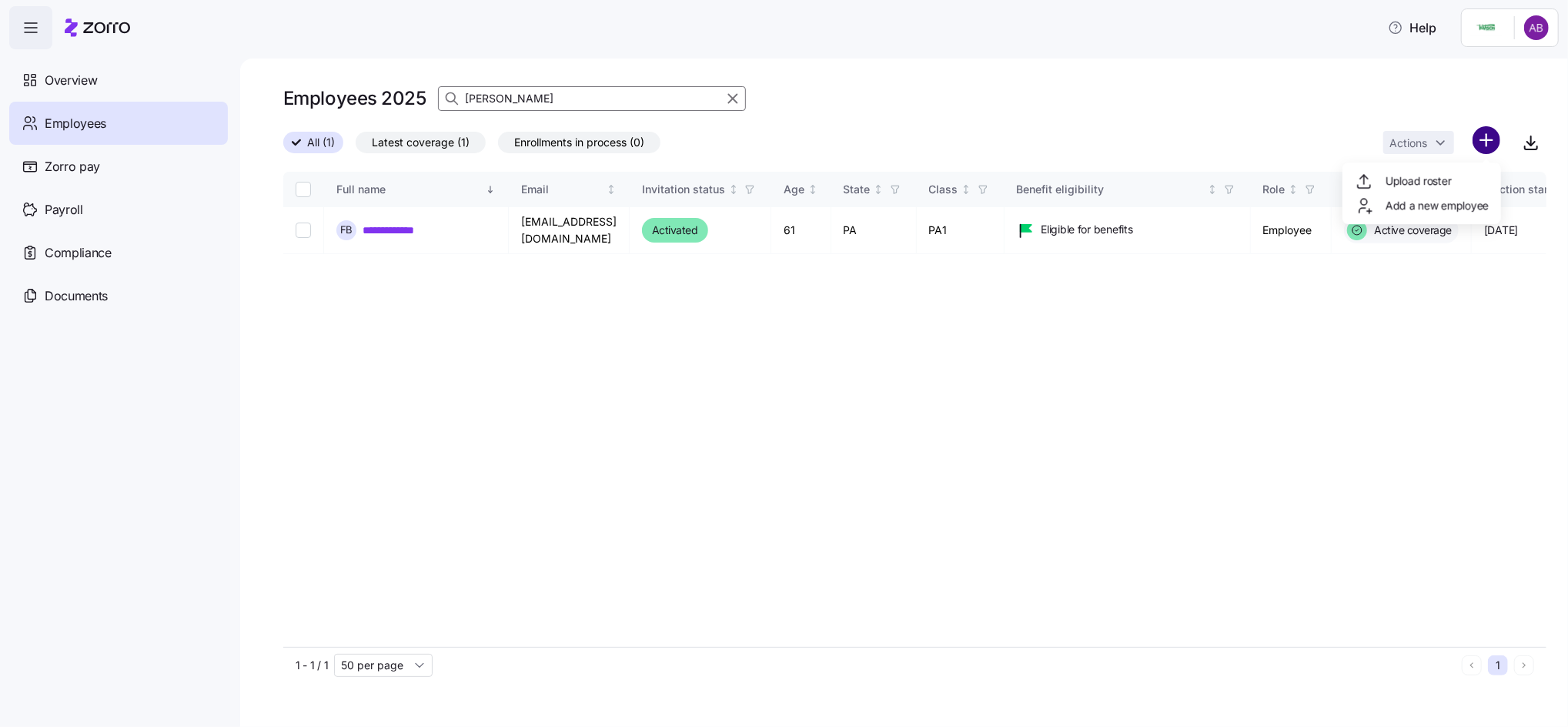
click at [1488, 129] on html "**********" at bounding box center [784, 358] width 1568 height 717
click at [1432, 209] on span "Add a new employee" at bounding box center [1436, 206] width 103 height 16
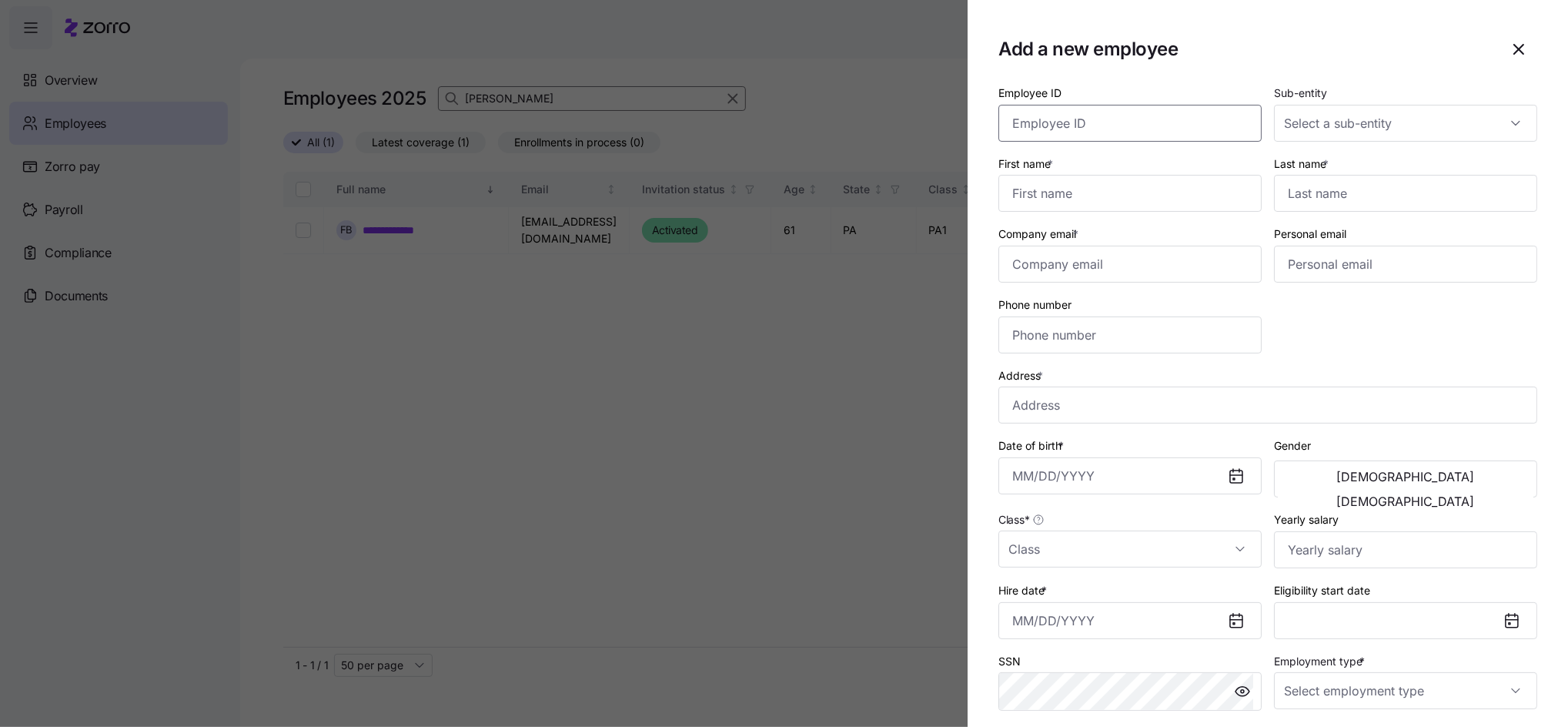
click at [1106, 126] on input "Employee ID" at bounding box center [1129, 123] width 263 height 37
type input "004293"
click at [1088, 194] on input "First name *" at bounding box center [1129, 193] width 263 height 37
type input "[PERSON_NAME]"
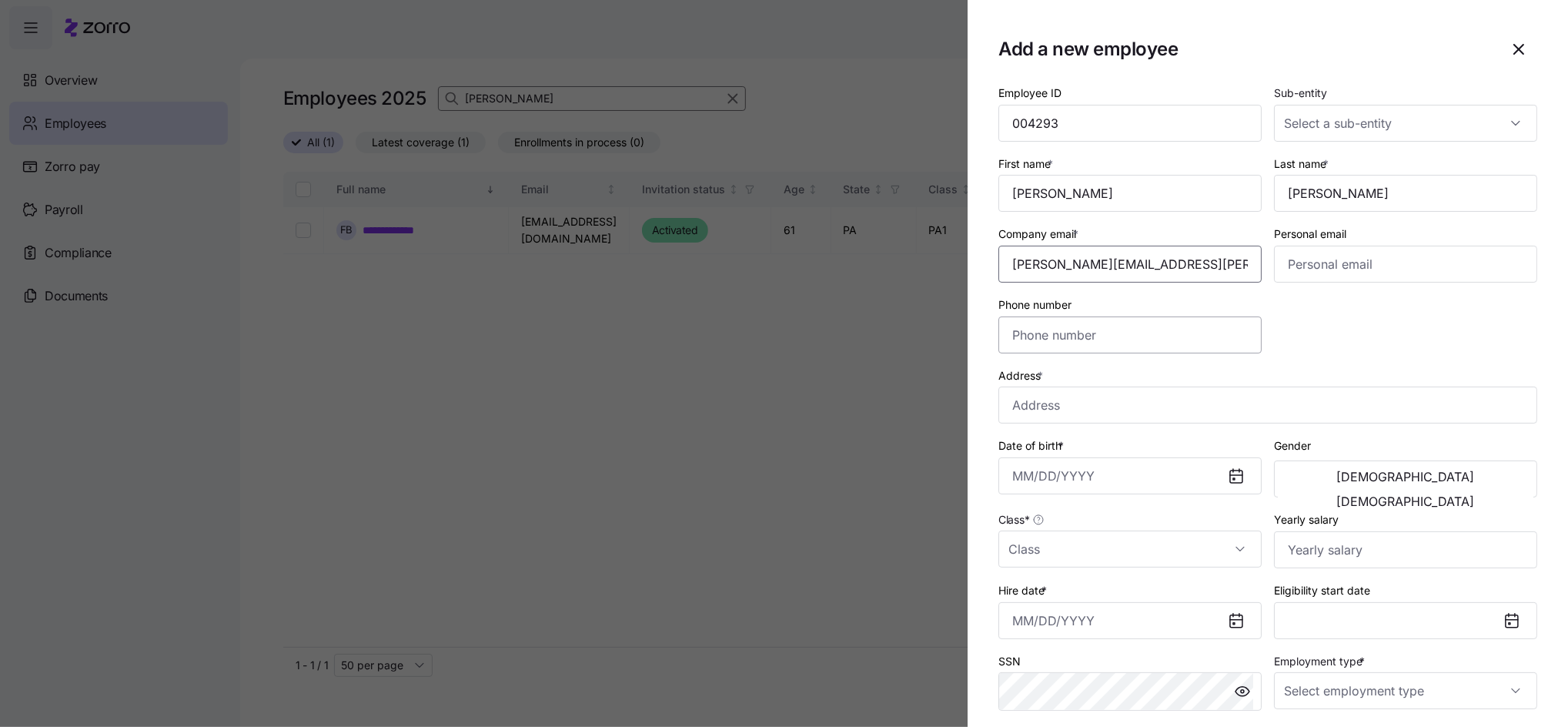
type input "[PERSON_NAME][EMAIL_ADDRESS][PERSON_NAME][DOMAIN_NAME]"
click at [1162, 331] on input "Phone number" at bounding box center [1129, 335] width 263 height 37
type input "[PHONE_NUMBER]"
click at [1103, 419] on input "Address *" at bounding box center [1267, 404] width 539 height 37
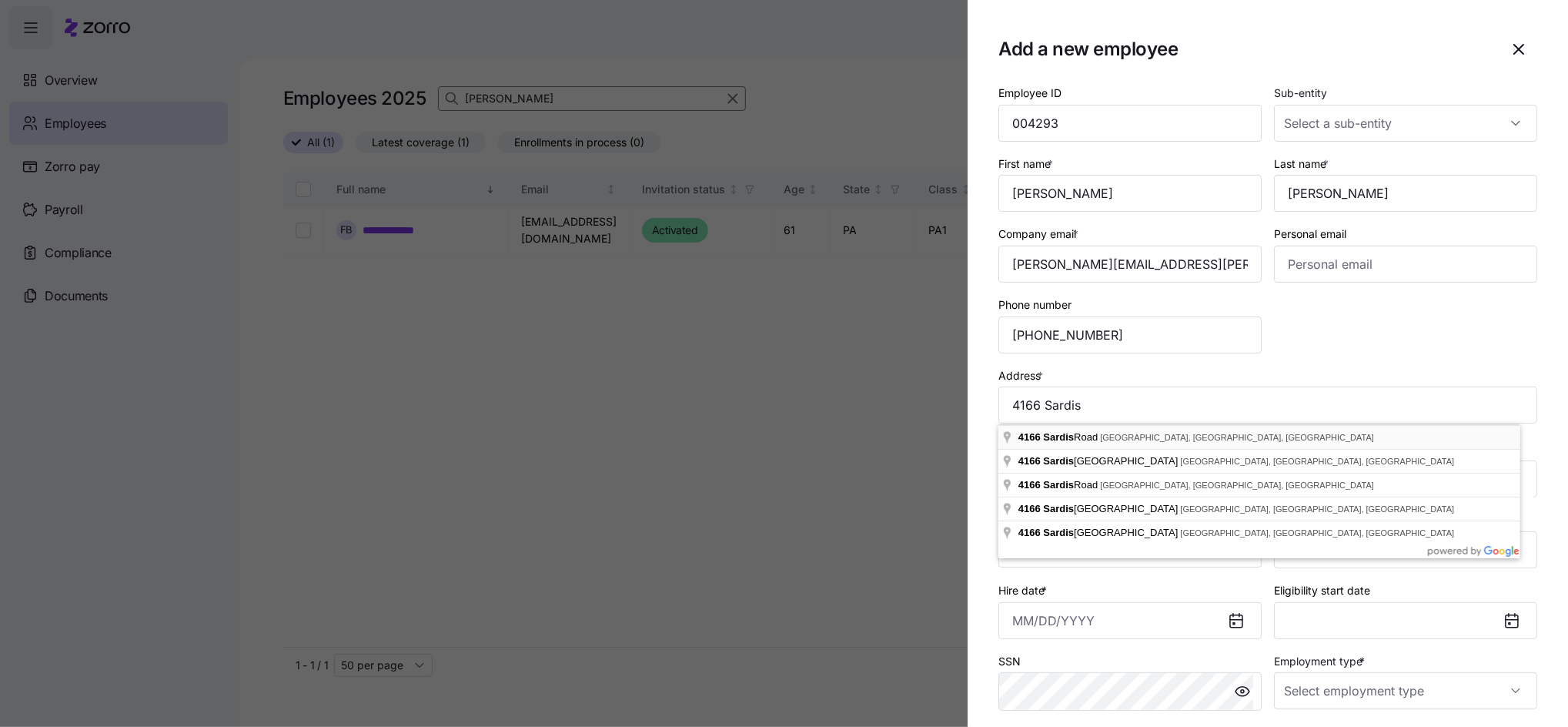
type input "[STREET_ADDRESS]"
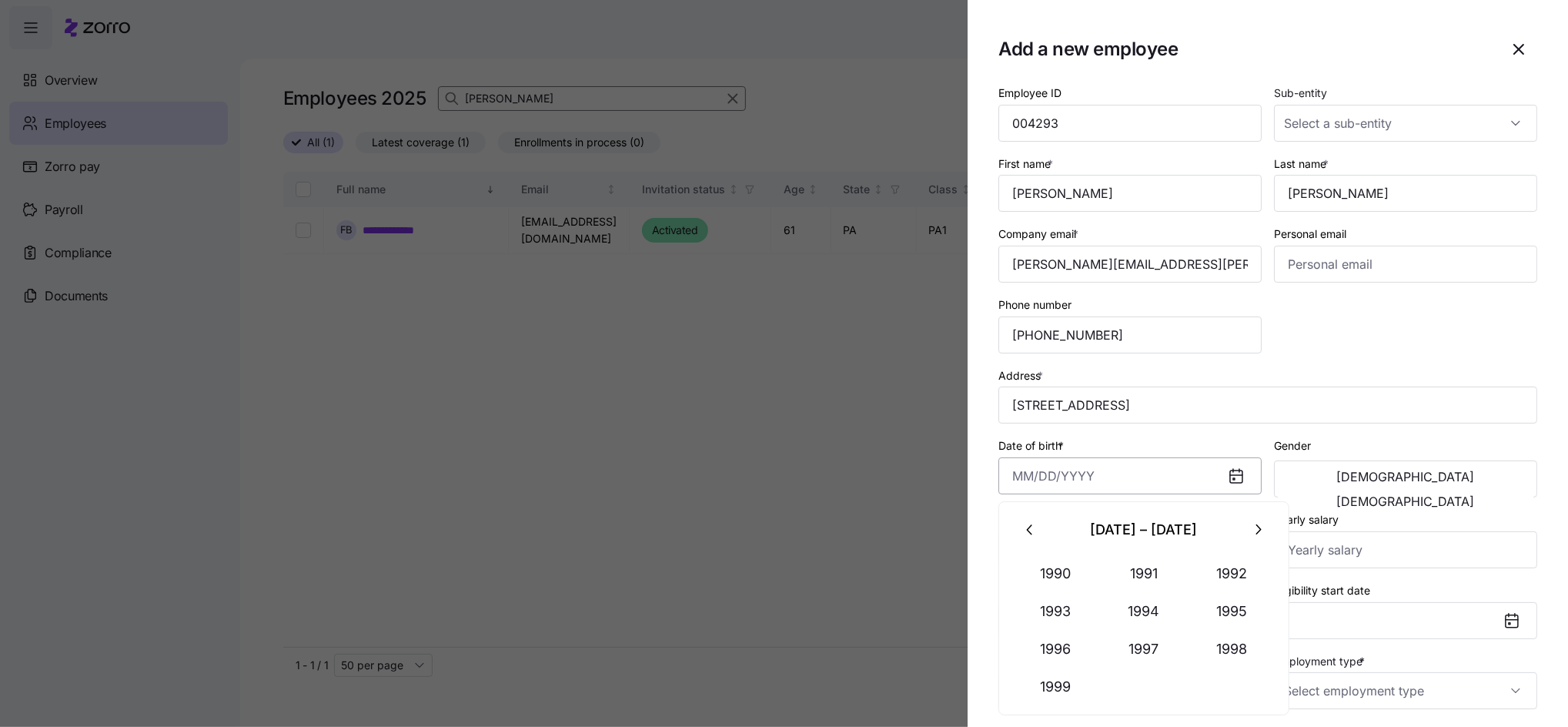
click at [1071, 471] on input "Date of birth *" at bounding box center [1129, 475] width 263 height 37
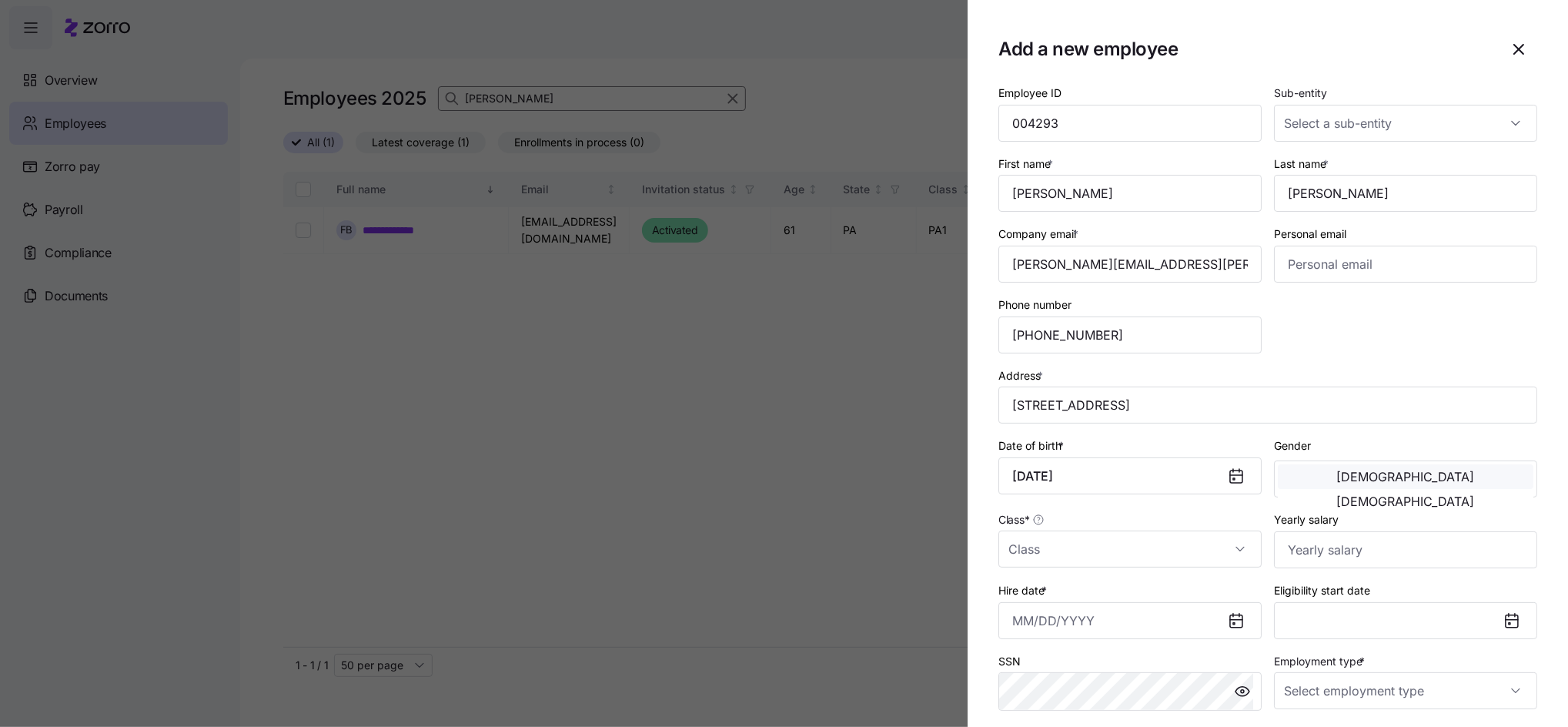
type input "[DATE]"
click at [1358, 488] on button "[DEMOGRAPHIC_DATA]" at bounding box center [1405, 476] width 256 height 24
click at [1136, 550] on input "Class *" at bounding box center [1129, 548] width 263 height 37
click at [1039, 491] on div "PA1" at bounding box center [1126, 494] width 243 height 32
type input "PA1"
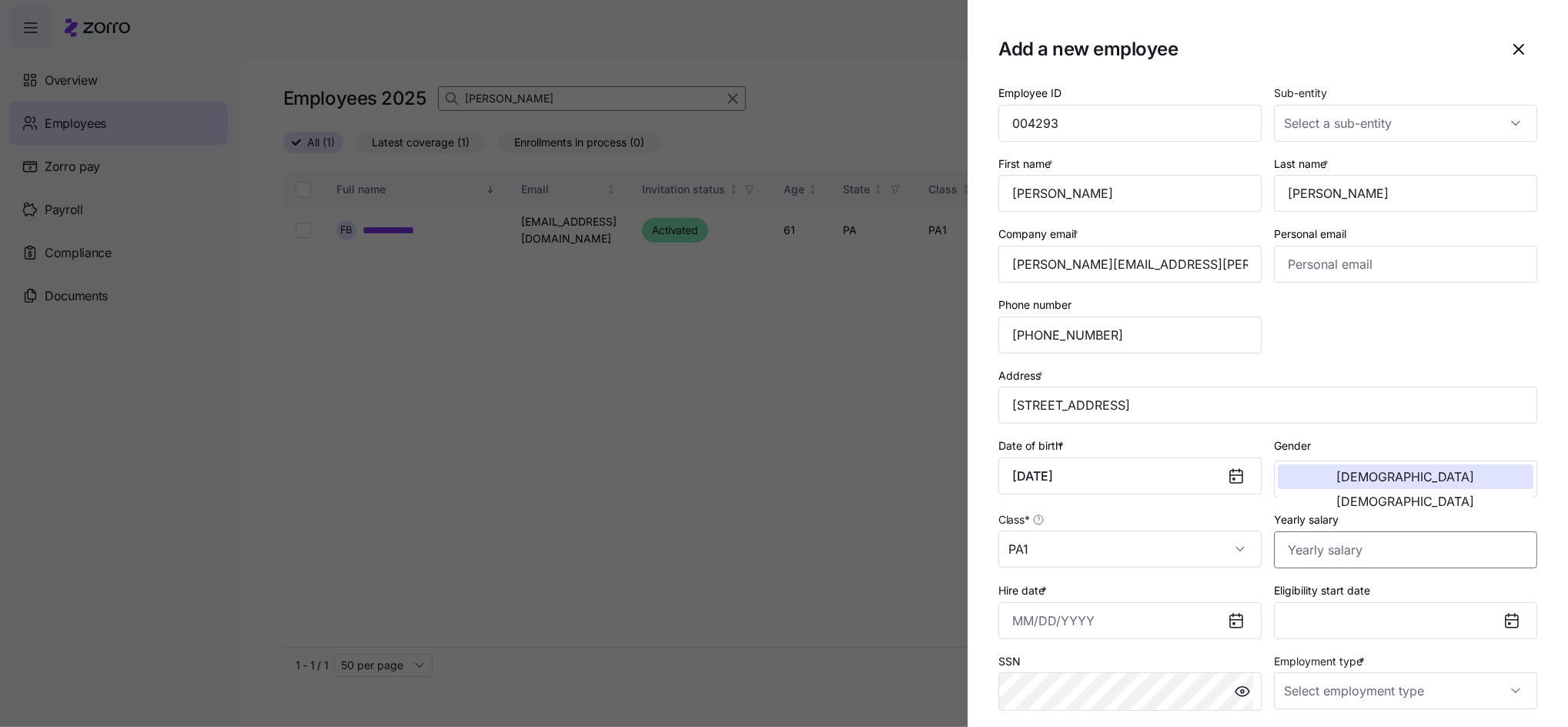
click at [1310, 564] on input "Yearly salary" at bounding box center [1405, 549] width 263 height 37
type input "$37,440"
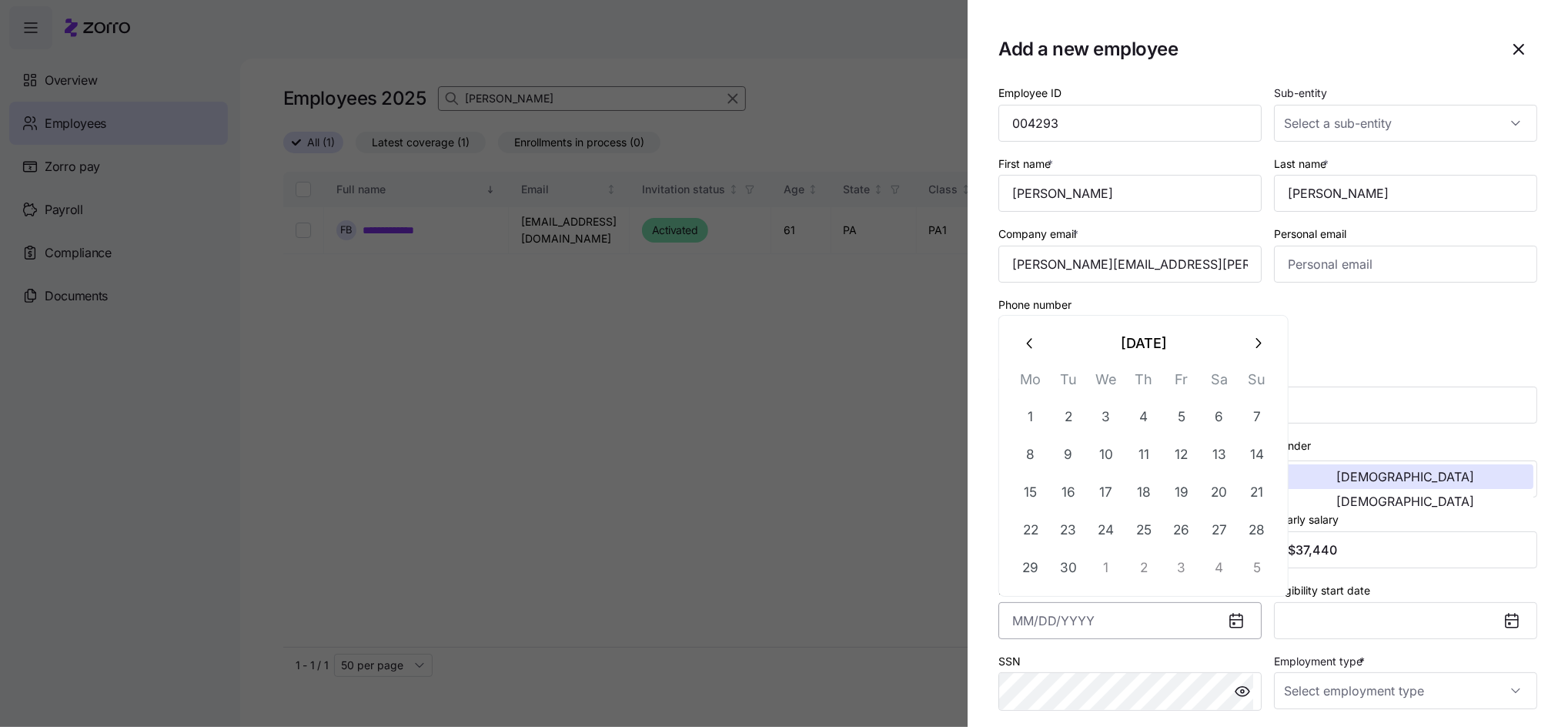
click at [1068, 624] on input "Hire date *" at bounding box center [1129, 620] width 263 height 37
click at [1035, 339] on icon "button" at bounding box center [1030, 344] width 17 height 17
click at [1022, 567] on button "25" at bounding box center [1030, 567] width 37 height 37
type input "[DATE]"
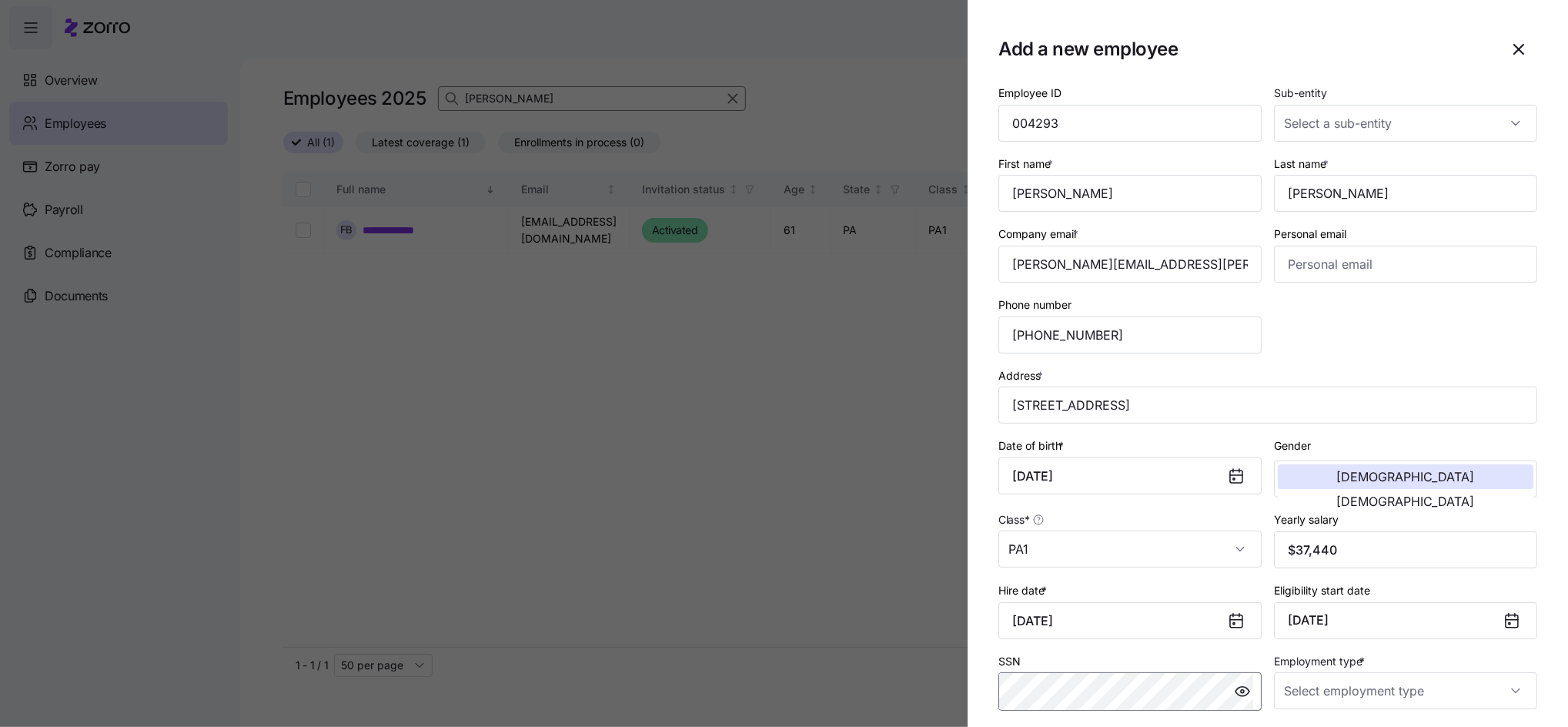
scroll to position [102, 0]
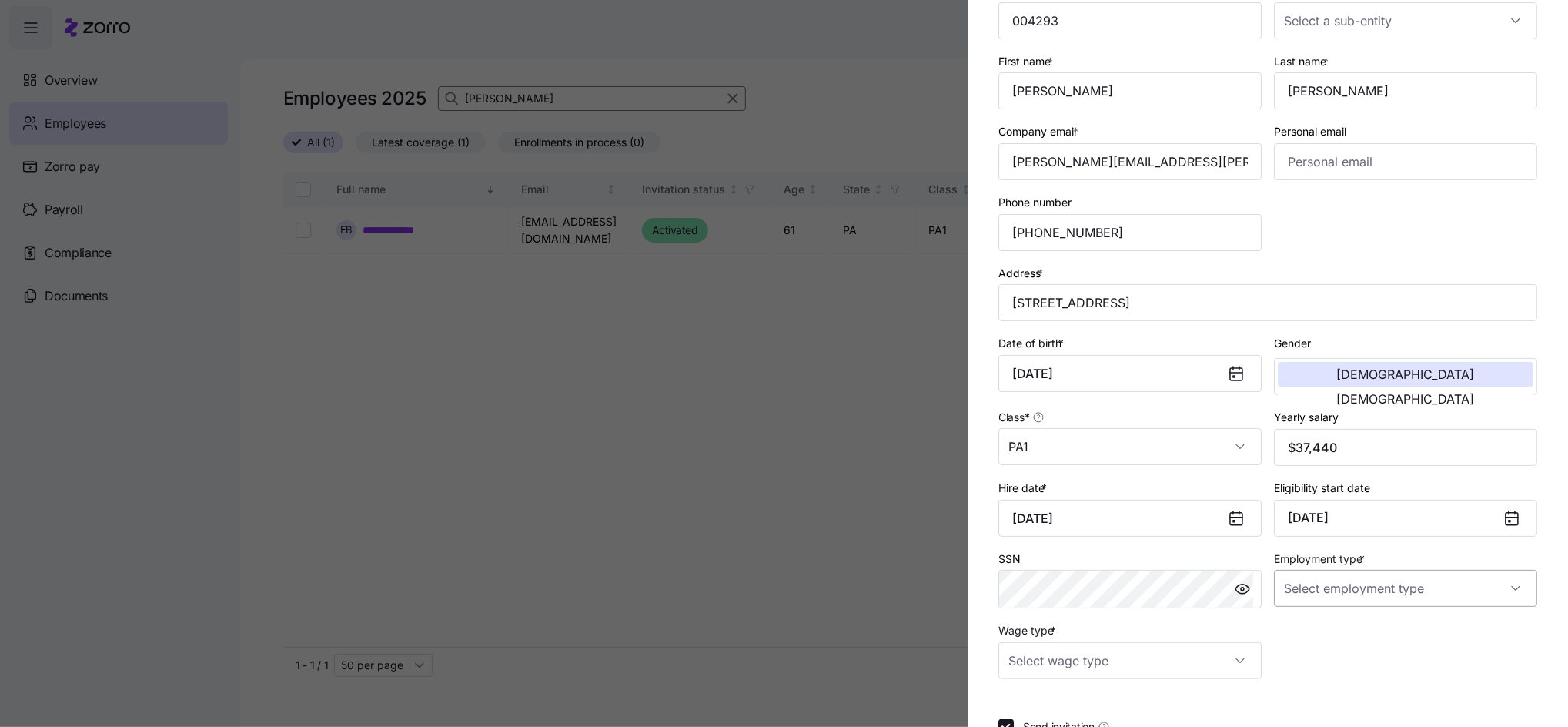
click at [1370, 580] on input "Employment type *" at bounding box center [1405, 588] width 263 height 37
click at [1298, 632] on span "Full Time" at bounding box center [1306, 636] width 44 height 17
type input "Full Time"
click at [1105, 657] on input "Wage type *" at bounding box center [1129, 660] width 263 height 37
click at [1019, 610] on span "Hourly" at bounding box center [1032, 614] width 32 height 17
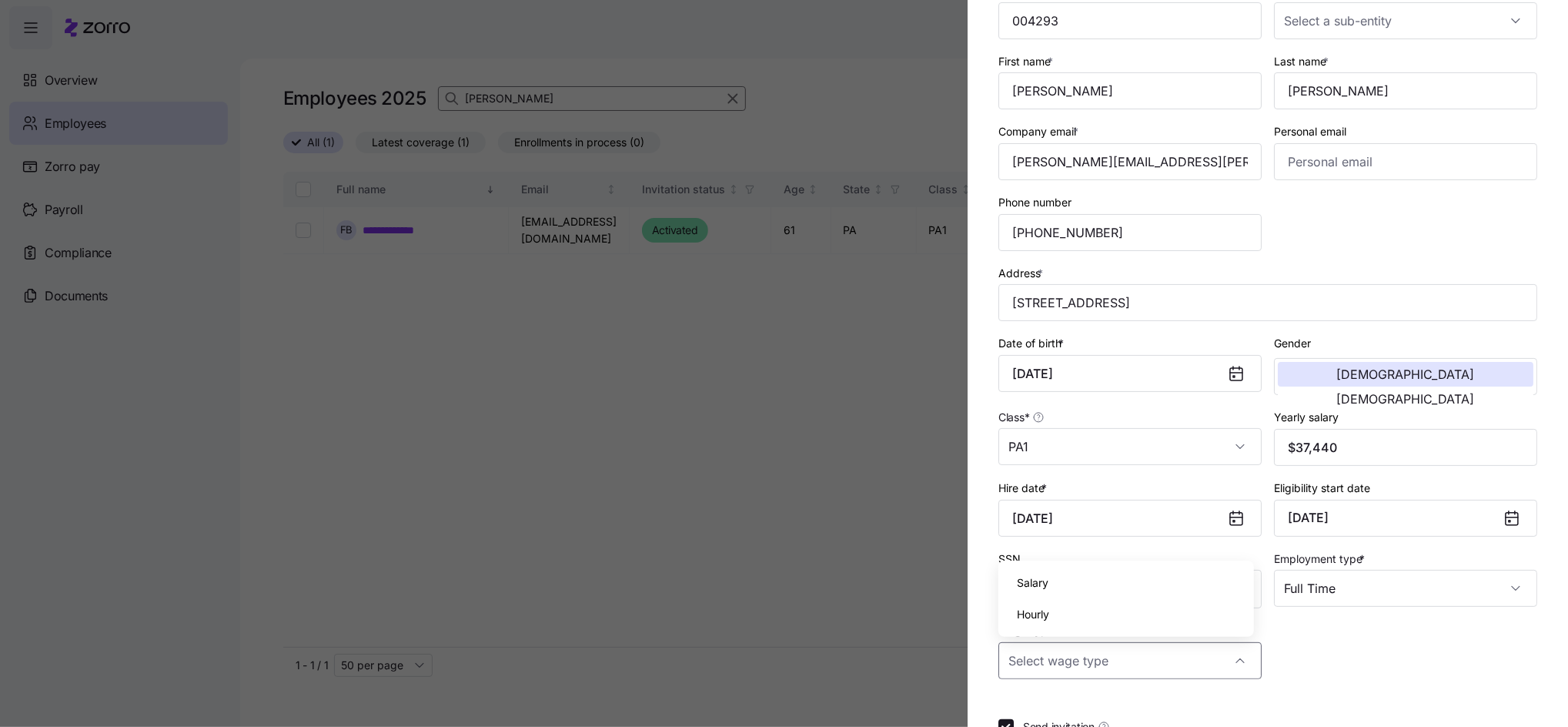
type input "Hourly"
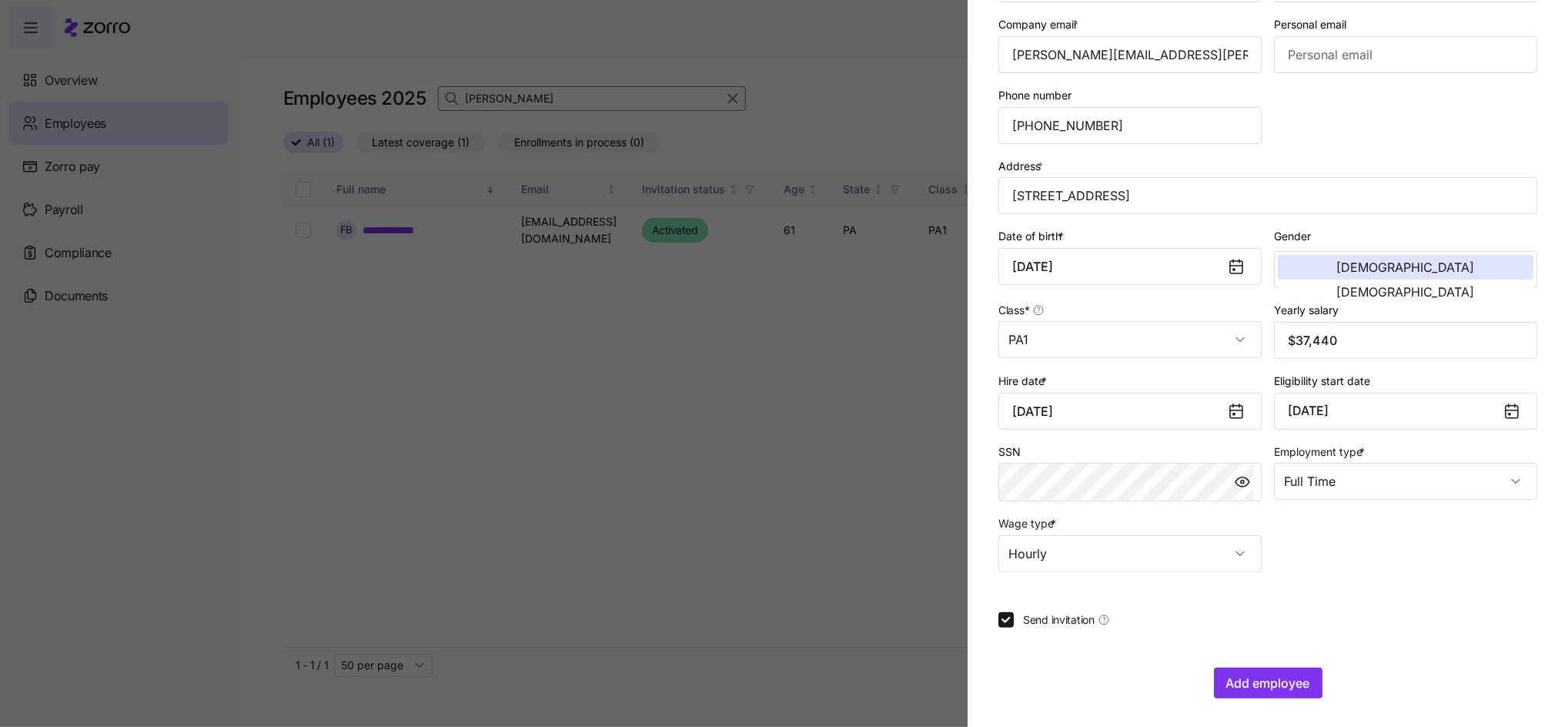
scroll to position [213, 0]
click at [1237, 680] on span "Add employee" at bounding box center [1268, 680] width 84 height 18
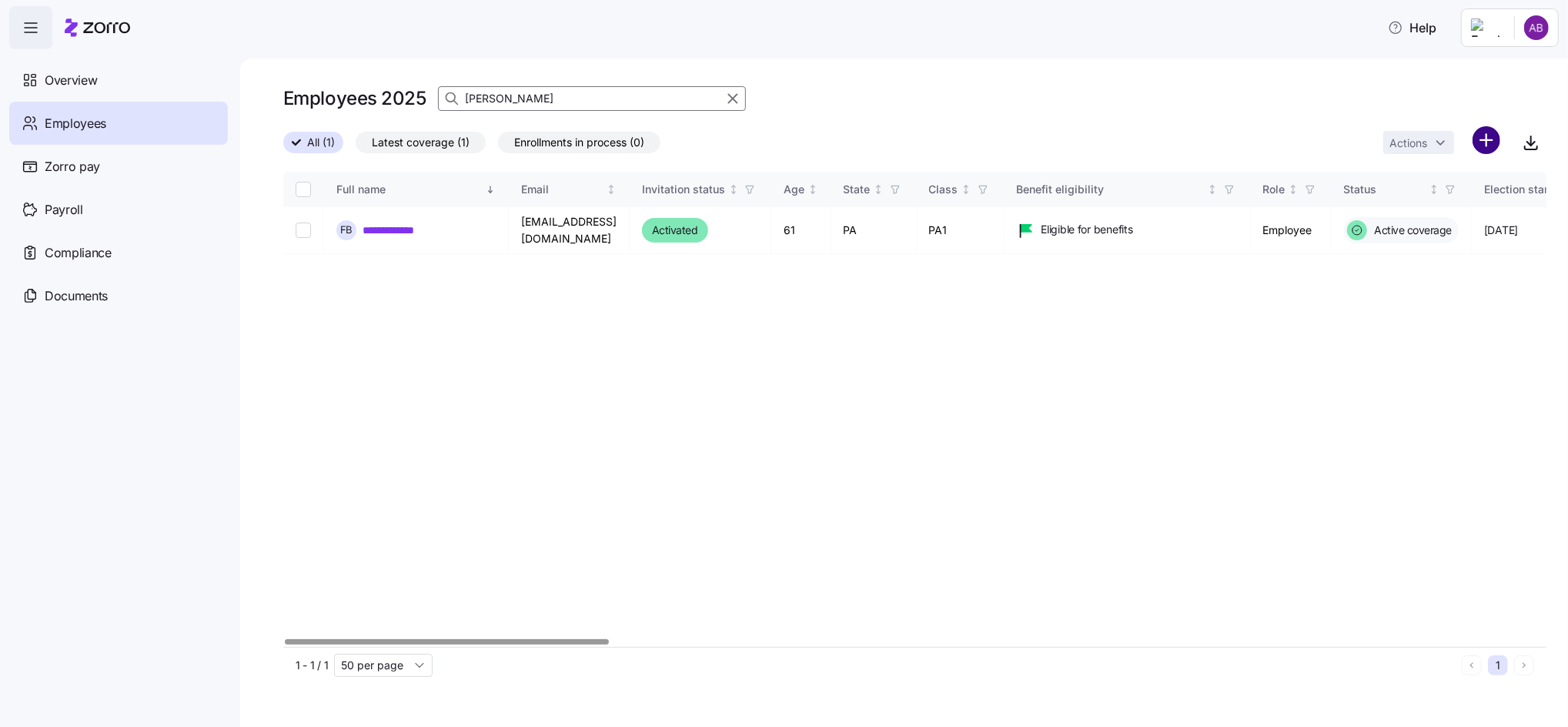
click at [1494, 133] on html "**********" at bounding box center [784, 358] width 1568 height 717
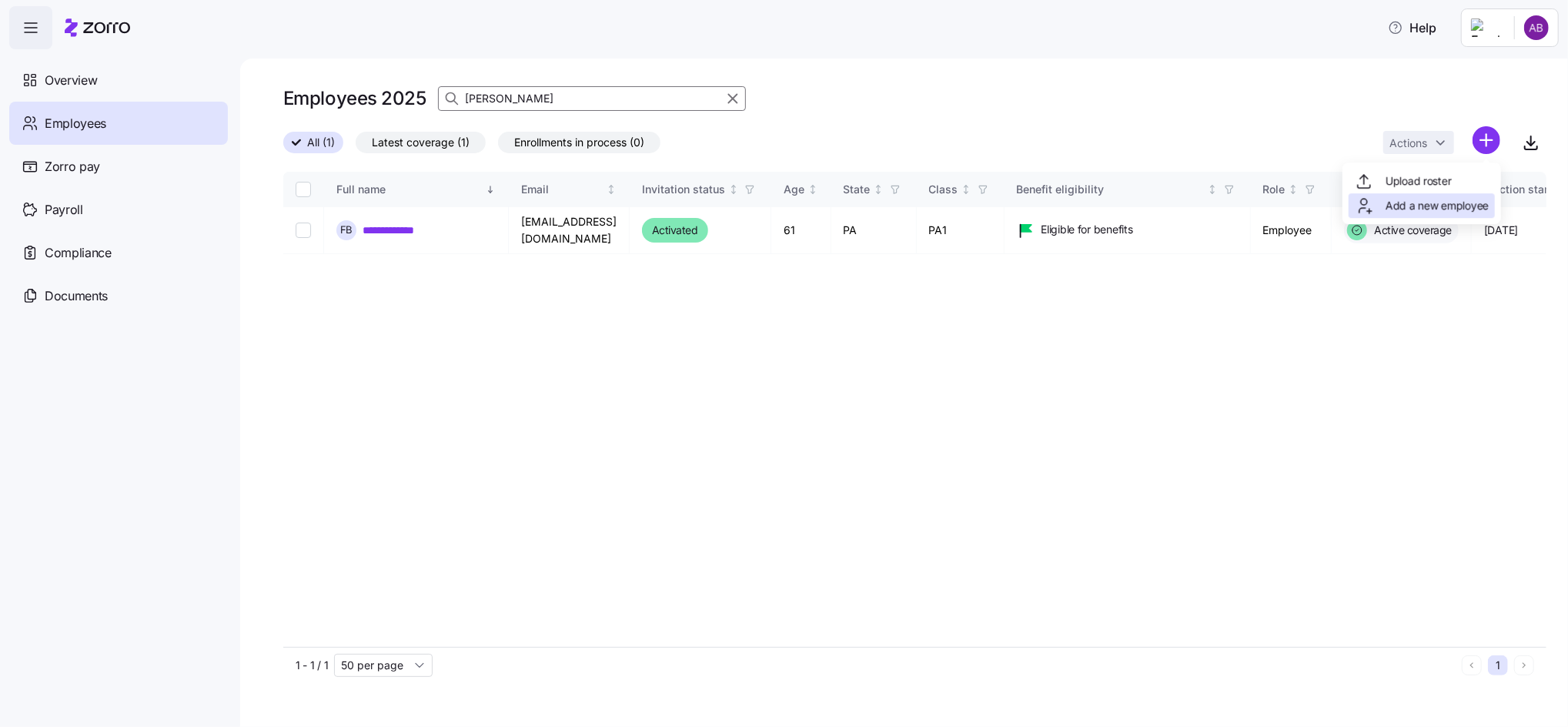
click at [1418, 204] on span "Add a new employee" at bounding box center [1436, 206] width 103 height 16
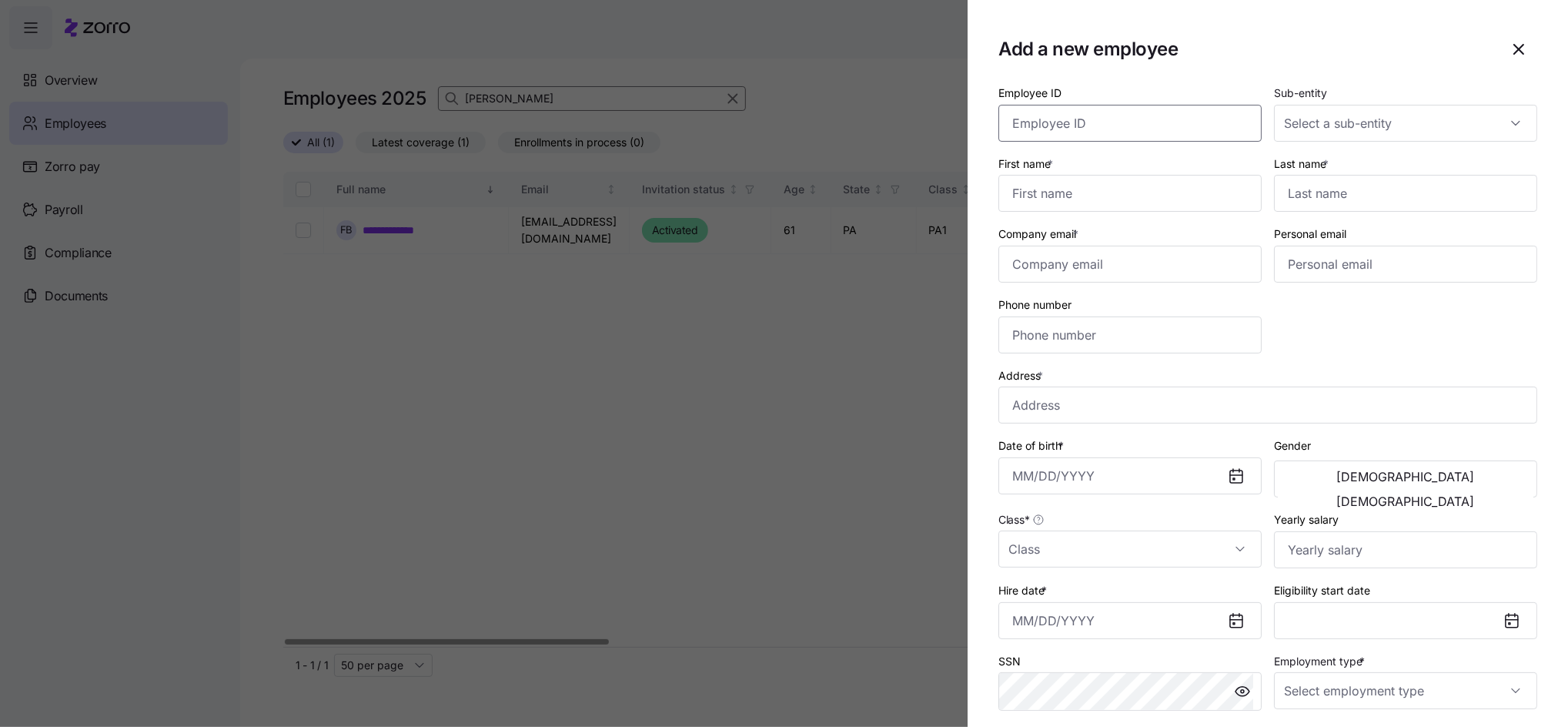
click at [1084, 130] on input "Employee ID" at bounding box center [1129, 123] width 263 height 37
type input "004292"
click at [1033, 189] on input "First name *" at bounding box center [1129, 193] width 263 height 37
type input "[PERSON_NAME]"
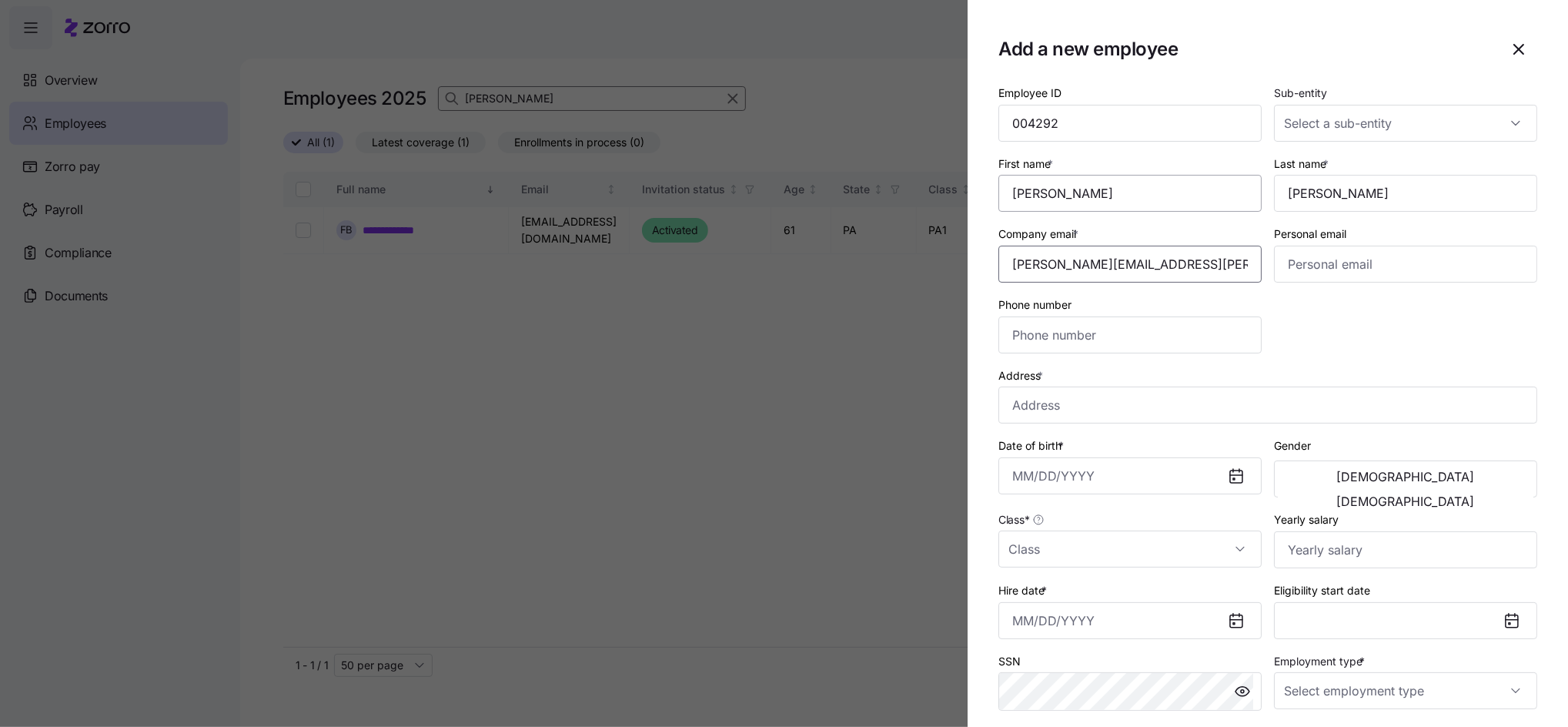
type input "[PERSON_NAME][EMAIL_ADDRESS][PERSON_NAME][DOMAIN_NAME]"
type input "[PHONE_NUMBER]"
click at [1054, 402] on input "Address *" at bounding box center [1267, 404] width 539 height 37
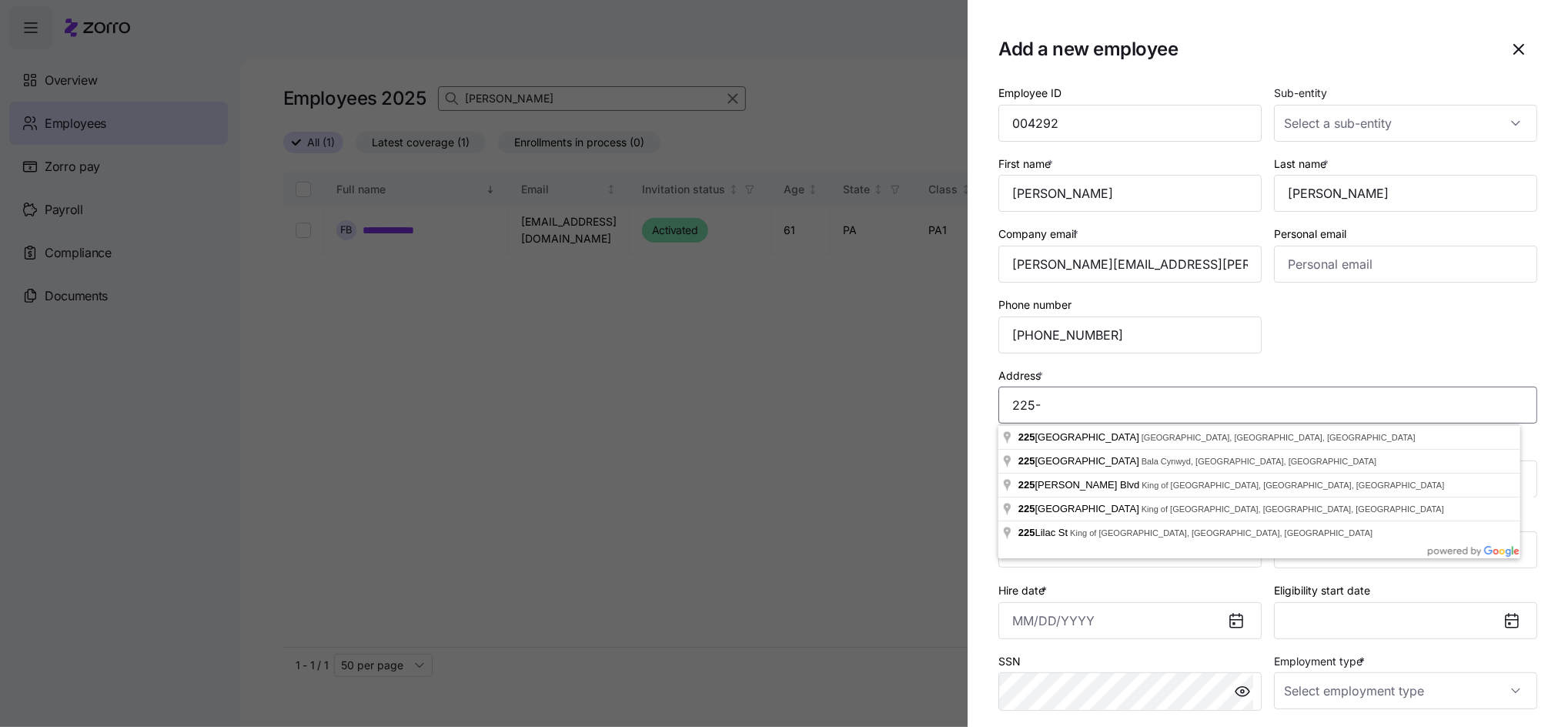
click at [1049, 409] on input "225-" at bounding box center [1267, 404] width 539 height 37
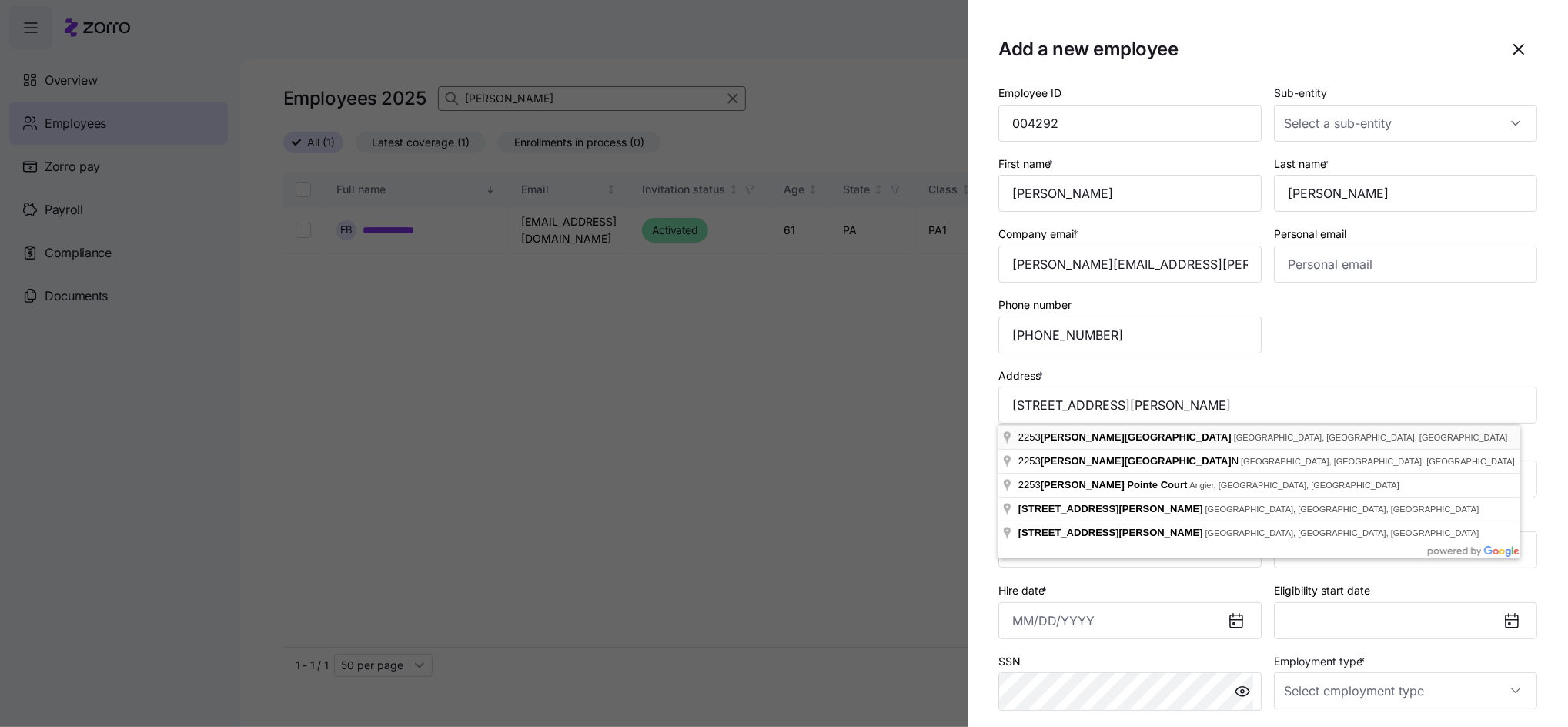
type input "[PERSON_NAME][GEOGRAPHIC_DATA][PERSON_NAME], [GEOGRAPHIC_DATA]"
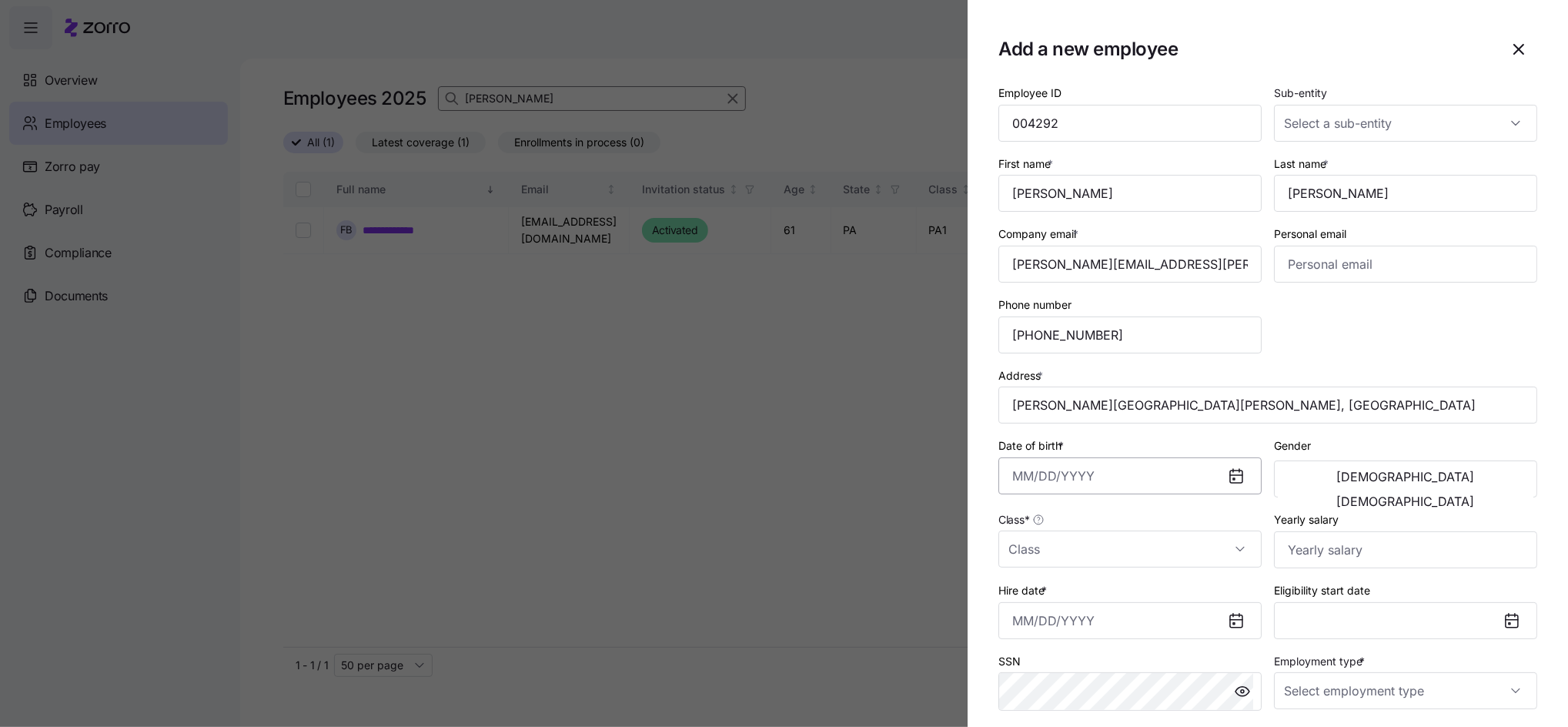
click at [1067, 483] on input "Date of birth *" at bounding box center [1129, 475] width 263 height 37
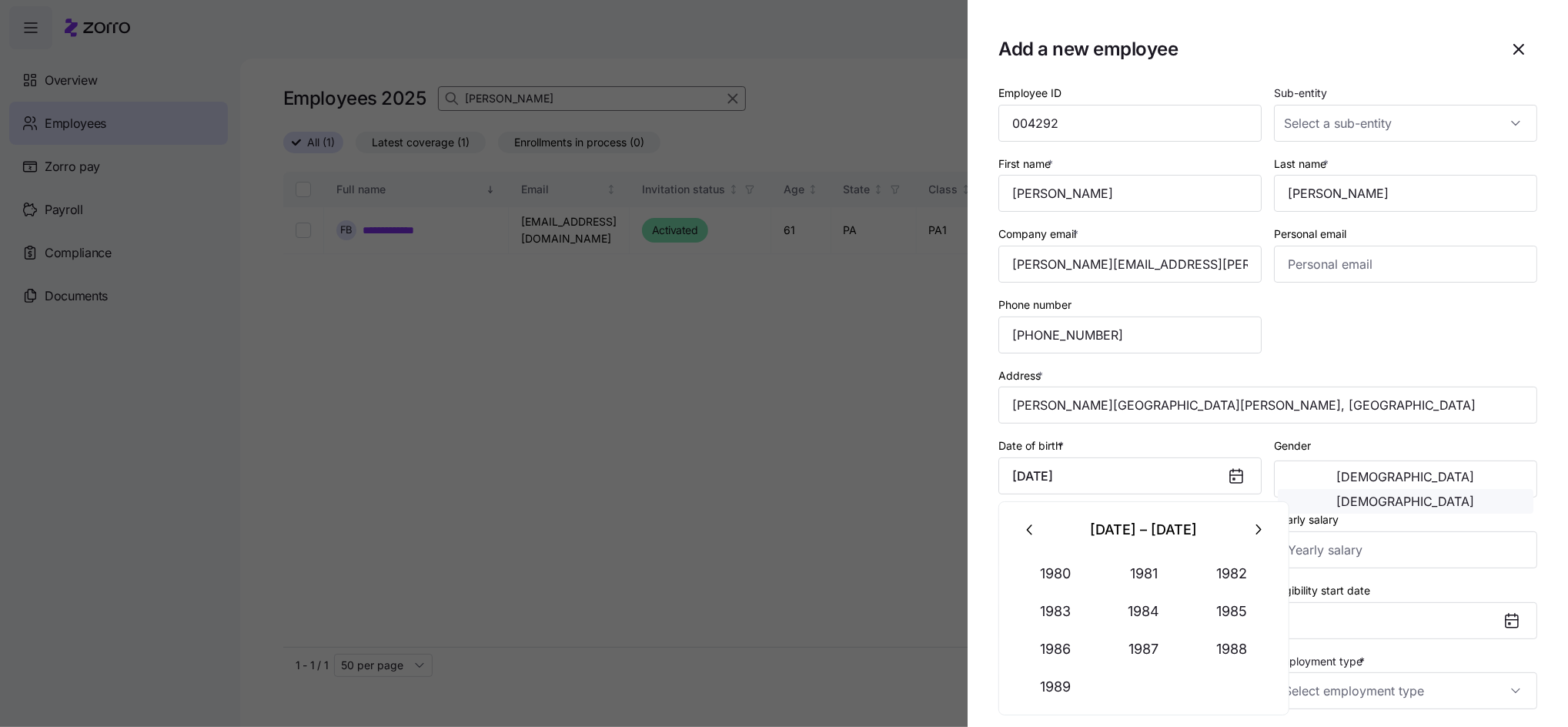
type input "[DATE]"
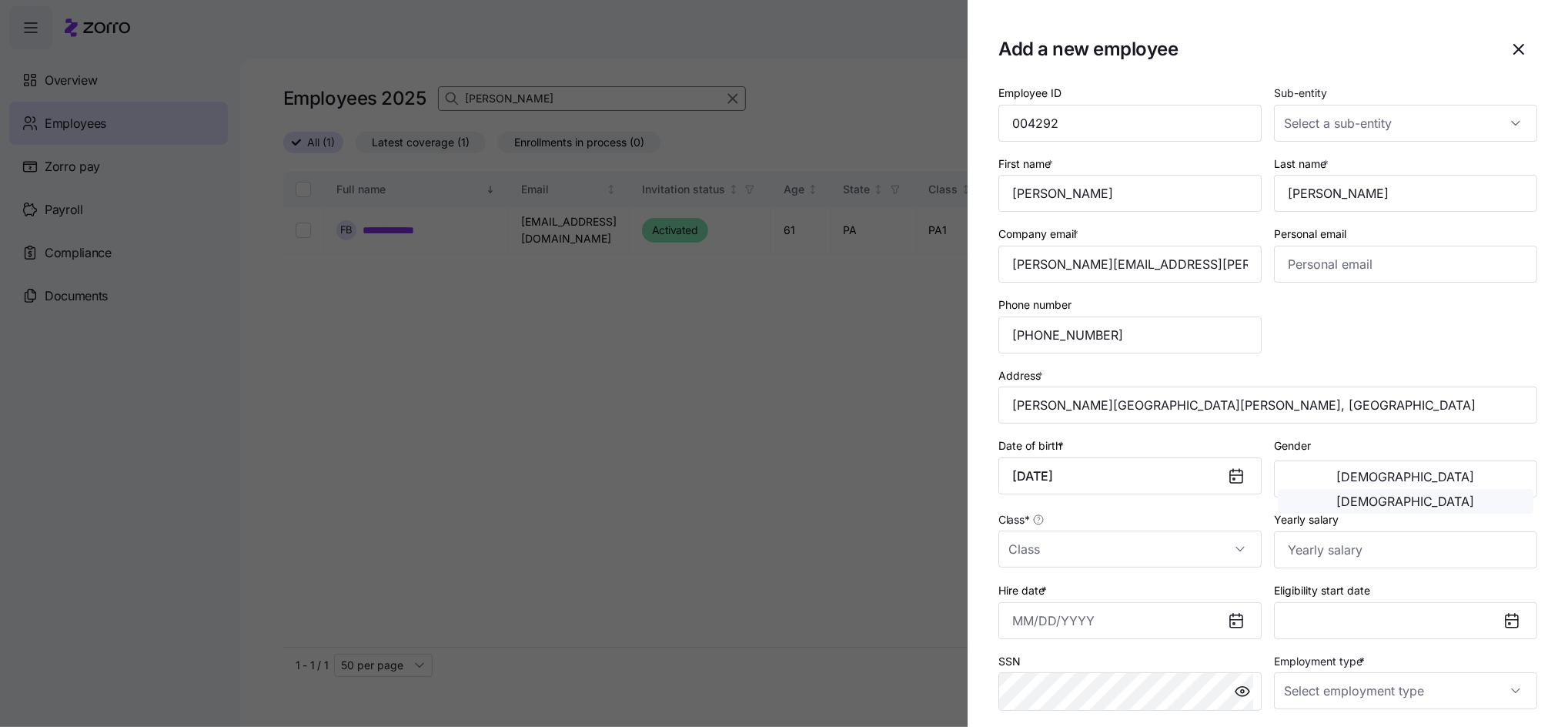
click at [1470, 488] on button "[DEMOGRAPHIC_DATA]" at bounding box center [1405, 501] width 256 height 24
click at [1106, 550] on input "Class *" at bounding box center [1129, 548] width 263 height 37
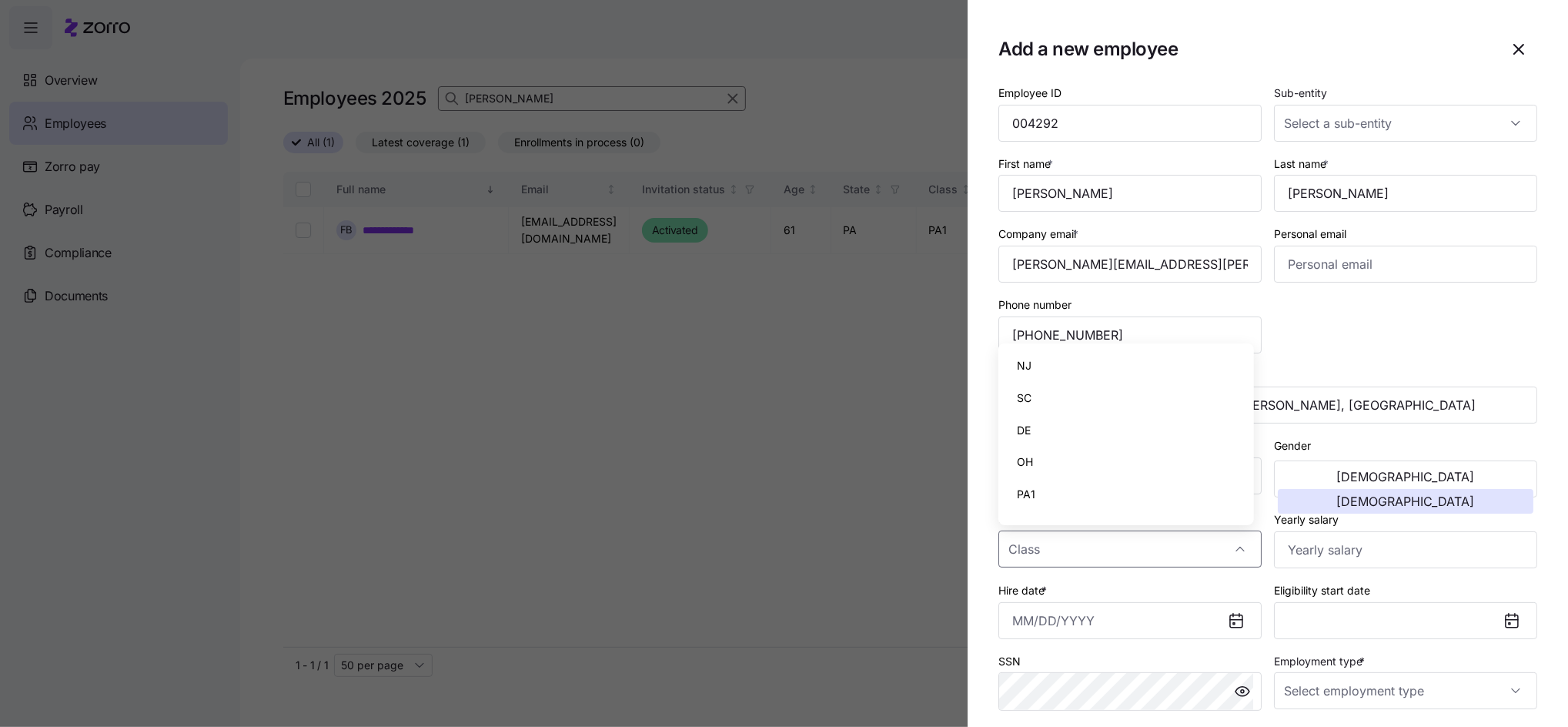
click at [1028, 493] on span "PA1" at bounding box center [1025, 494] width 18 height 17
type input "PA1"
click at [1336, 560] on input "Yearly salary" at bounding box center [1405, 549] width 263 height 37
type input "$55,000"
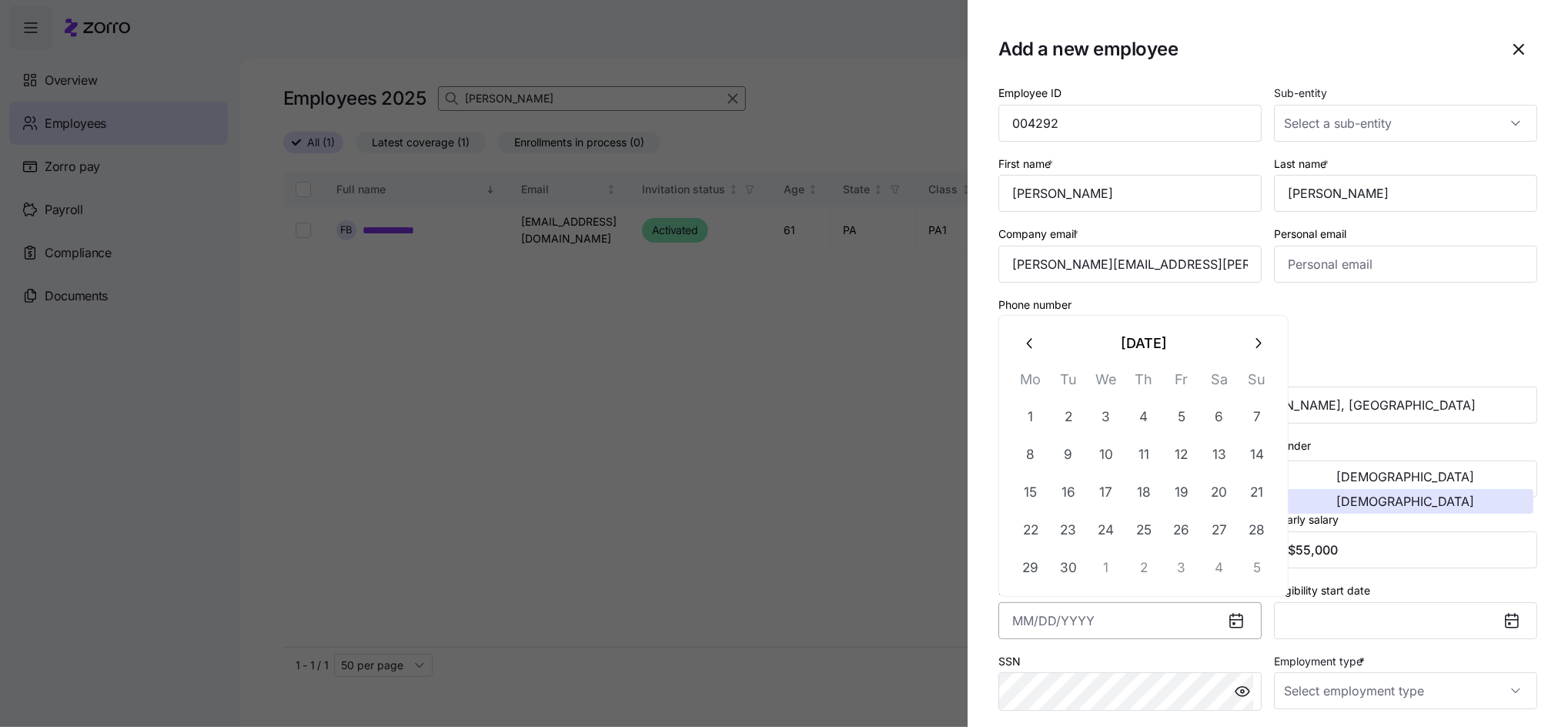
click at [1114, 629] on input "Hire date *" at bounding box center [1129, 620] width 263 height 37
click at [1037, 343] on icon "button" at bounding box center [1030, 344] width 17 height 17
click at [1026, 569] on button "25" at bounding box center [1030, 567] width 37 height 37
type input "[DATE]"
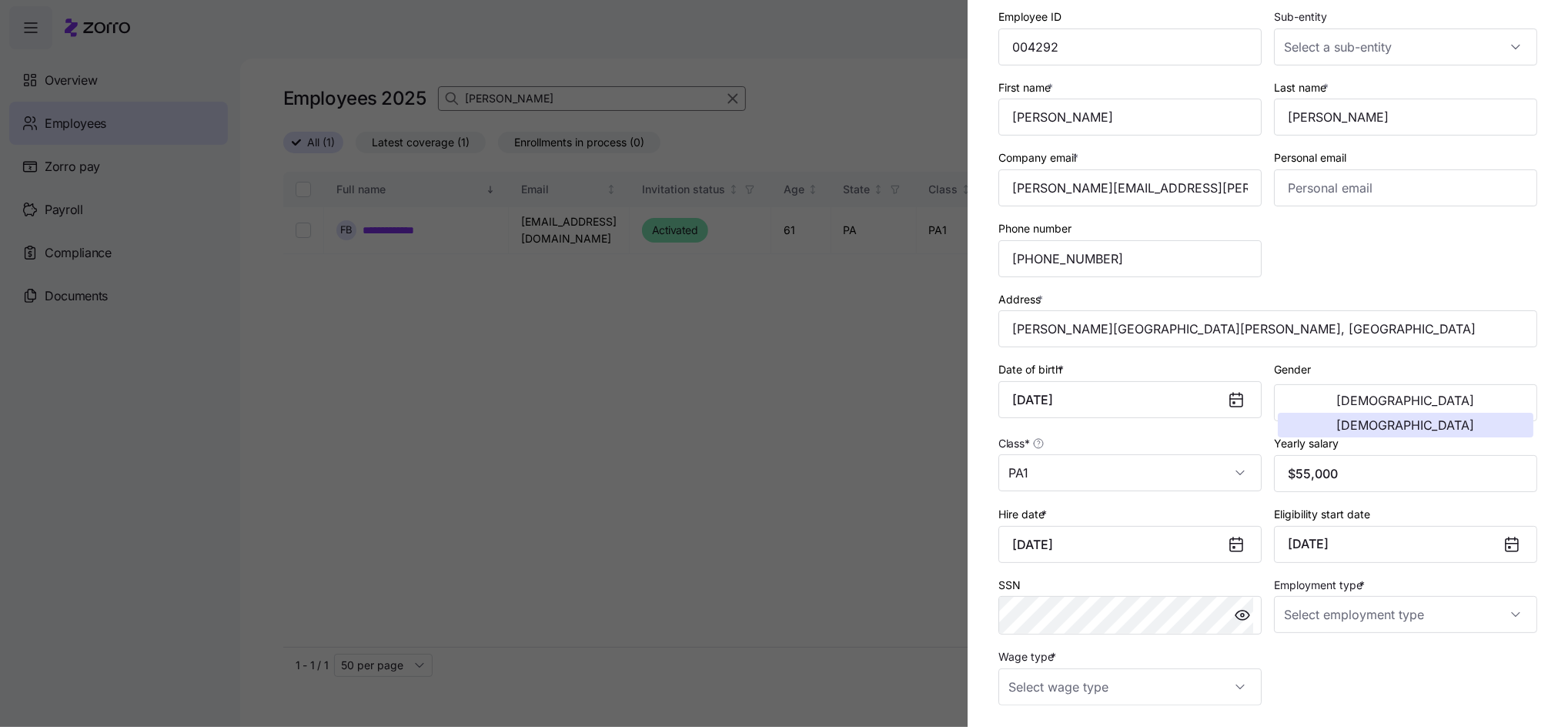
scroll to position [205, 0]
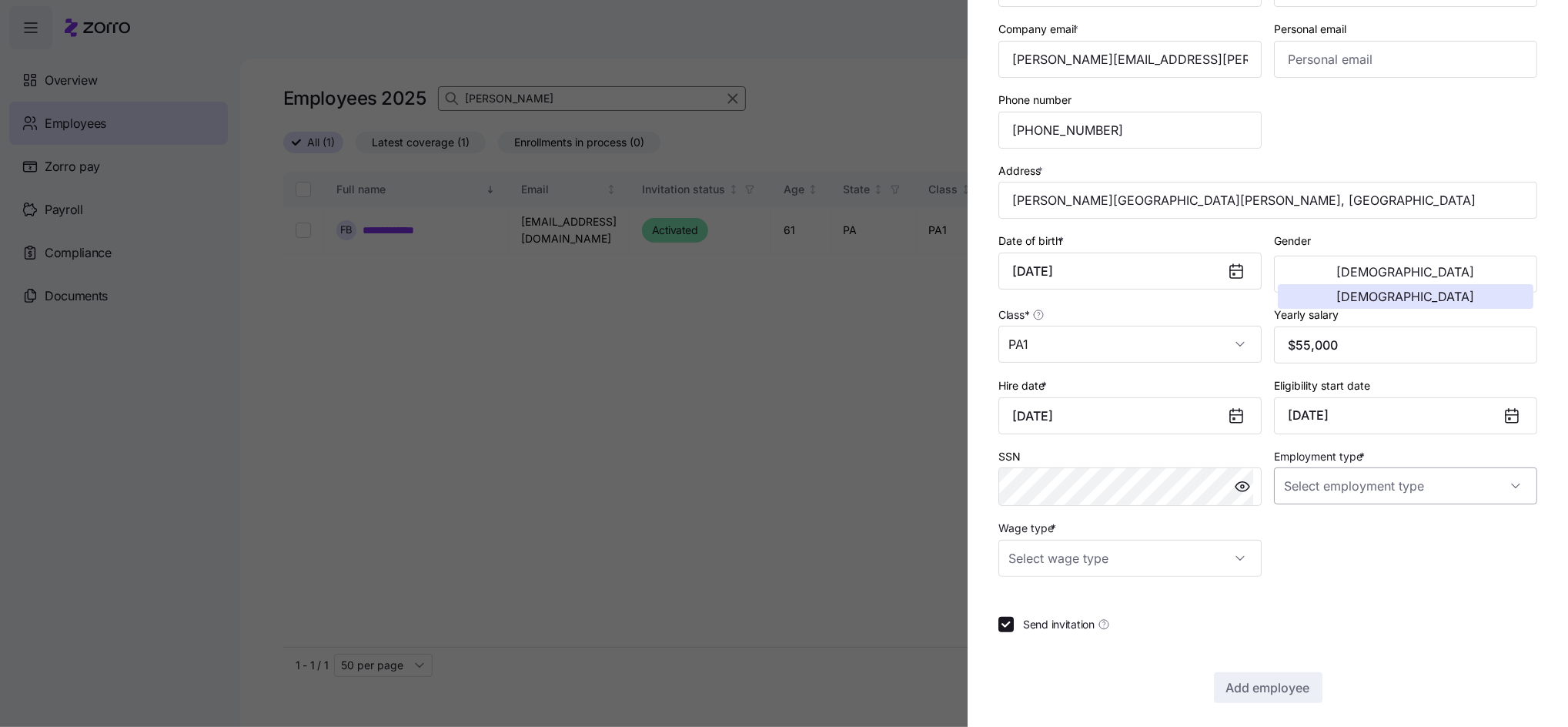
click at [1328, 500] on input "Employment type *" at bounding box center [1405, 486] width 263 height 37
click at [1297, 527] on span "Full Time" at bounding box center [1306, 534] width 44 height 17
type input "Full Time"
drag, startPoint x: 1194, startPoint y: 556, endPoint x: 1178, endPoint y: 565, distance: 18.4
click at [1192, 557] on input "Wage type *" at bounding box center [1129, 558] width 263 height 37
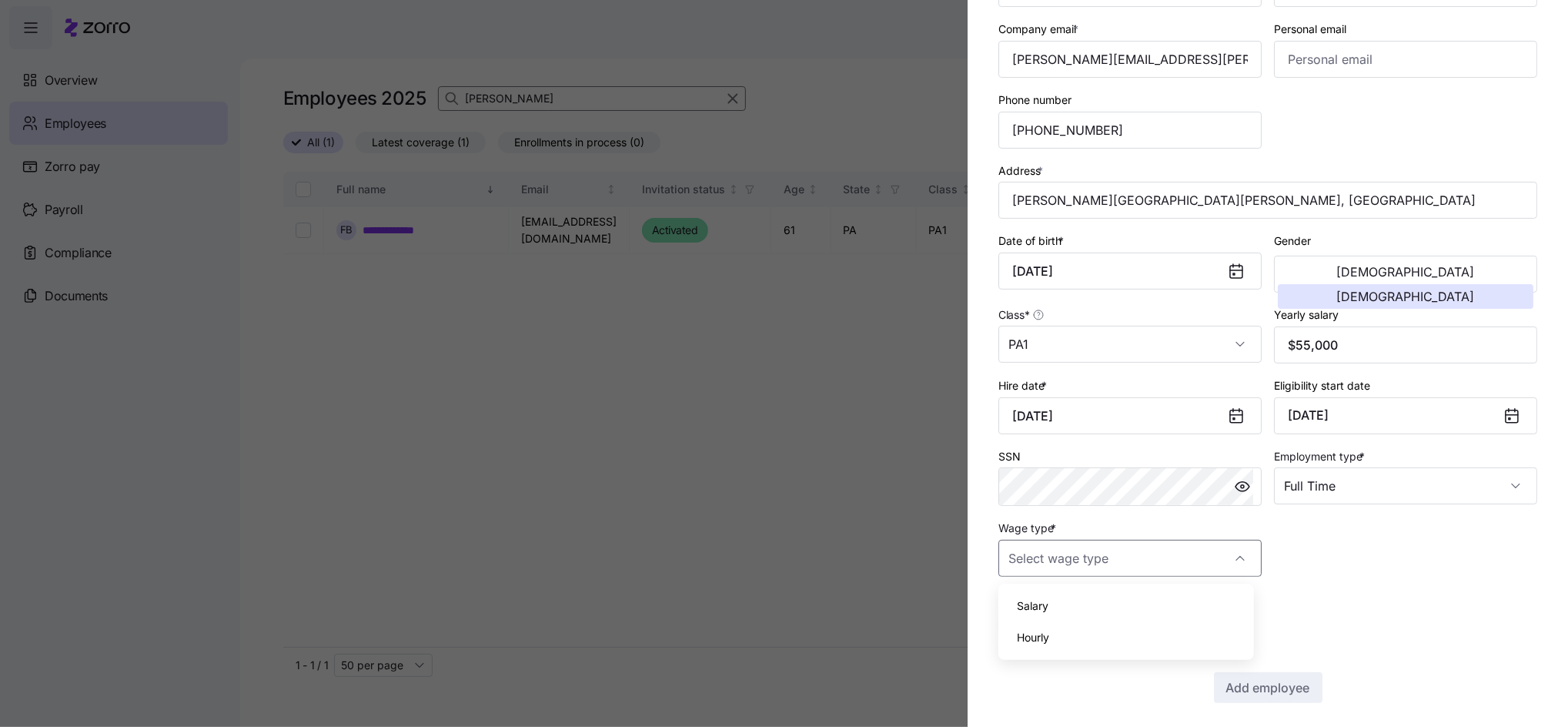
click at [1040, 605] on span "Salary" at bounding box center [1032, 606] width 31 height 17
type input "Salary"
click at [1232, 686] on span "Add employee" at bounding box center [1268, 687] width 84 height 18
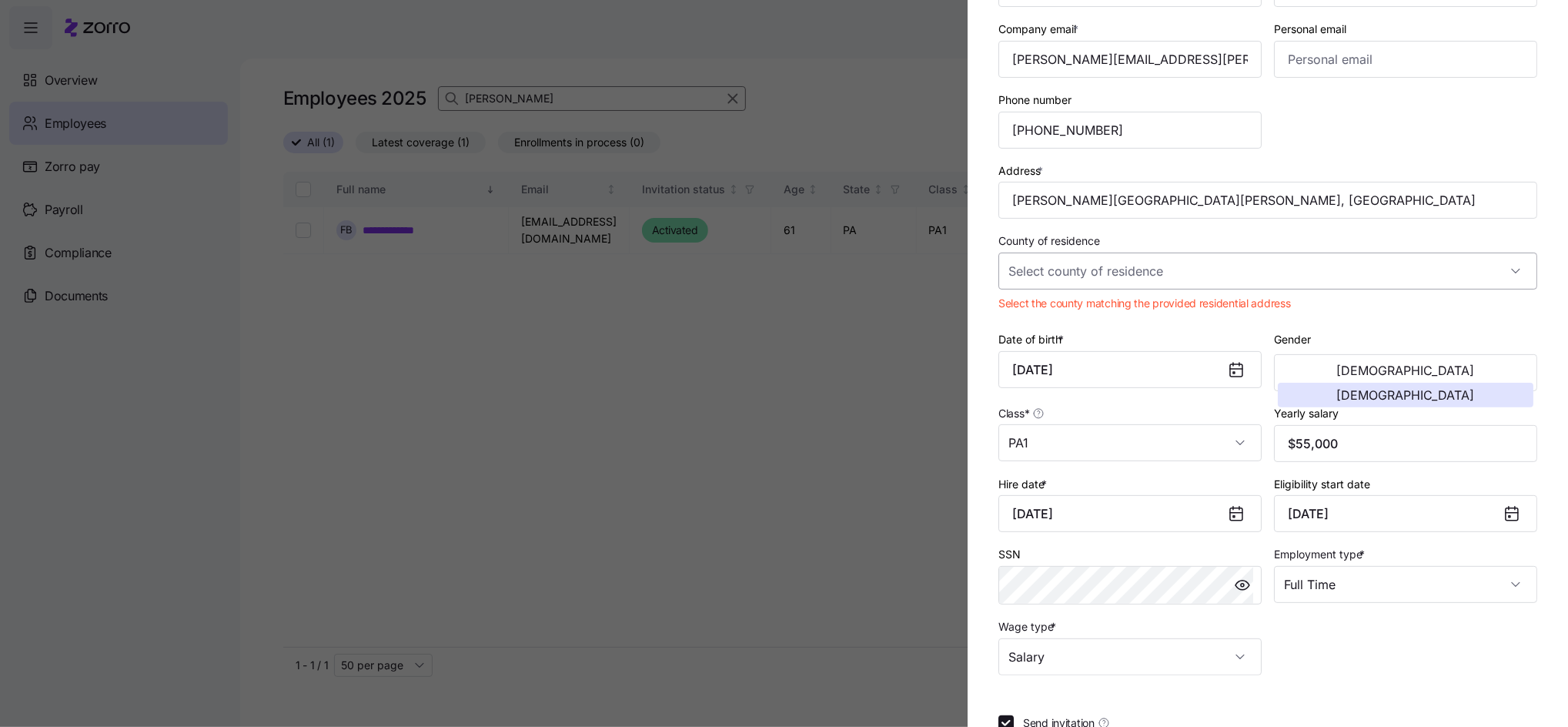
click at [1150, 274] on input "County of residence" at bounding box center [1267, 271] width 539 height 37
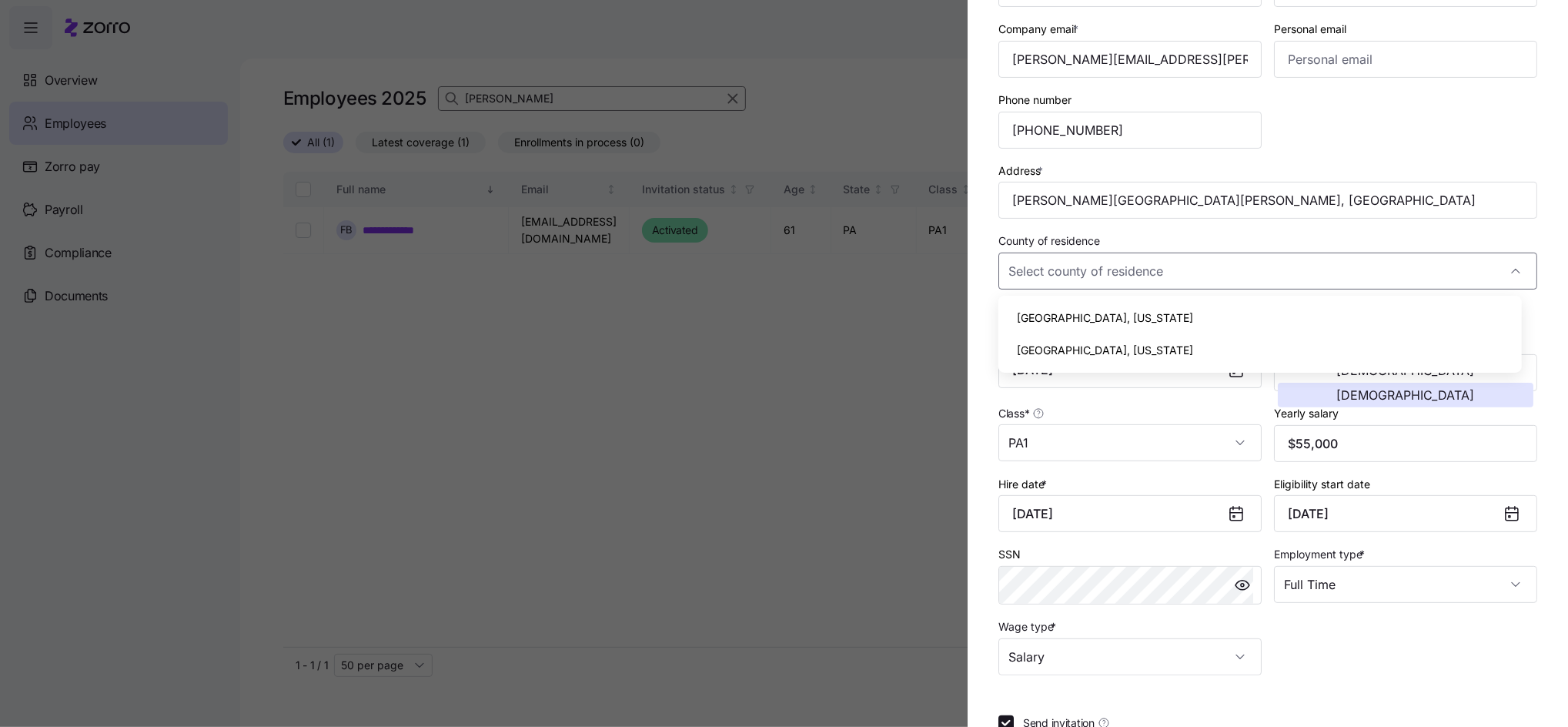
click at [1066, 314] on span "[GEOGRAPHIC_DATA], [US_STATE]" at bounding box center [1104, 318] width 176 height 17
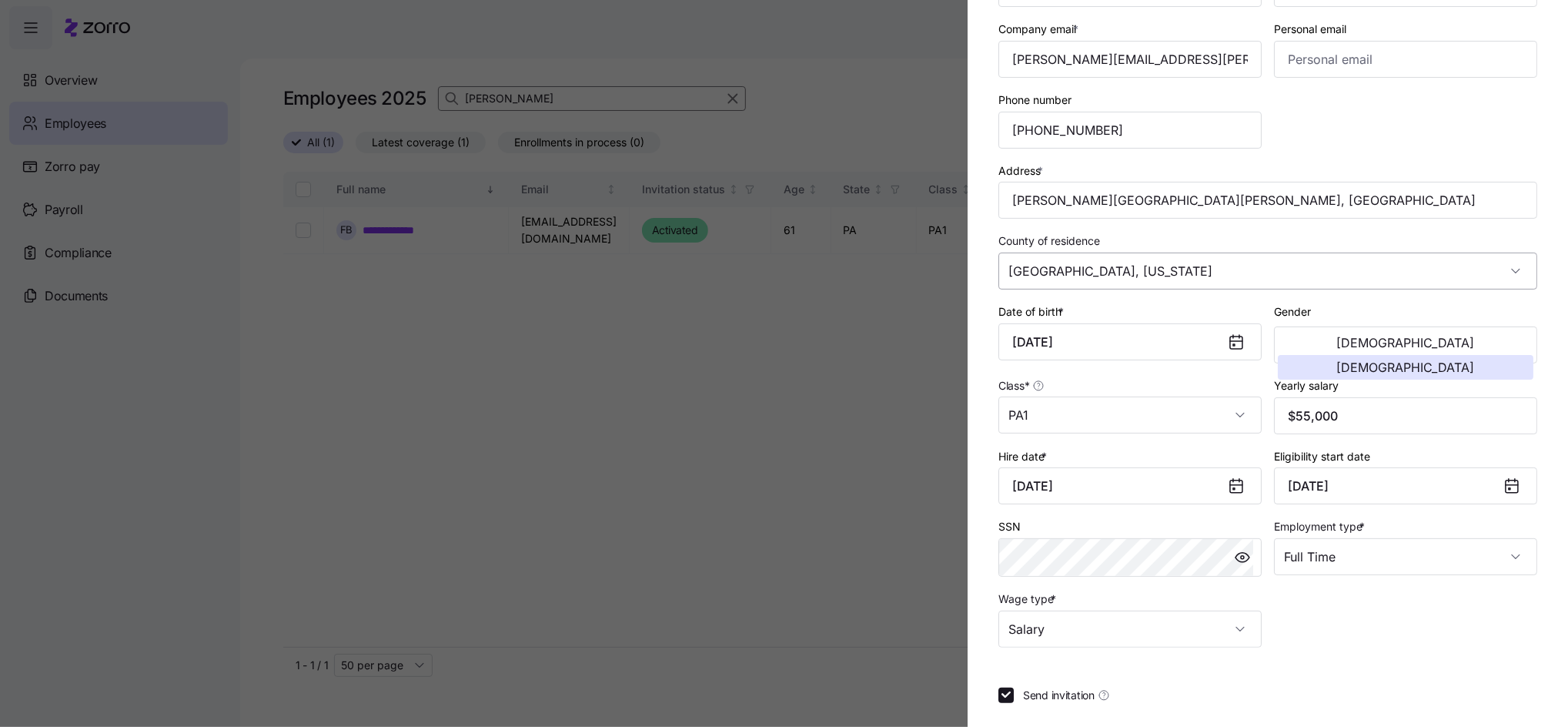
click at [1178, 270] on input "[GEOGRAPHIC_DATA], [US_STATE]" at bounding box center [1267, 271] width 539 height 37
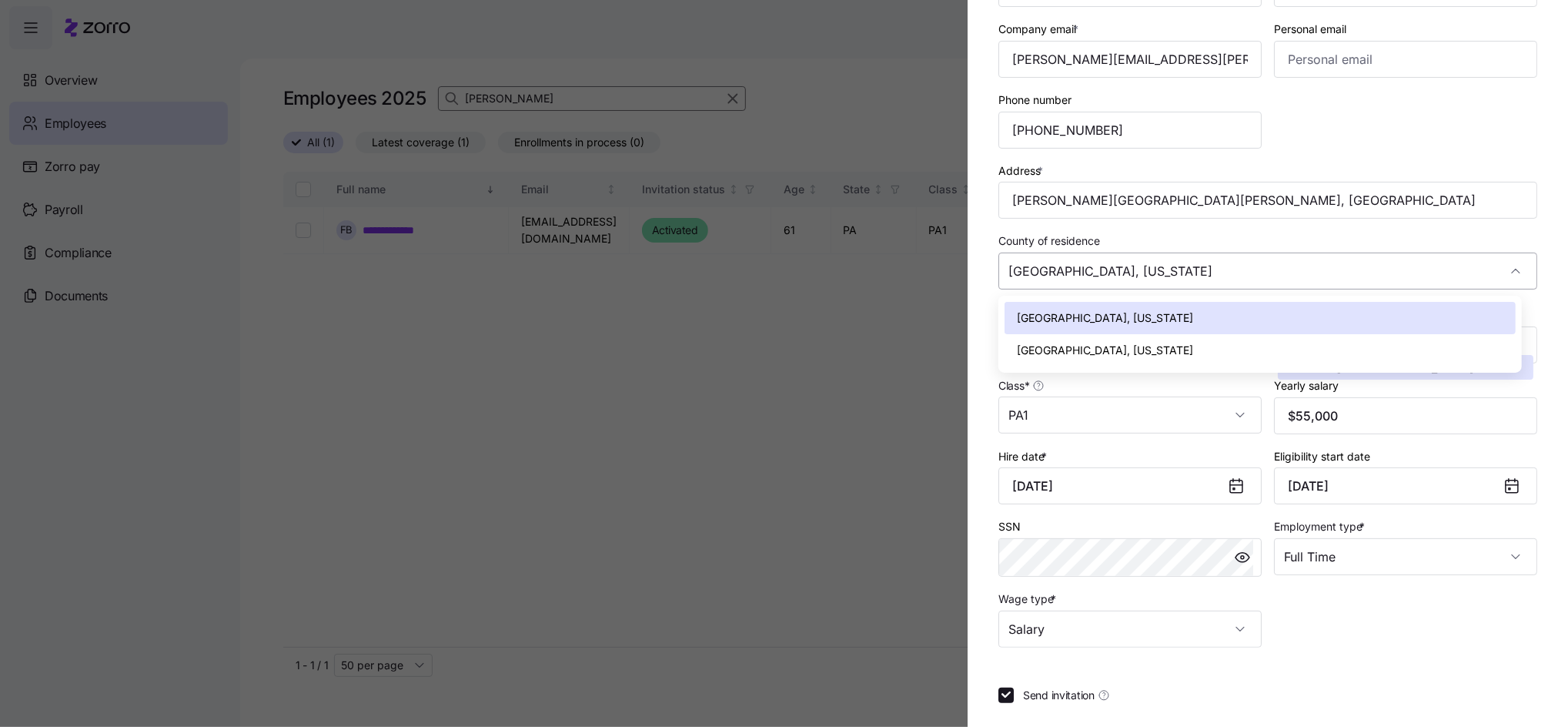
click at [1178, 270] on input "[GEOGRAPHIC_DATA], [US_STATE]" at bounding box center [1267, 271] width 539 height 37
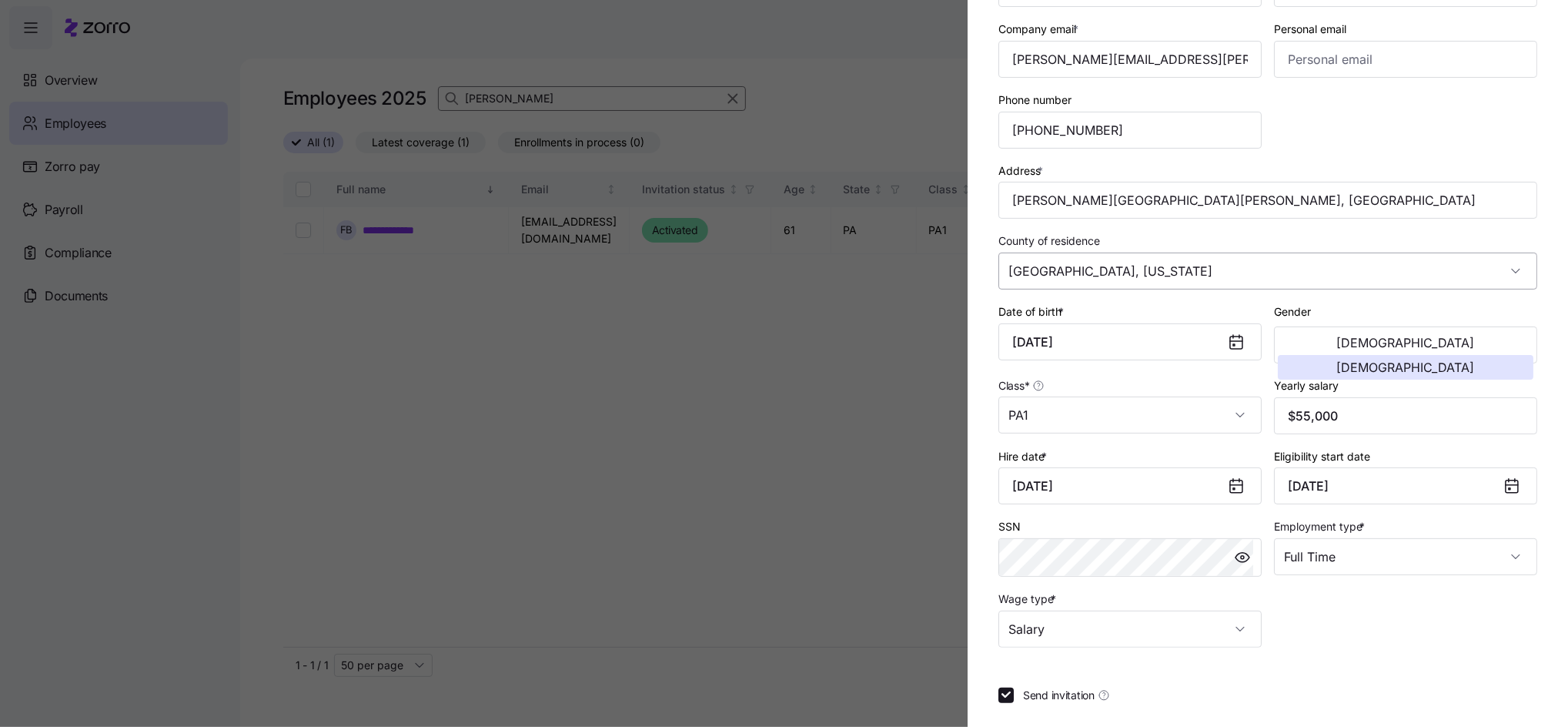
click at [1212, 270] on input "[GEOGRAPHIC_DATA], [US_STATE]" at bounding box center [1267, 271] width 539 height 37
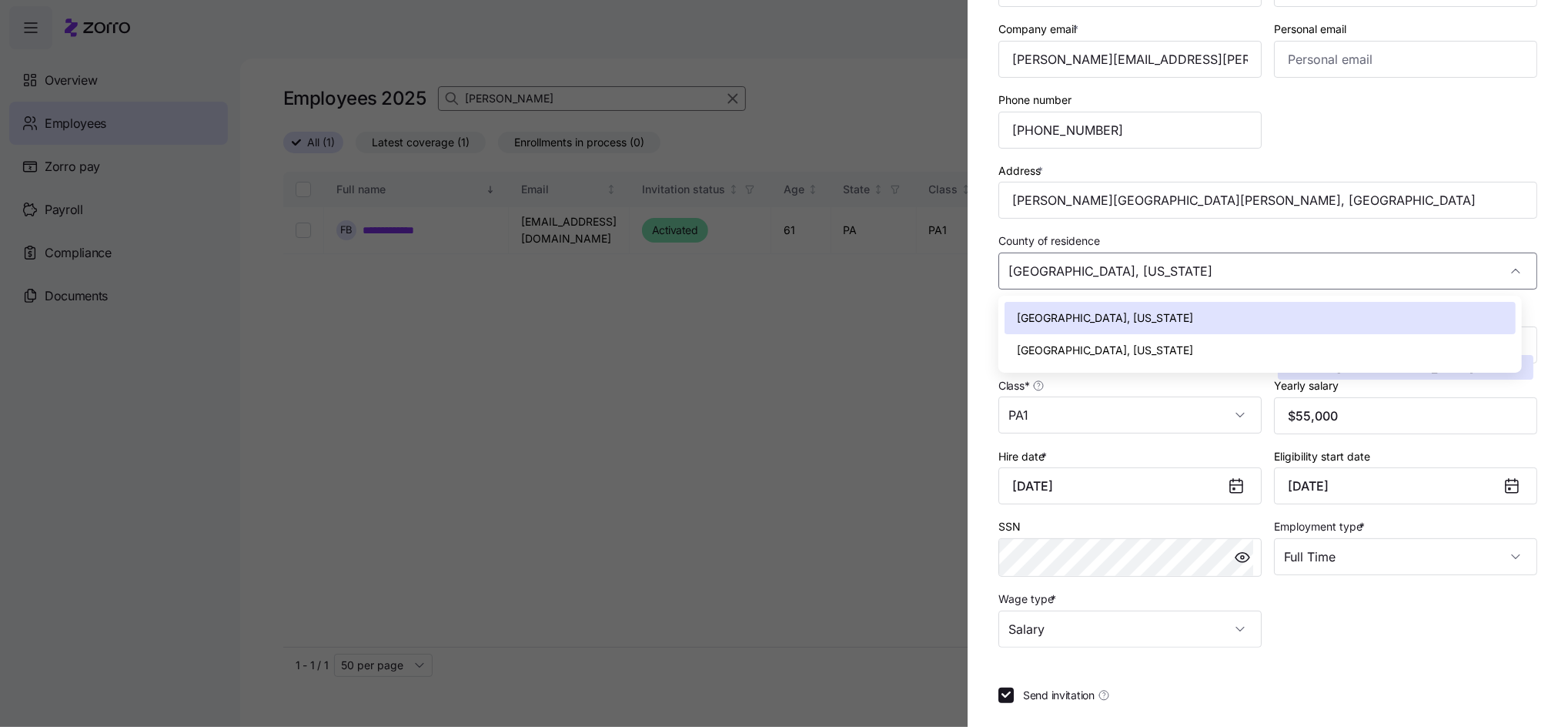
click at [1054, 352] on span "[GEOGRAPHIC_DATA], [US_STATE]" at bounding box center [1104, 350] width 176 height 17
type input "[GEOGRAPHIC_DATA], [US_STATE]"
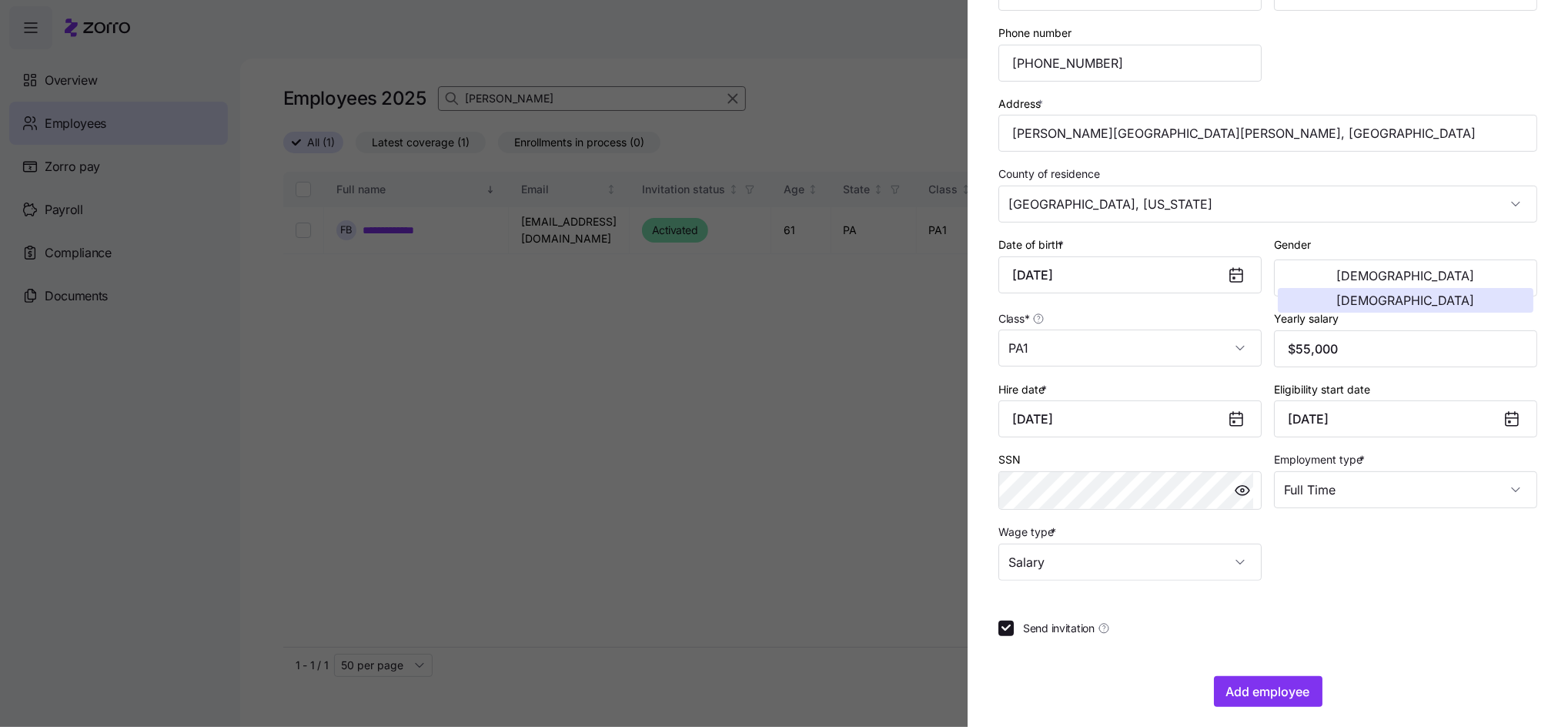
scroll to position [284, 0]
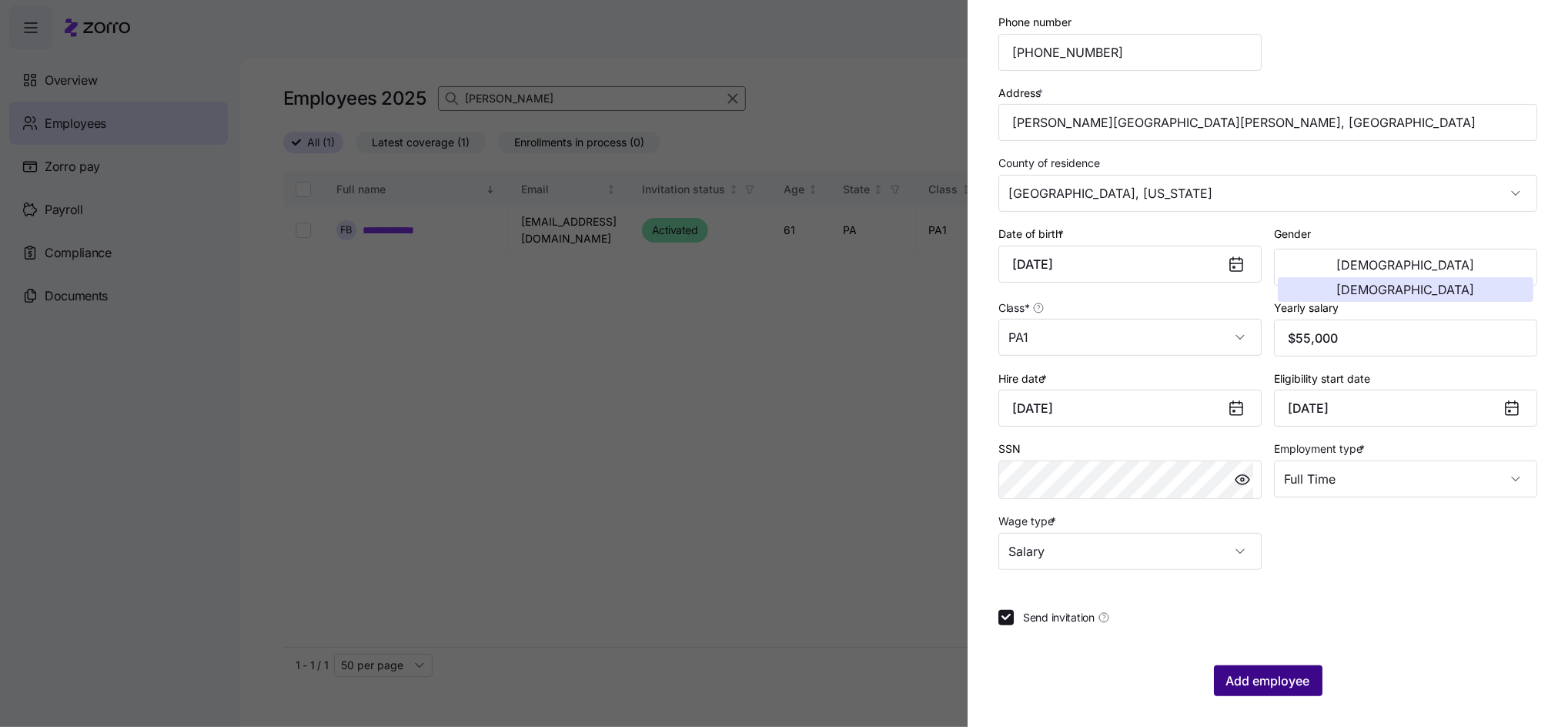
click at [1238, 678] on span "Add employee" at bounding box center [1268, 680] width 84 height 18
